Goal: Task Accomplishment & Management: Manage account settings

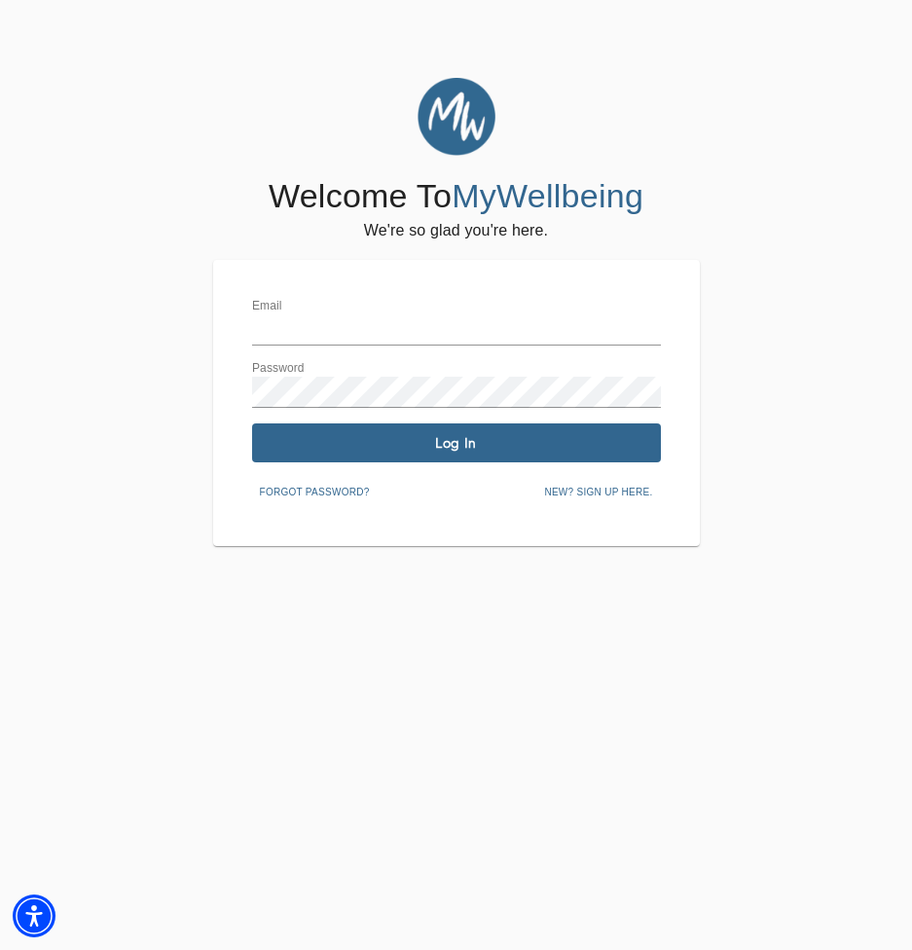
type input "[EMAIL_ADDRESS][DOMAIN_NAME]"
click at [383, 438] on span "Log In" at bounding box center [456, 443] width 393 height 18
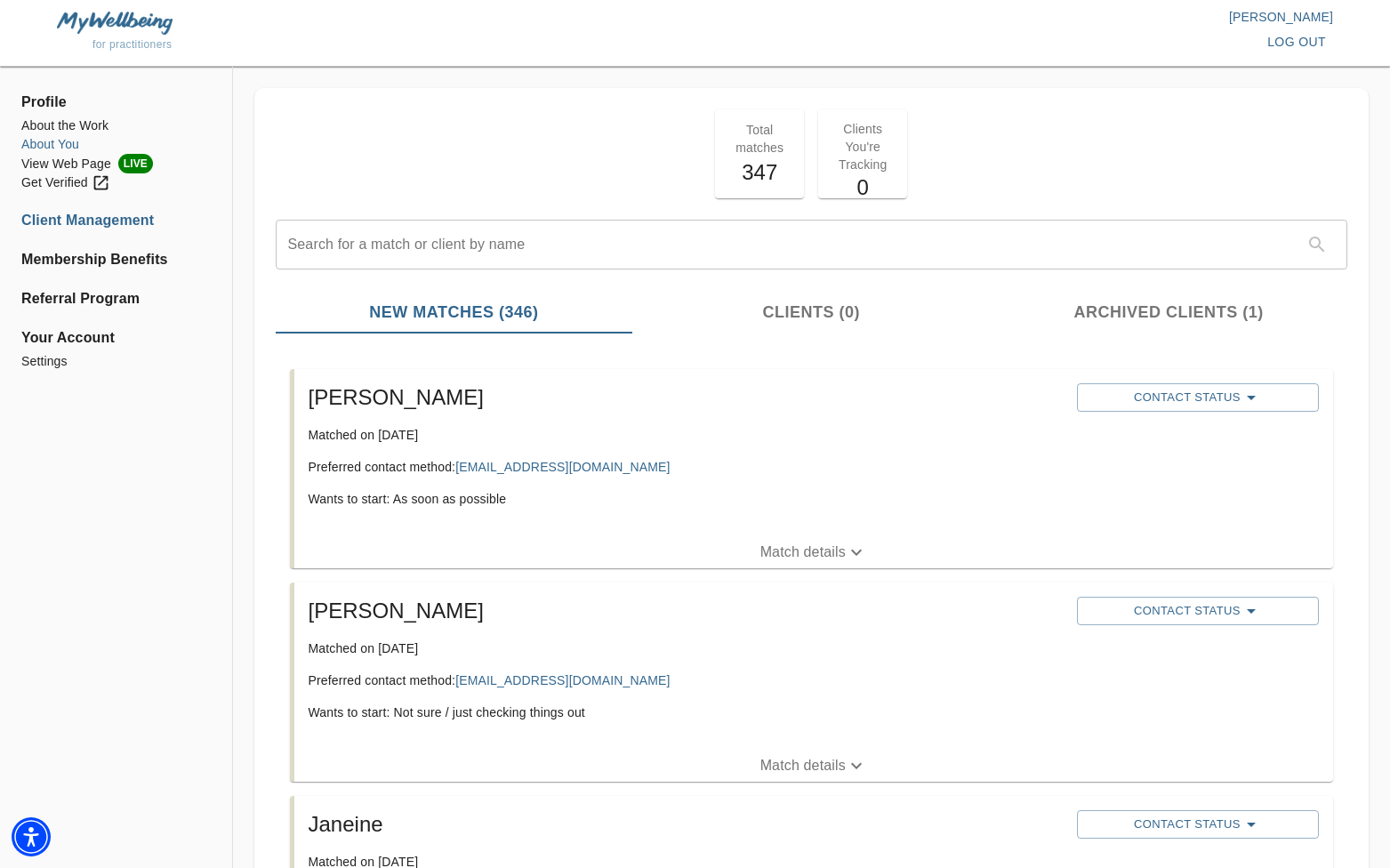
click at [63, 146] on li "About You" at bounding box center [115, 144] width 189 height 18
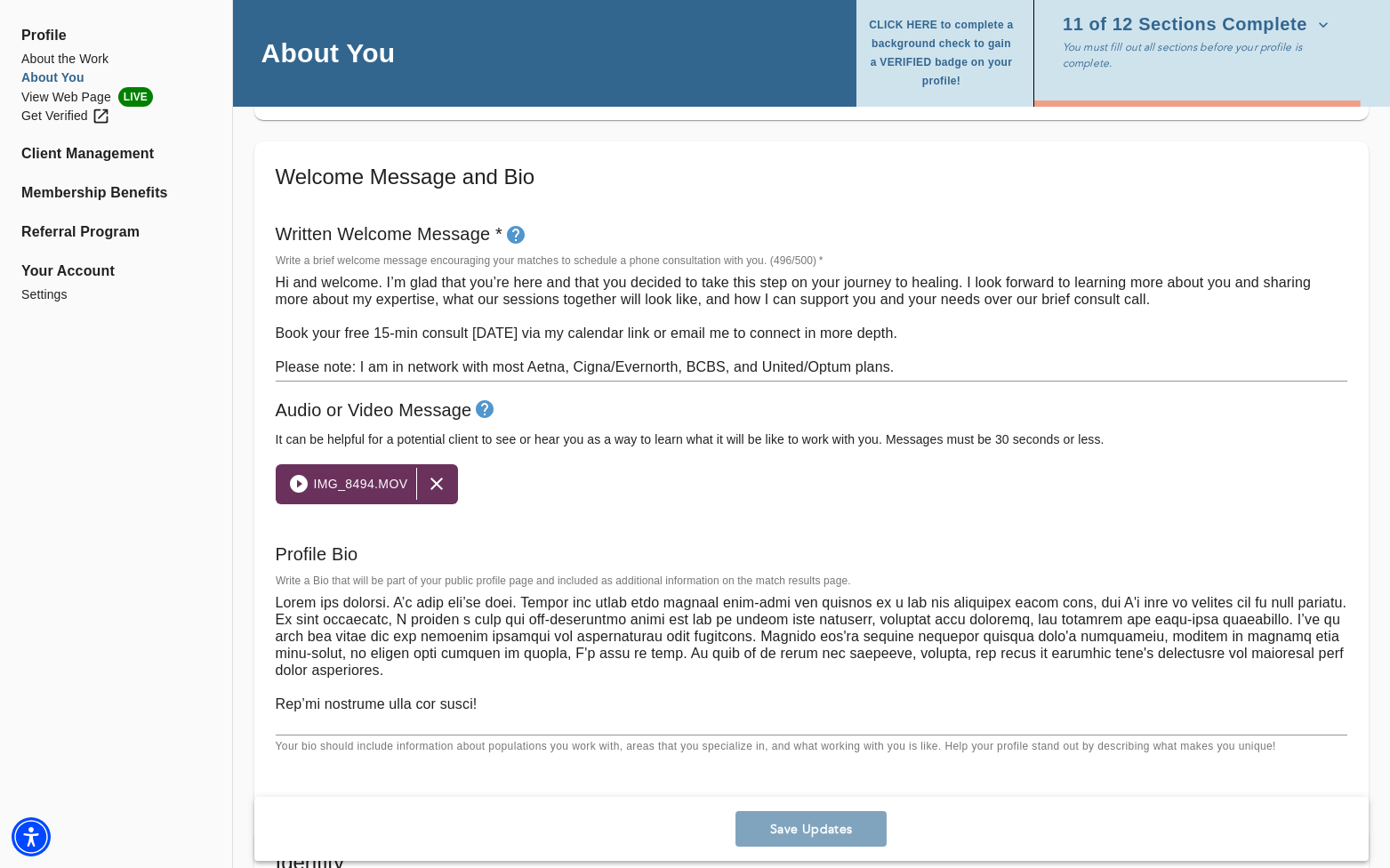
scroll to position [940, 0]
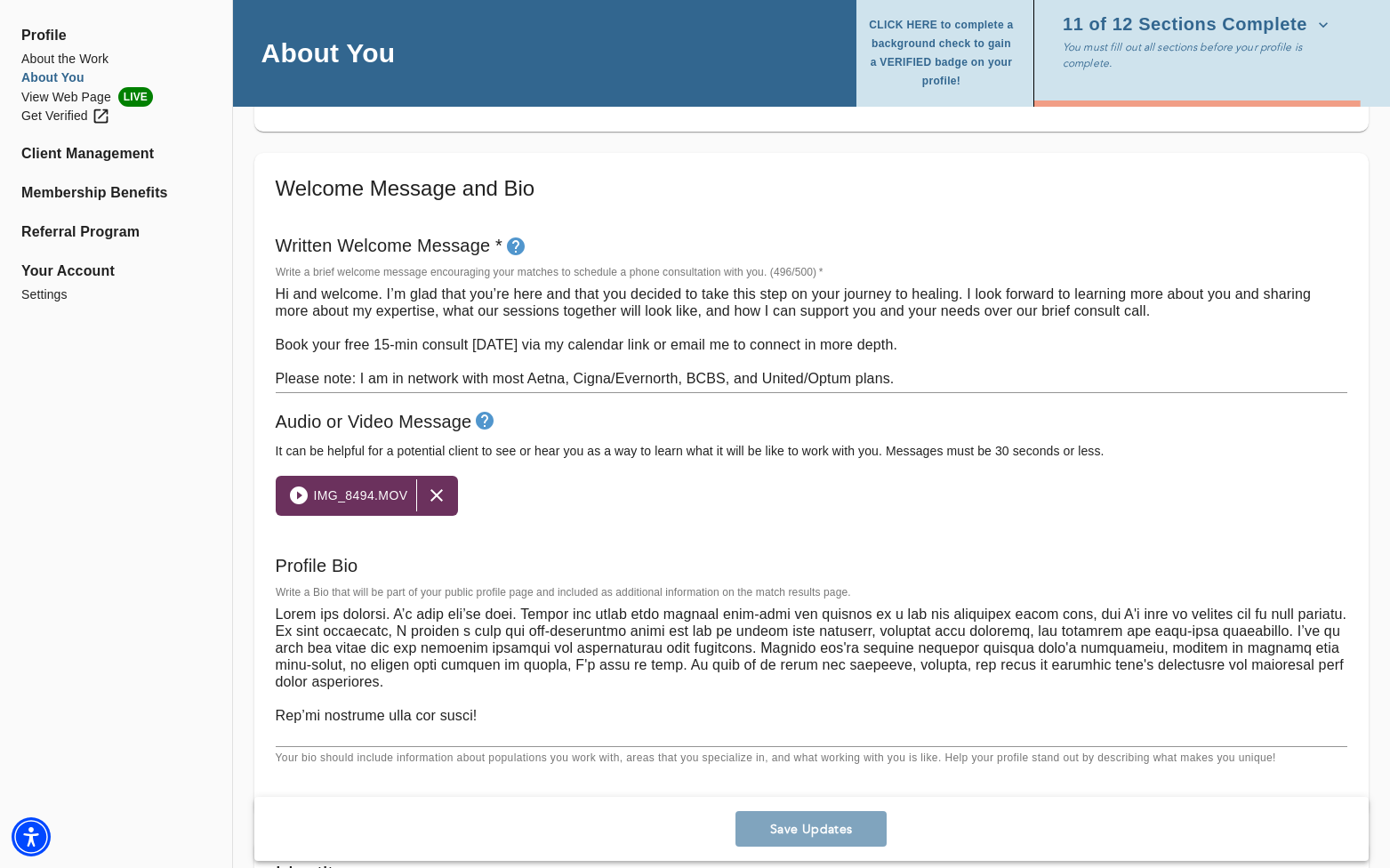
click at [833, 295] on textarea "Hi and welcome. I’m glad that you’re here and that you decided to take this ste…" at bounding box center [812, 335] width 1072 height 101
click at [833, 299] on textarea "Hi and welcome. I’m glad that you’re here and that you decided to take this ste…" at bounding box center [812, 335] width 1072 height 101
type textarea "Hi and welcome. I’m glad that you’re here and that you decided to take this ste…"
type textarea "Lorem ips dolorsi. A’c adip eli’se doei. Tempor inc utlab etdo magnaal enim-adm…"
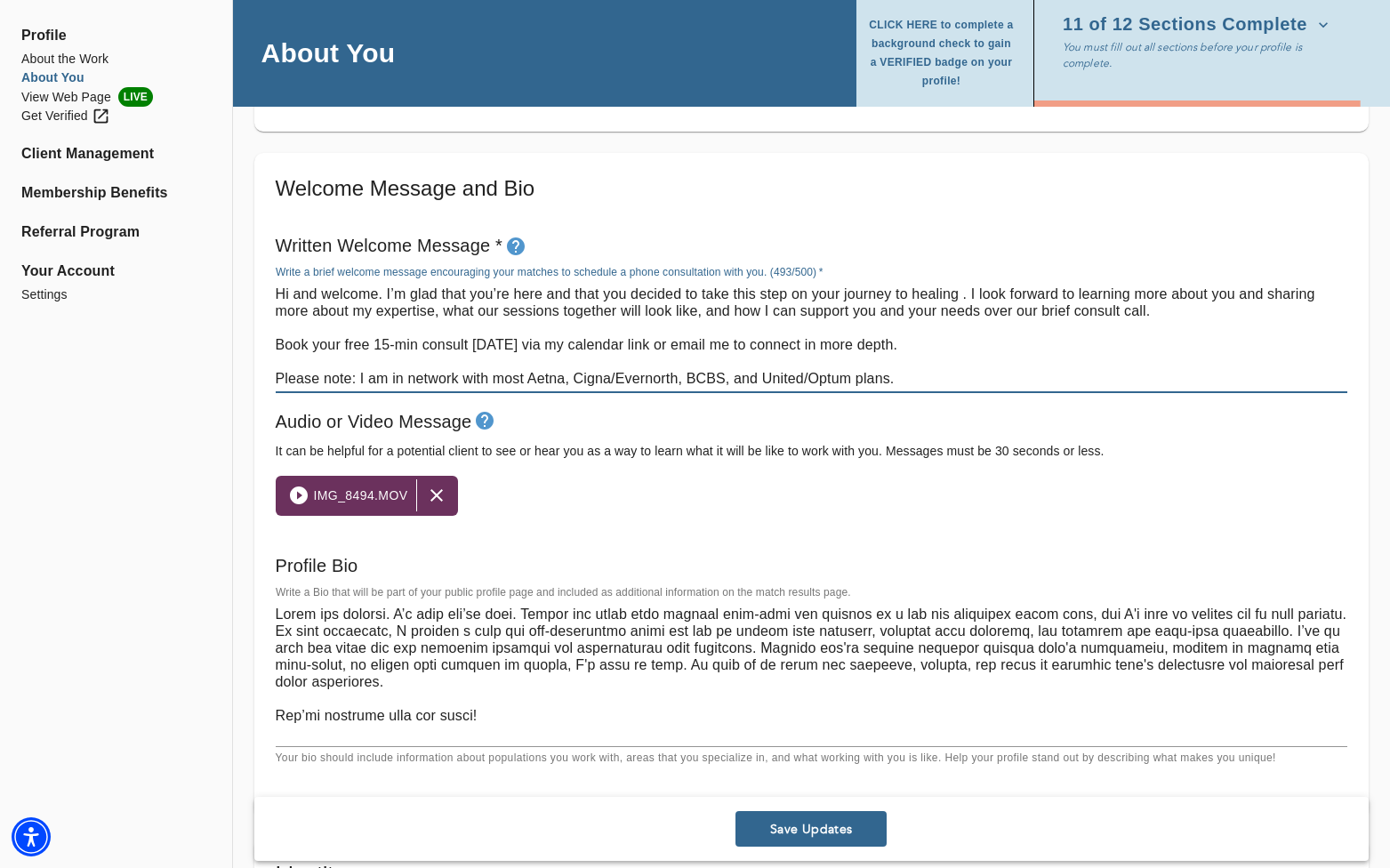
type textarea "Hi and welcome. I’m glad that you’re here and that you decided to take this ste…"
type textarea "Lorem ips dolorsi. A’c adip eli’se doei. Tempor inc utlab etdo magnaal enim-adm…"
type textarea "Hi and welcome. I’m glad that you’re here and that you decided to take this ste…"
type textarea "Lorem ips dolorsi. A’c adip eli’se doei. Tempor inc utlab etdo magnaal enim-adm…"
type textarea "Hi and welcome. I’m glad that you’re here and that you decided to take this ste…"
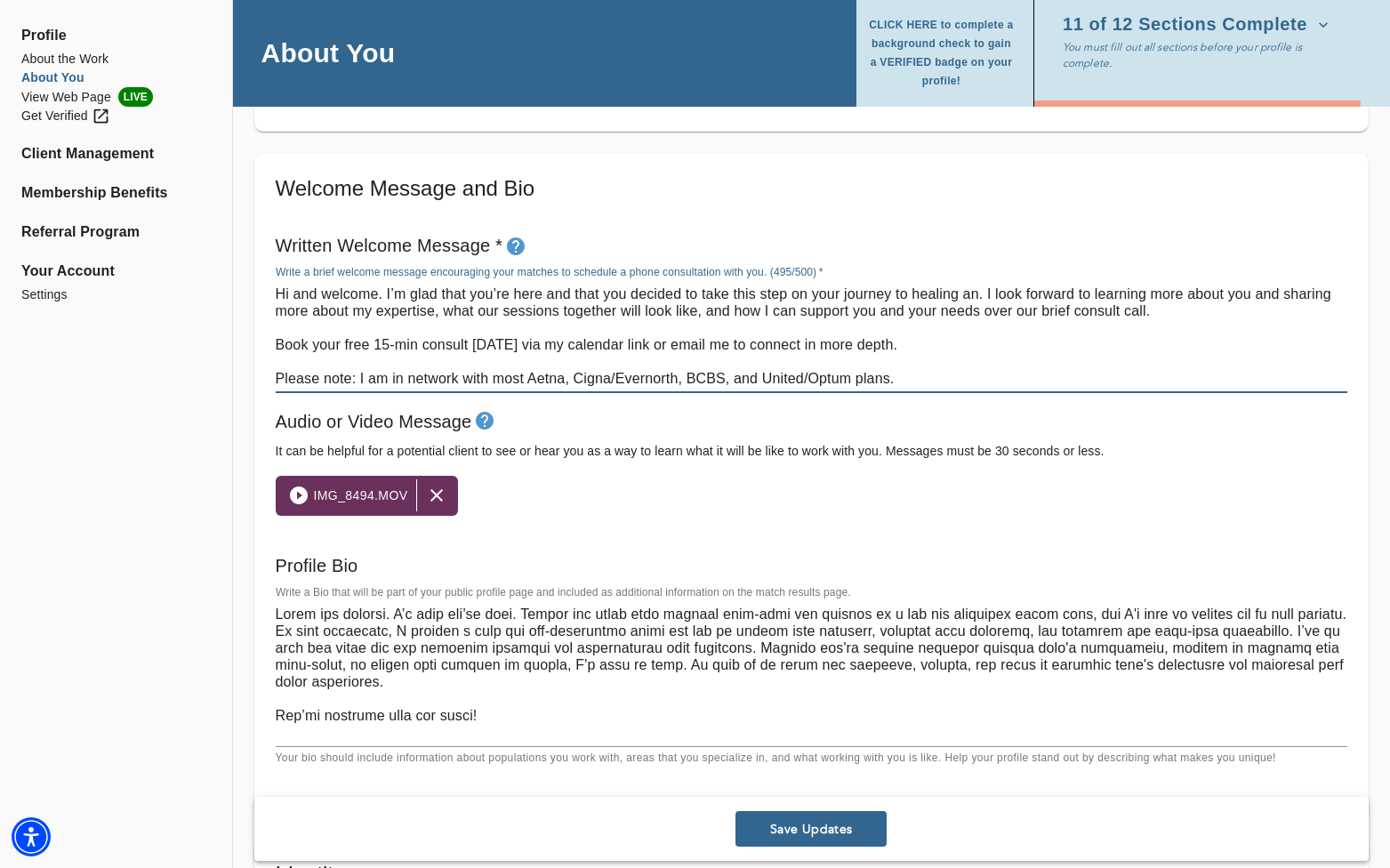
type textarea "Lorem ips dolorsi. A’c adip eli’se doei. Tempor inc utlab etdo magnaal enim-adm…"
type textarea "Hi and welcome. I’m glad that you’re here and that you decided to take this ste…"
type textarea "Lorem ips dolorsi. A’c adip eli’se doei. Tempor inc utlab etdo magnaal enim-adm…"
type textarea "Hi and welcome. I’m glad that you’re here and that you decided to take this ste…"
type textarea "Lorem ips dolorsi. A’c adip eli’se doei. Tempor inc utlab etdo magnaal enim-adm…"
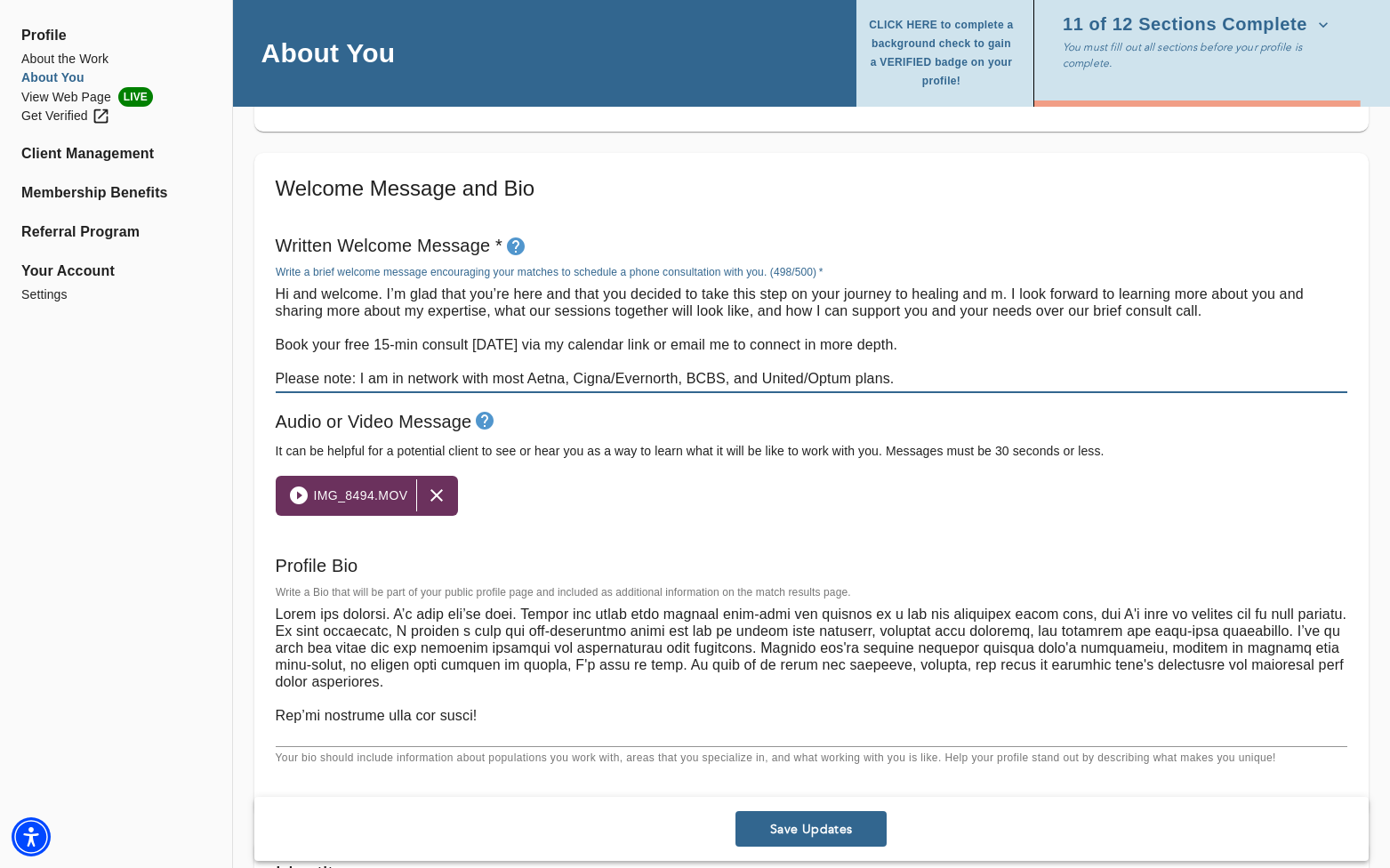
type textarea "Hi and welcome. I’m glad that you’re here and that you decided to take this ste…"
type textarea "Lorem ips dolorsi. A’c adip eli’se doei. Tempor inc utlab etdo magnaal enim-adm…"
type textarea "Hi and welcome. I’m glad that you’re here and that you decided to take this ste…"
type textarea "Lorem ips dolorsi. A’c adip eli’se doei. Tempor inc utlab etdo magnaal enim-adm…"
type textarea "Hi and welcome. I’m glad that you’re here and that you decided to take this ste…"
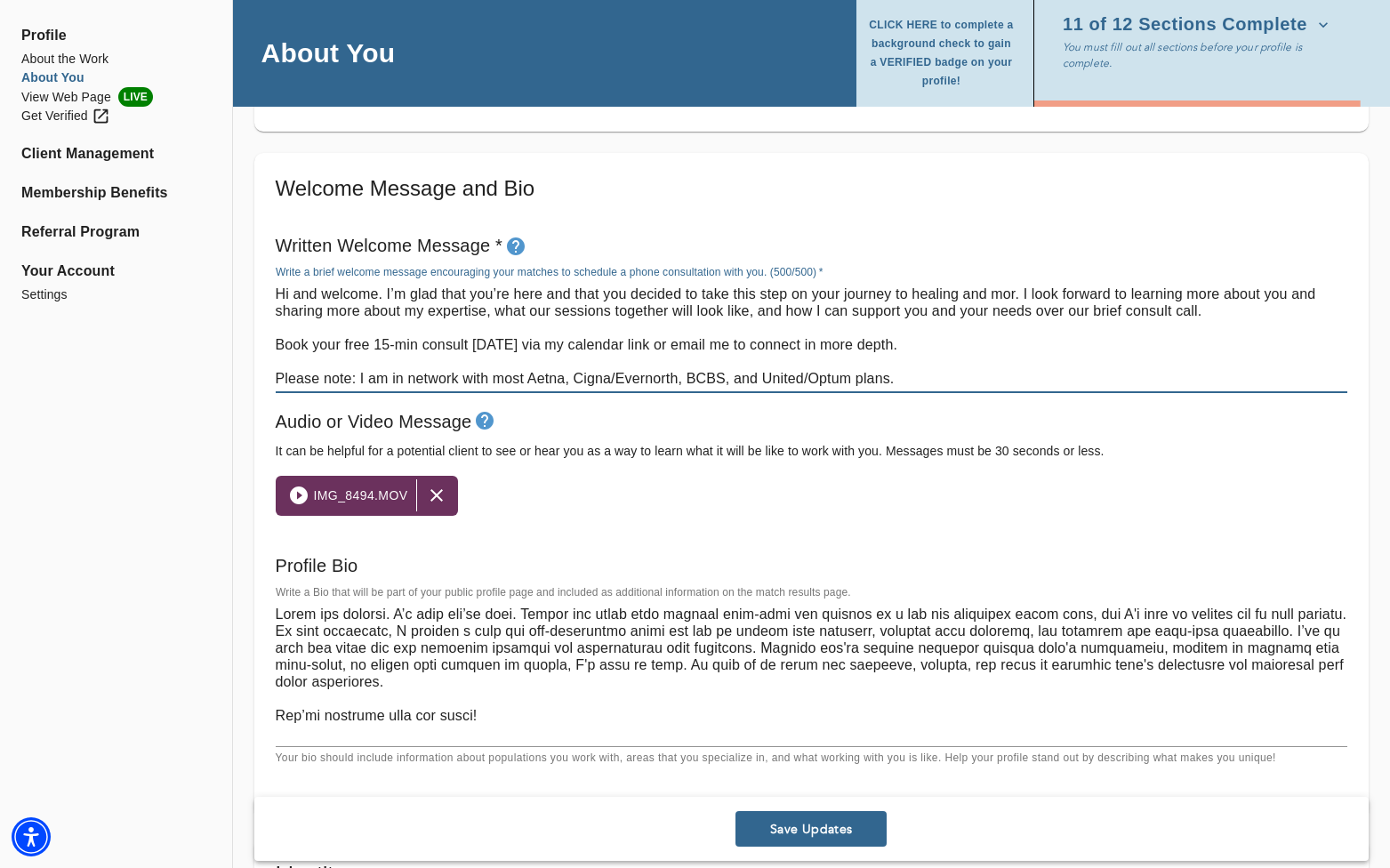
type textarea "Lorem ips dolorsi. A’c adip eli’se doei. Tempor inc utlab etdo magnaal enim-adm…"
type textarea "Hi and welcome. I’m glad that you’re here and that you decided to take this ste…"
type textarea "Lorem ips dolorsi. A’c adip eli’se doei. Tempor inc utlab etdo magnaal enim-adm…"
type textarea "Hi and welcome. I’m glad that you’re here and that you decided to take this ste…"
type textarea "Lorem ips dolorsi. A’c adip eli’se doei. Tempor inc utlab etdo magnaal enim-adm…"
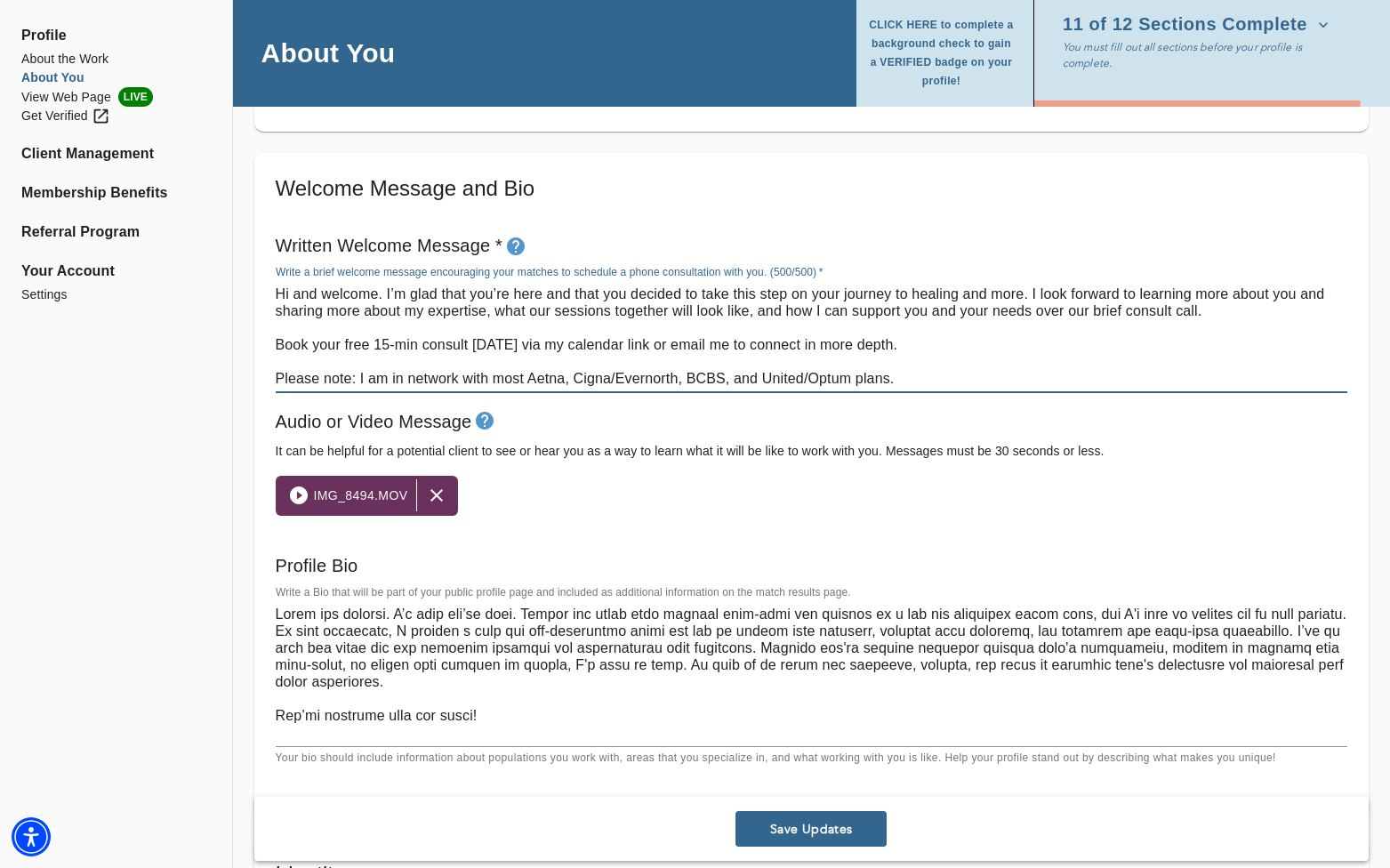
drag, startPoint x: 1023, startPoint y: 295, endPoint x: 963, endPoint y: 295, distance: 60.0
click at [833, 295] on textarea "Hi and welcome. I’m glad that you’re here and that you decided to take this ste…" at bounding box center [812, 335] width 1072 height 101
drag, startPoint x: 1023, startPoint y: 296, endPoint x: 960, endPoint y: 293, distance: 63.1
click at [833, 294] on textarea "Hi and welcome. I’m glad that you’re here and that you decided to take this ste…" at bounding box center [812, 335] width 1072 height 101
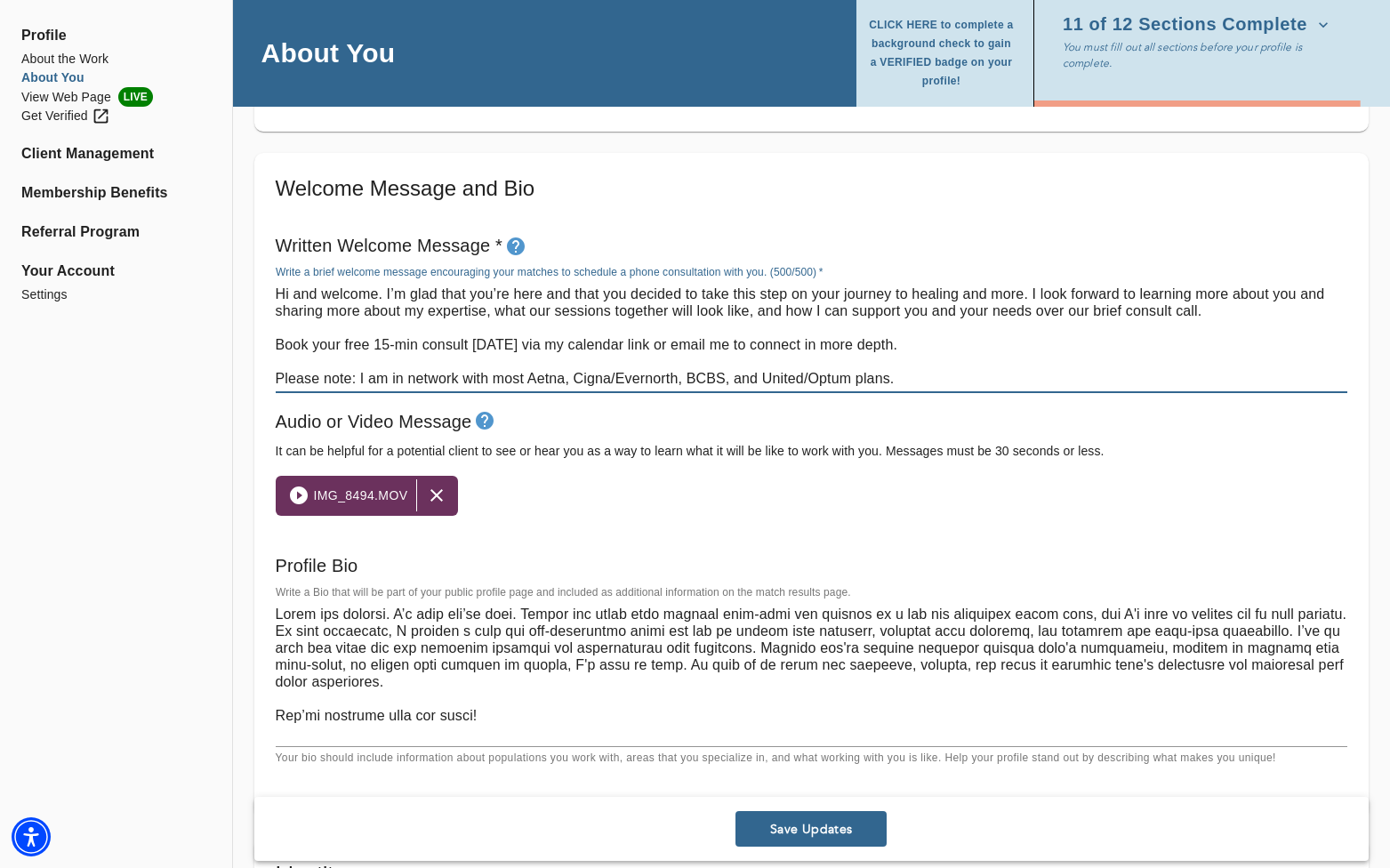
type textarea "Hi and welcome. I’m glad that you’re here and that you decided to take this ste…"
type textarea "Lorem ips dolorsi. A’c adip eli’se doei. Tempor inc utlab etdo magnaal enim-adm…"
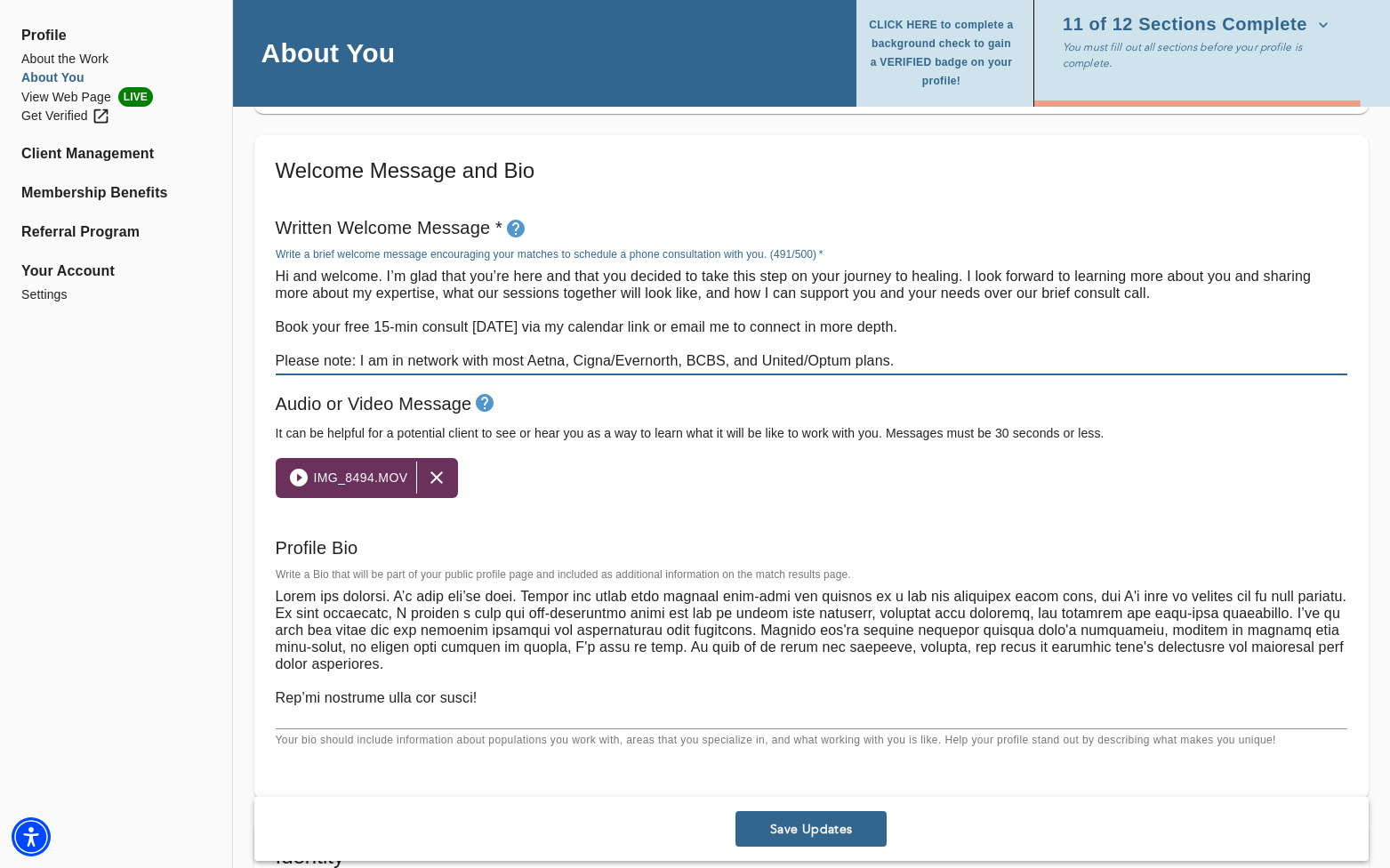
scroll to position [959, 0]
click at [833, 291] on textarea "Hi and welcome. I’m glad that you’re here and that you decided to take this ste…" at bounding box center [812, 317] width 1072 height 101
click at [359, 326] on textarea "Hi and welcome. I’m glad that you’re here and that you decided to take this ste…" at bounding box center [812, 317] width 1072 height 101
click at [414, 324] on textarea "Hi and welcome. I’m glad that you’re here and that you decided to take this ste…" at bounding box center [812, 317] width 1072 height 101
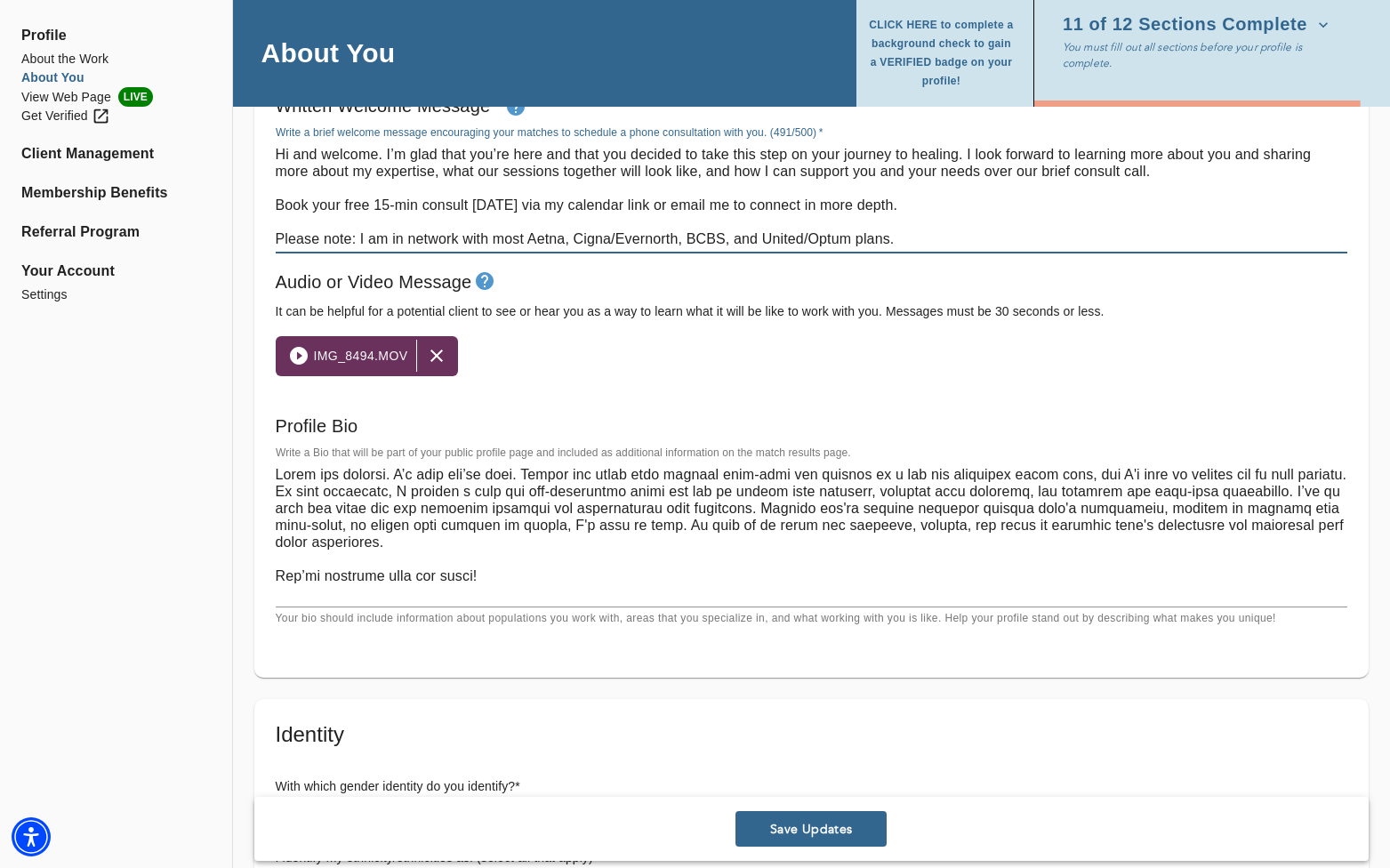
scroll to position [1085, 0]
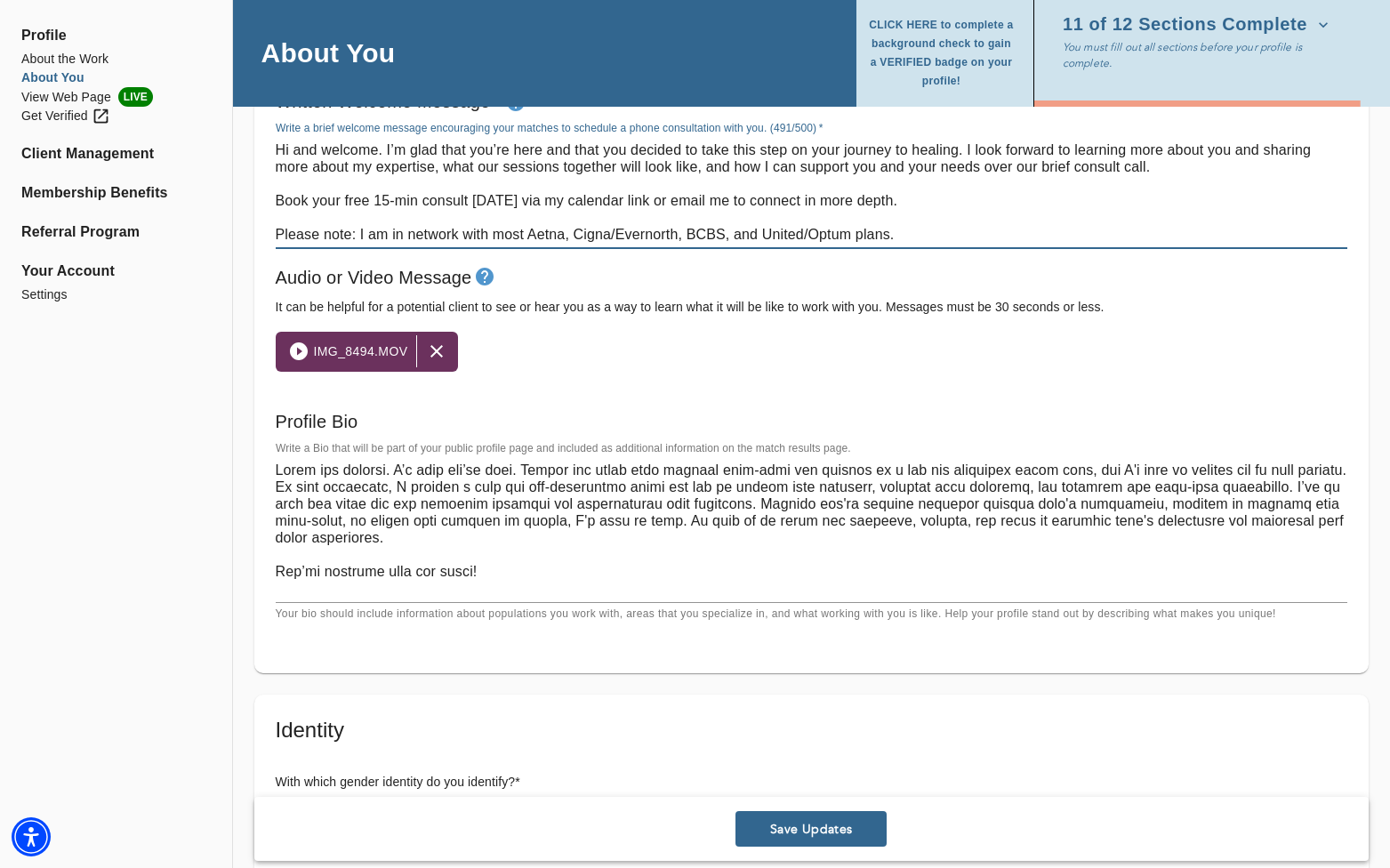
type textarea "Hi and welcome. I’m glad that you’re here and that you decided to take this ste…"
click at [302, 350] on icon "button" at bounding box center [298, 351] width 17 height 17
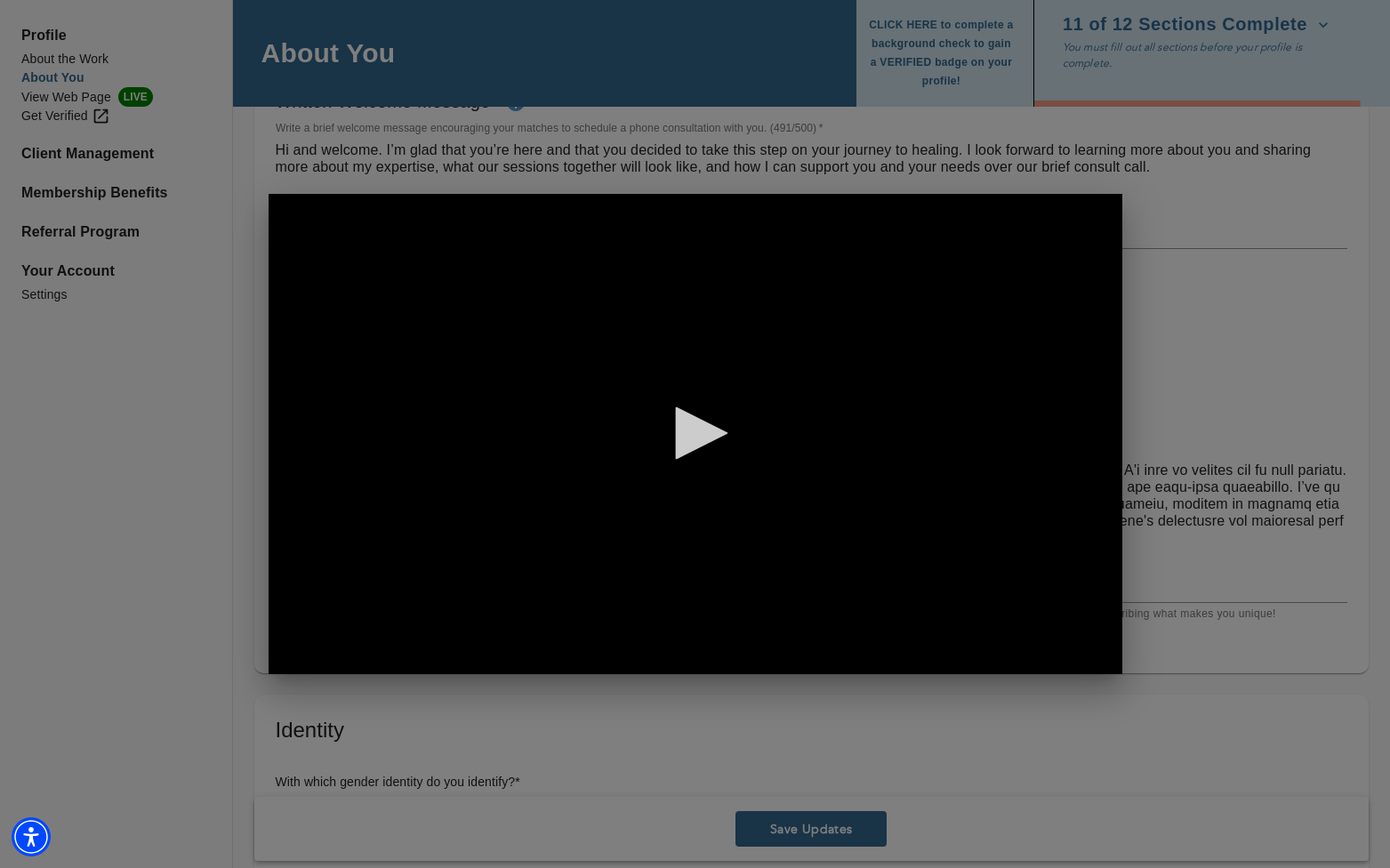
scroll to position [0, 1]
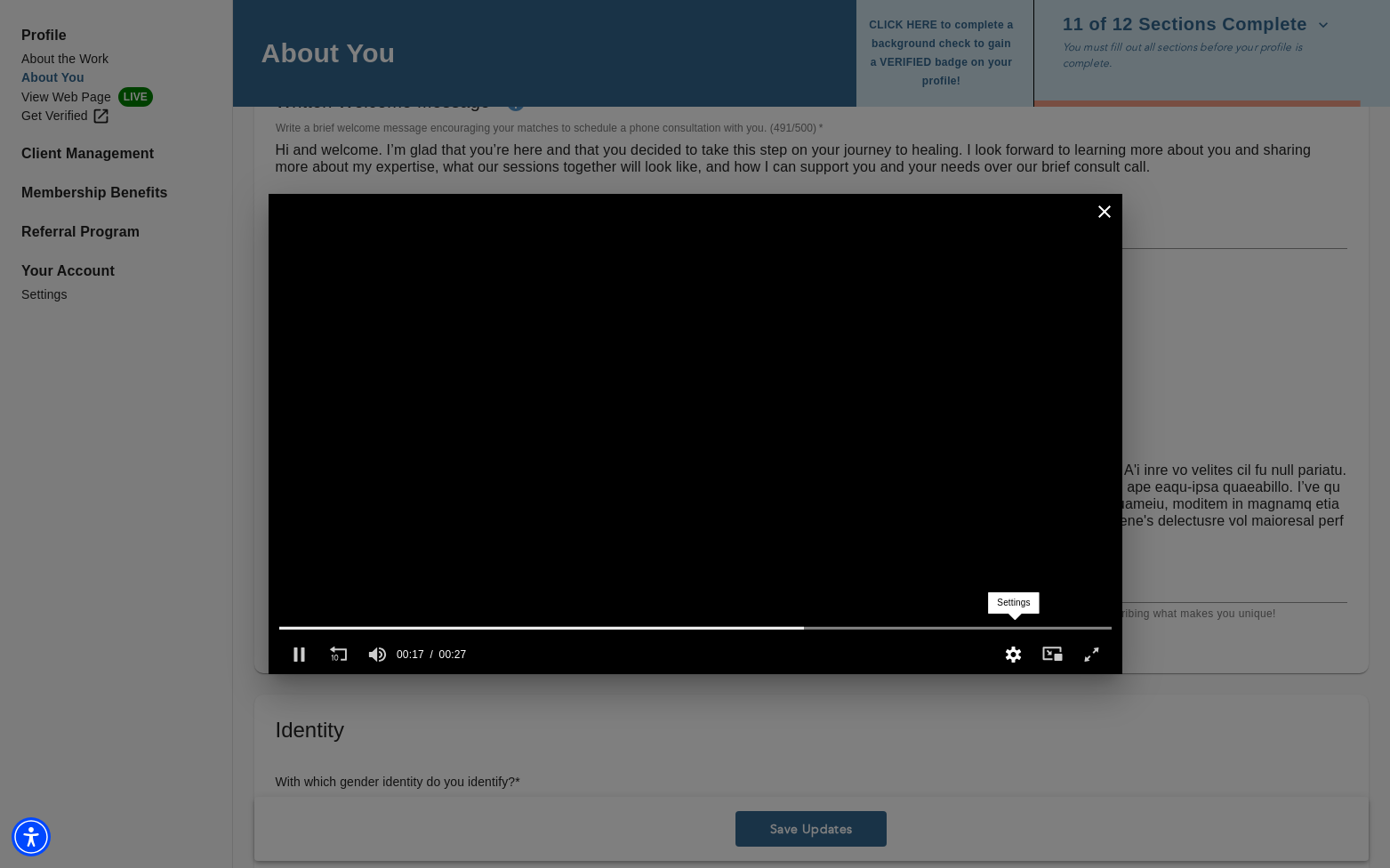
click at [833, 650] on div "Settings" at bounding box center [1013, 654] width 39 height 39
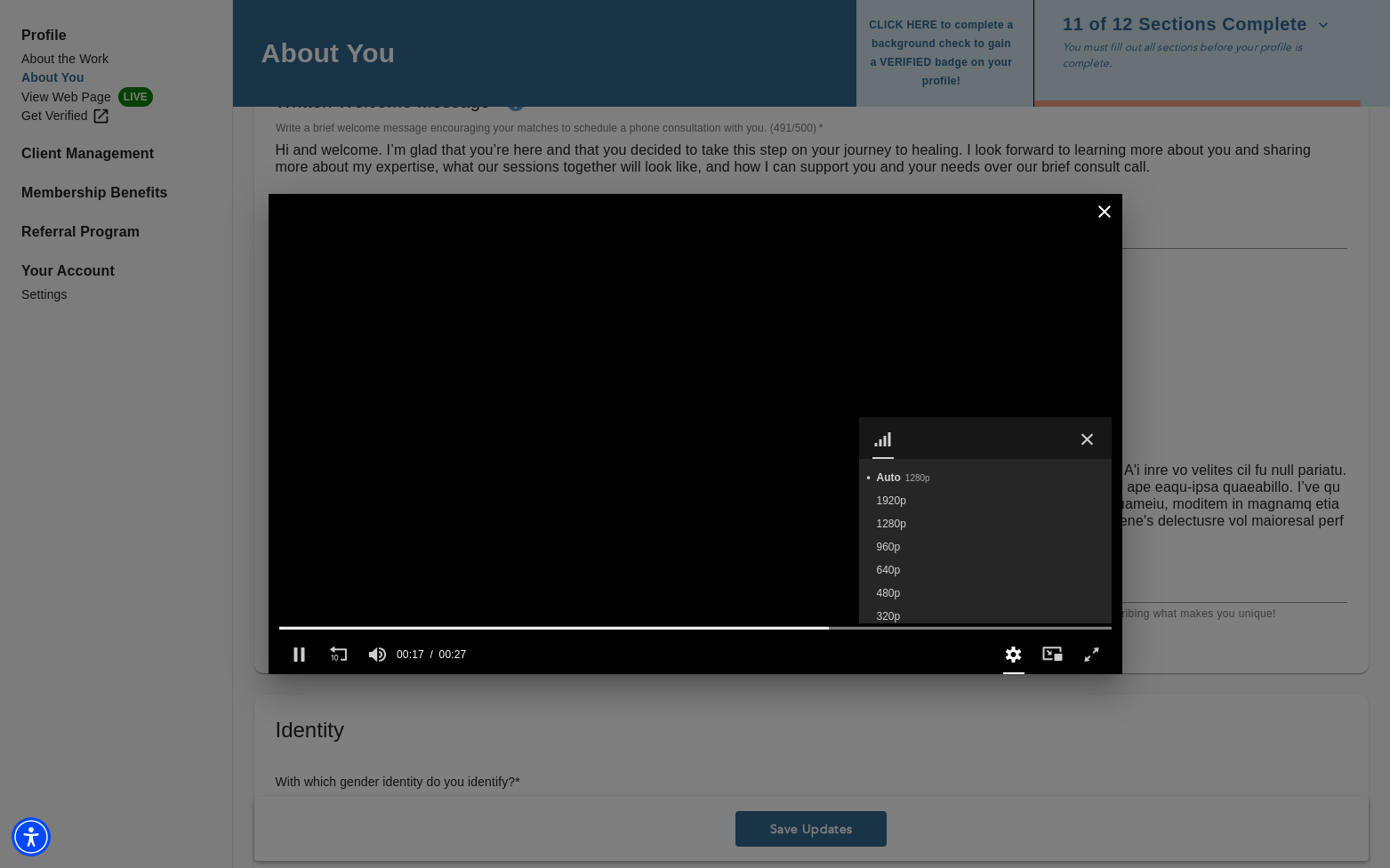
click at [833, 650] on div "Settings" at bounding box center [1013, 654] width 39 height 39
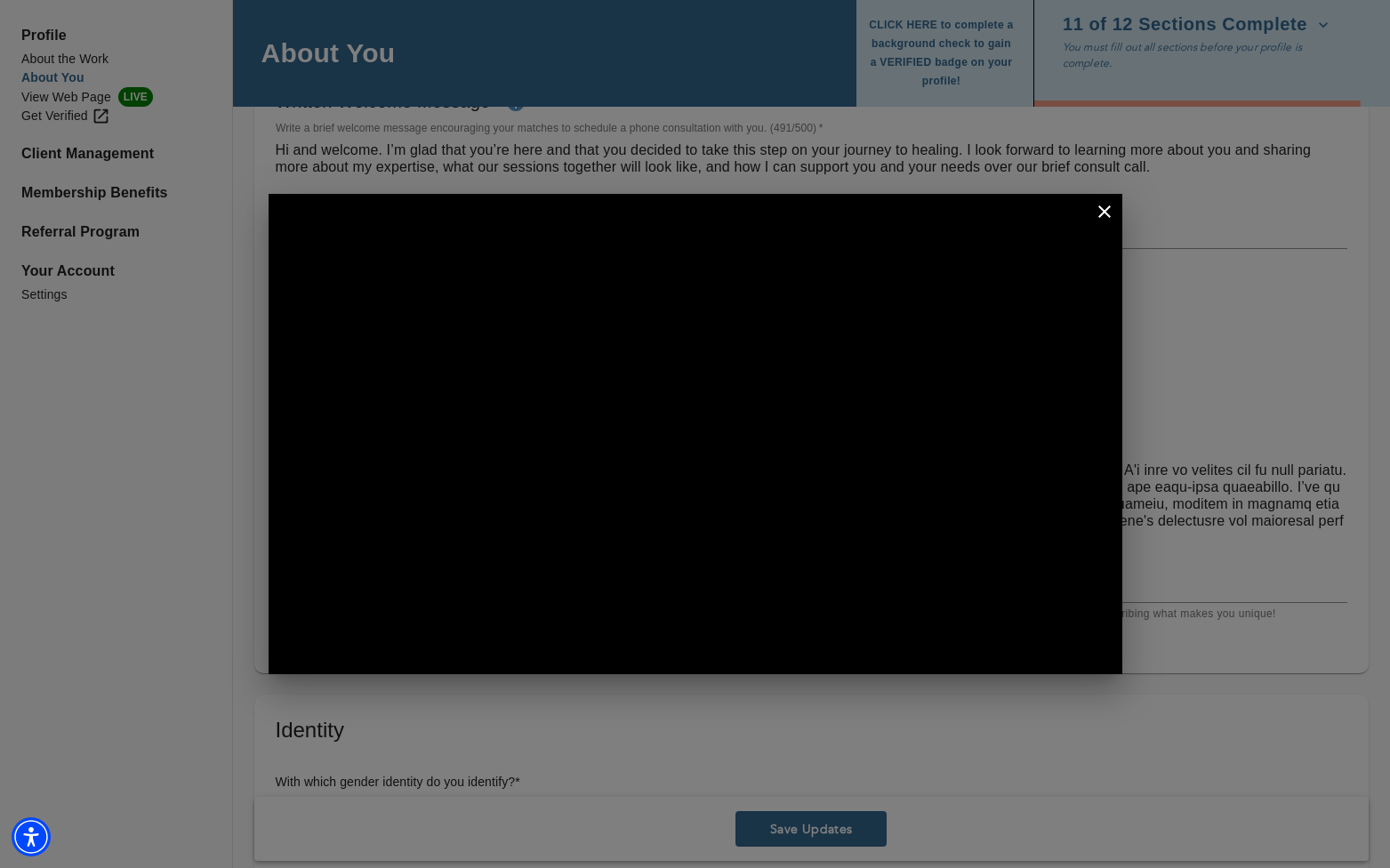
click at [833, 212] on icon "button" at bounding box center [1105, 212] width 13 height 13
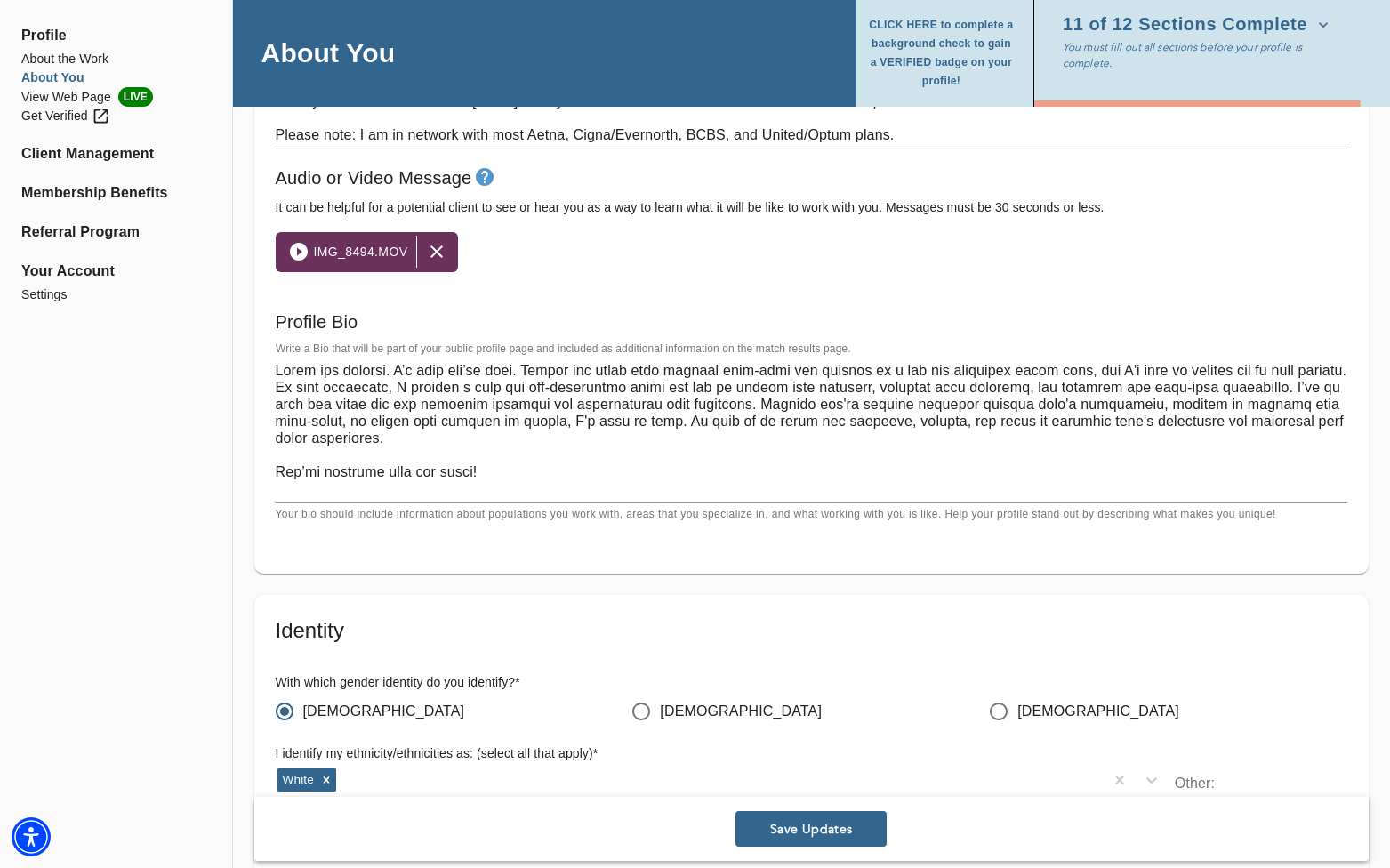
scroll to position [1185, 0]
click at [343, 405] on textarea at bounding box center [812, 429] width 1072 height 135
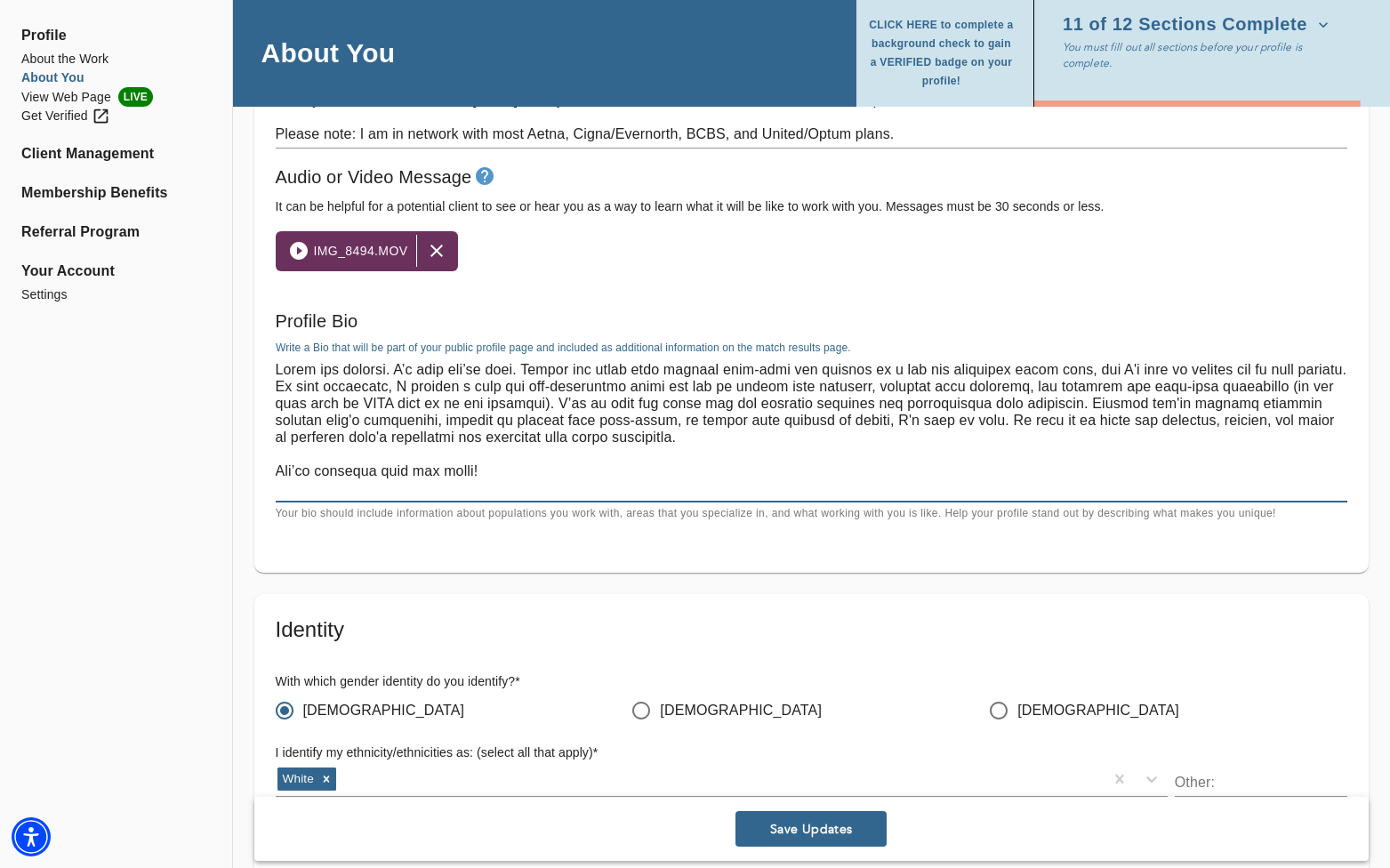
click at [390, 409] on textarea at bounding box center [812, 429] width 1072 height 135
click at [503, 402] on textarea at bounding box center [812, 429] width 1072 height 135
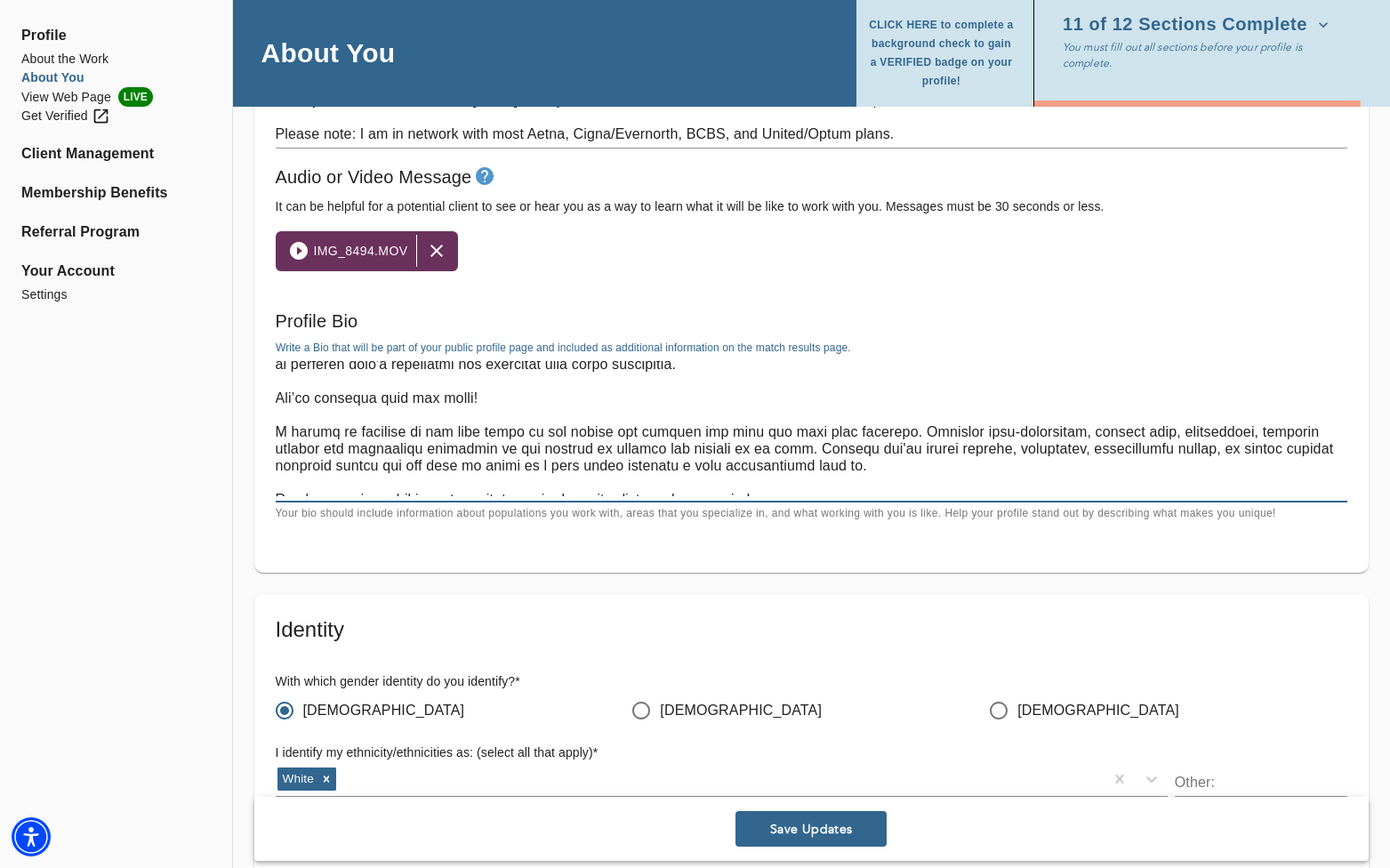
scroll to position [69, 0]
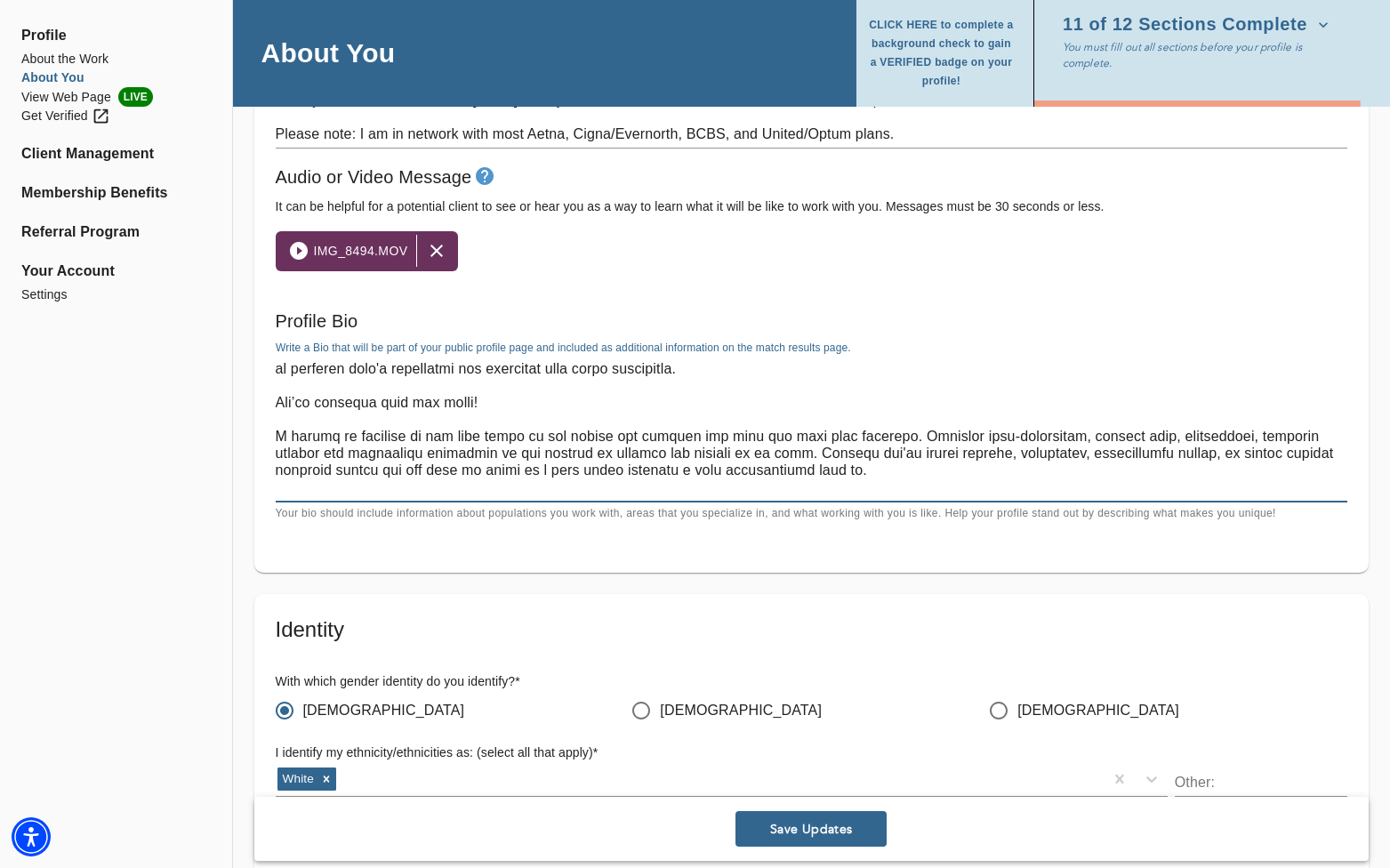
drag, startPoint x: 468, startPoint y: 402, endPoint x: 278, endPoint y: 402, distance: 190.0
click at [278, 402] on textarea at bounding box center [812, 429] width 1072 height 135
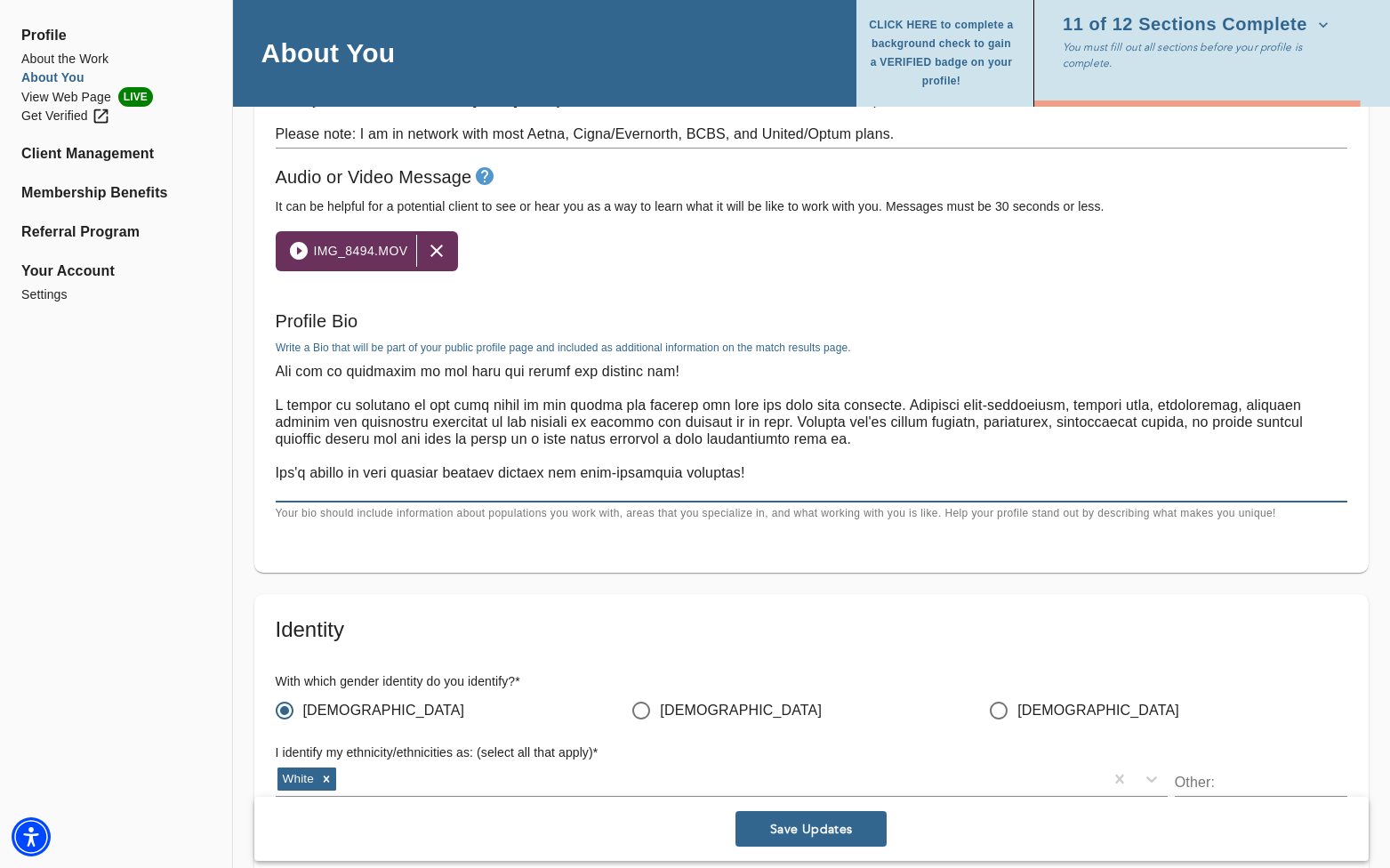
scroll to position [101, 0]
click at [781, 405] on textarea at bounding box center [812, 429] width 1072 height 135
click at [793, 411] on textarea at bounding box center [812, 429] width 1072 height 135
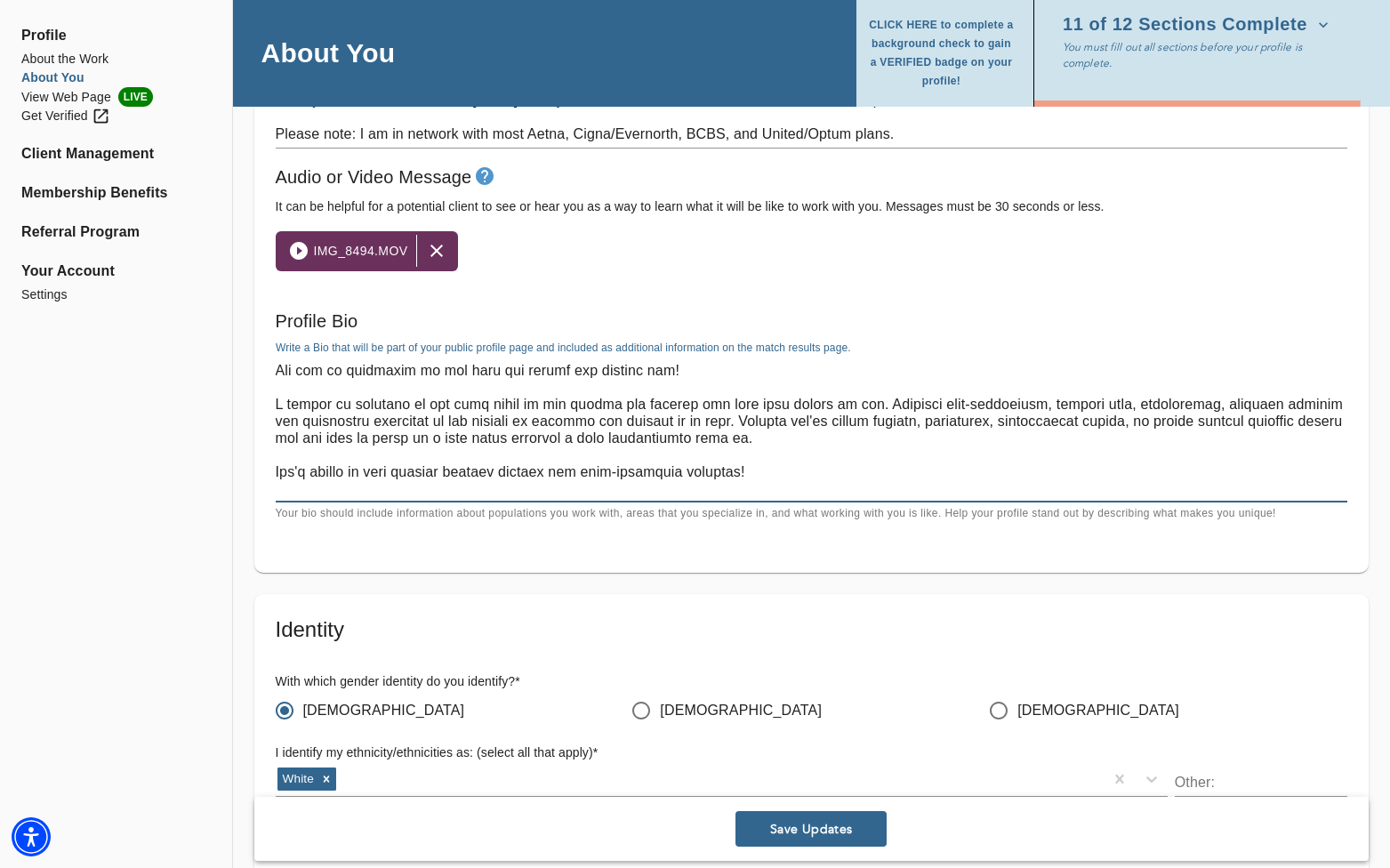
click at [833, 407] on textarea at bounding box center [812, 429] width 1072 height 135
click at [833, 408] on textarea at bounding box center [812, 429] width 1072 height 135
click at [381, 423] on textarea at bounding box center [812, 429] width 1072 height 135
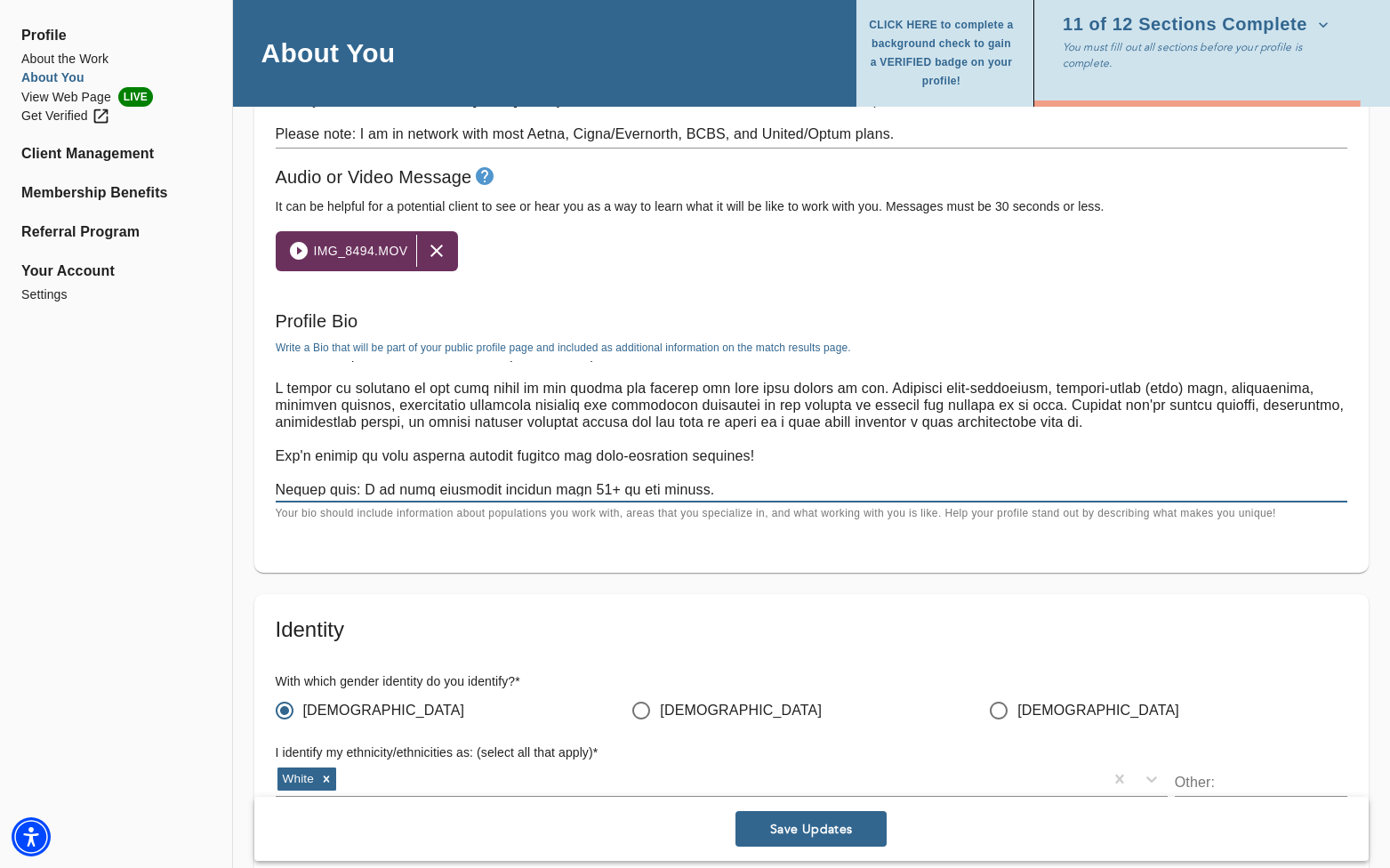
scroll to position [118, 0]
click at [782, 455] on textarea at bounding box center [812, 429] width 1072 height 135
click at [731, 491] on textarea at bounding box center [812, 429] width 1072 height 135
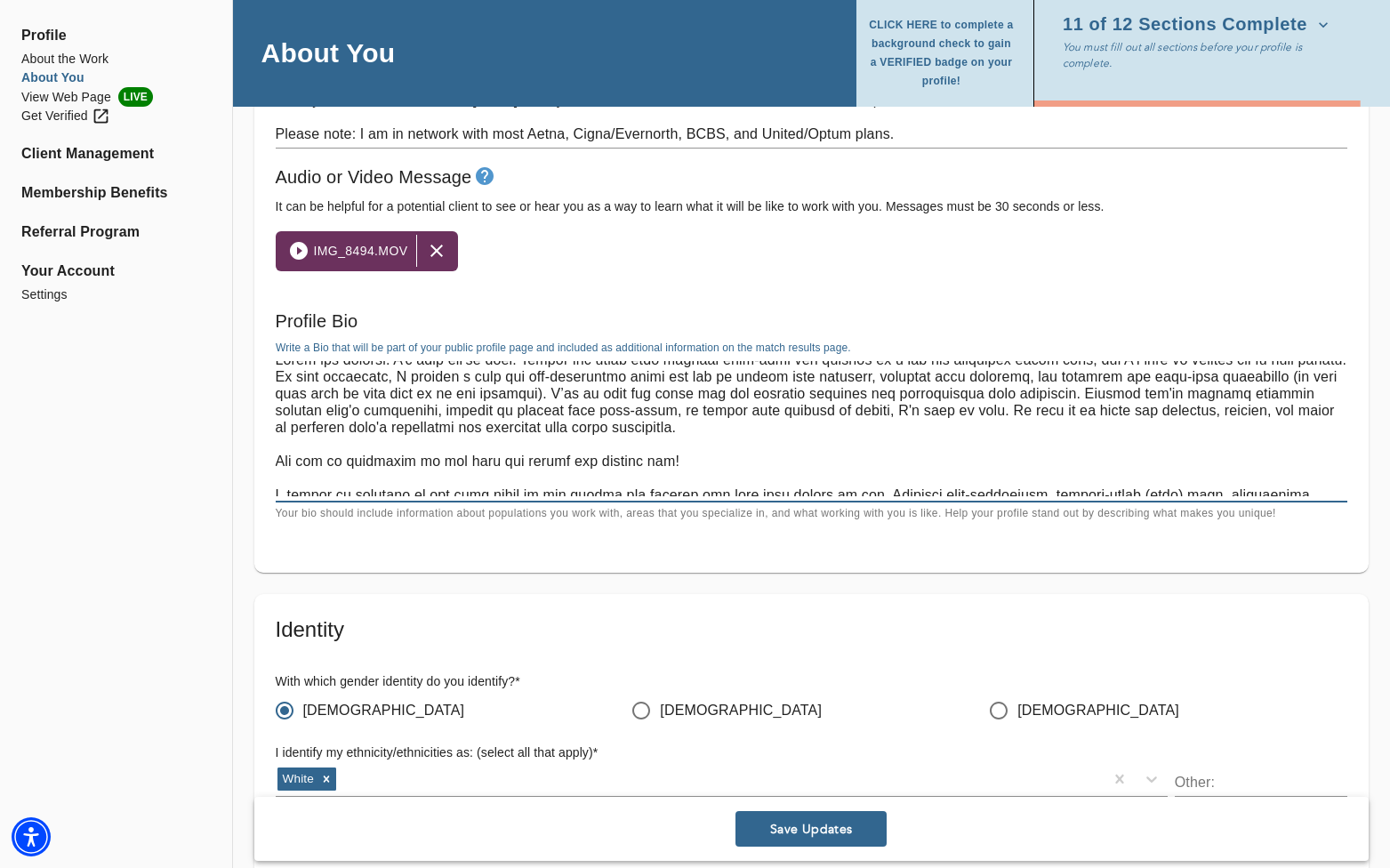
scroll to position [0, 0]
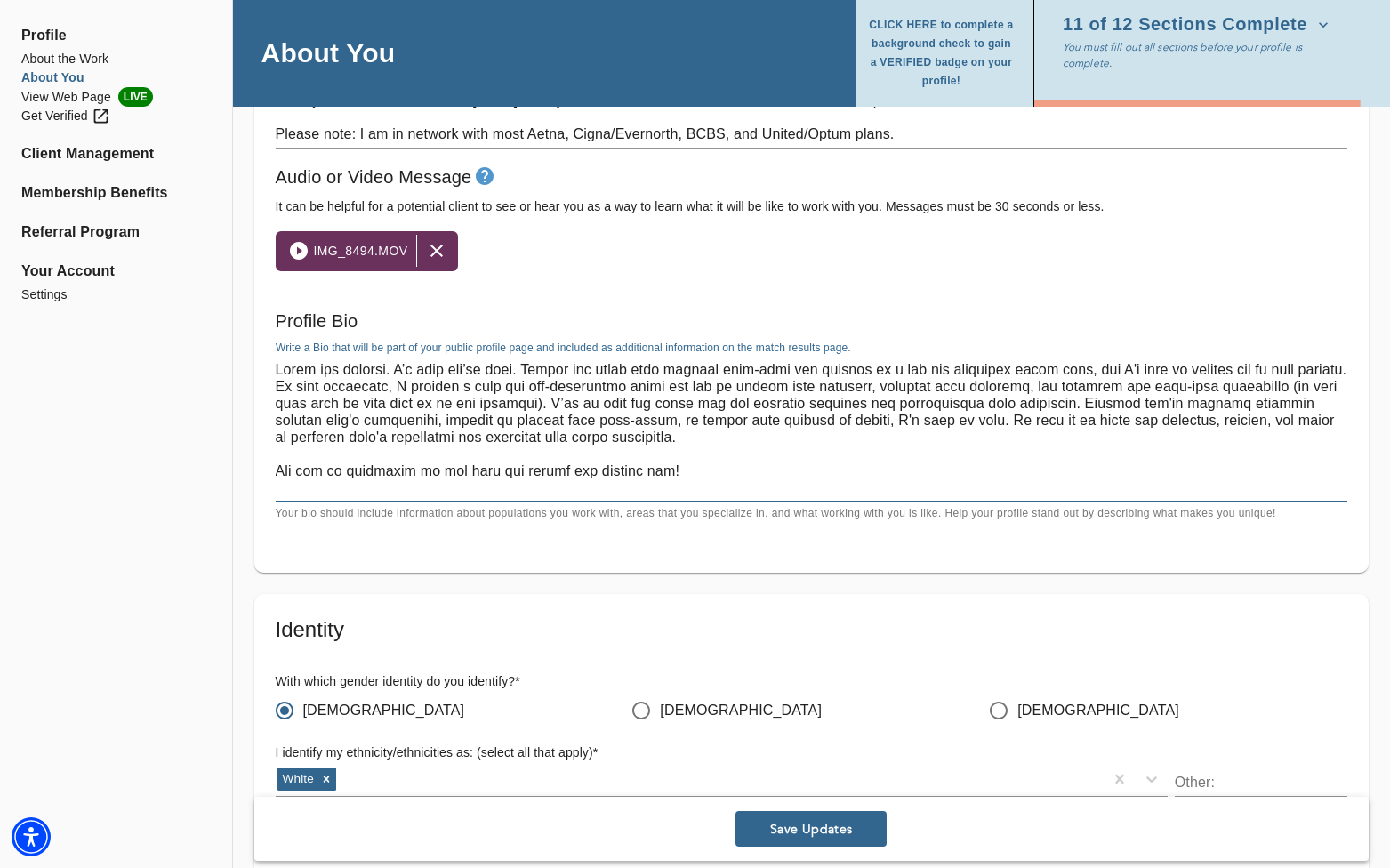
click at [430, 372] on textarea at bounding box center [812, 429] width 1072 height 135
click at [394, 372] on textarea at bounding box center [812, 429] width 1072 height 135
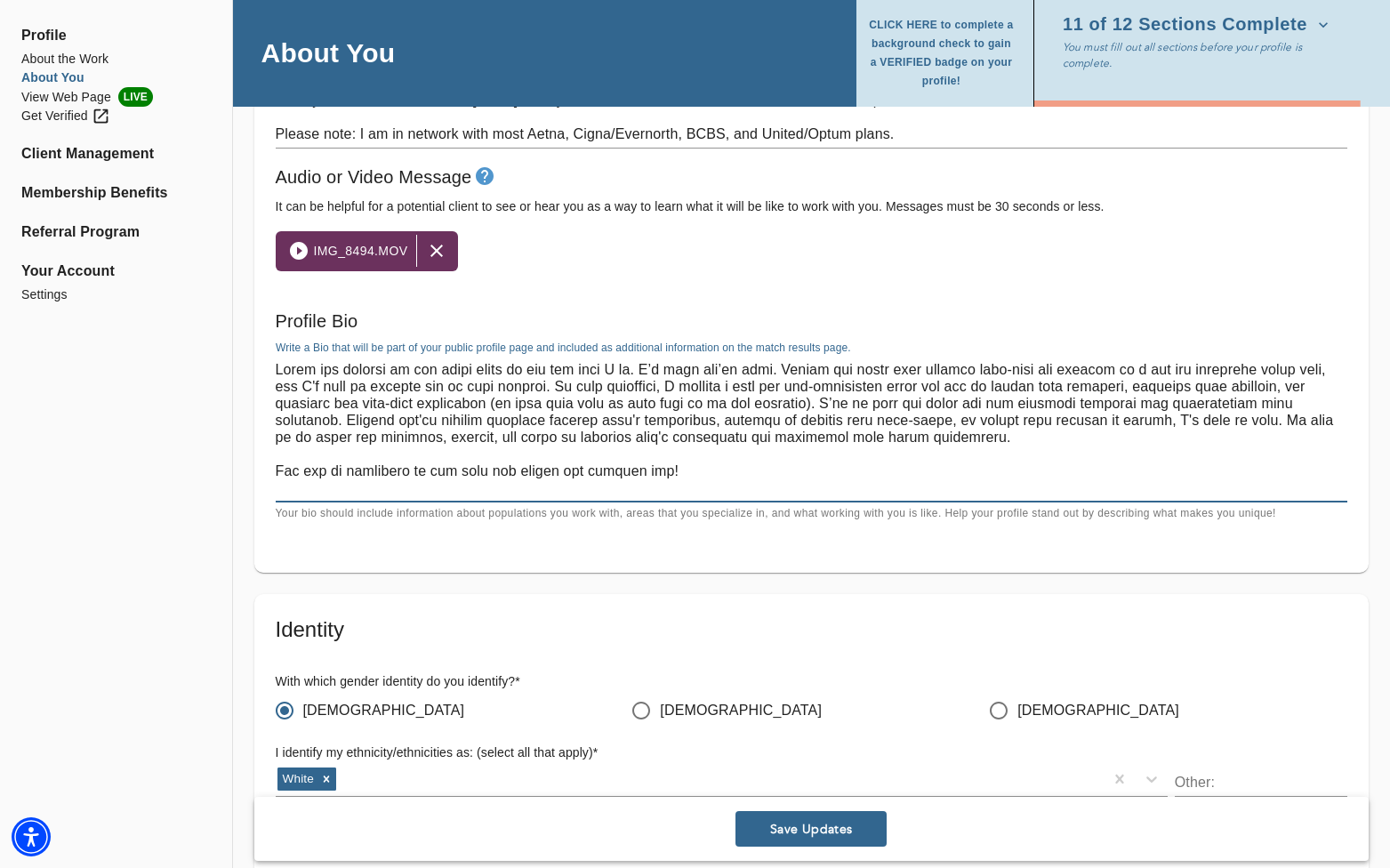
drag, startPoint x: 653, startPoint y: 369, endPoint x: 271, endPoint y: 371, distance: 382.0
click at [271, 371] on div "Profile Bio Write a Bio that will be part of your public profile page and inclu…" at bounding box center [812, 415] width 1086 height 230
click at [358, 376] on textarea at bounding box center [812, 429] width 1072 height 135
drag, startPoint x: 653, startPoint y: 369, endPoint x: 399, endPoint y: 373, distance: 254.0
click at [399, 373] on textarea at bounding box center [812, 429] width 1072 height 135
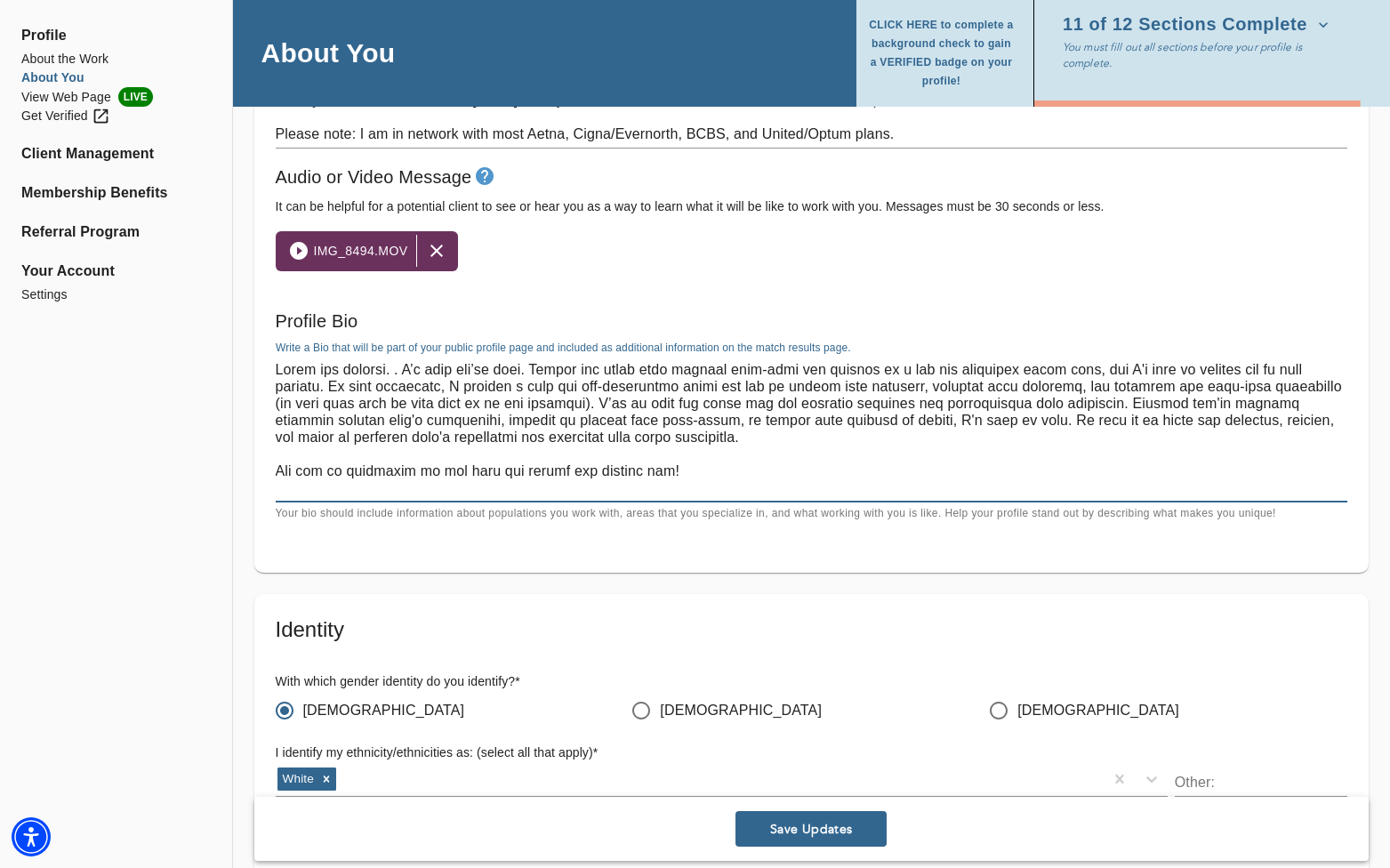
paste textarea "Here’s a short blurb about me and the kind of work I do."
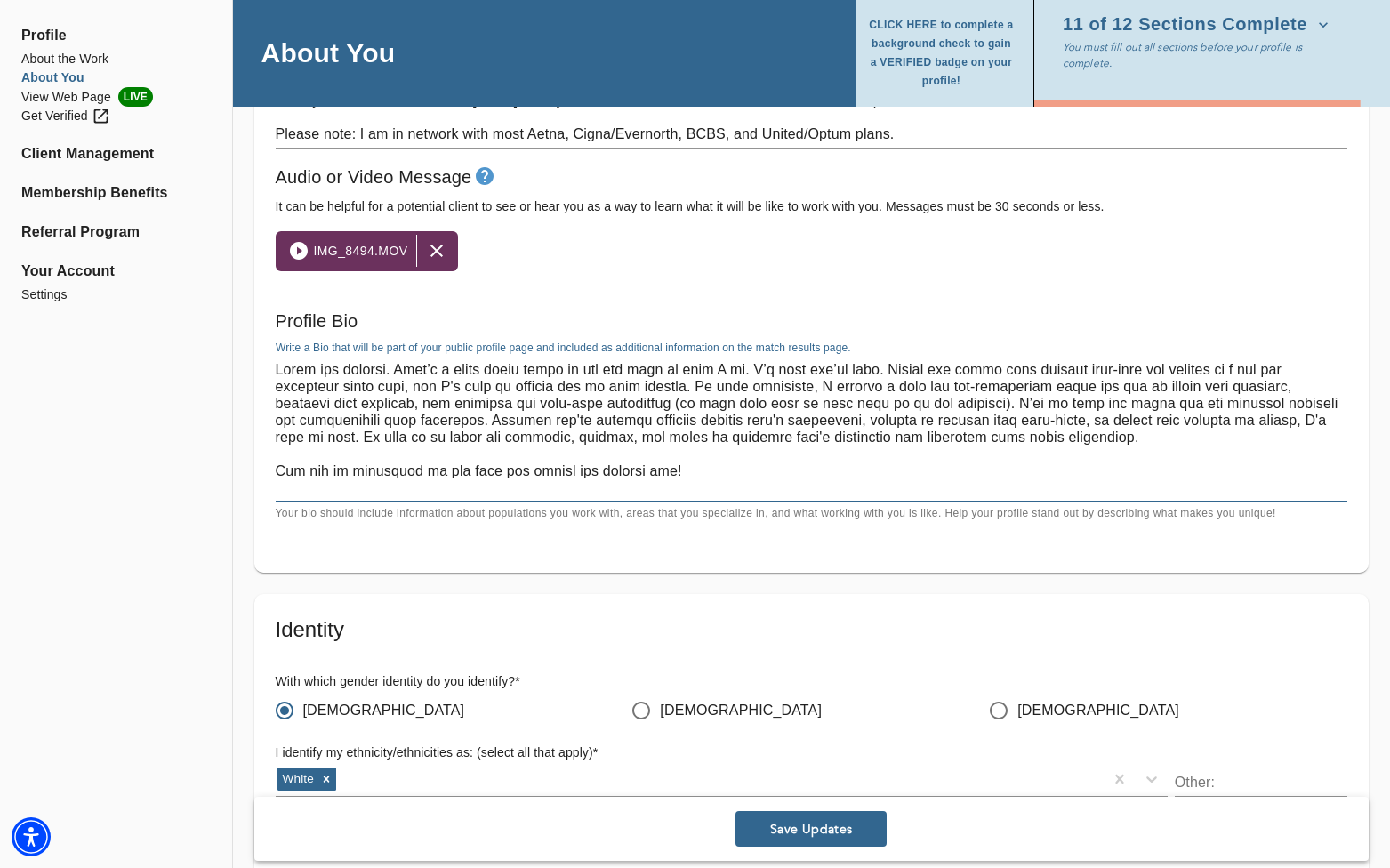
drag, startPoint x: 898, startPoint y: 373, endPoint x: 766, endPoint y: 371, distance: 132.0
click at [766, 371] on textarea at bounding box center [812, 429] width 1072 height 135
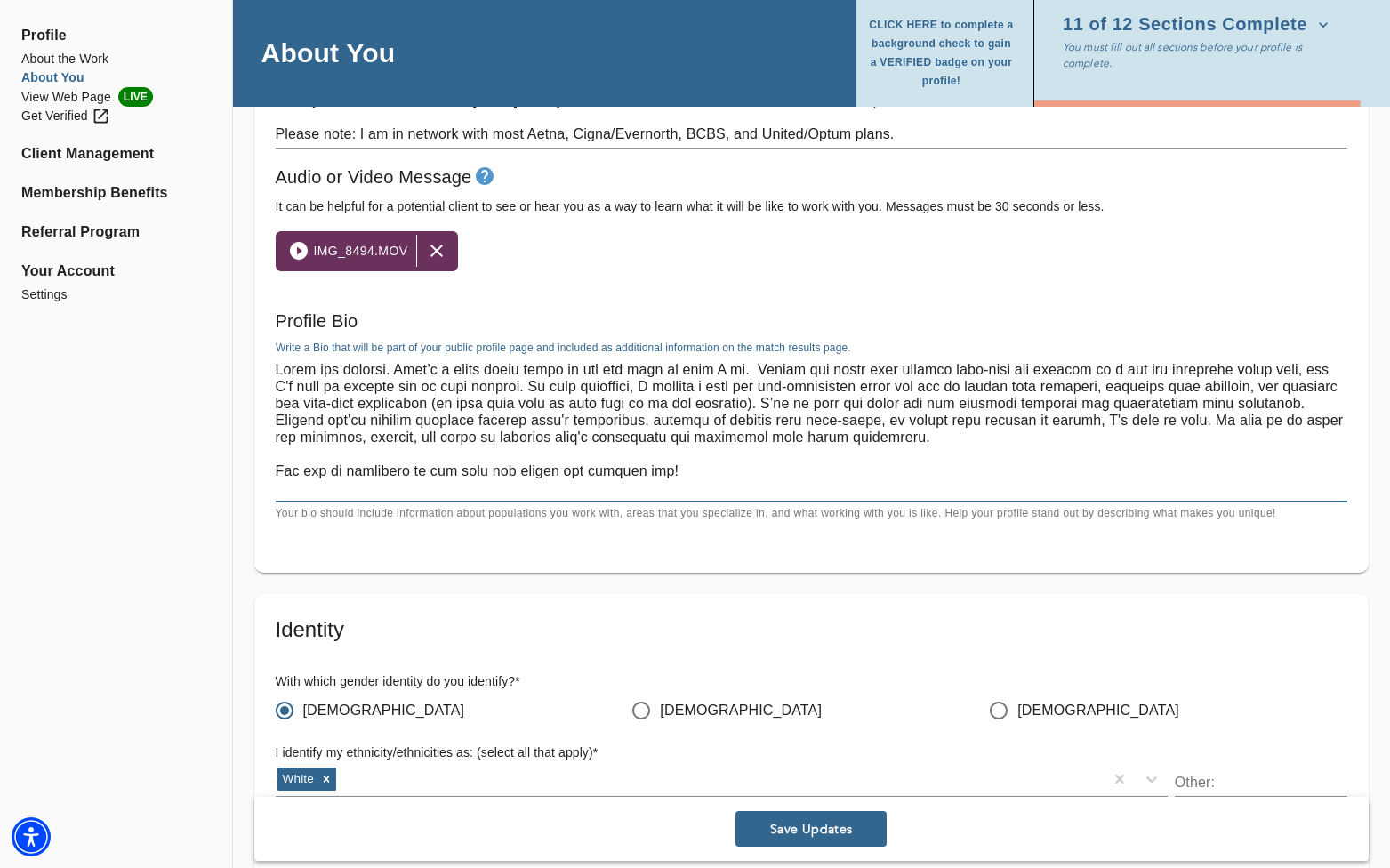
click at [409, 373] on textarea at bounding box center [812, 429] width 1072 height 135
paste textarea "I’m glad you’re here."
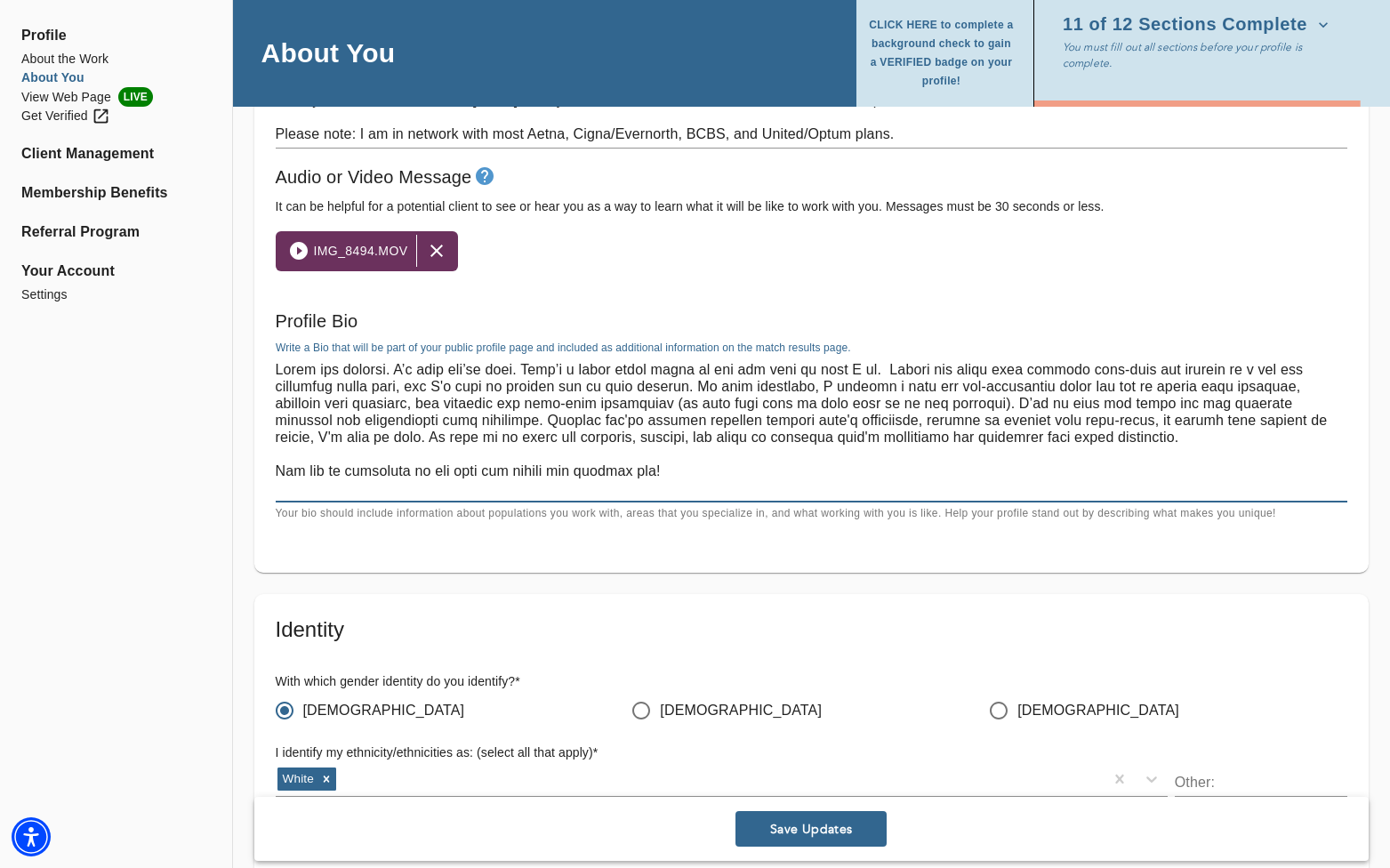
click at [833, 370] on textarea at bounding box center [812, 429] width 1072 height 135
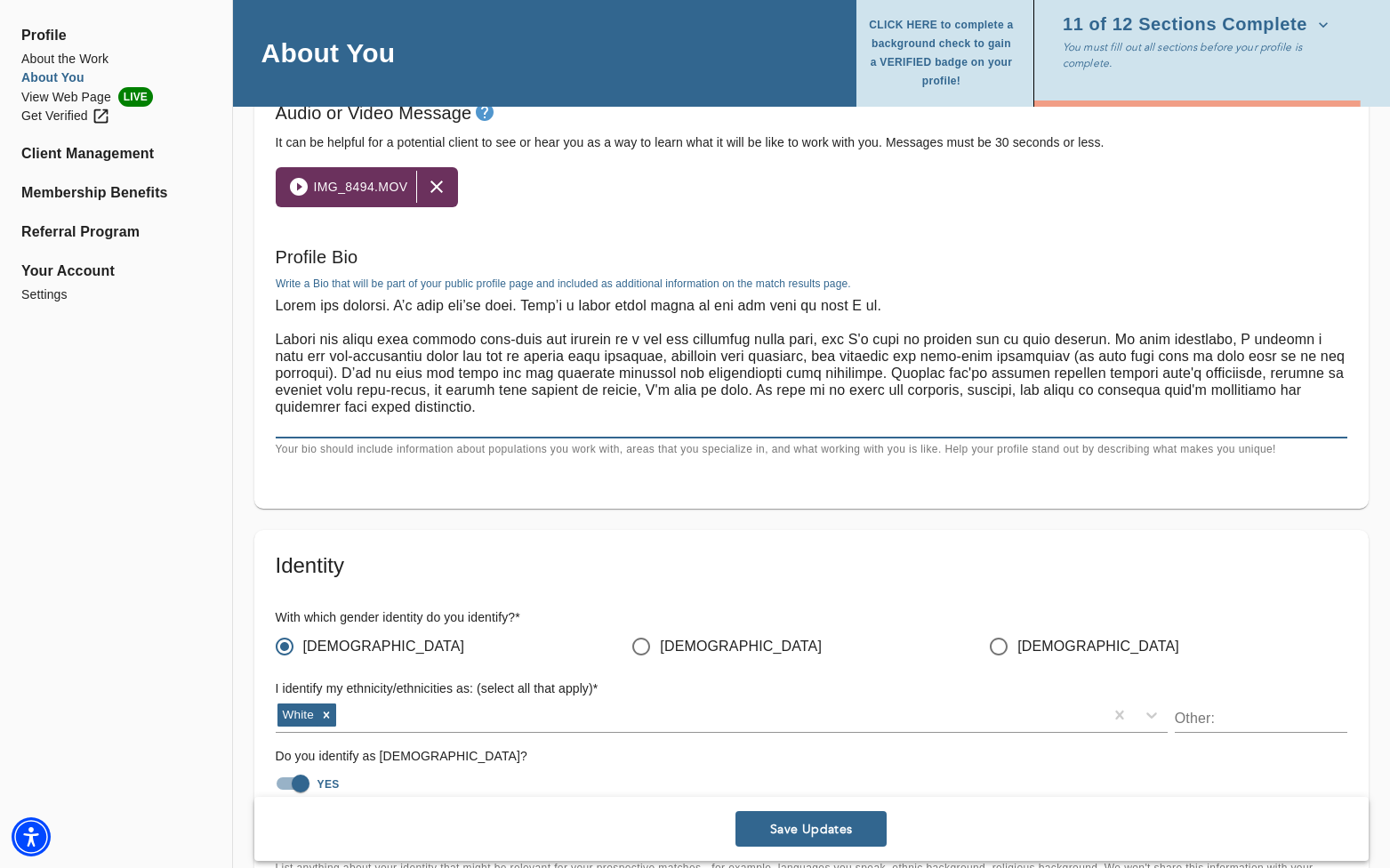
scroll to position [1251, 0]
drag, startPoint x: 819, startPoint y: 342, endPoint x: 250, endPoint y: 340, distance: 569.0
click at [250, 340] on div "Personal Information If you need to make any changes to your name or email, ple…" at bounding box center [812, 231] width 1157 height 2575
paste textarea "Beginning the path to self-care and healing is a powerful move, even if it feel…"
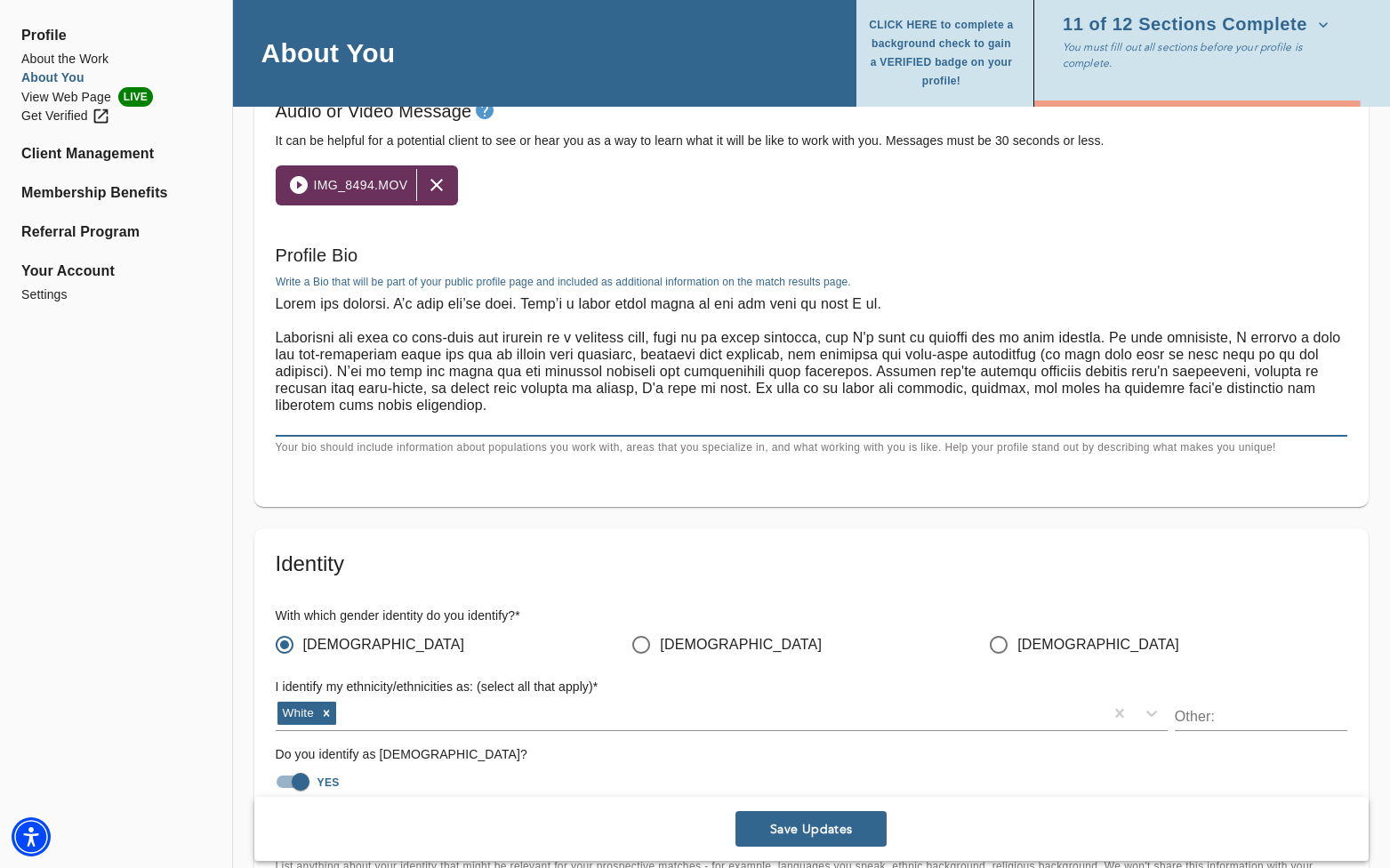
click at [833, 336] on textarea at bounding box center [812, 363] width 1072 height 135
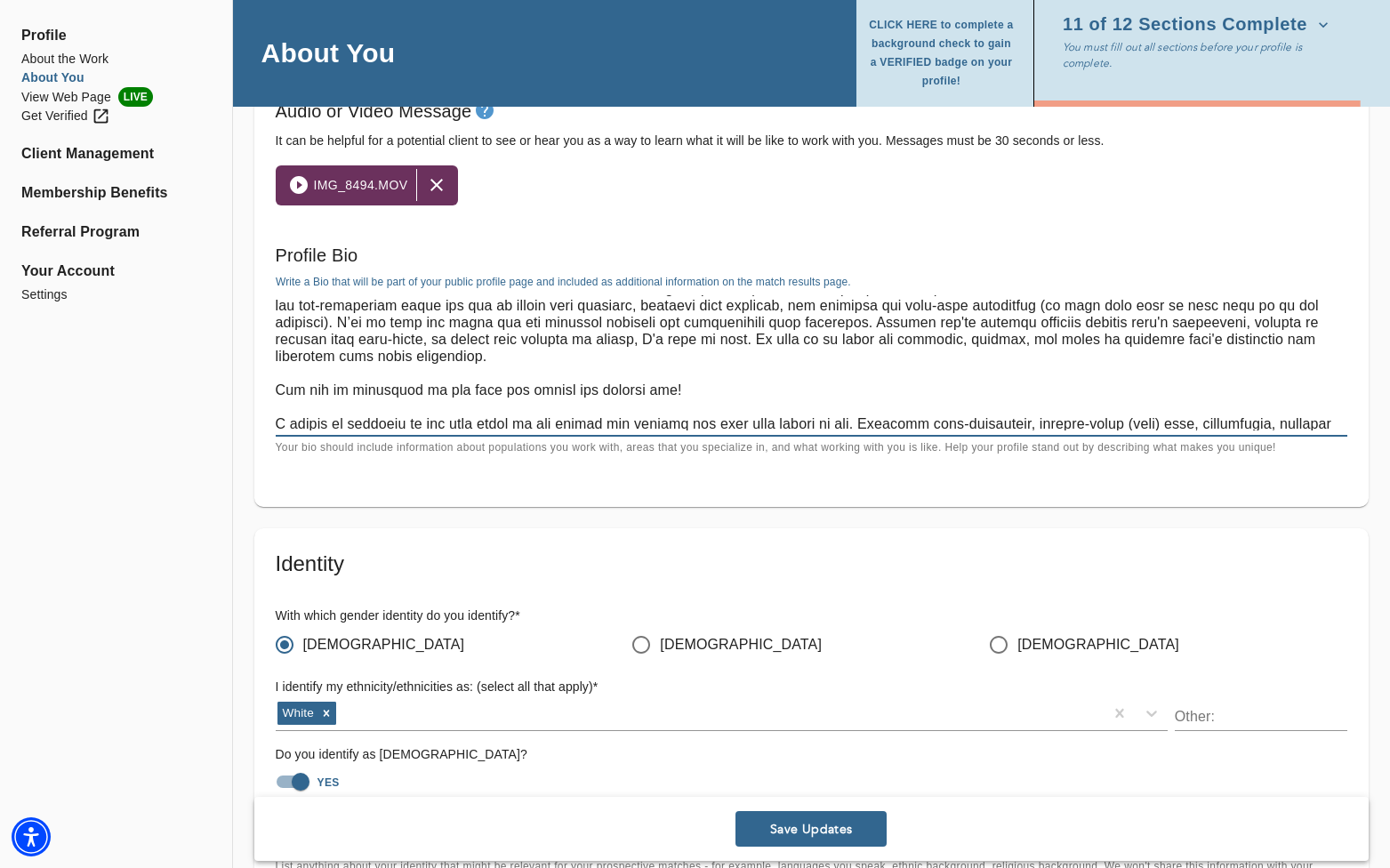
scroll to position [51, 0]
click at [759, 338] on textarea at bounding box center [812, 363] width 1072 height 135
click at [742, 346] on textarea at bounding box center [812, 363] width 1072 height 135
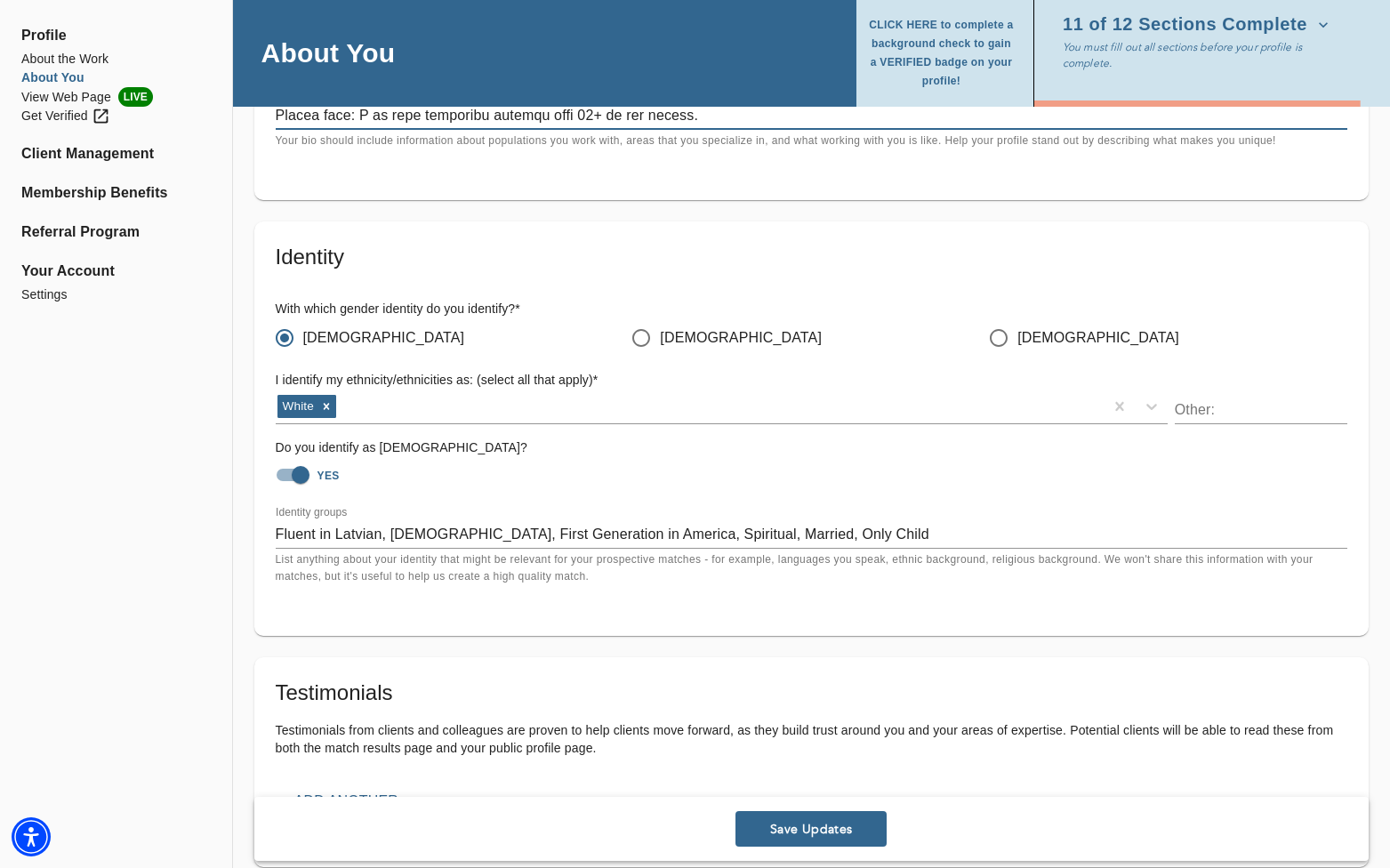
scroll to position [1573, 0]
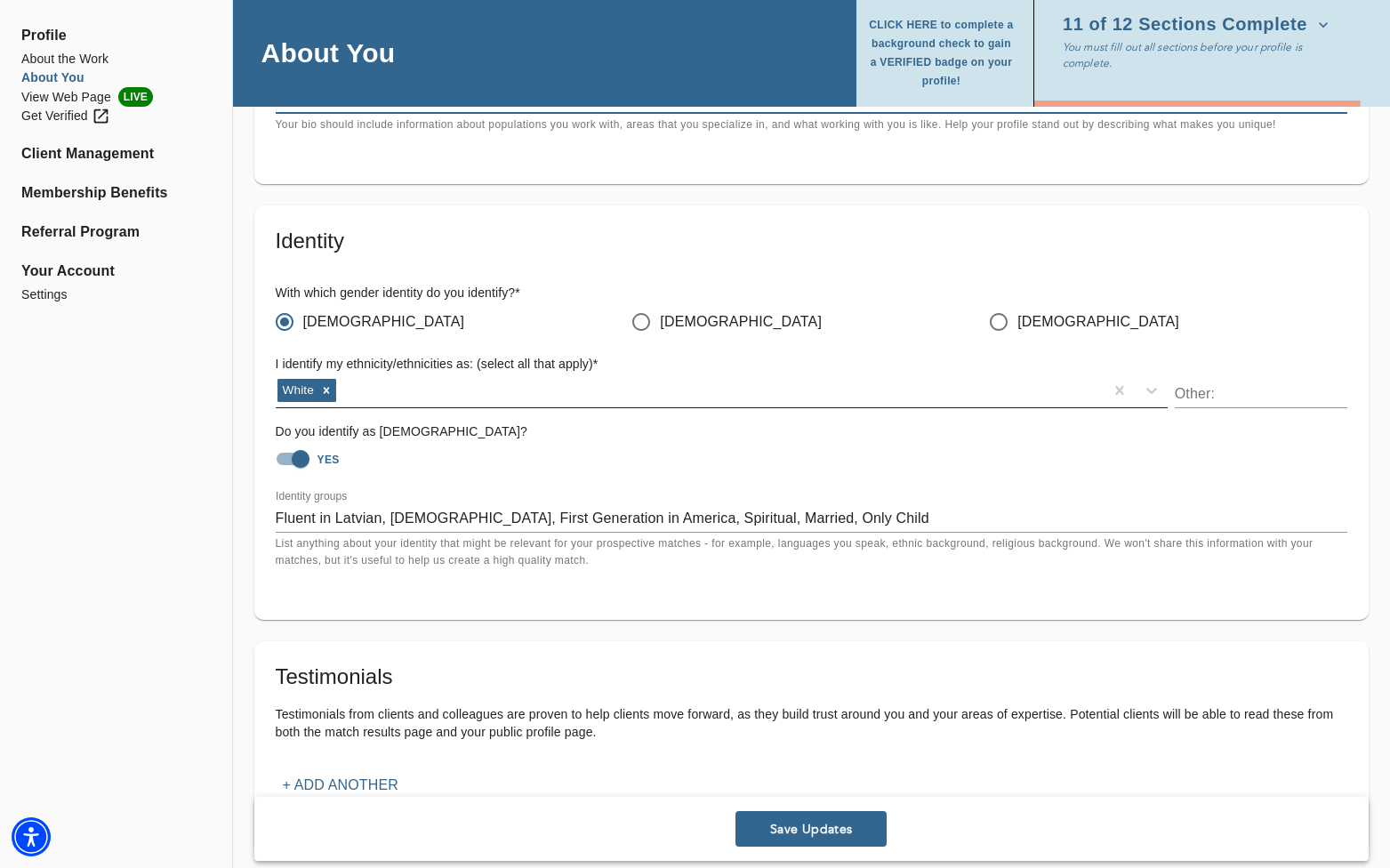
type textarea "Lorem ips dolorsi. A’c adip eli’se doei. Temp’i u labor etdol magna al eni adm …"
click at [458, 401] on div "White" at bounding box center [690, 390] width 828 height 28
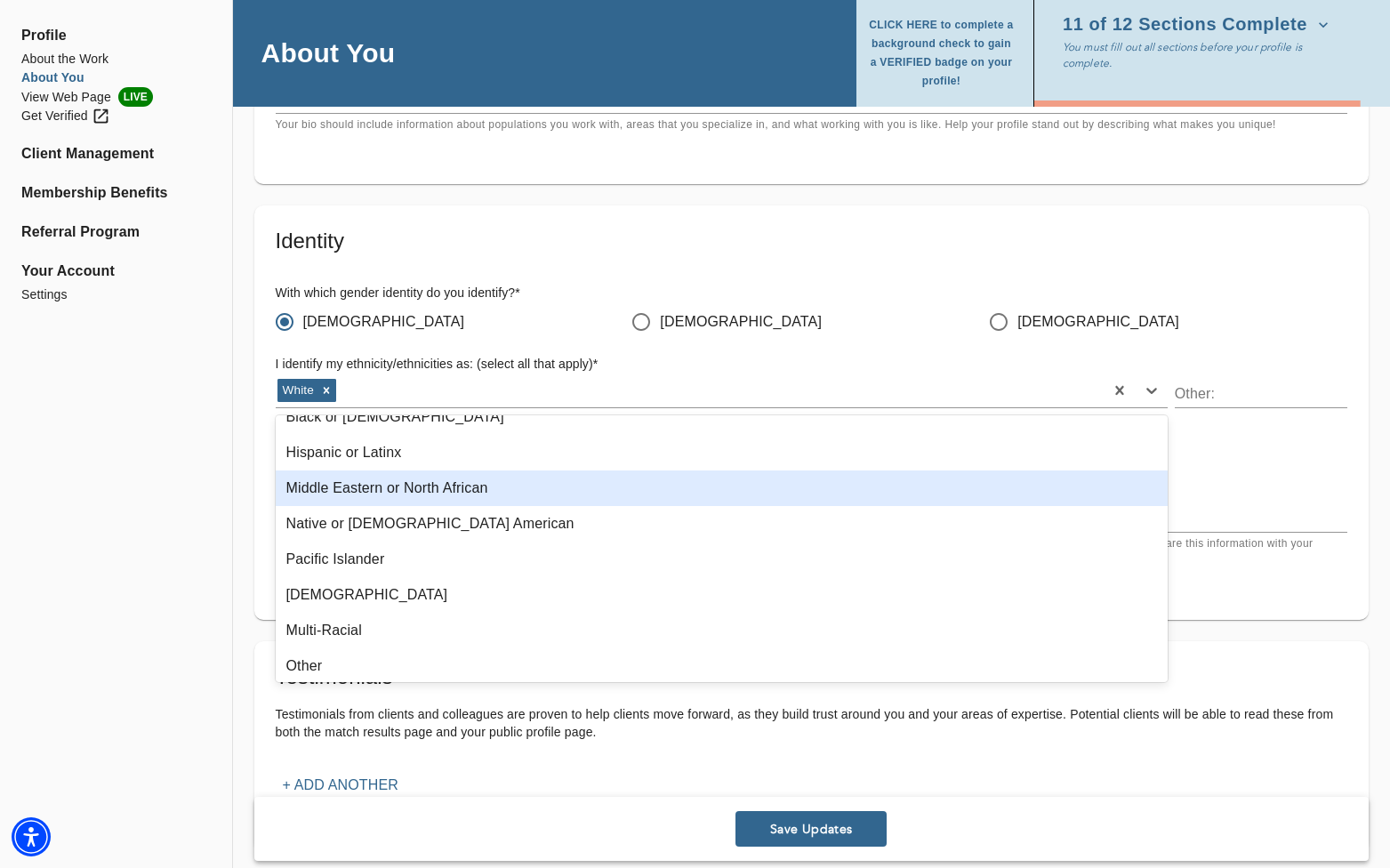
scroll to position [132, 0]
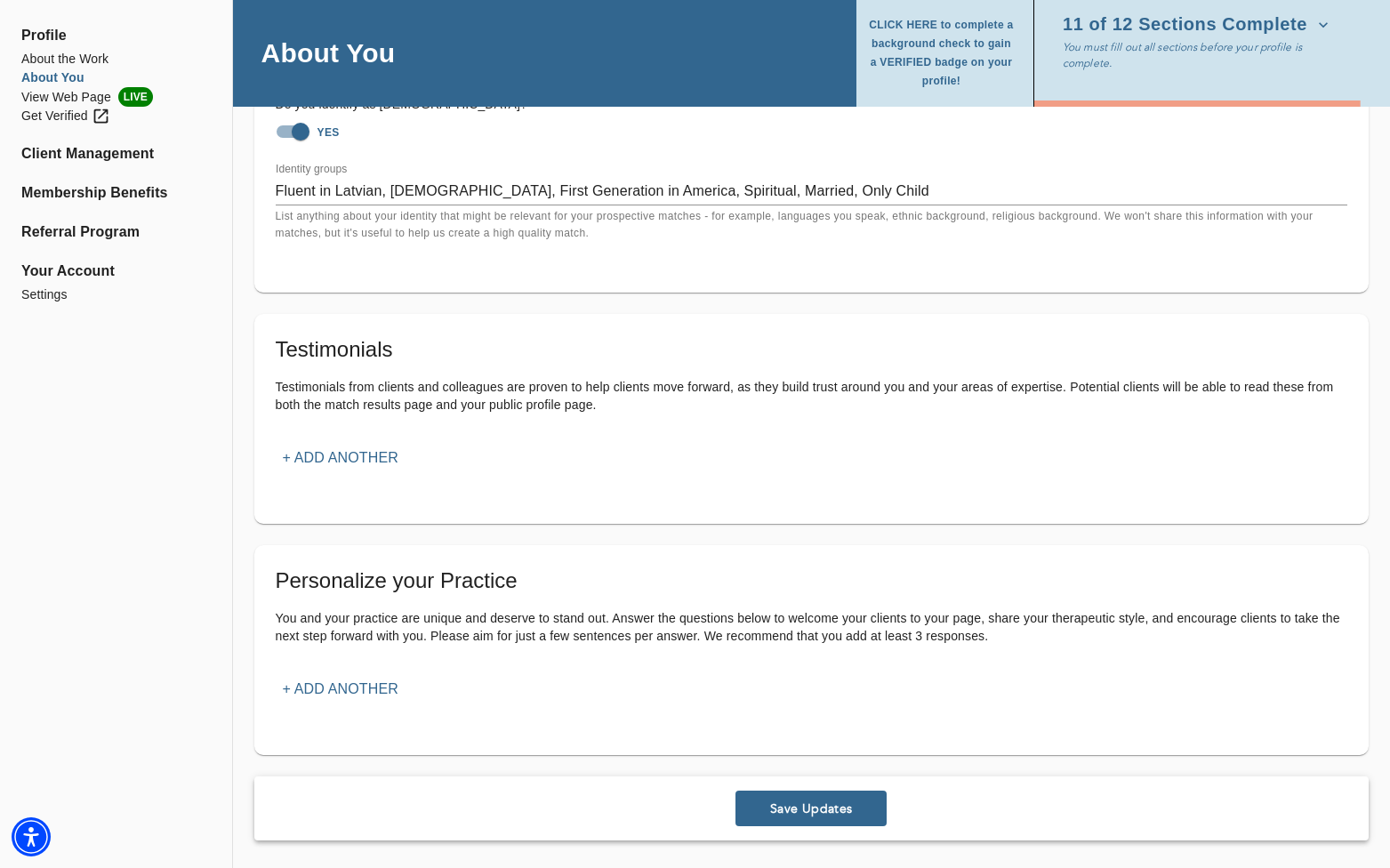
scroll to position [1901, 0]
click at [821, 809] on span "Save Updates" at bounding box center [811, 808] width 137 height 16
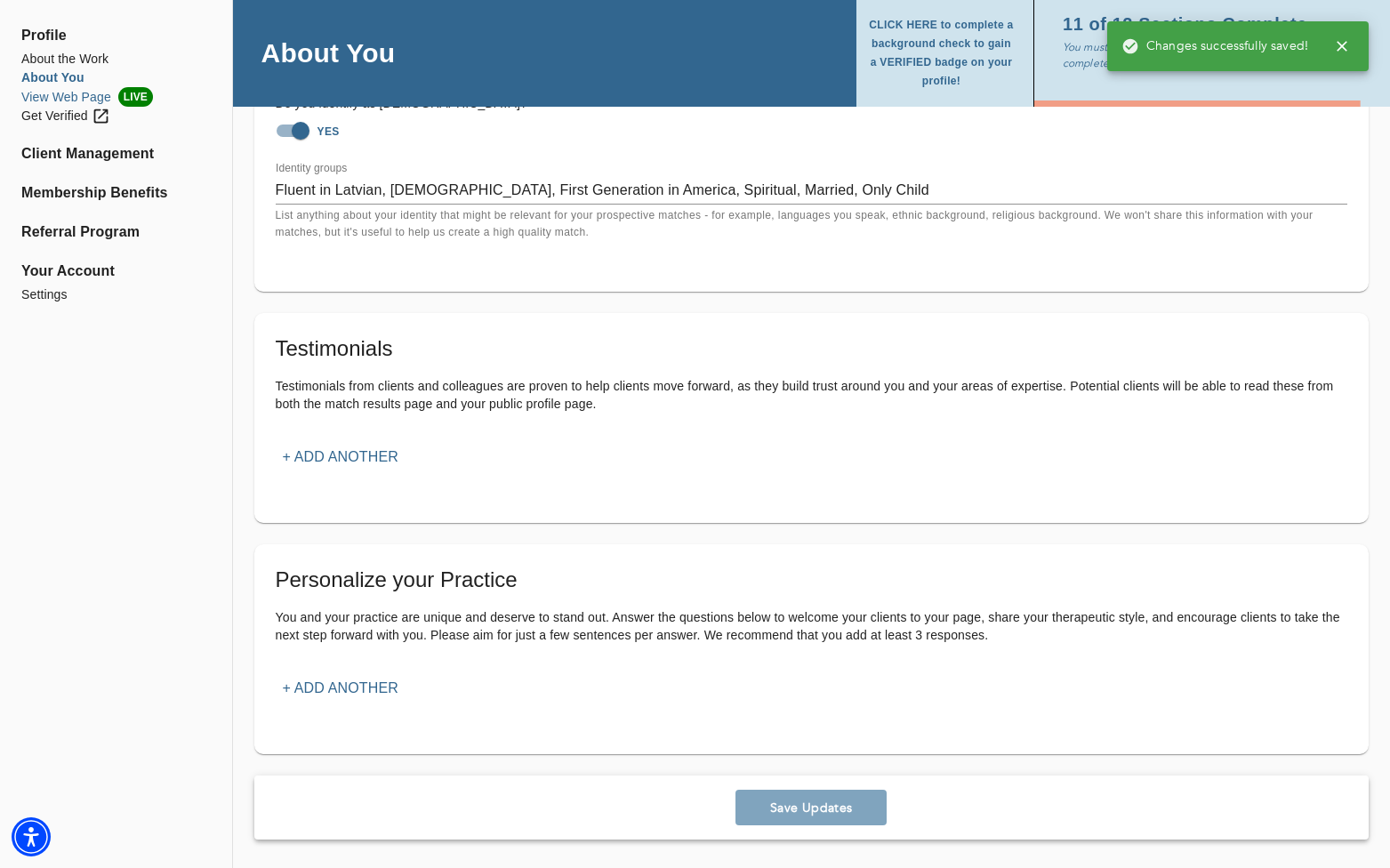
click at [53, 95] on li "View Web Page LIVE" at bounding box center [115, 96] width 189 height 19
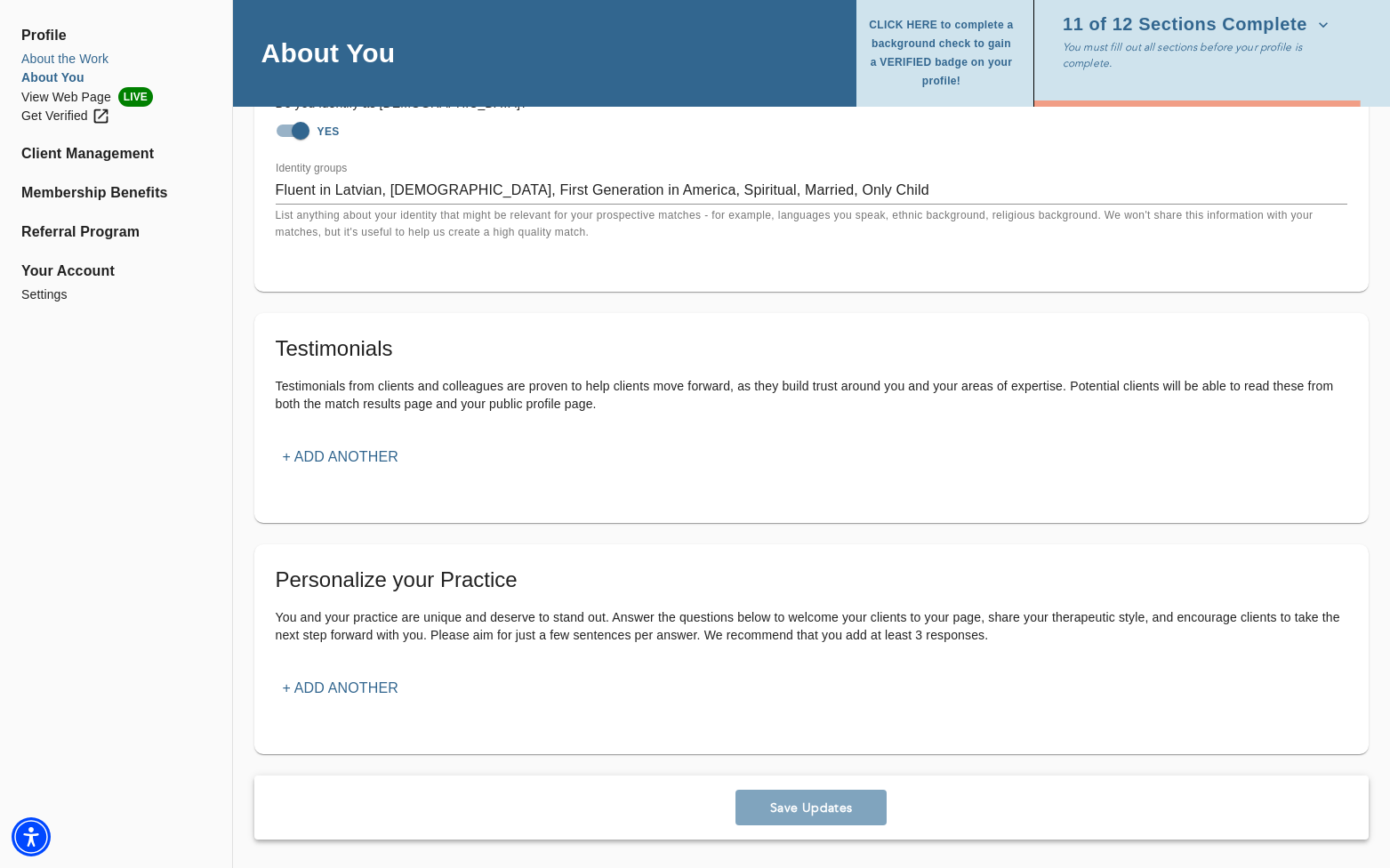
click at [66, 60] on li "About the Work" at bounding box center [115, 58] width 189 height 18
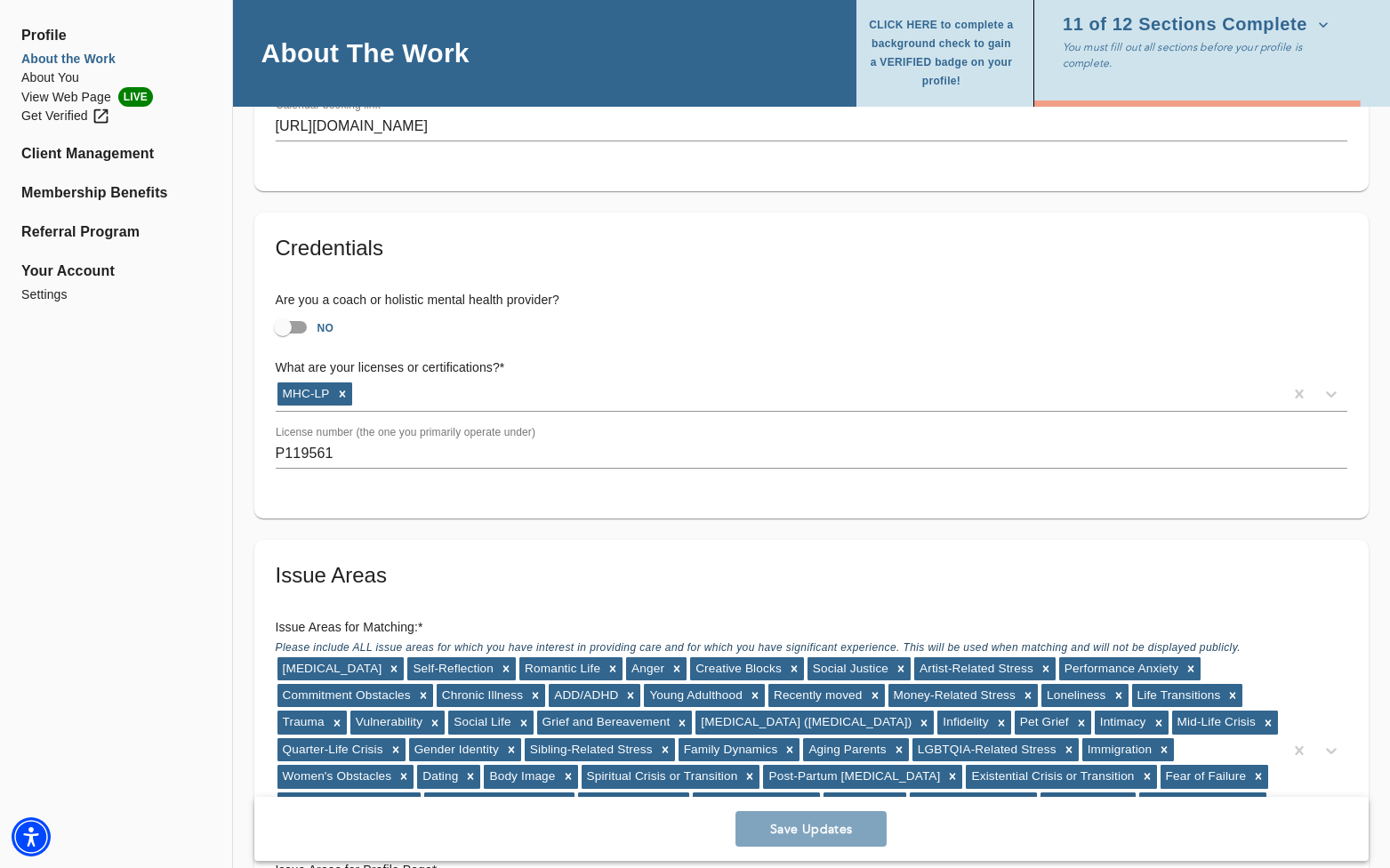
scroll to position [1156, 0]
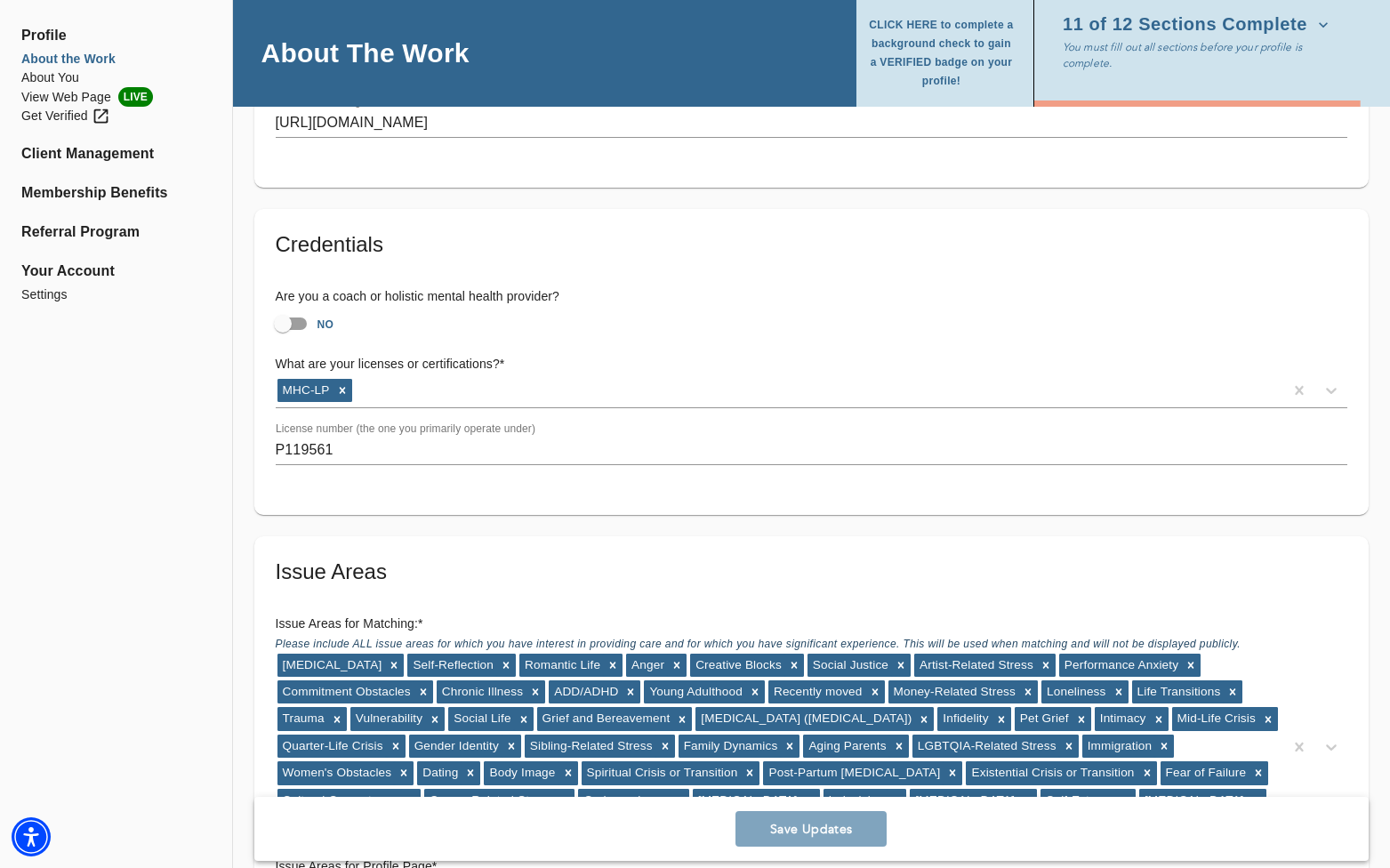
click at [301, 314] on input "NO" at bounding box center [282, 323] width 101 height 34
checkbox input "true"
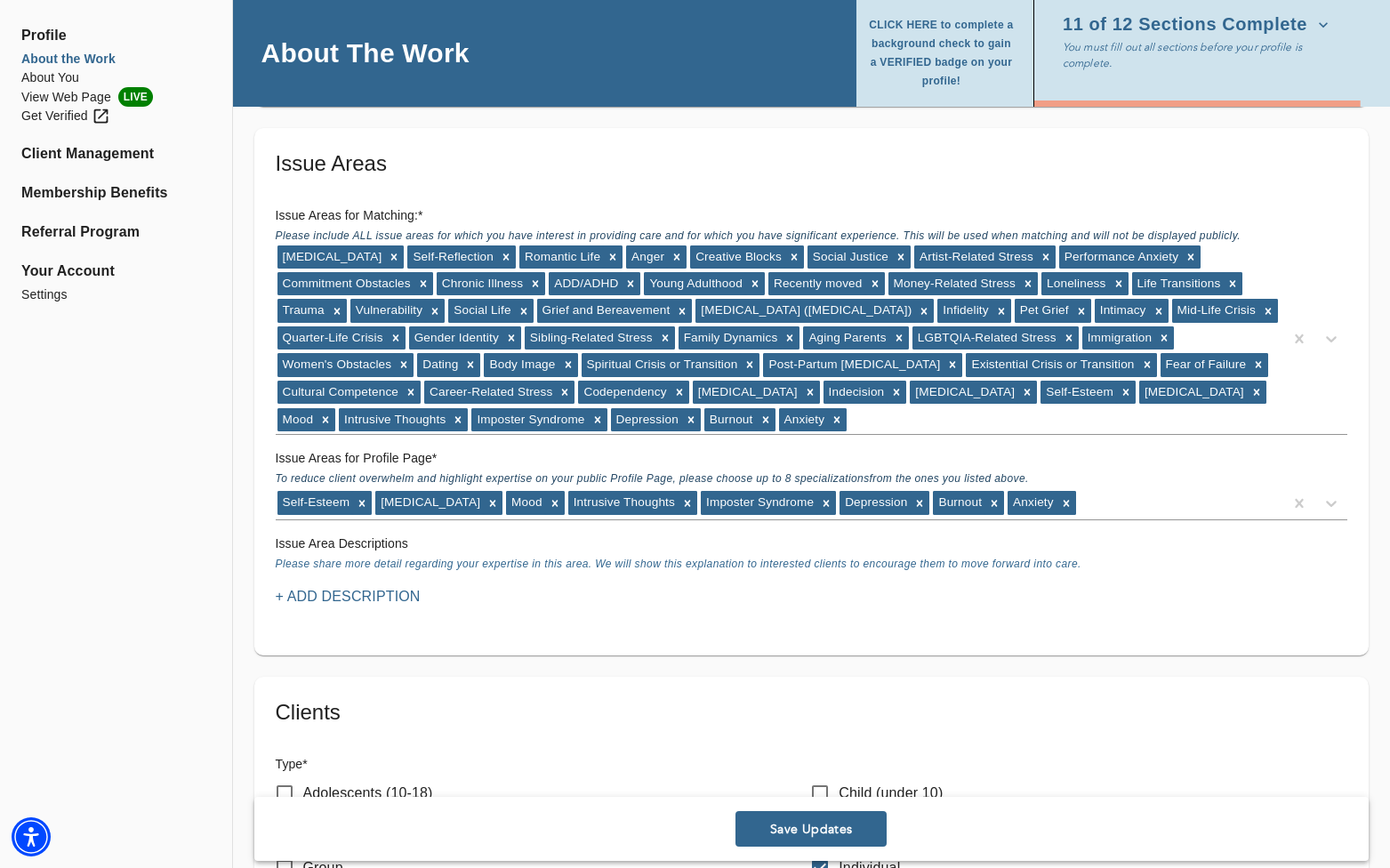
scroll to position [1574, 0]
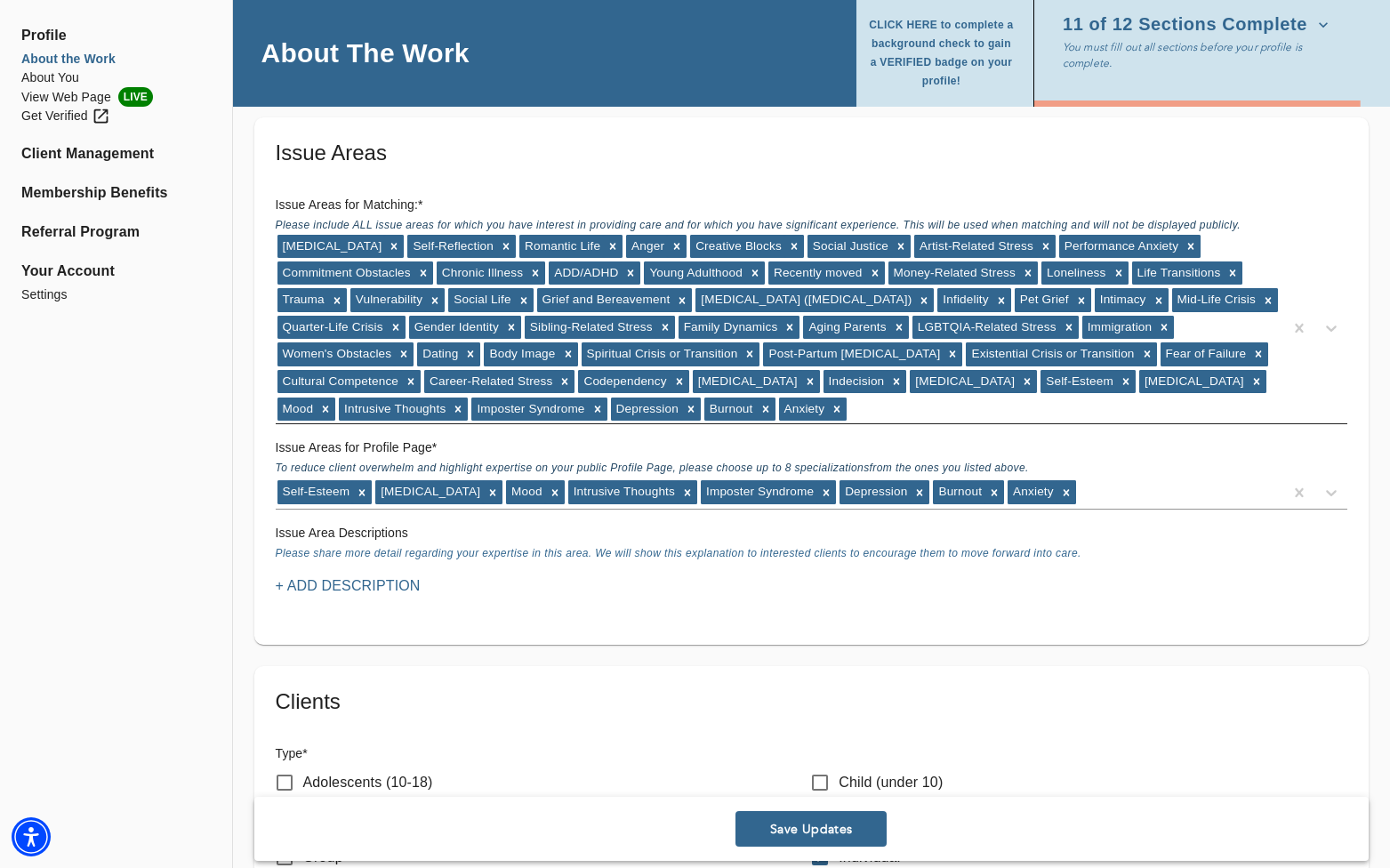
click at [833, 412] on div "[MEDICAL_DATA] Self-Reflection Romantic Life Anger Creative Blocks Social Justi…" at bounding box center [780, 328] width 1007 height 190
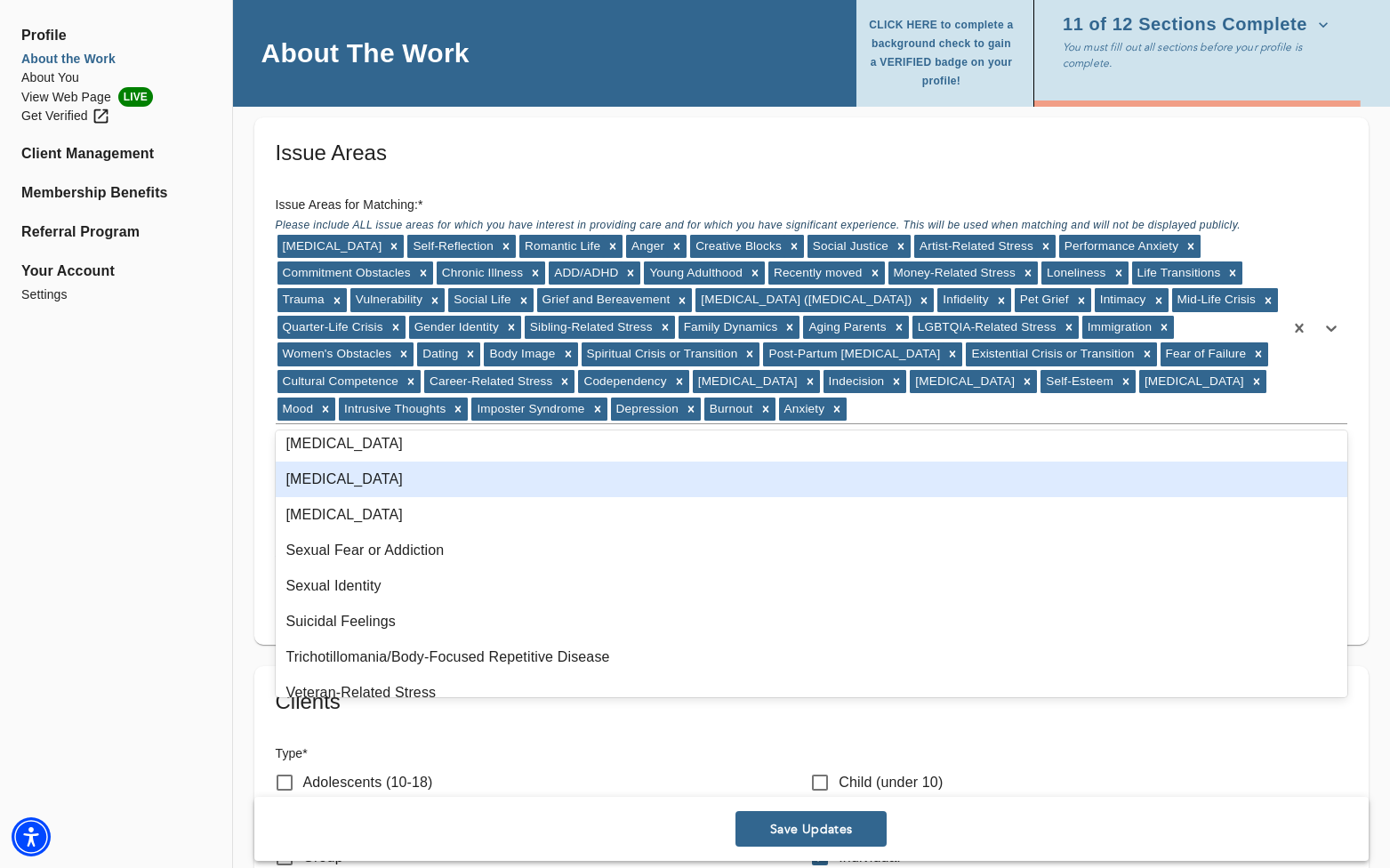
scroll to position [885, 0]
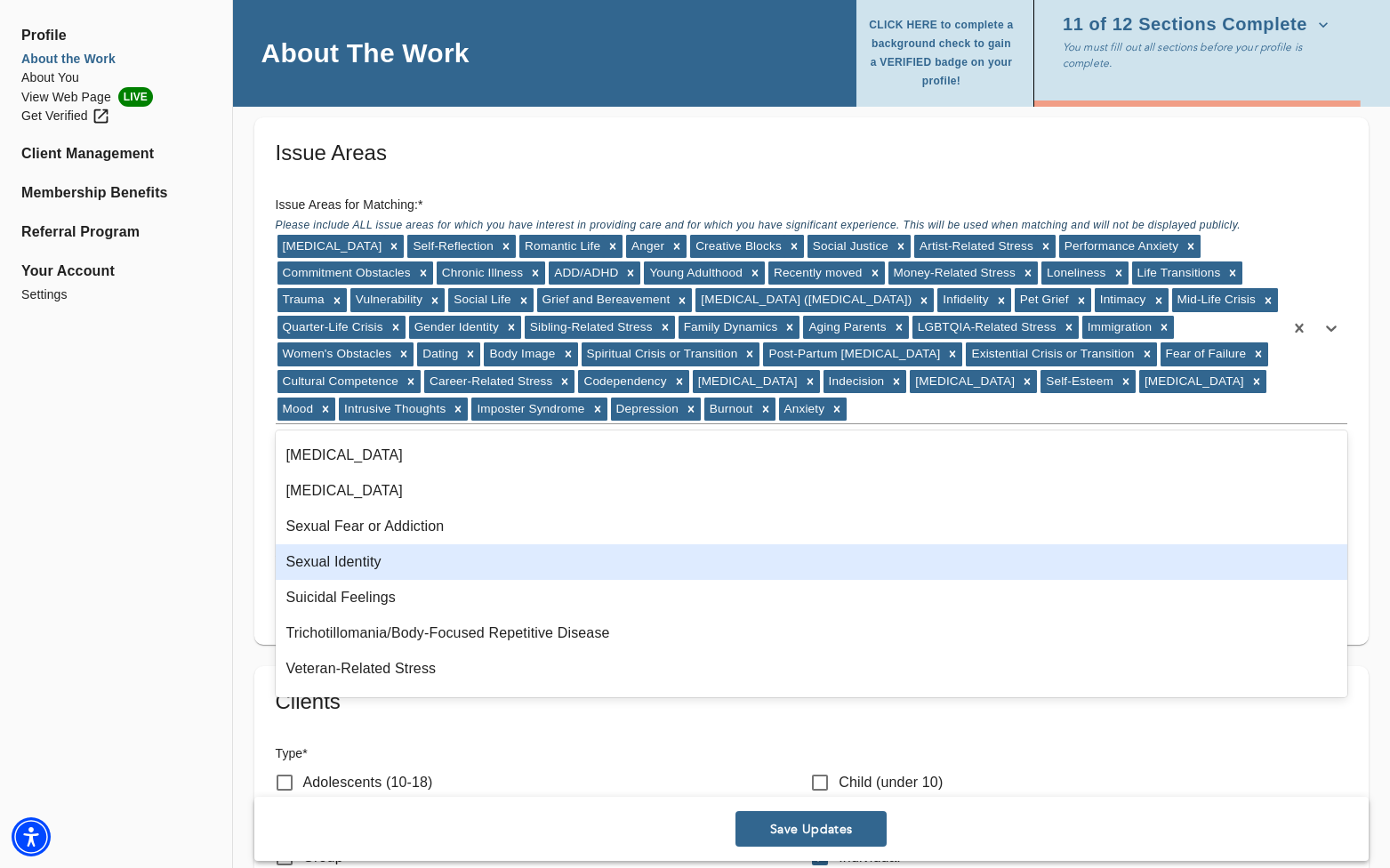
click at [575, 570] on div "Sexual Identity" at bounding box center [812, 562] width 1072 height 36
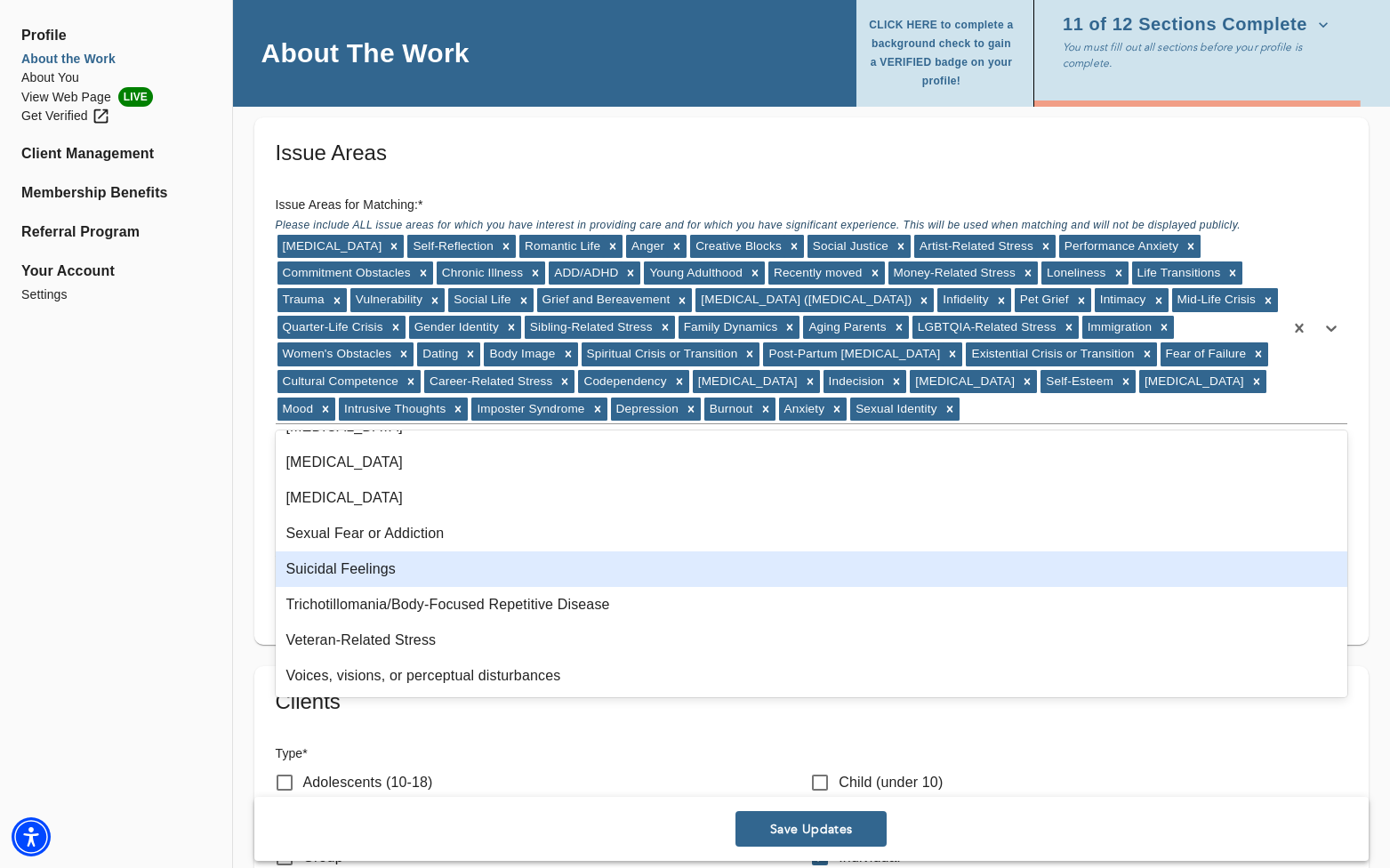
scroll to position [878, 0]
click at [191, 500] on div "Profile About the Work About You View Web Page LIVE Get Verified Client Managem…" at bounding box center [116, 616] width 232 height 4219
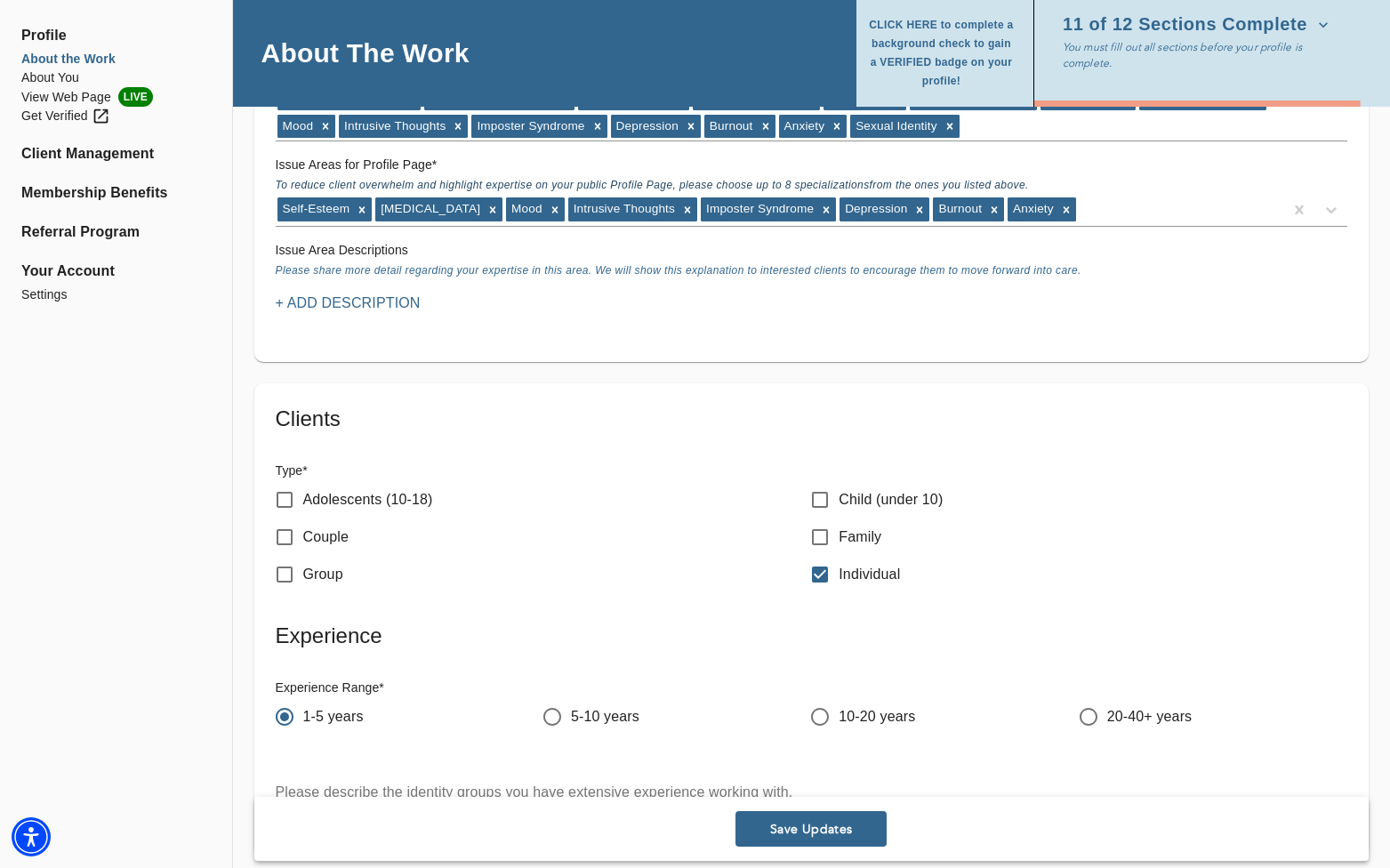
scroll to position [1869, 0]
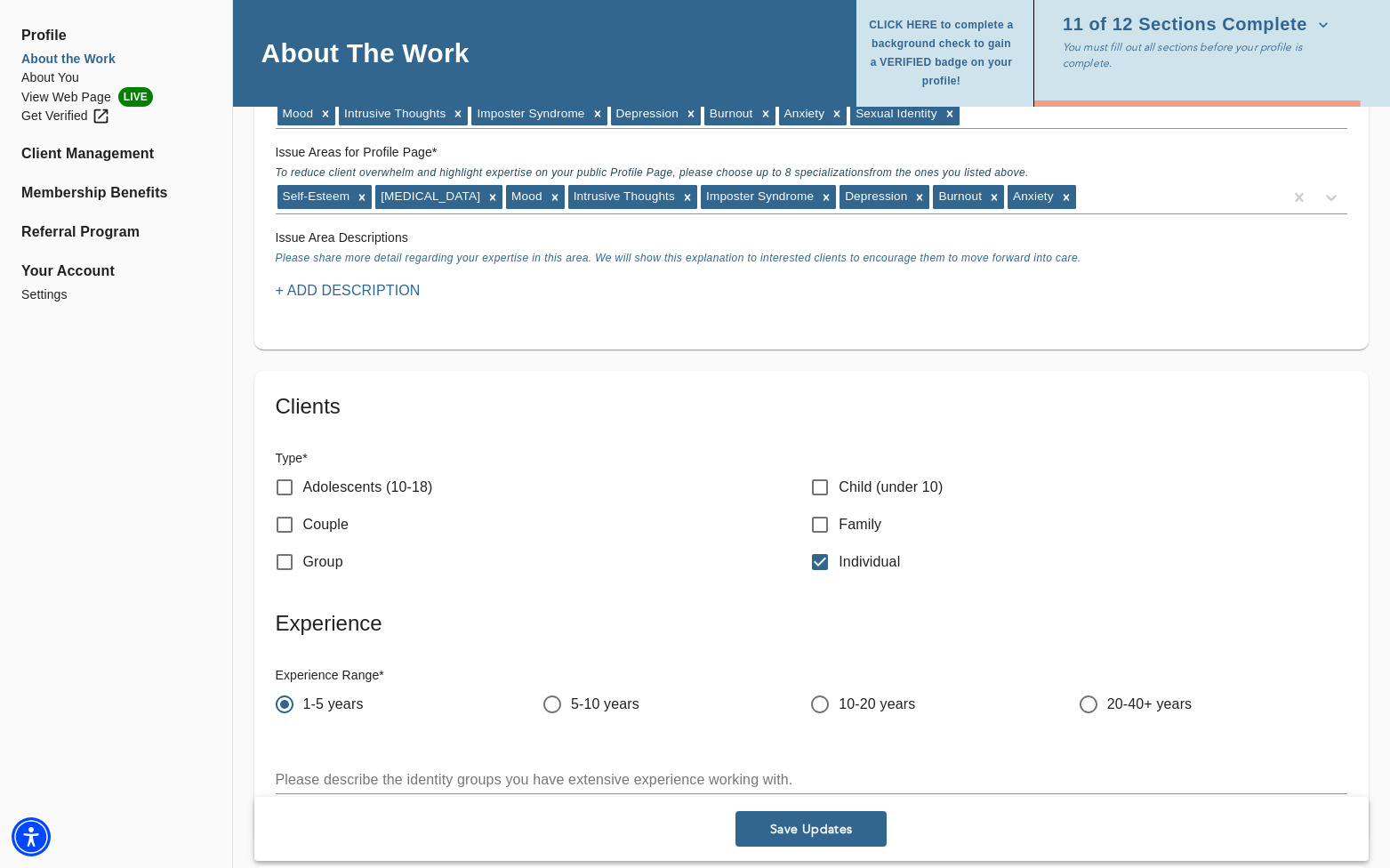
click at [343, 291] on p "+ Add Description" at bounding box center [348, 291] width 145 height 21
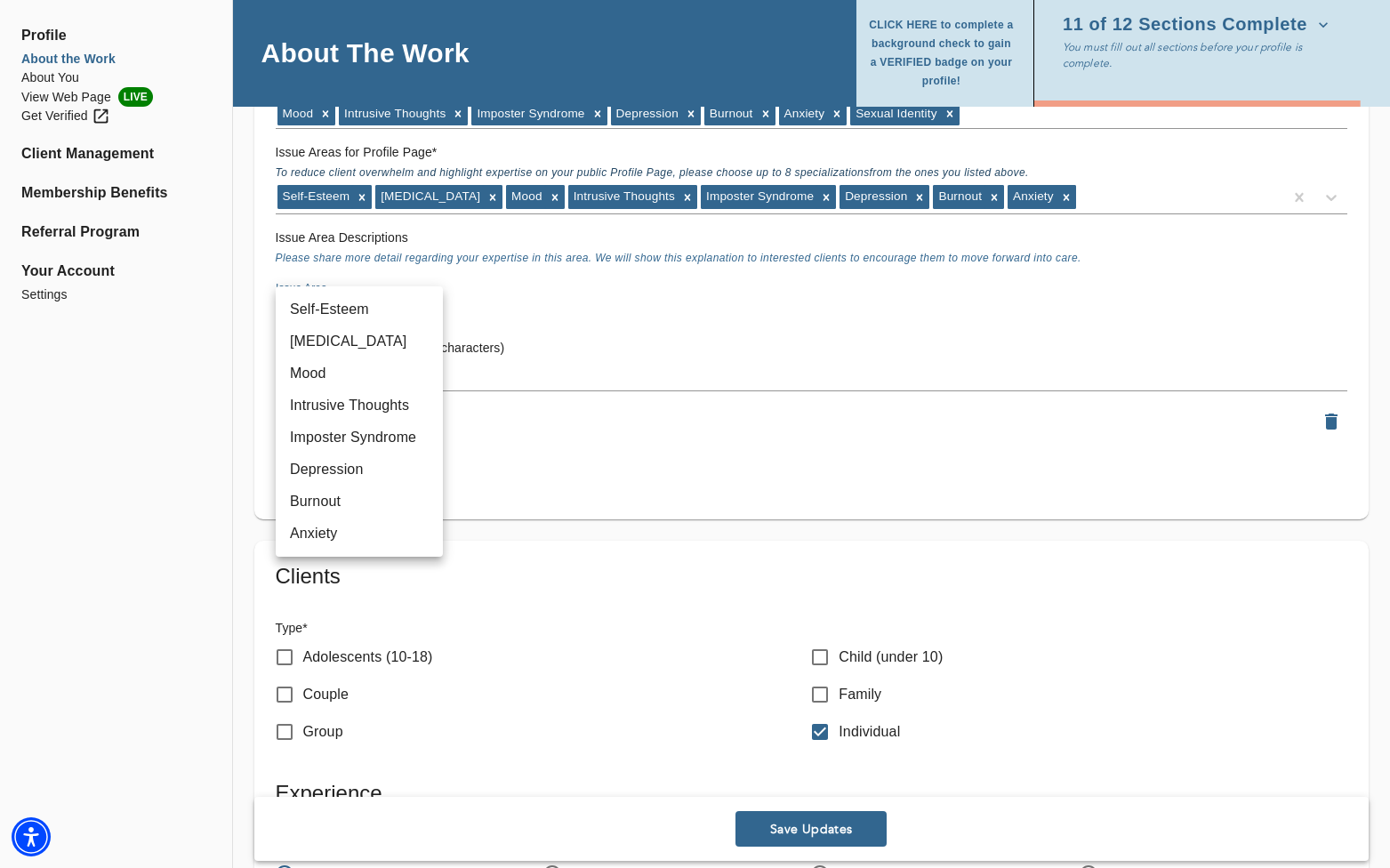
click at [503, 305] on div at bounding box center [695, 434] width 1390 height 868
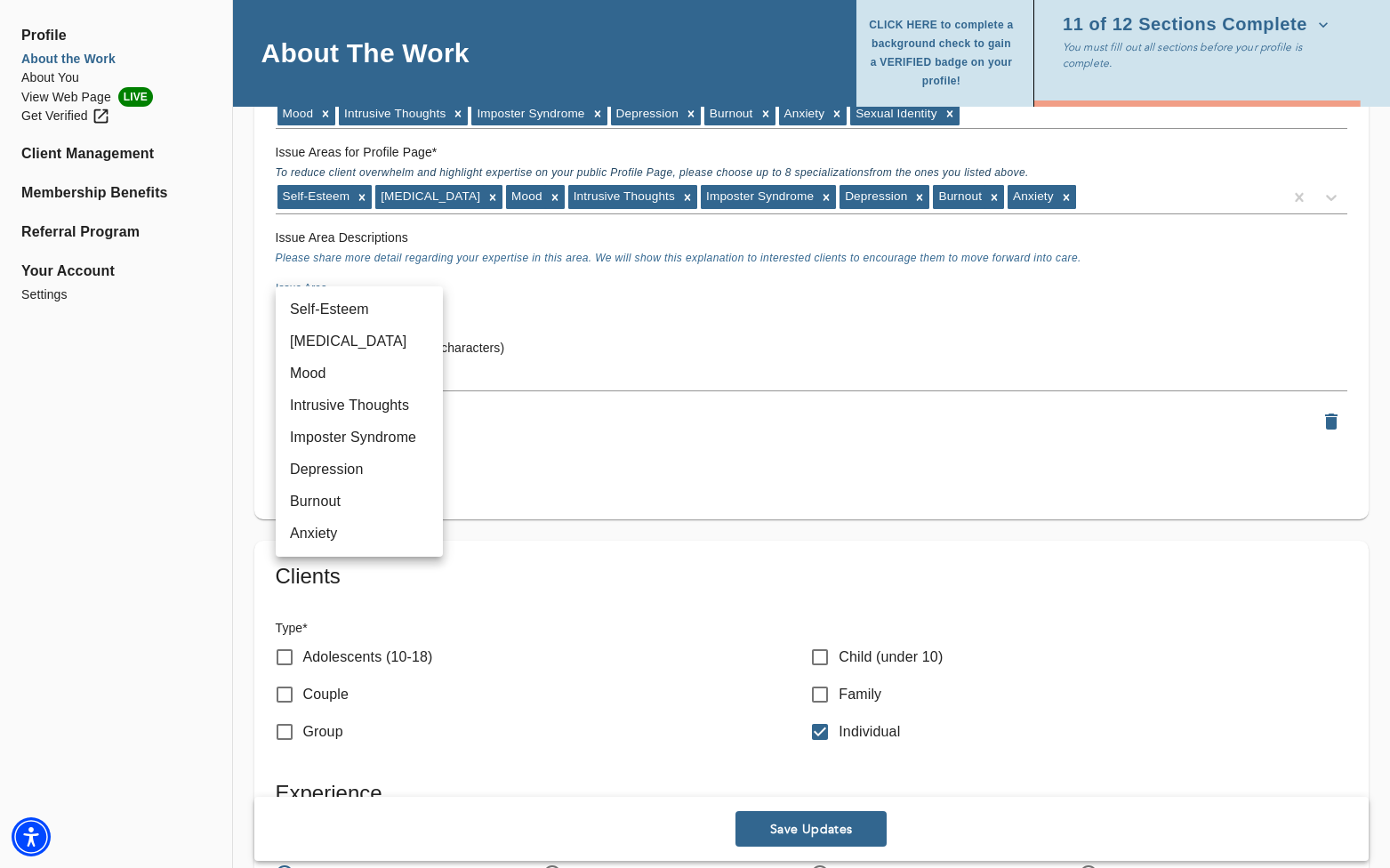
click at [503, 305] on div at bounding box center [695, 434] width 1390 height 868
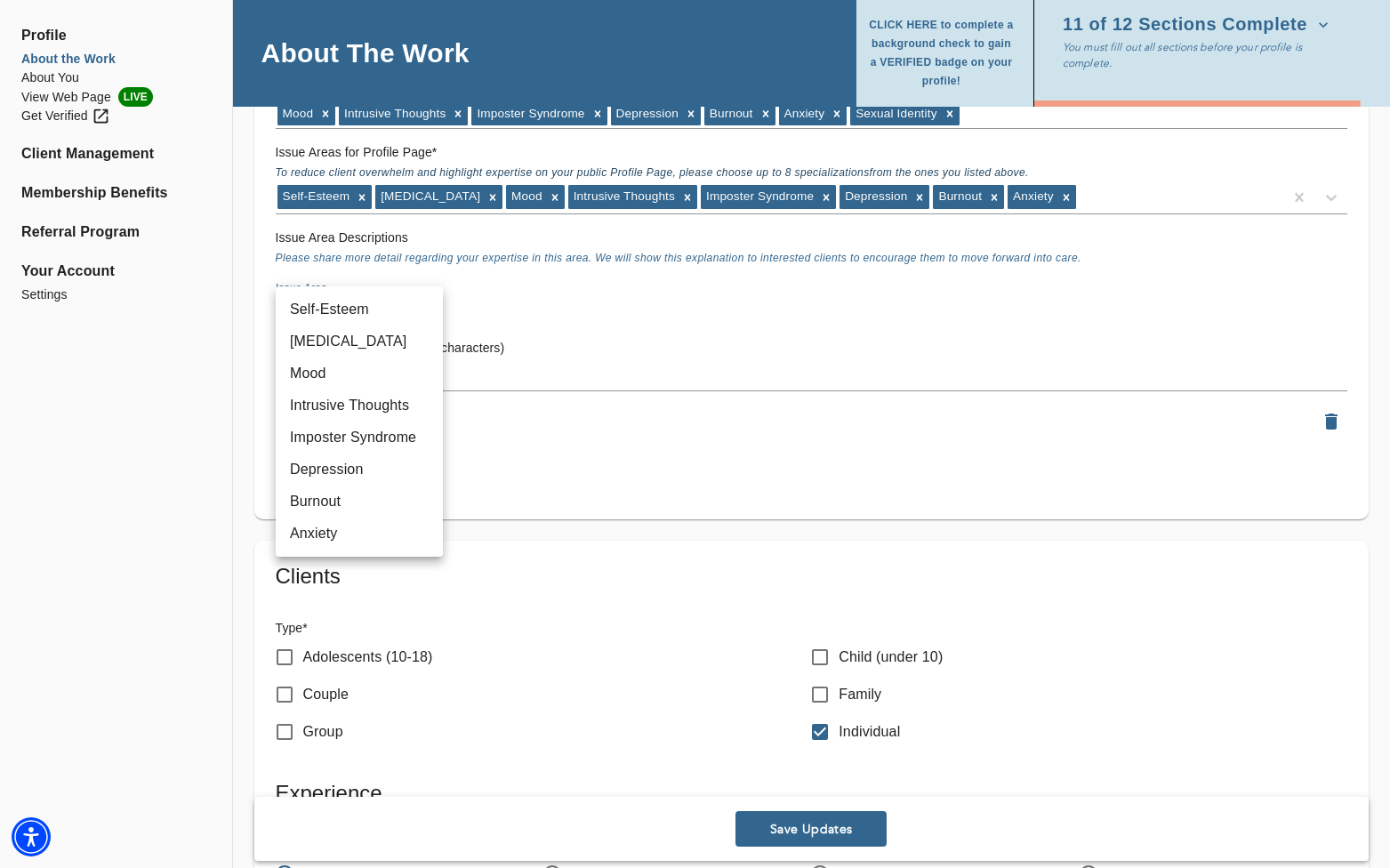
click at [371, 505] on li "Burnout" at bounding box center [359, 501] width 167 height 32
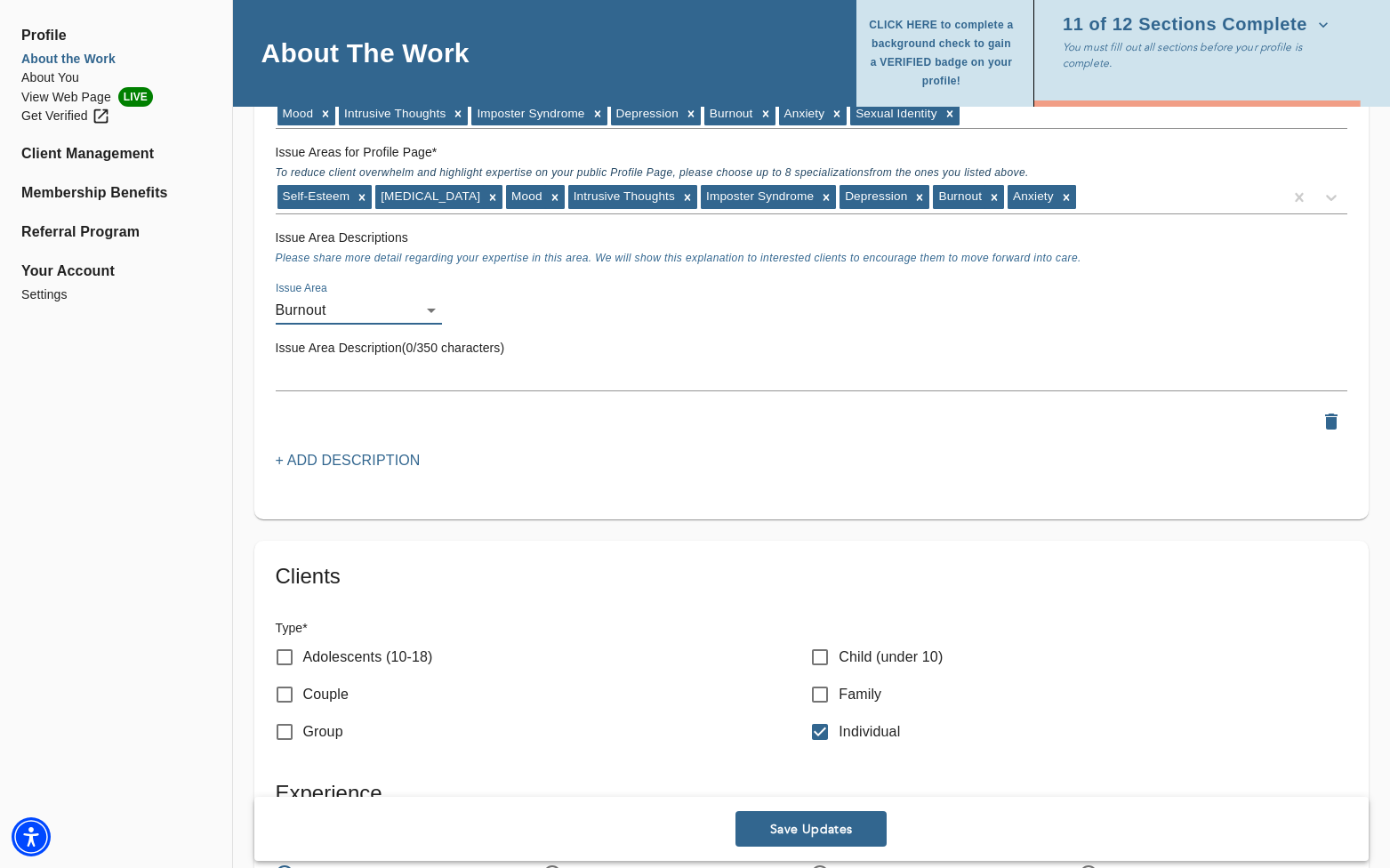
click at [353, 370] on textarea at bounding box center [812, 376] width 1072 height 16
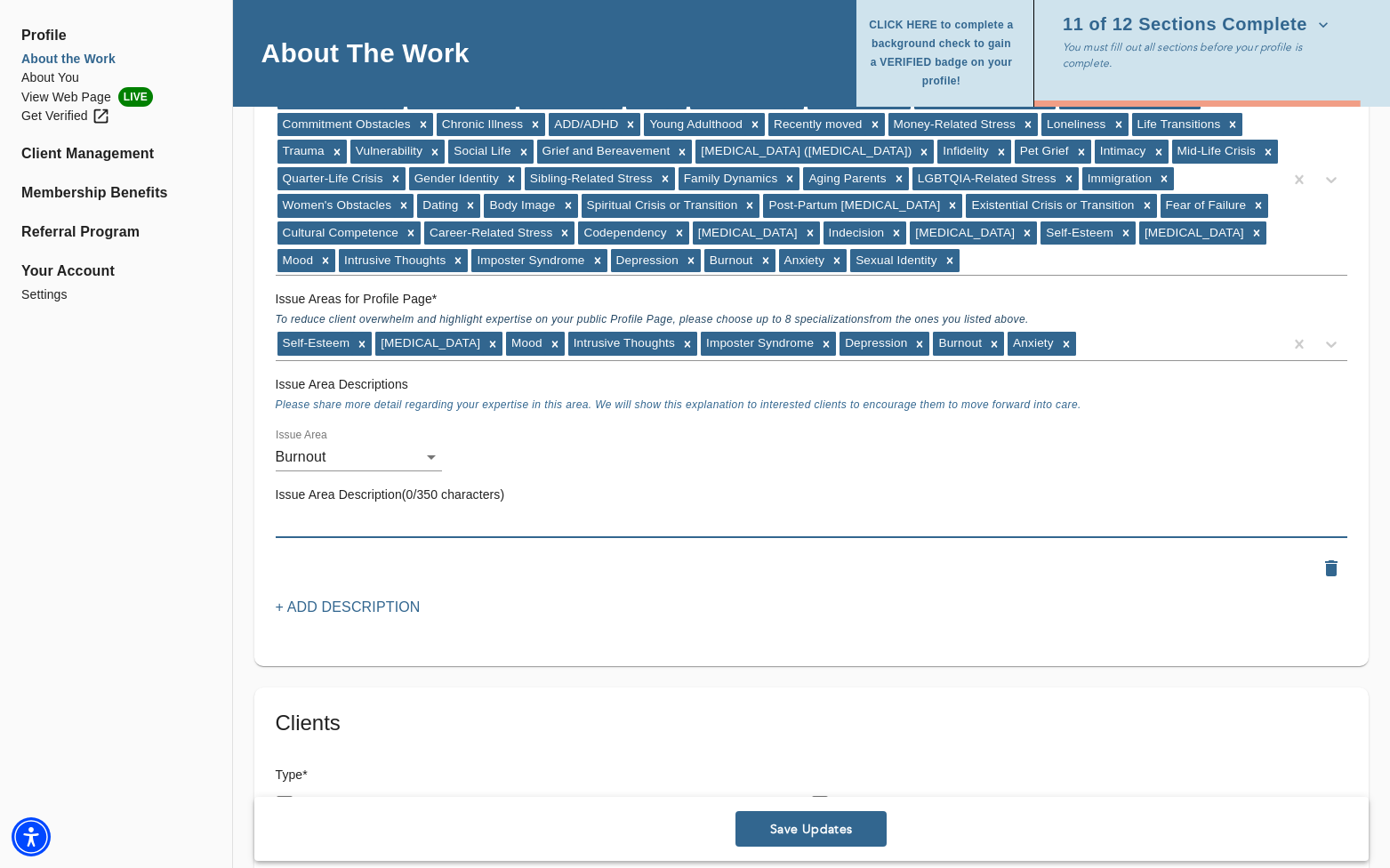
scroll to position [1727, 0]
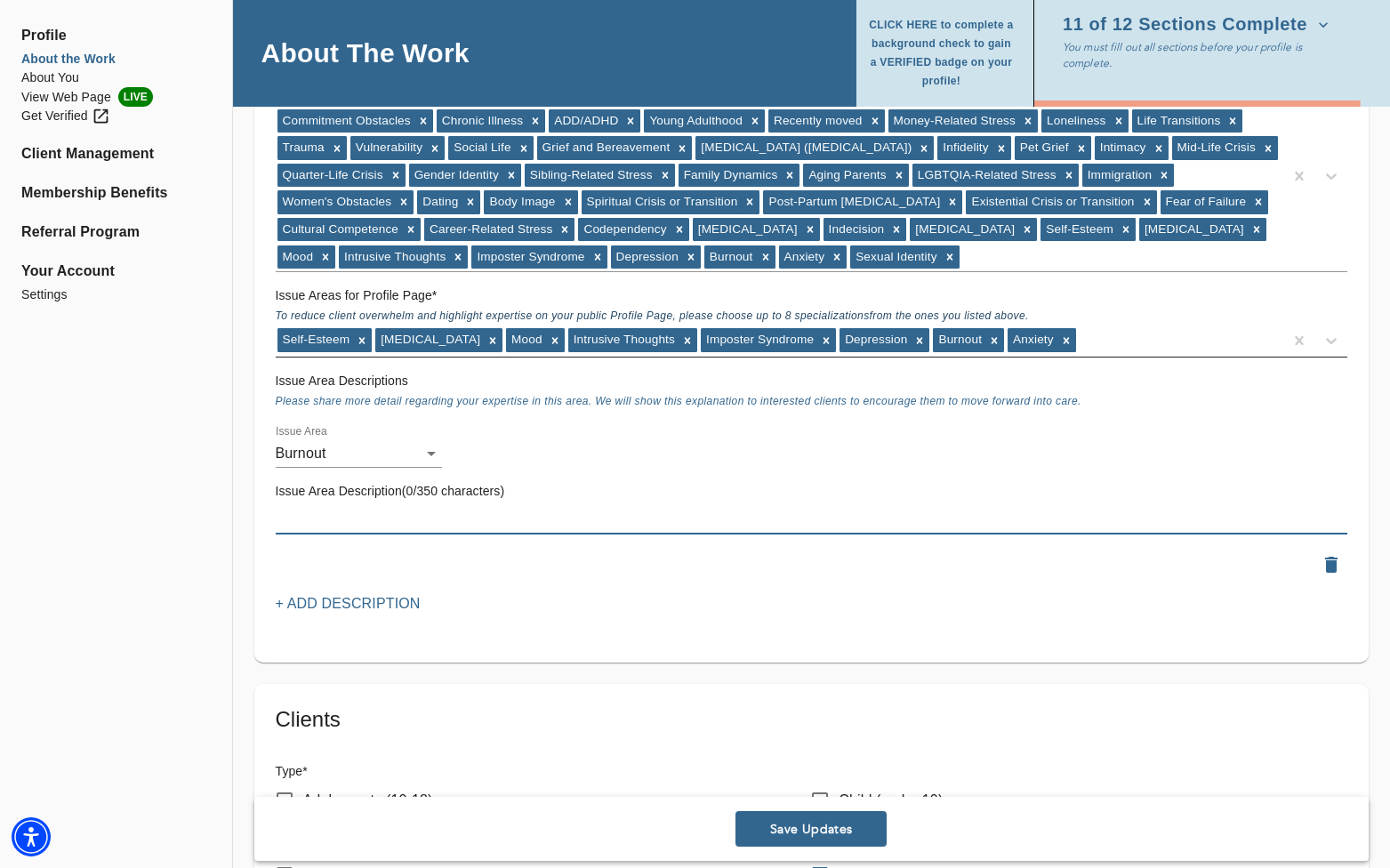
click at [833, 339] on div "Self-Esteem [MEDICAL_DATA] Mood Intrusive Thoughts Imposter Syndrome [MEDICAL_D…" at bounding box center [780, 340] width 1007 height 28
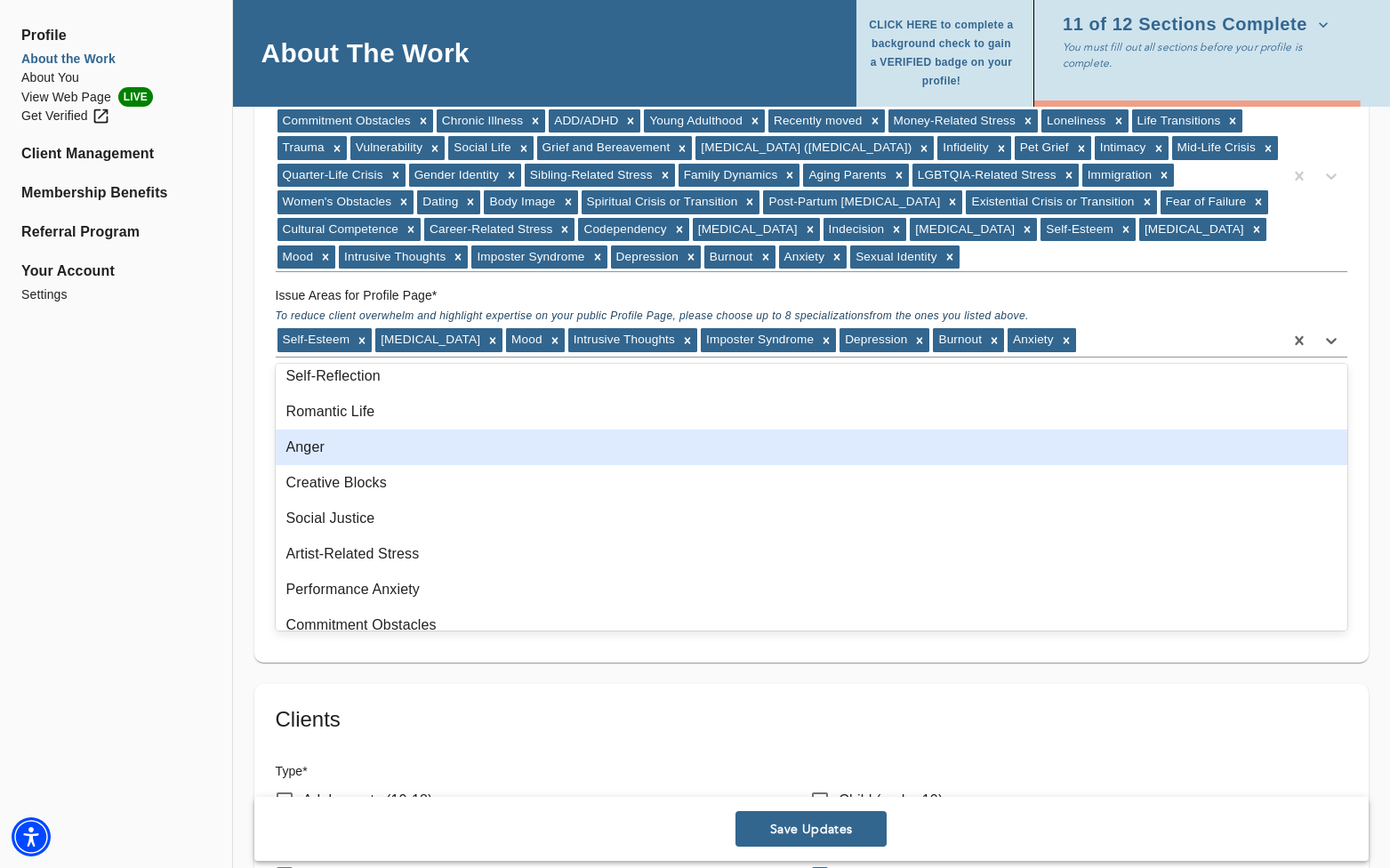
scroll to position [46, 0]
click at [574, 450] on div "Anger" at bounding box center [812, 446] width 1072 height 36
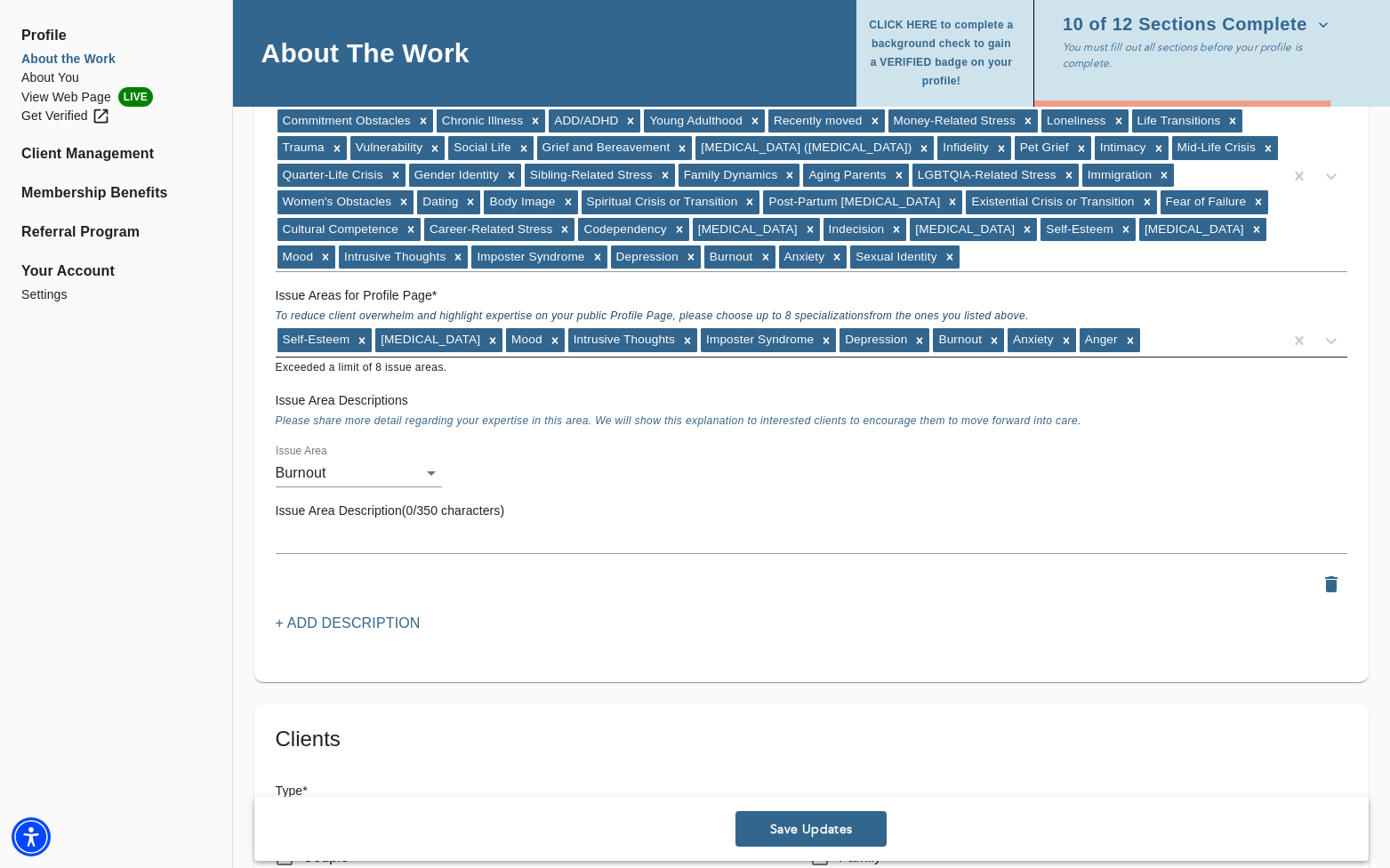
click at [833, 347] on div "Self-Esteem [MEDICAL_DATA] Mood Intrusive Thoughts Imposter Syndrome [MEDICAL_D…" at bounding box center [780, 340] width 1007 height 28
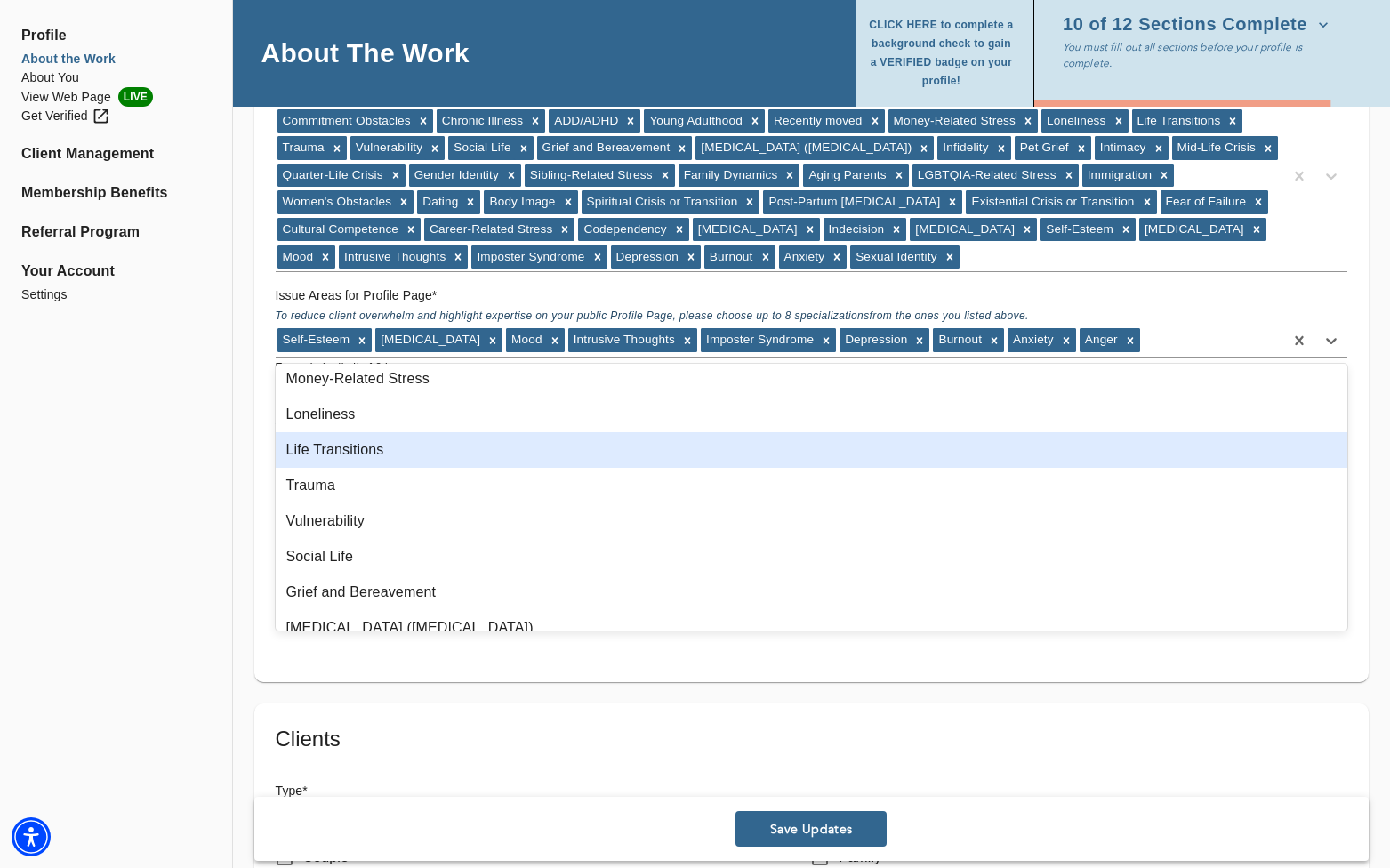
scroll to position [435, 0]
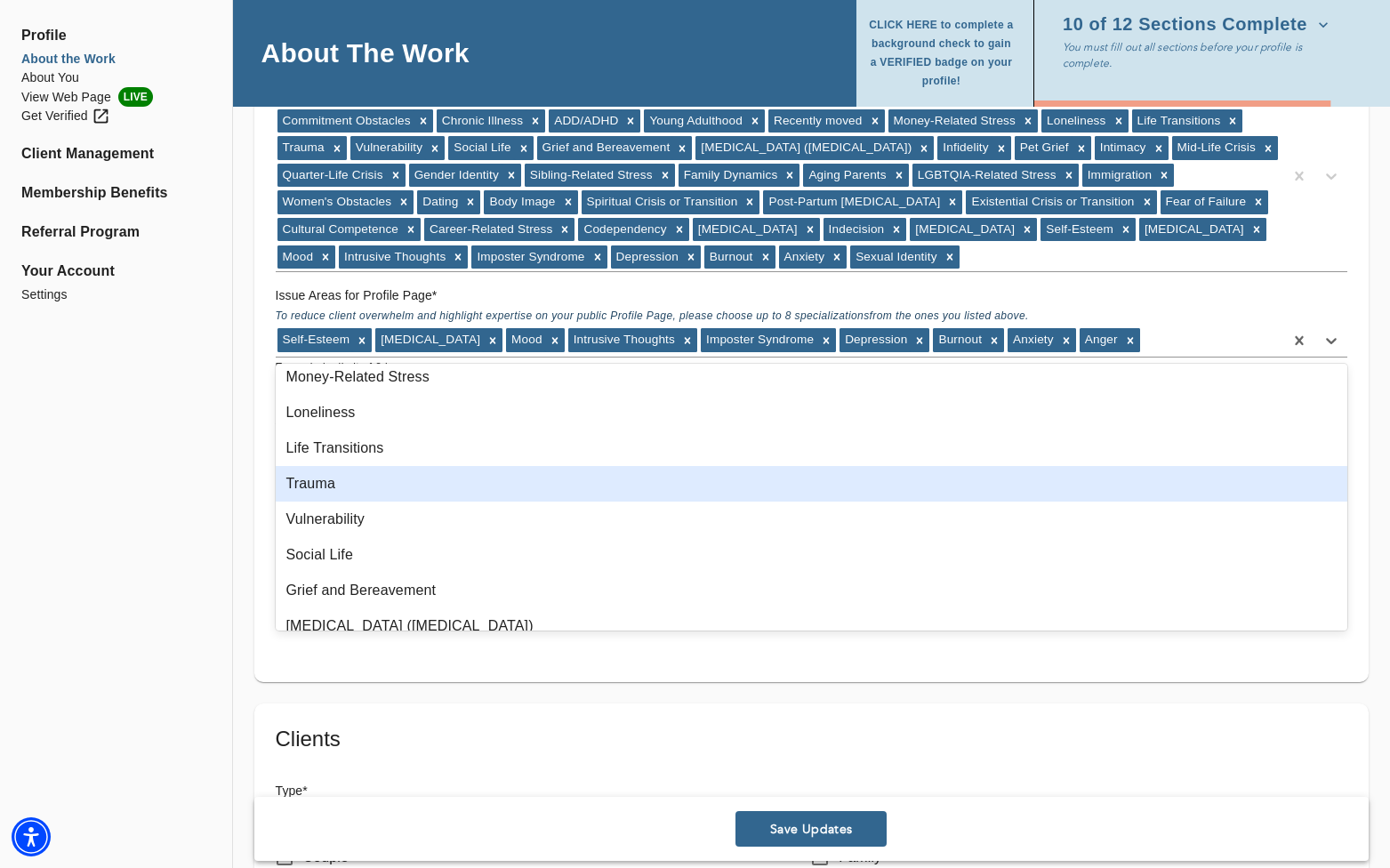
click at [663, 482] on div "Trauma" at bounding box center [812, 483] width 1072 height 36
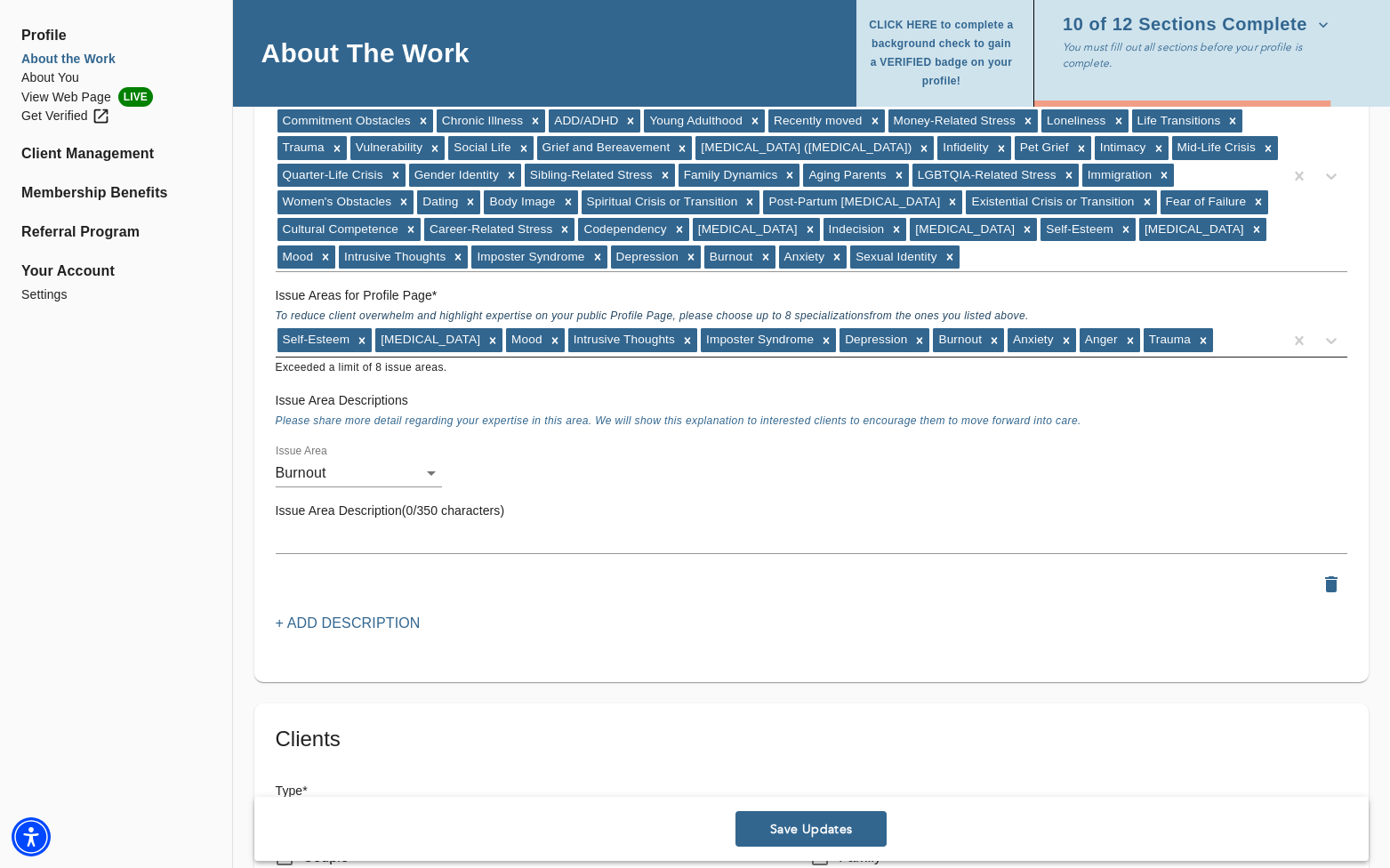
click at [833, 341] on div "Self-Esteem [MEDICAL_DATA] Mood Intrusive Thoughts Imposter Syndrome [MEDICAL_D…" at bounding box center [780, 340] width 1007 height 28
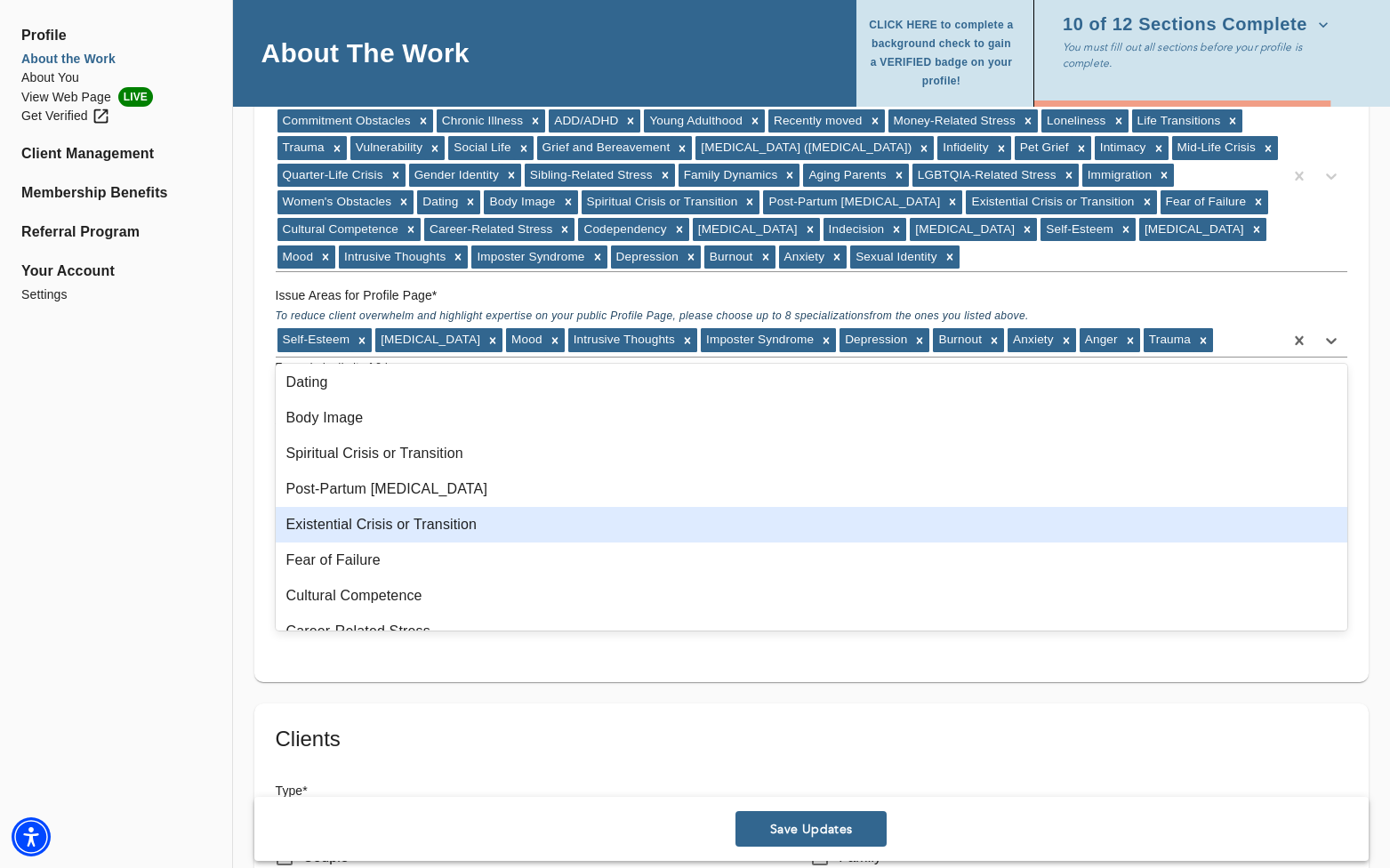
scroll to position [1127, 0]
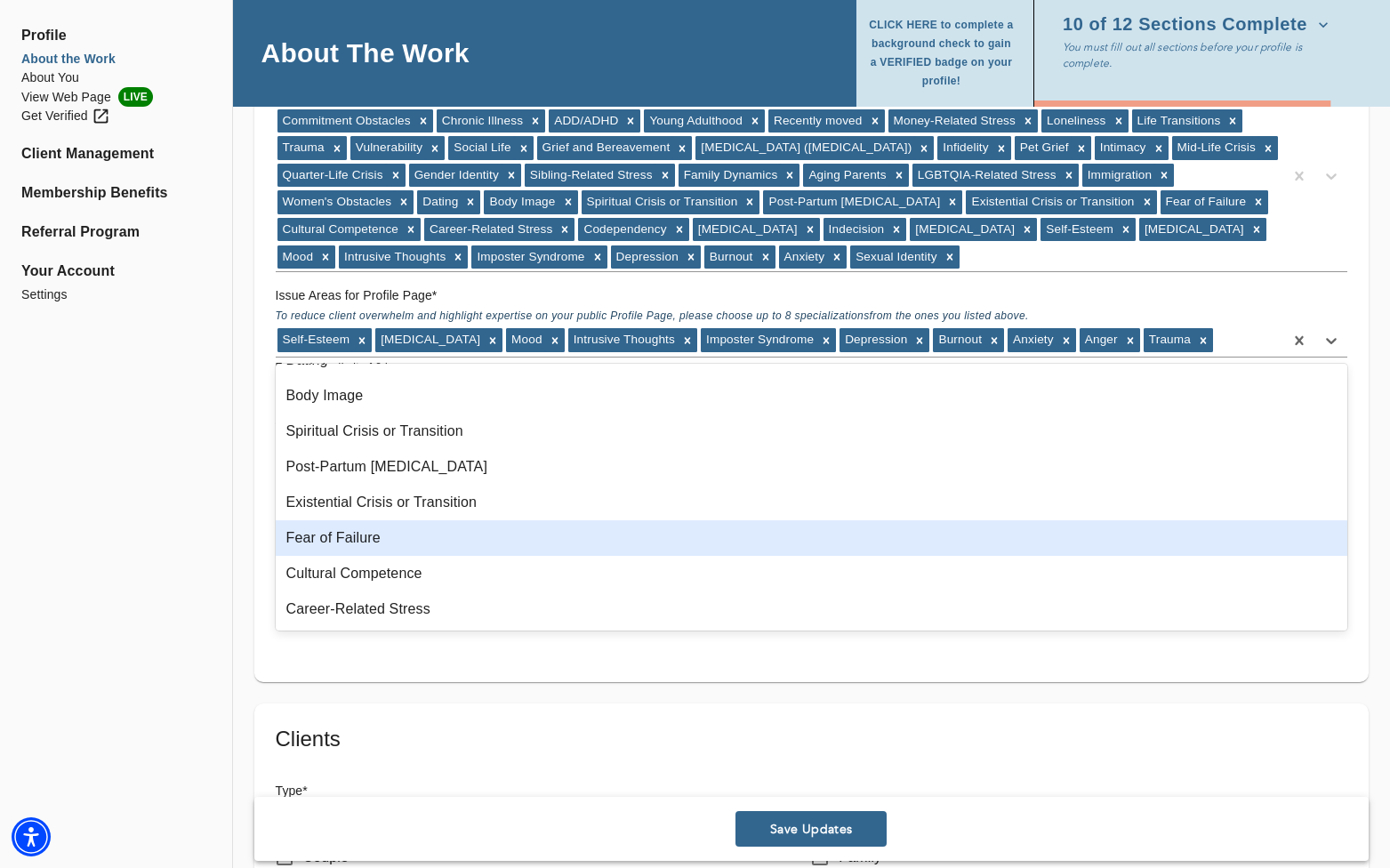
click at [514, 535] on div "Fear of Failure" at bounding box center [812, 537] width 1072 height 36
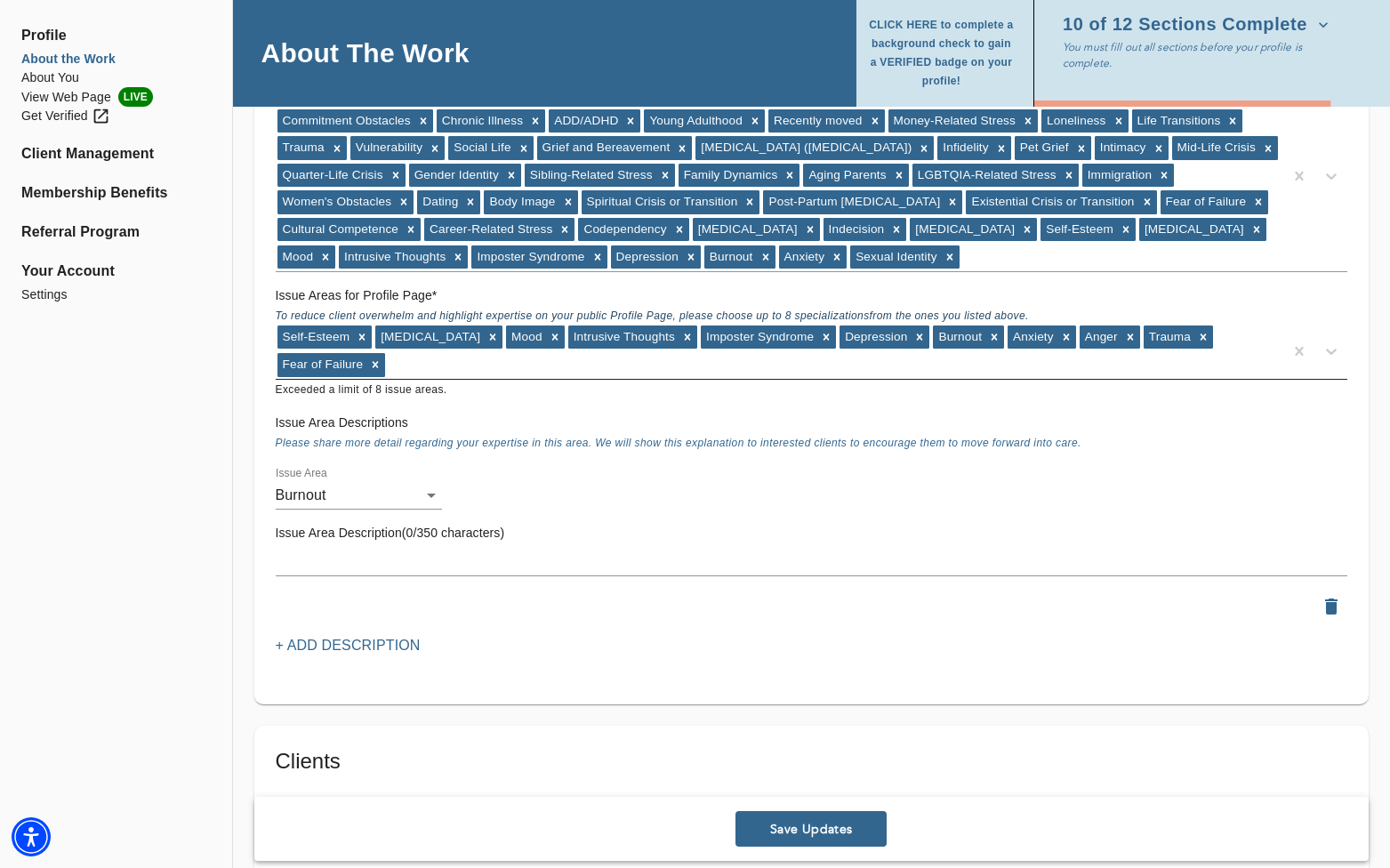
click at [833, 363] on div "Self-Esteem [MEDICAL_DATA] Mood Intrusive Thoughts Imposter Syndrome [MEDICAL_D…" at bounding box center [780, 351] width 1007 height 55
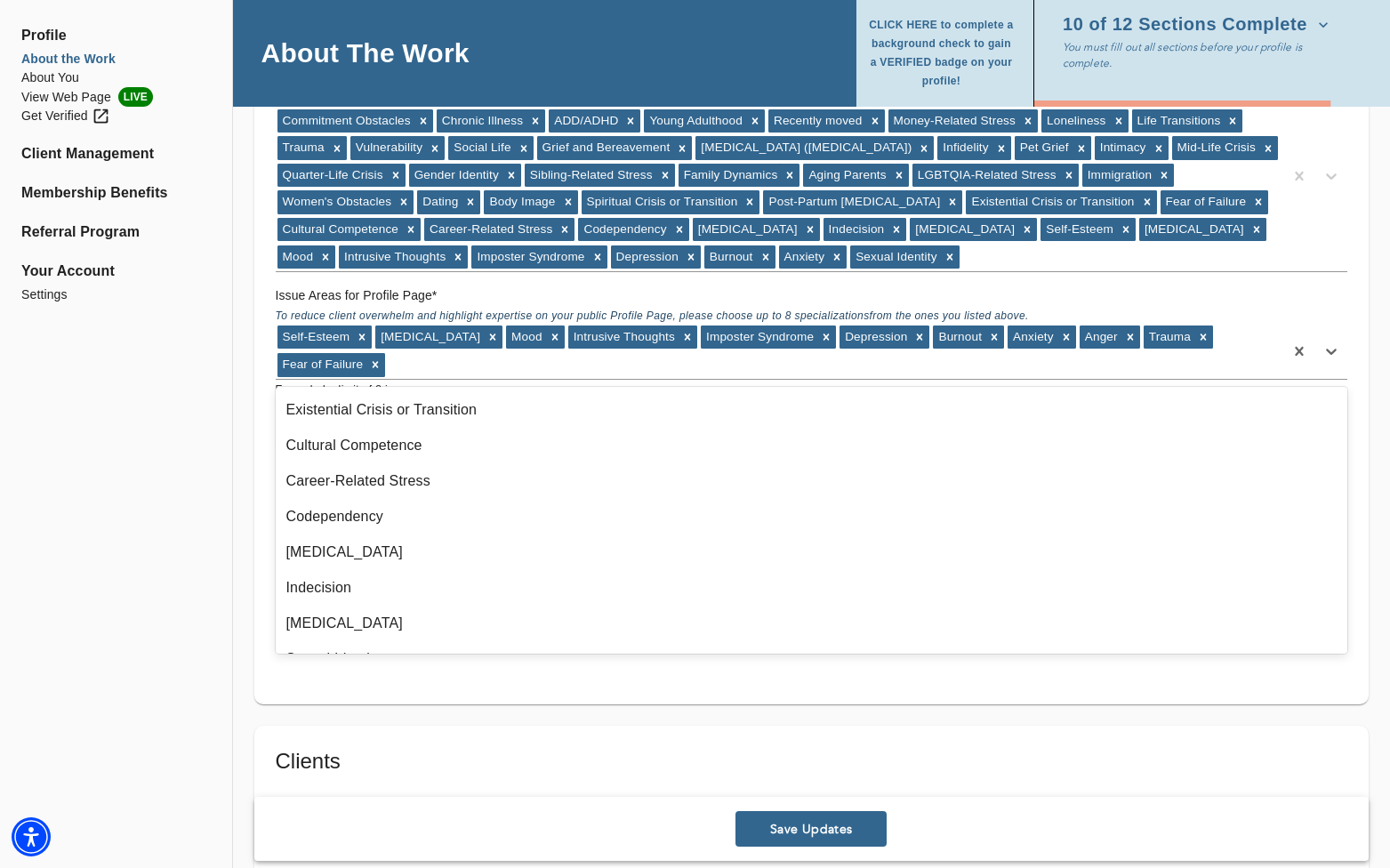
scroll to position [1270, 0]
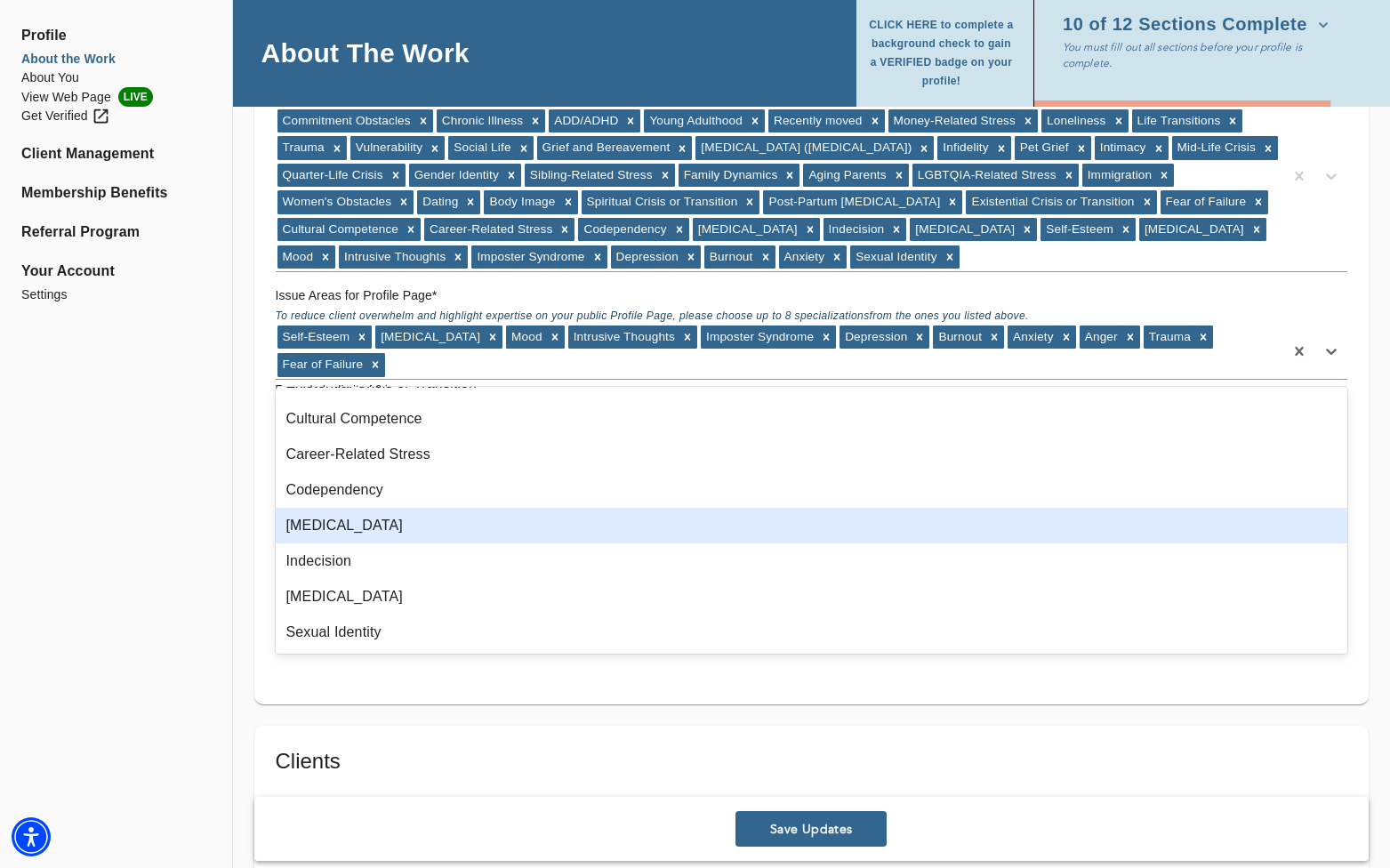
click at [260, 528] on div "Issue Areas Issue Areas for Matching: * Please include ALL issue areas for whic…" at bounding box center [811, 334] width 1114 height 739
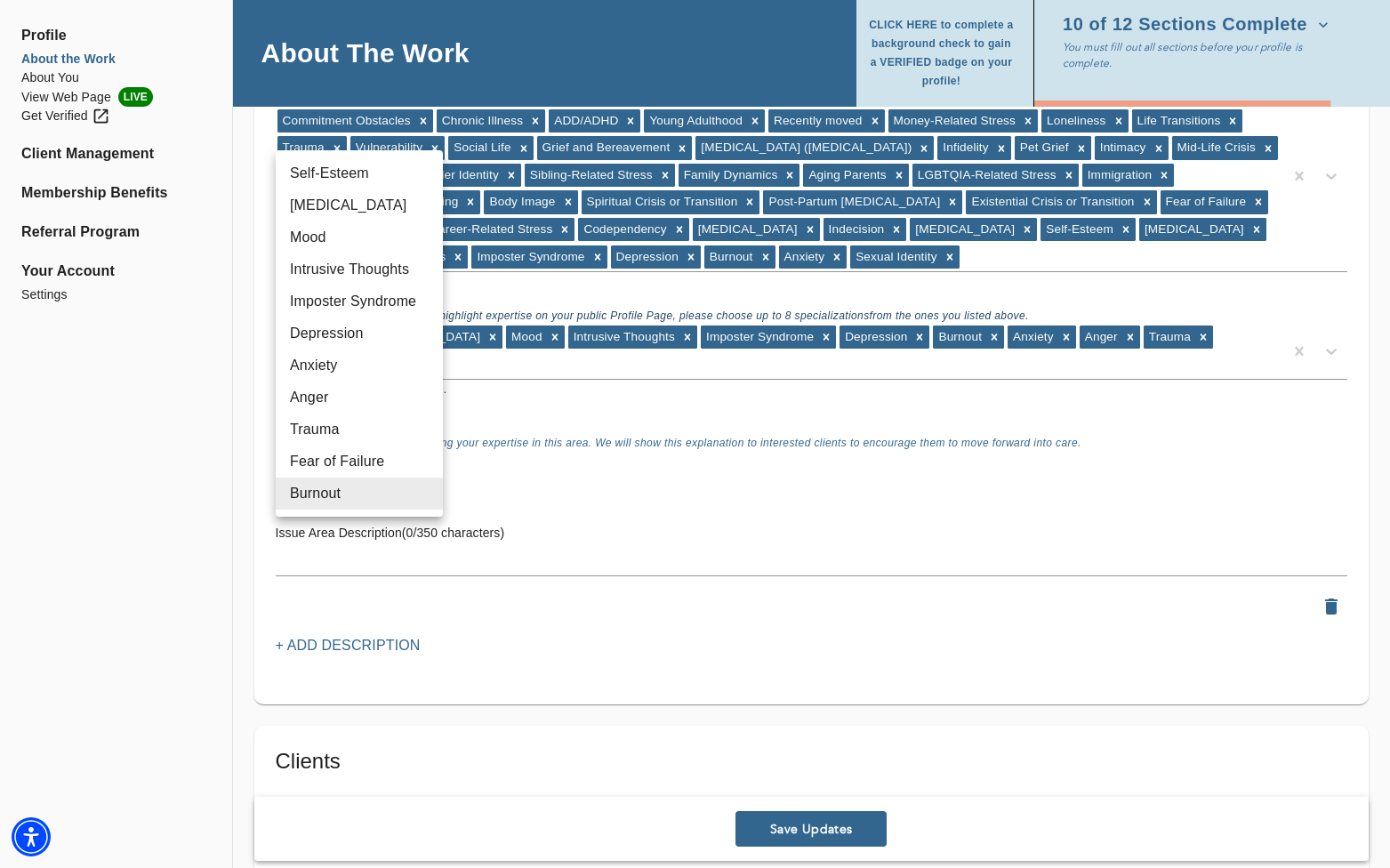
click at [374, 377] on li "Anxiety" at bounding box center [359, 365] width 167 height 32
type input "5"
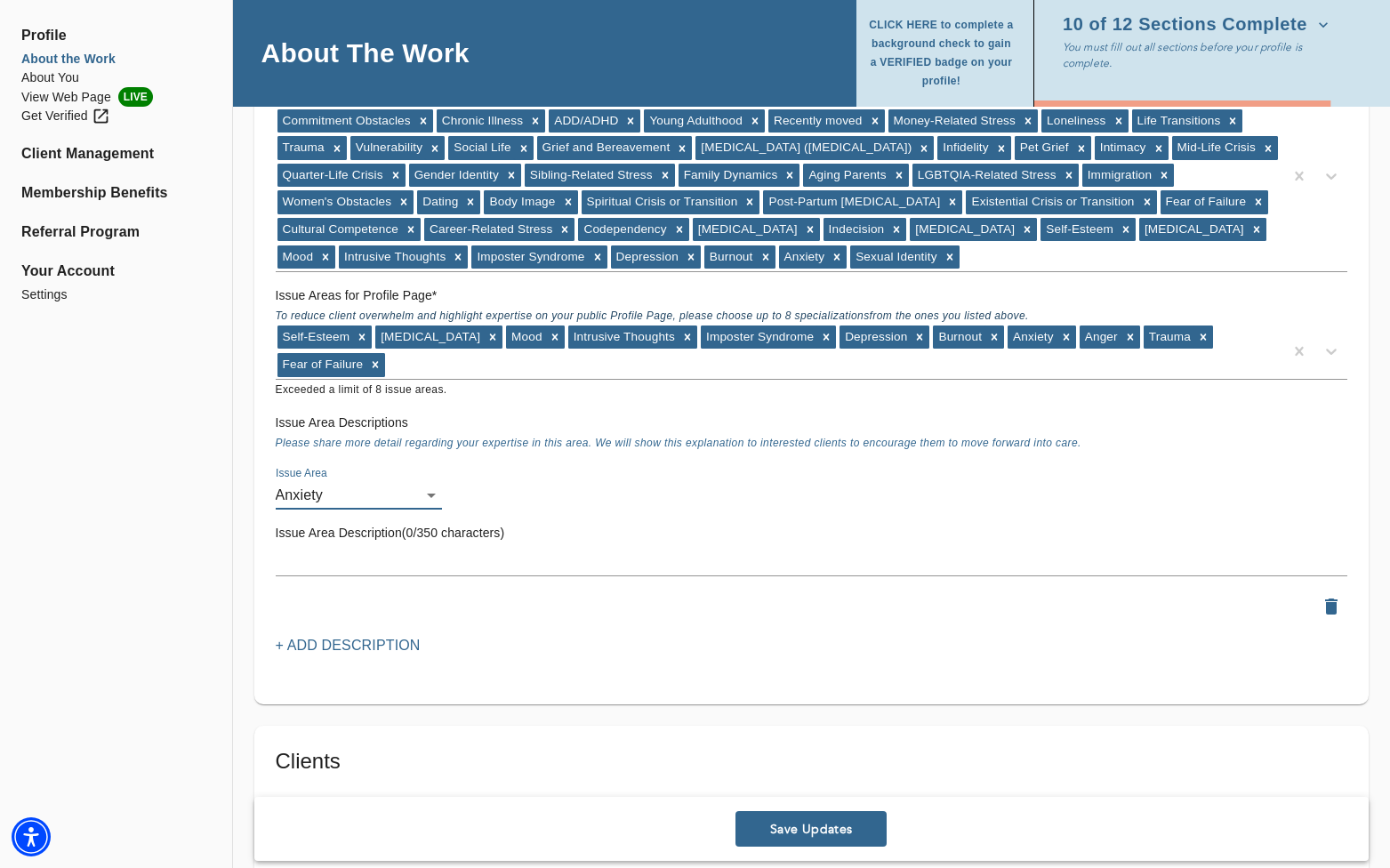
click at [352, 564] on textarea at bounding box center [812, 561] width 1072 height 16
click at [67, 103] on li "View Web Page LIVE" at bounding box center [115, 96] width 189 height 19
click at [315, 557] on textarea at bounding box center [812, 561] width 1072 height 16
paste textarea "Anxiety can make it hard to feel present or at peace. In our work together, we’…"
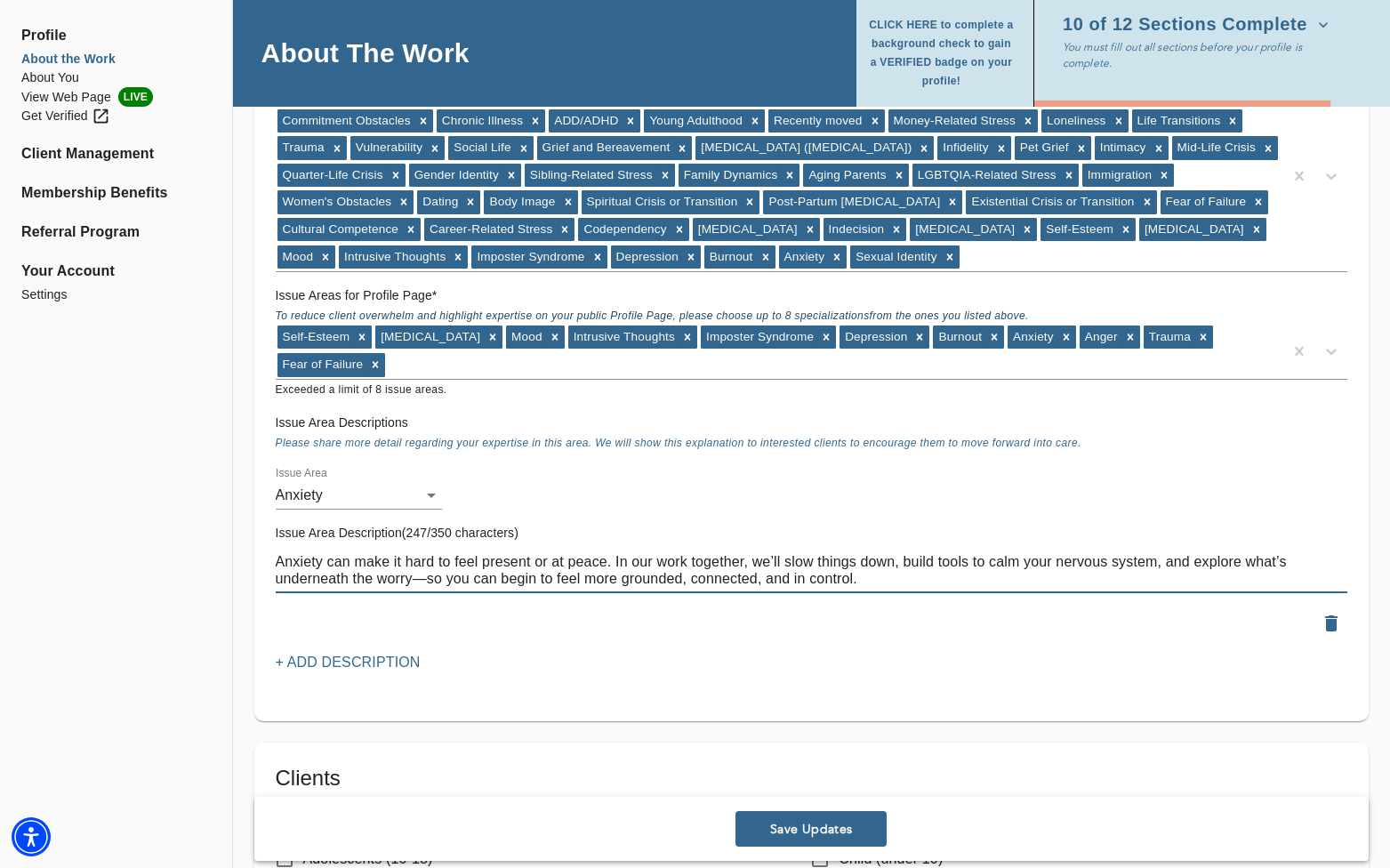
click at [424, 575] on textarea "Anxiety can make it hard to feel present or at peace. In our work together, we’…" at bounding box center [812, 569] width 1072 height 34
type textarea "Anxiety can make it hard to feel present or at peace. In our work together, we’…"
click at [339, 656] on p "+ Add Description" at bounding box center [348, 662] width 145 height 21
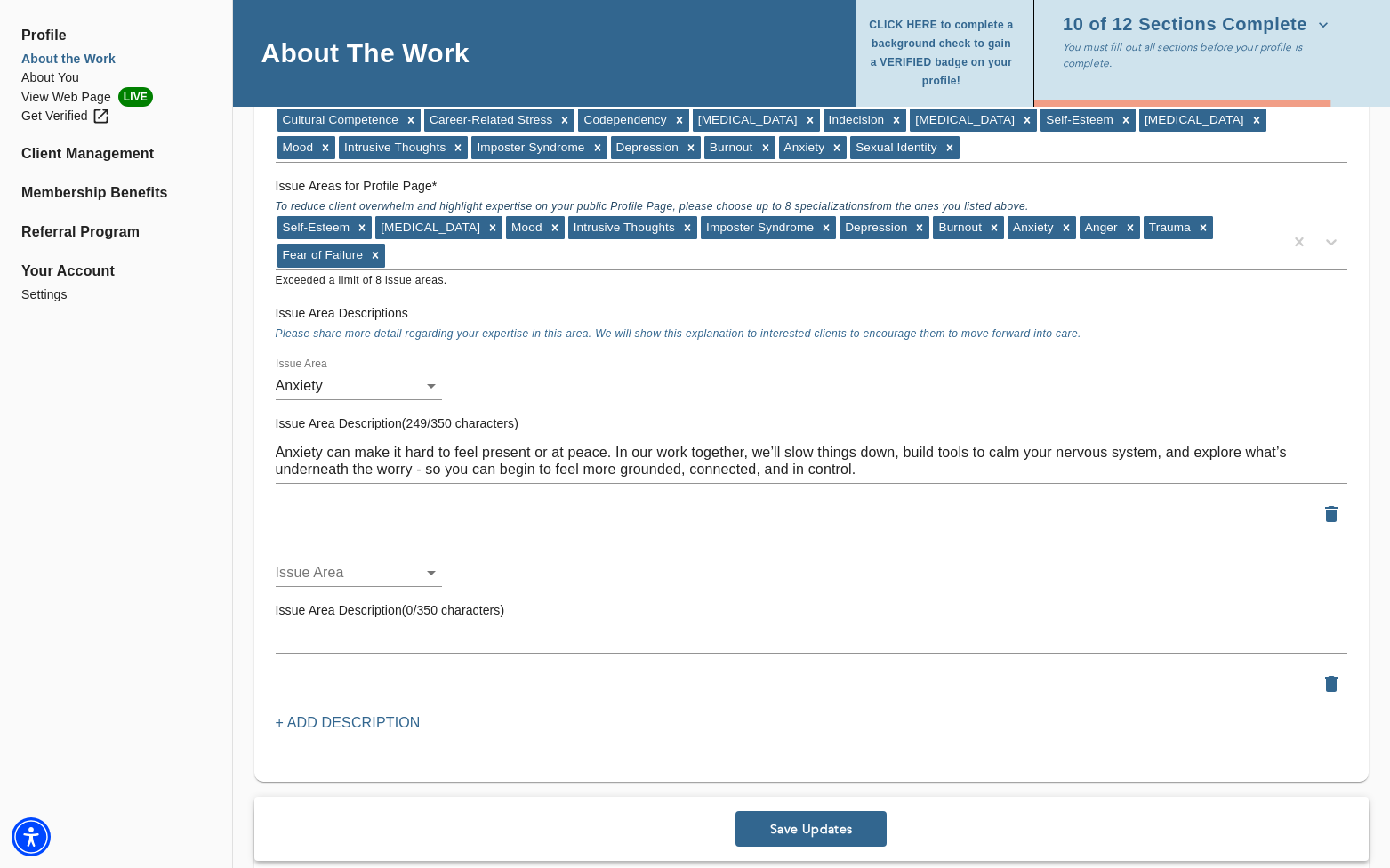
scroll to position [1847, 0]
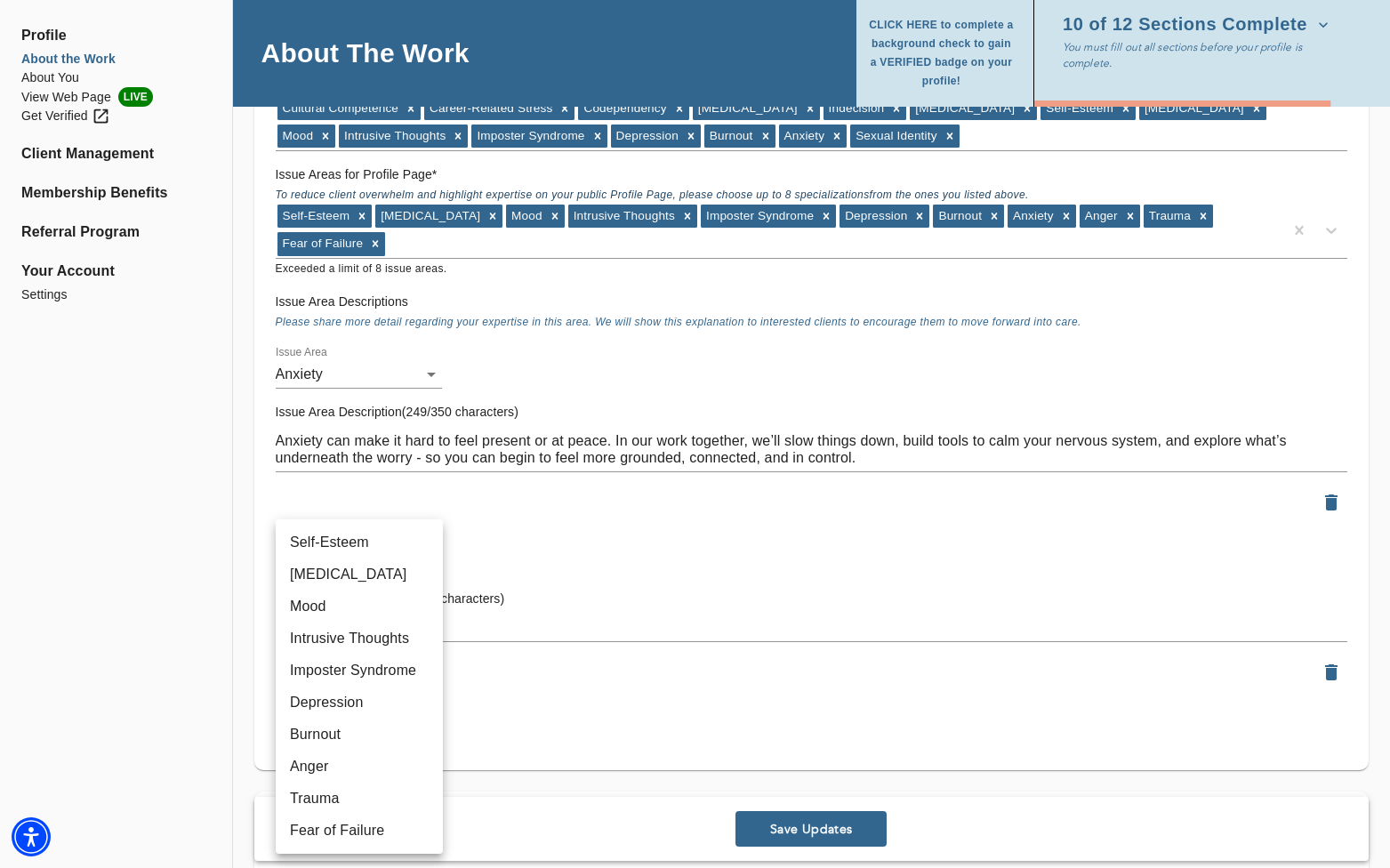
click at [345, 703] on li "Depression" at bounding box center [359, 702] width 167 height 32
type input "12"
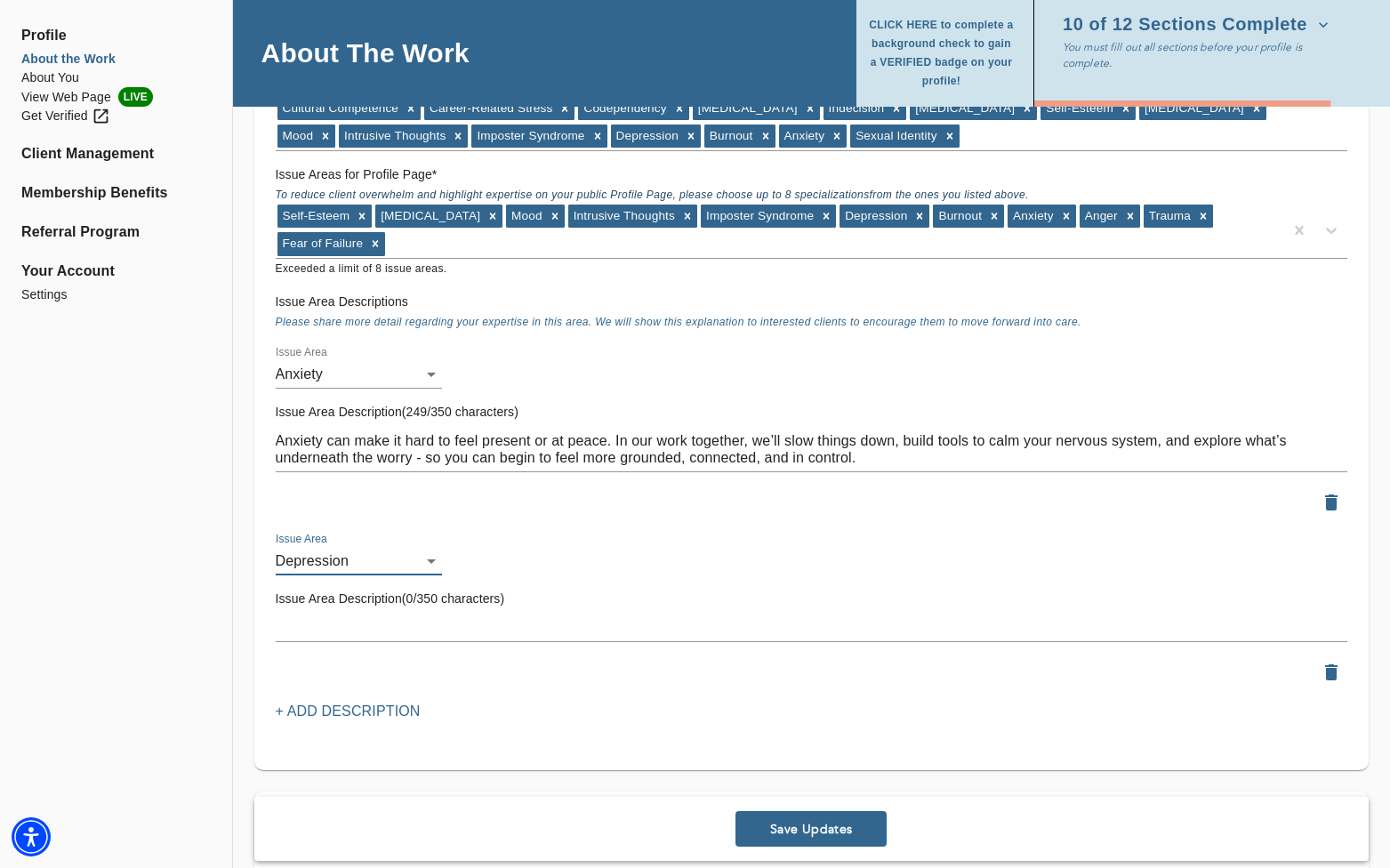
click at [313, 616] on div "x" at bounding box center [812, 627] width 1072 height 28
paste textarea "[MEDICAL_DATA] can feel like you're moving through life in slow motion or stuck…"
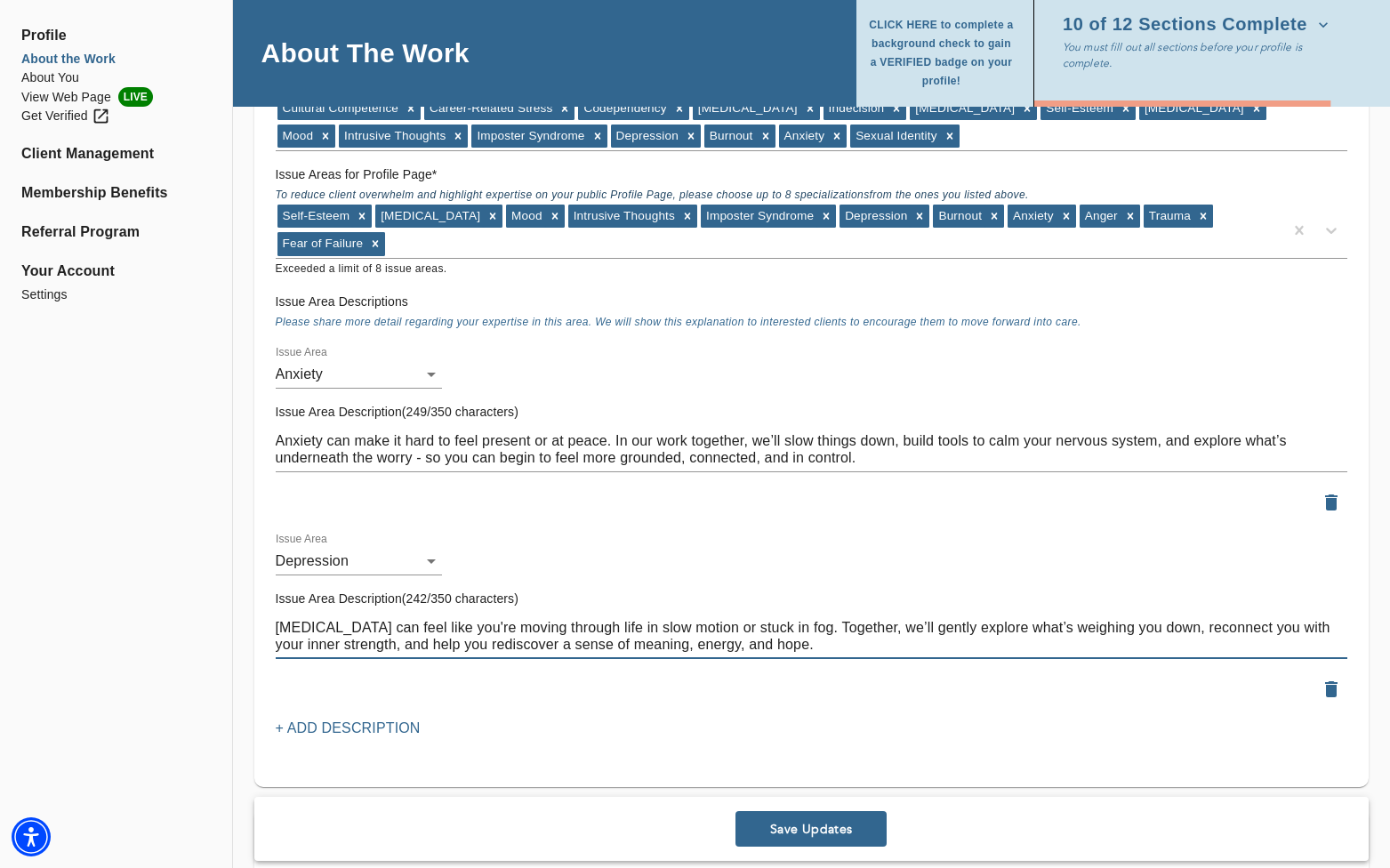
type textarea "[MEDICAL_DATA] can feel like you're moving through life in slow motion or stuck…"
click at [331, 744] on div "Issue Areas Issue Areas for Matching: * Please include ALL issue areas for whic…" at bounding box center [811, 315] width 1114 height 942
click at [331, 729] on p "+ Add Description" at bounding box center [348, 727] width 145 height 21
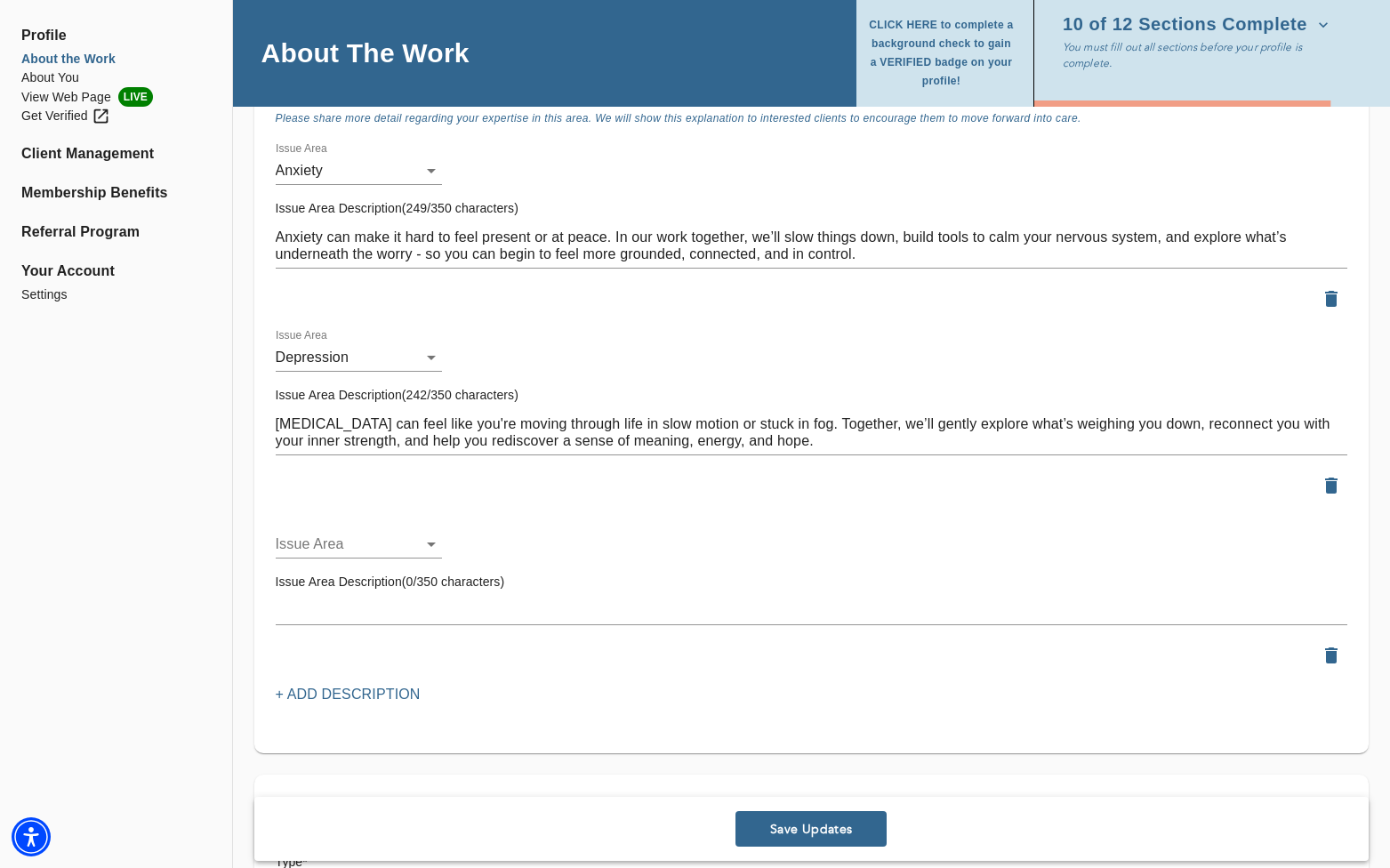
scroll to position [2052, 0]
click at [403, 557] on div "Issue Area ​" at bounding box center [359, 536] width 182 height 57
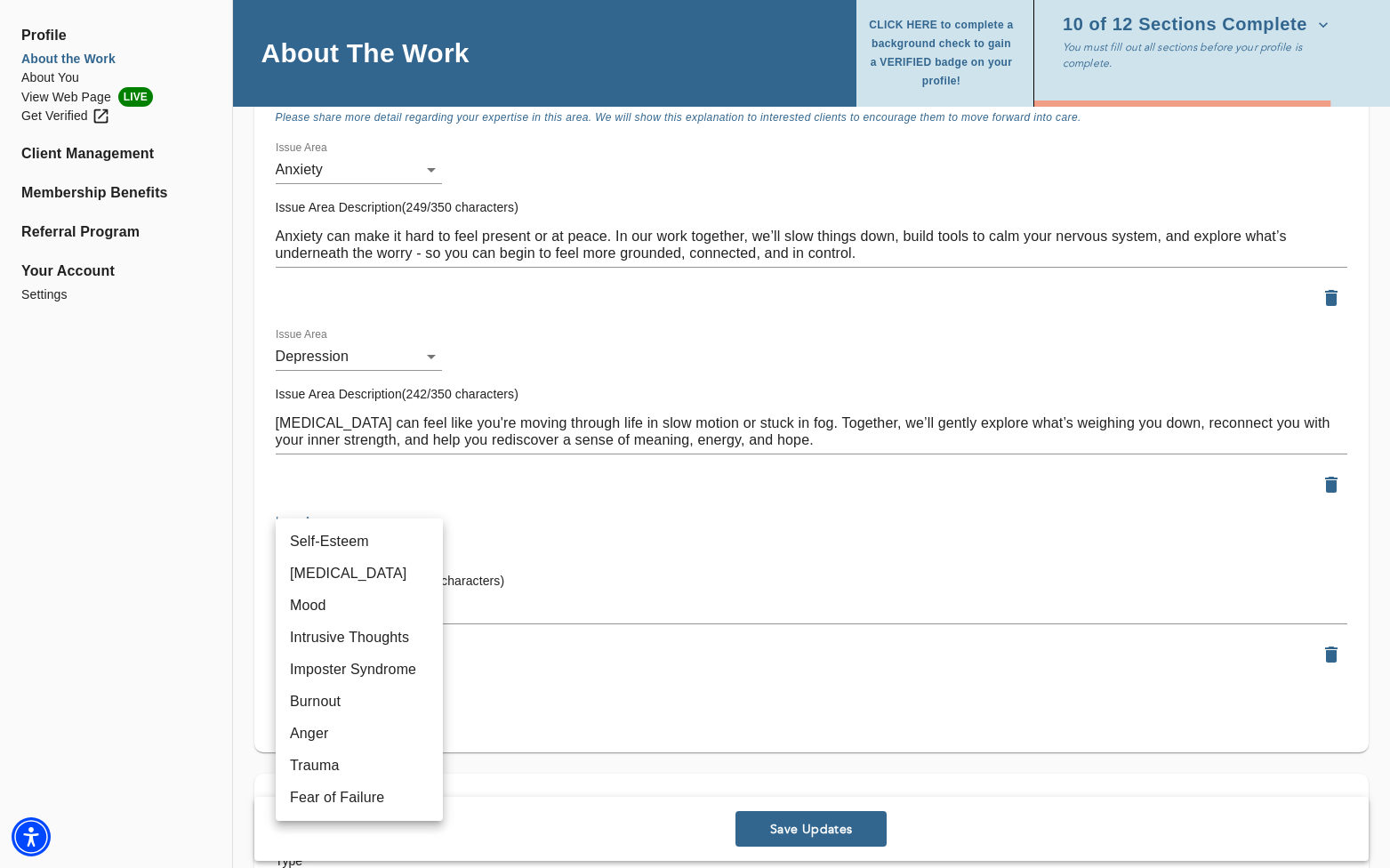
click at [344, 761] on li "Trauma" at bounding box center [359, 765] width 167 height 32
type input "58"
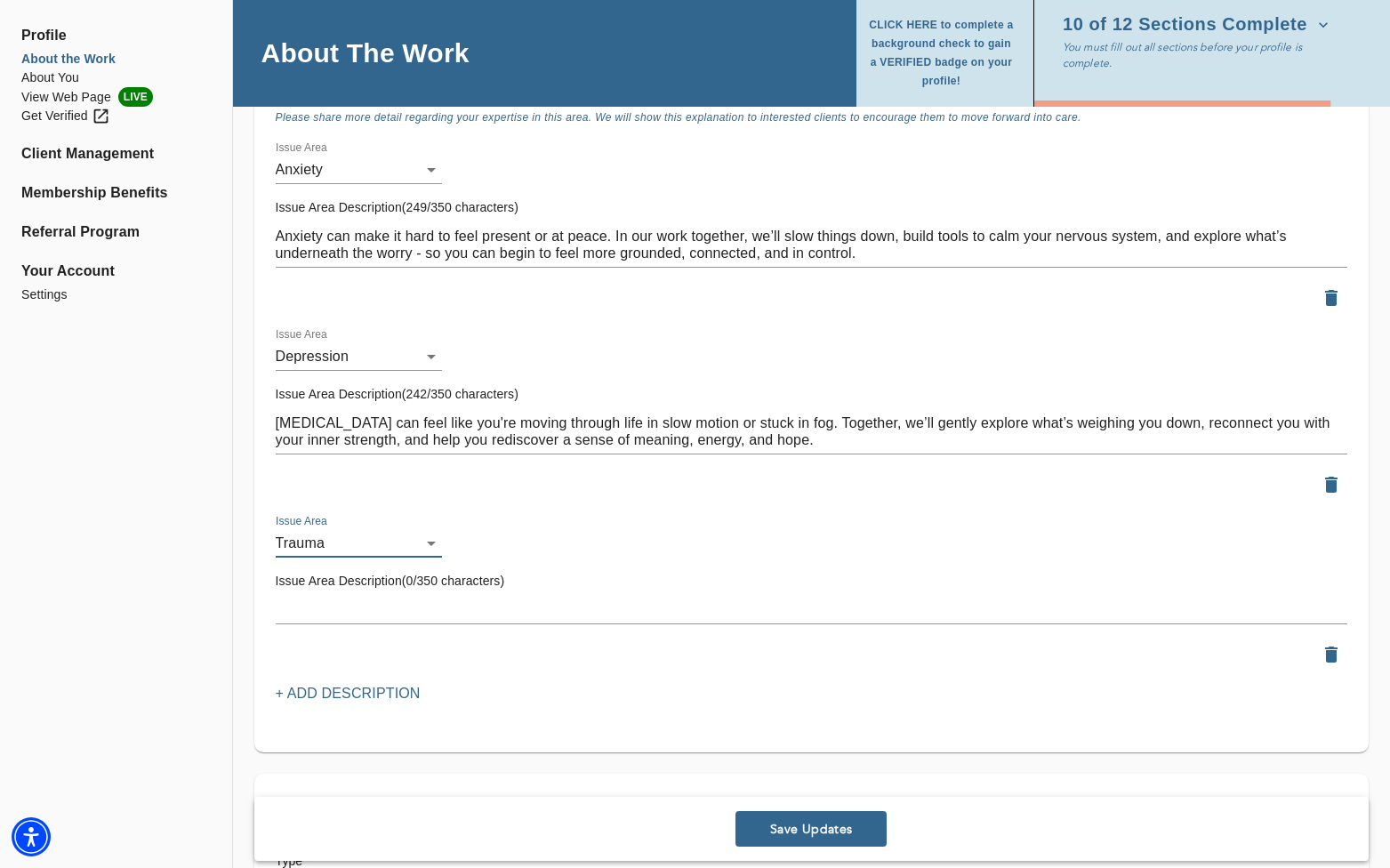
click at [330, 596] on div "x" at bounding box center [812, 609] width 1072 height 28
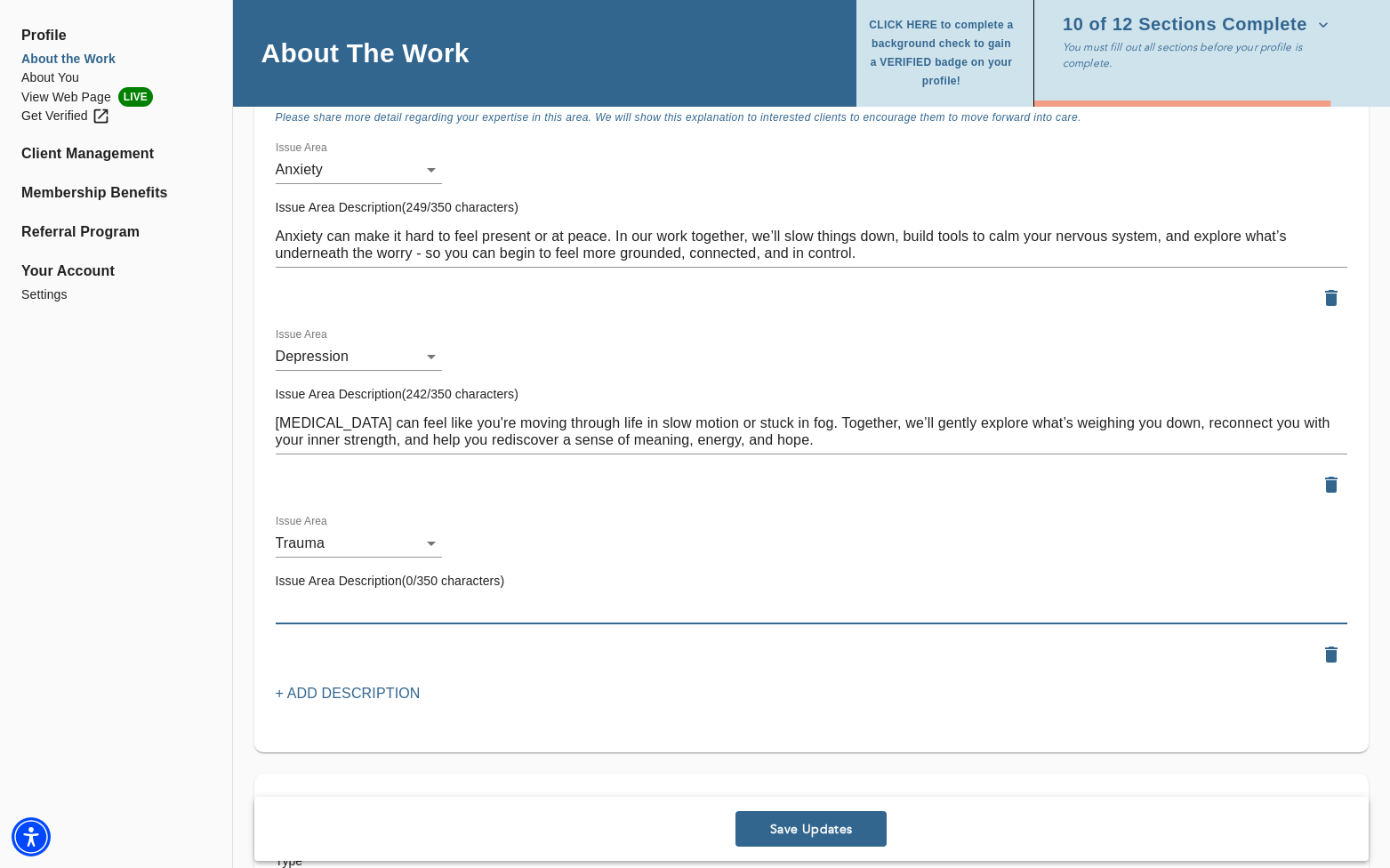
paste textarea "Trauma leaves echoes in both mind and body. In a safe and supportive space, we’…"
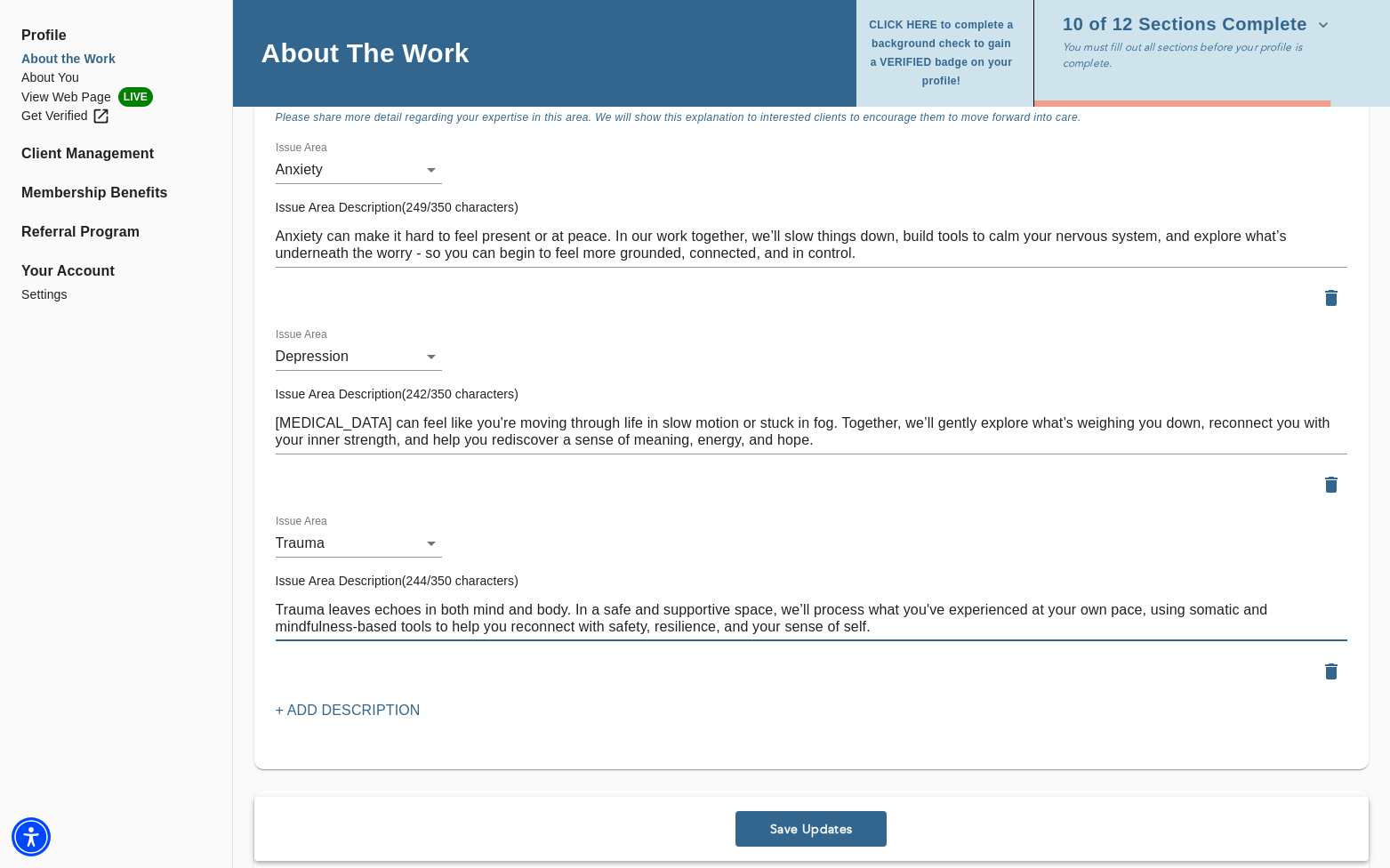
type textarea "Trauma leaves echoes in both mind and body. In a safe and supportive space, we’…"
click at [334, 711] on p "+ Add Description" at bounding box center [348, 710] width 145 height 21
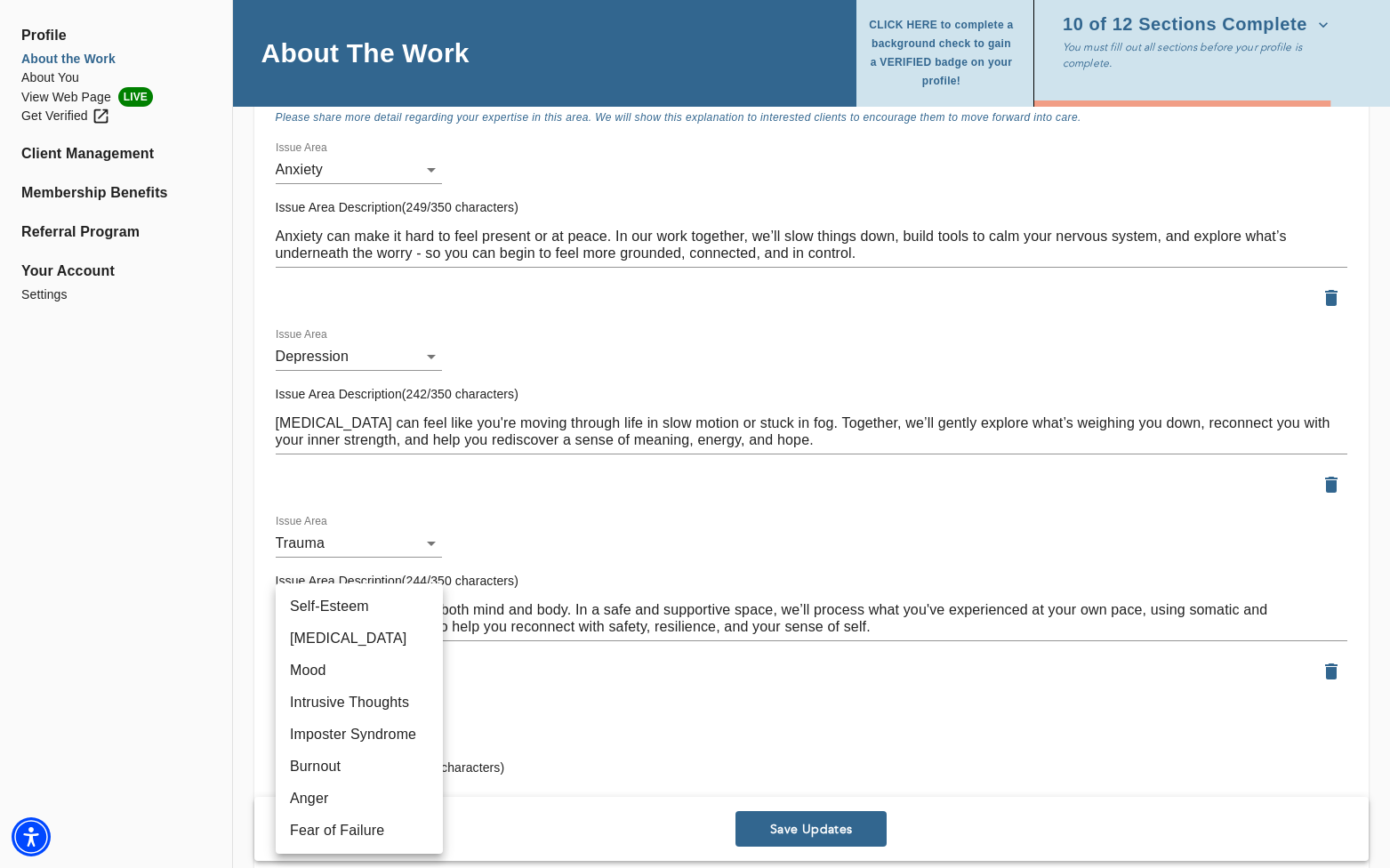
click at [334, 824] on li "Fear of Failure" at bounding box center [359, 830] width 167 height 32
type input "20"
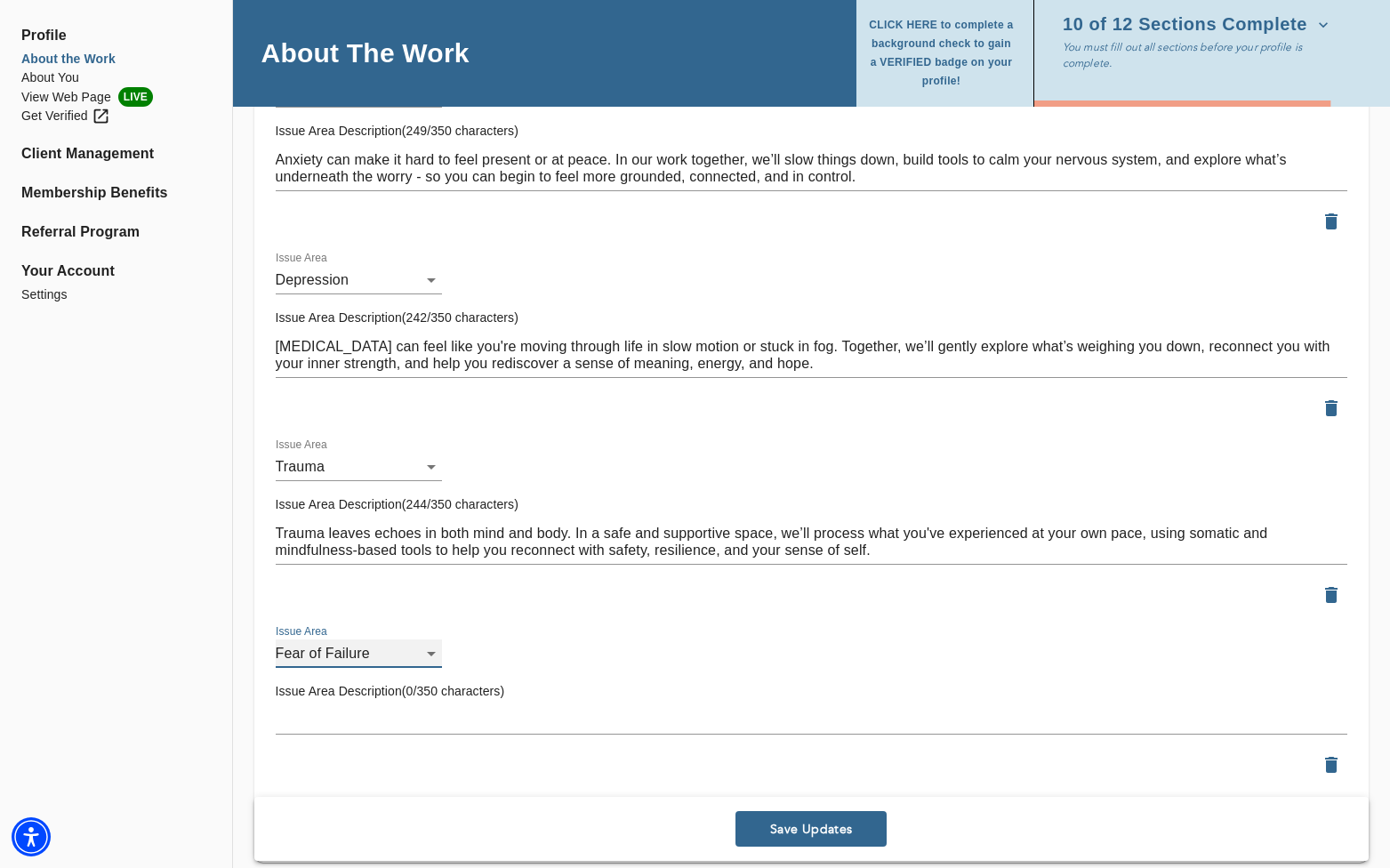
scroll to position [2140, 0]
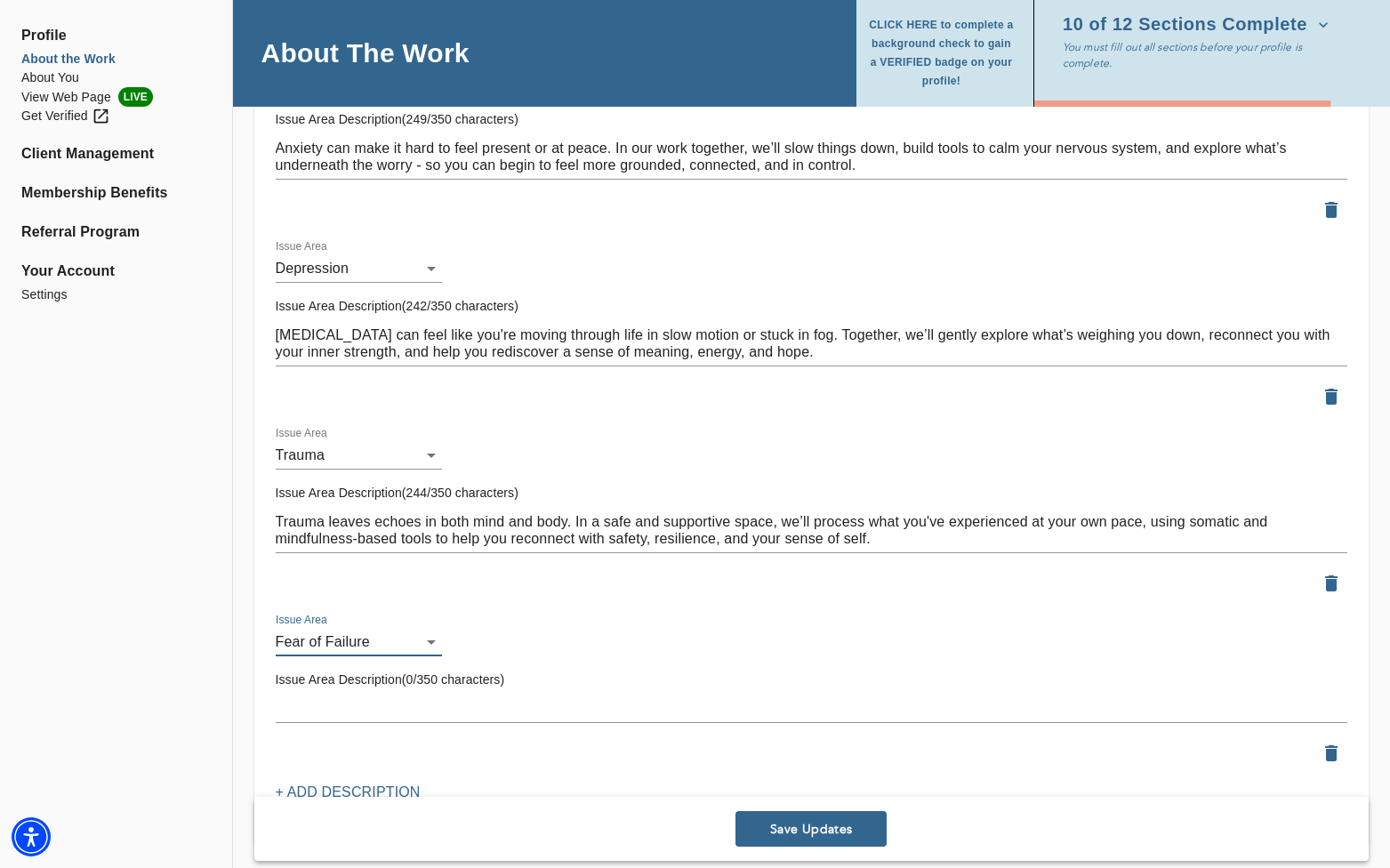
click at [315, 707] on textarea at bounding box center [812, 708] width 1072 height 16
paste textarea "Fear of failure can keep you stuck and second-guessing every move. Together, we…"
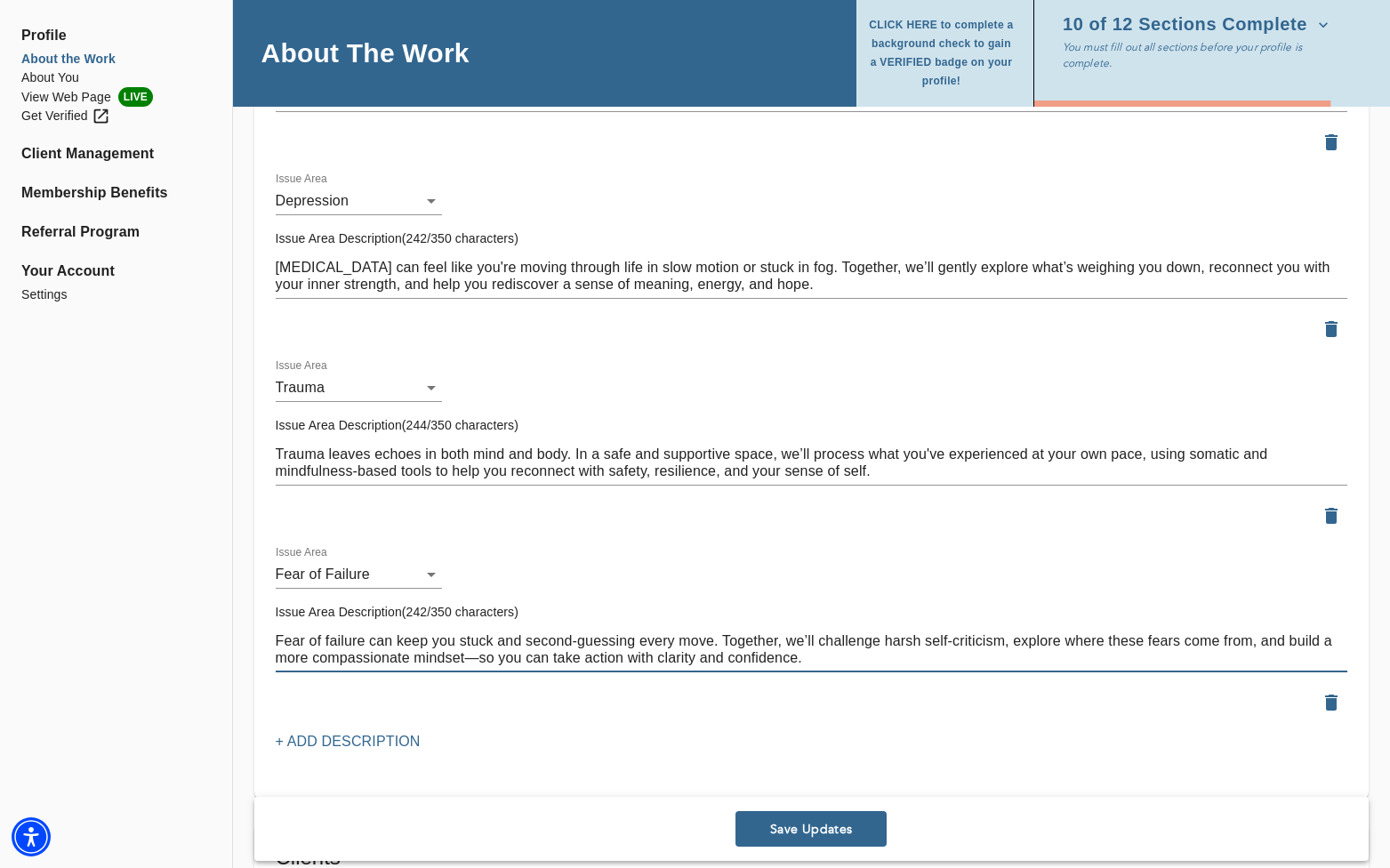
scroll to position [2211, 0]
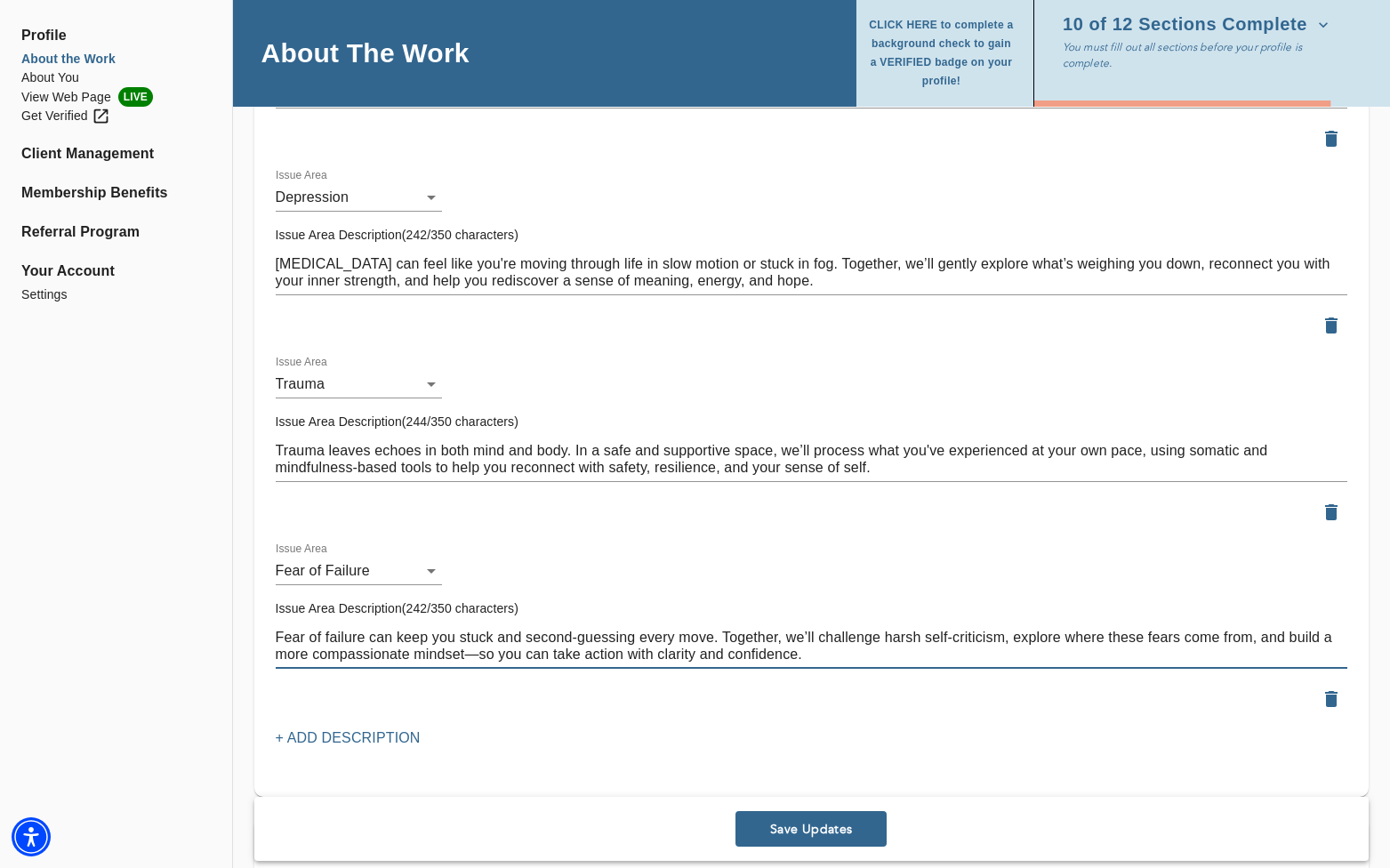
click at [477, 654] on textarea "Fear of failure can keep you stuck and second-guessing every move. Together, we…" at bounding box center [812, 645] width 1072 height 34
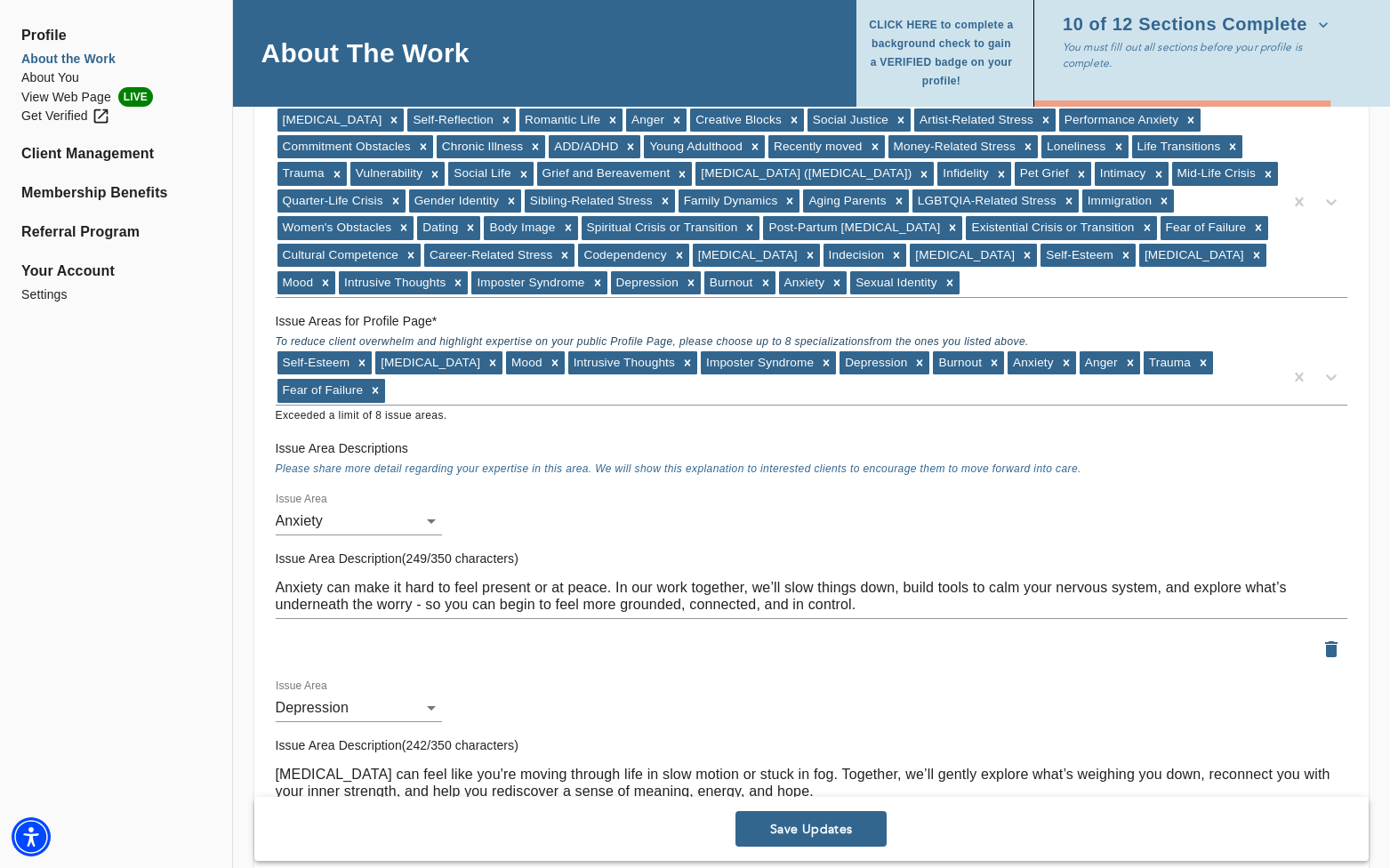
scroll to position [1673, 0]
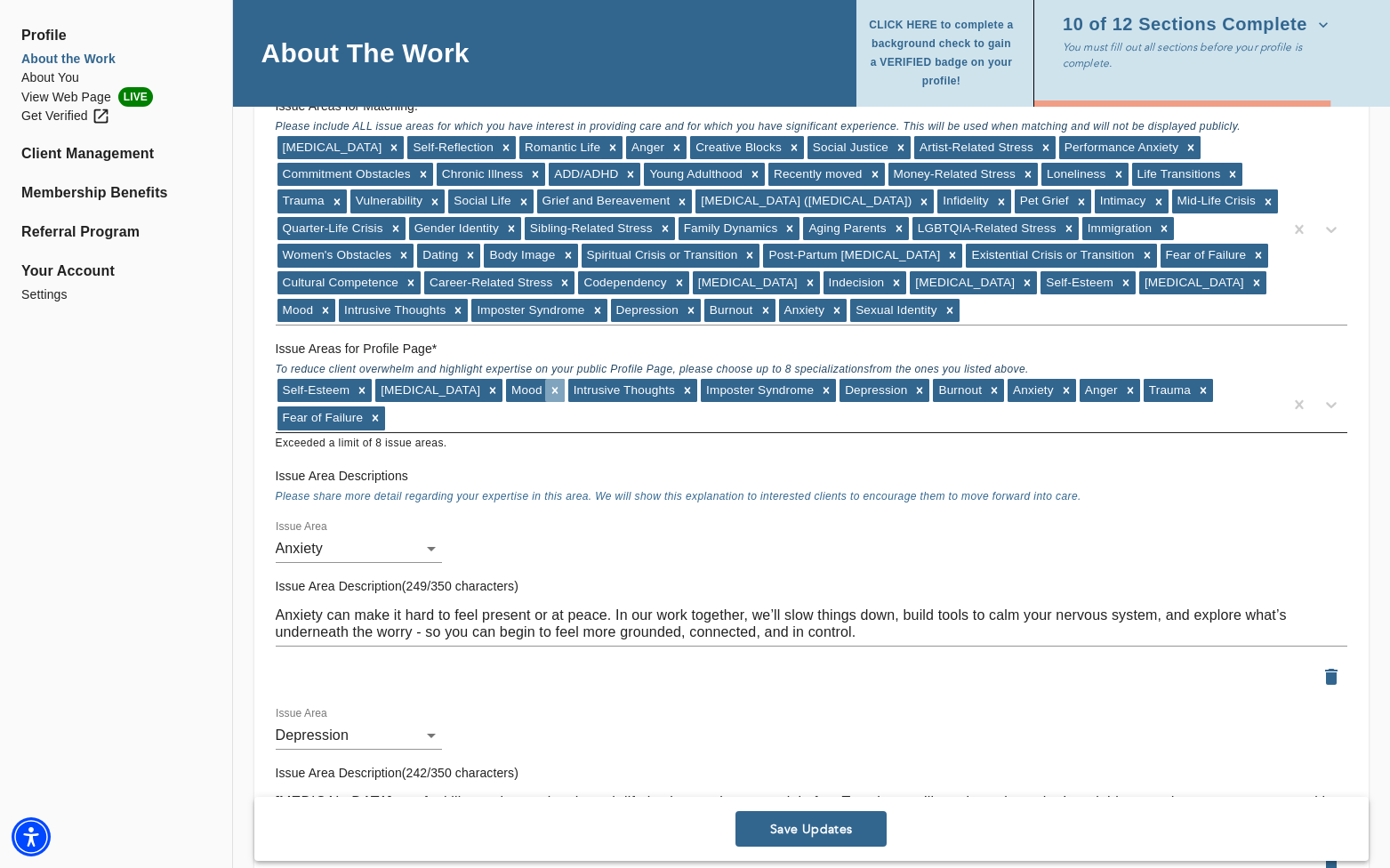
click at [548, 391] on icon at bounding box center [555, 390] width 13 height 13
type textarea "Fear of failure can keep you stuck and second-guessing every move. Together, we…"
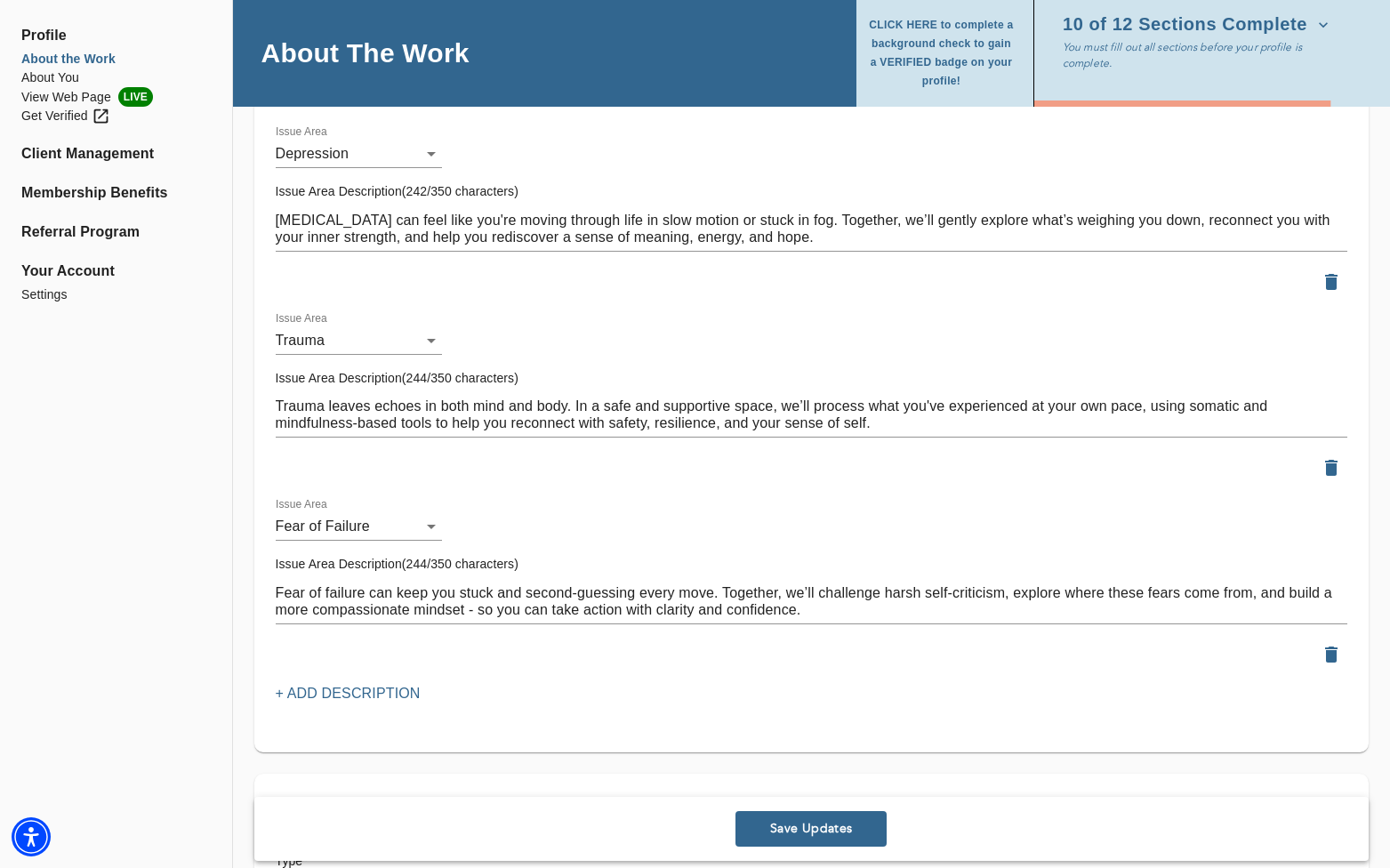
scroll to position [2253, 0]
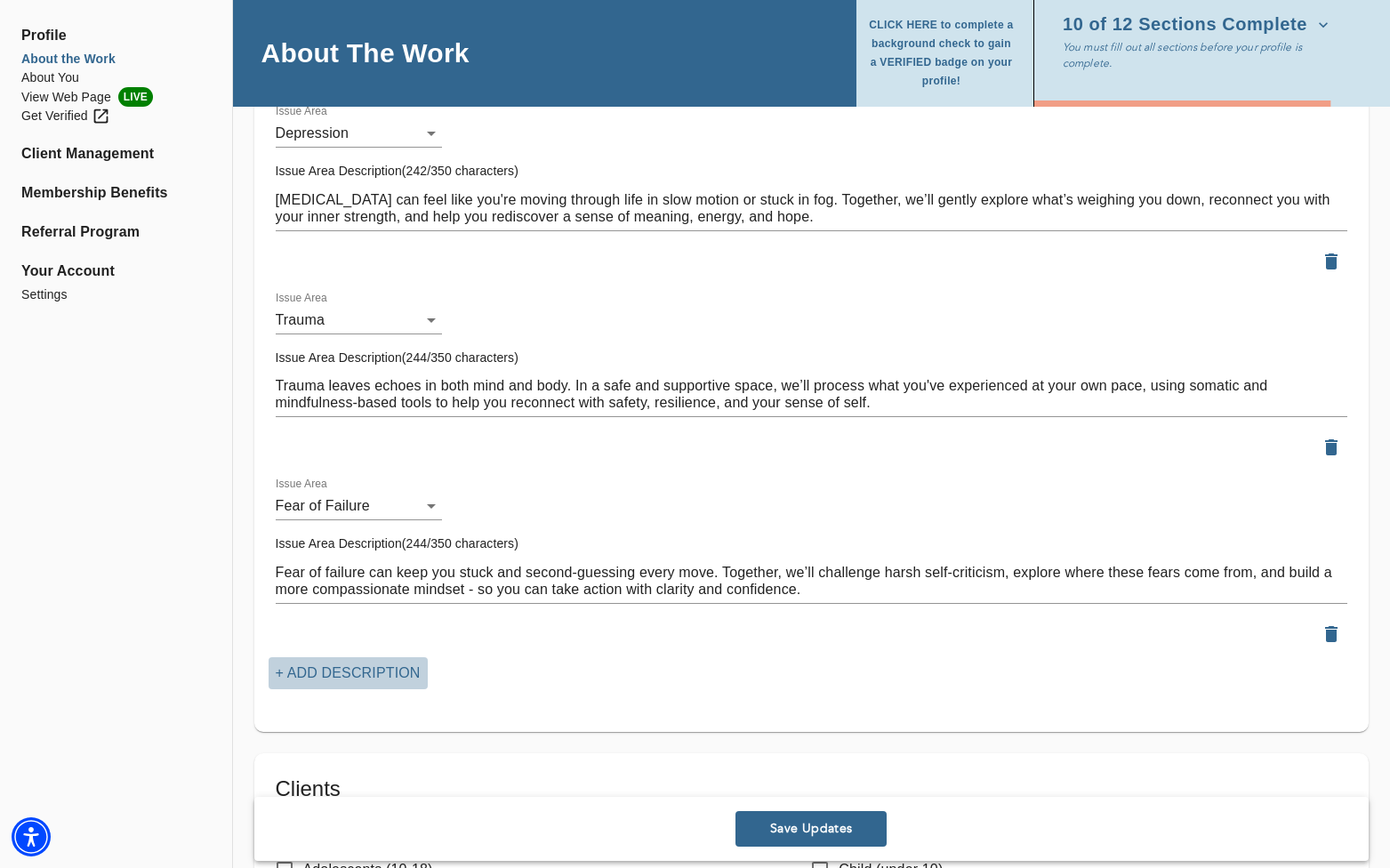
click at [323, 675] on p "+ Add Description" at bounding box center [348, 672] width 145 height 21
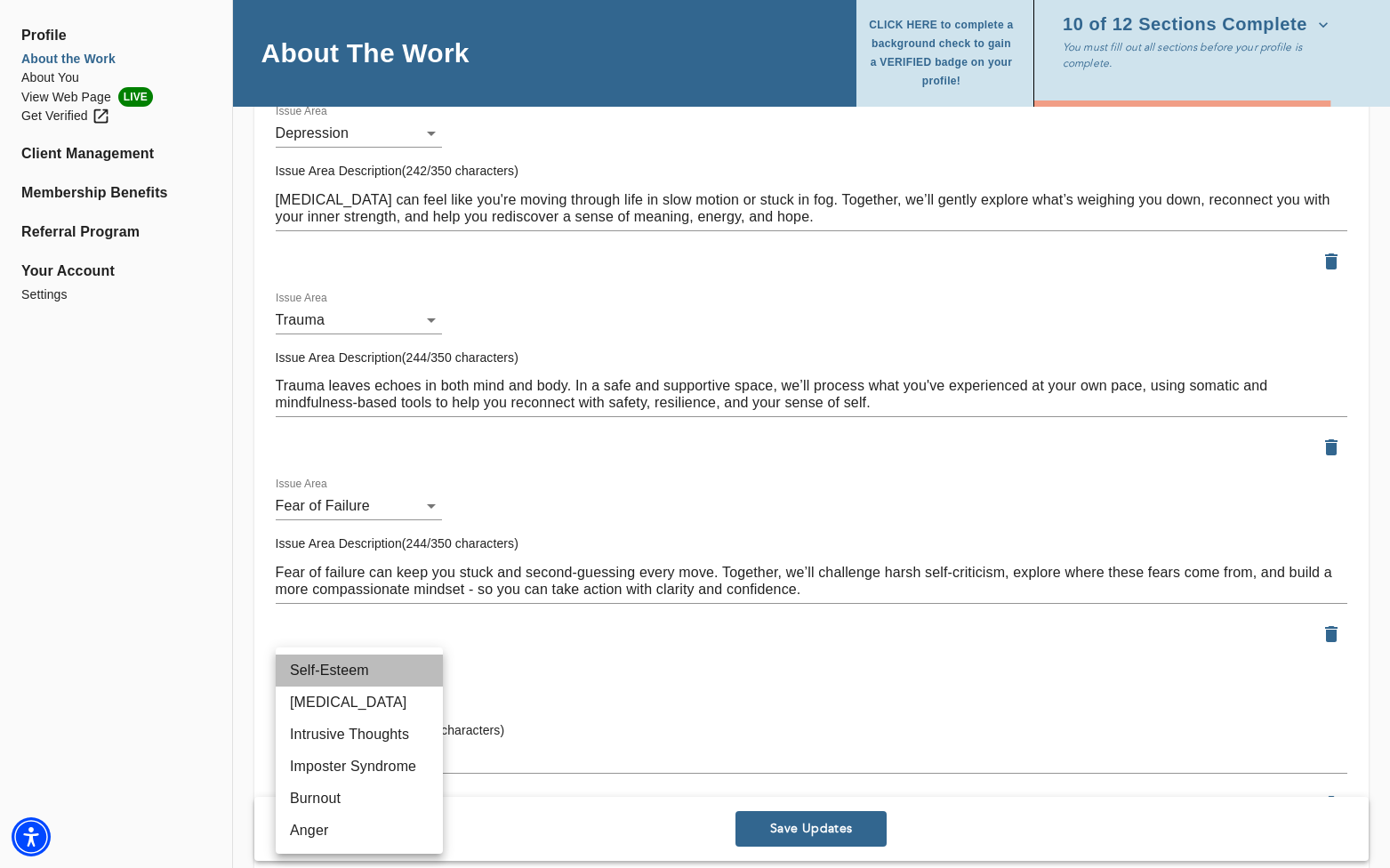
click at [367, 662] on li "Self-Esteem" at bounding box center [359, 670] width 167 height 32
type input "48"
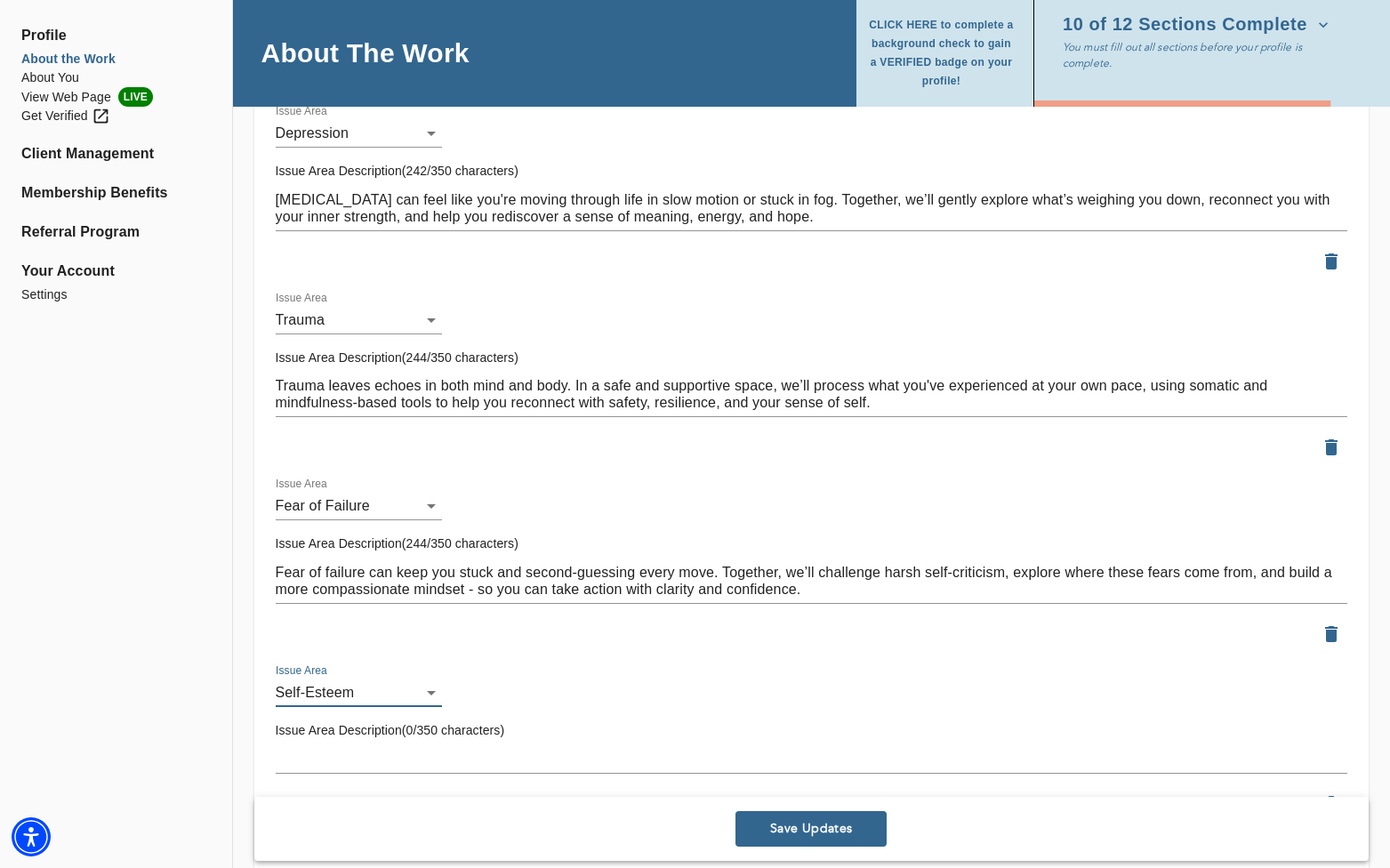
click at [324, 751] on textarea at bounding box center [812, 758] width 1072 height 16
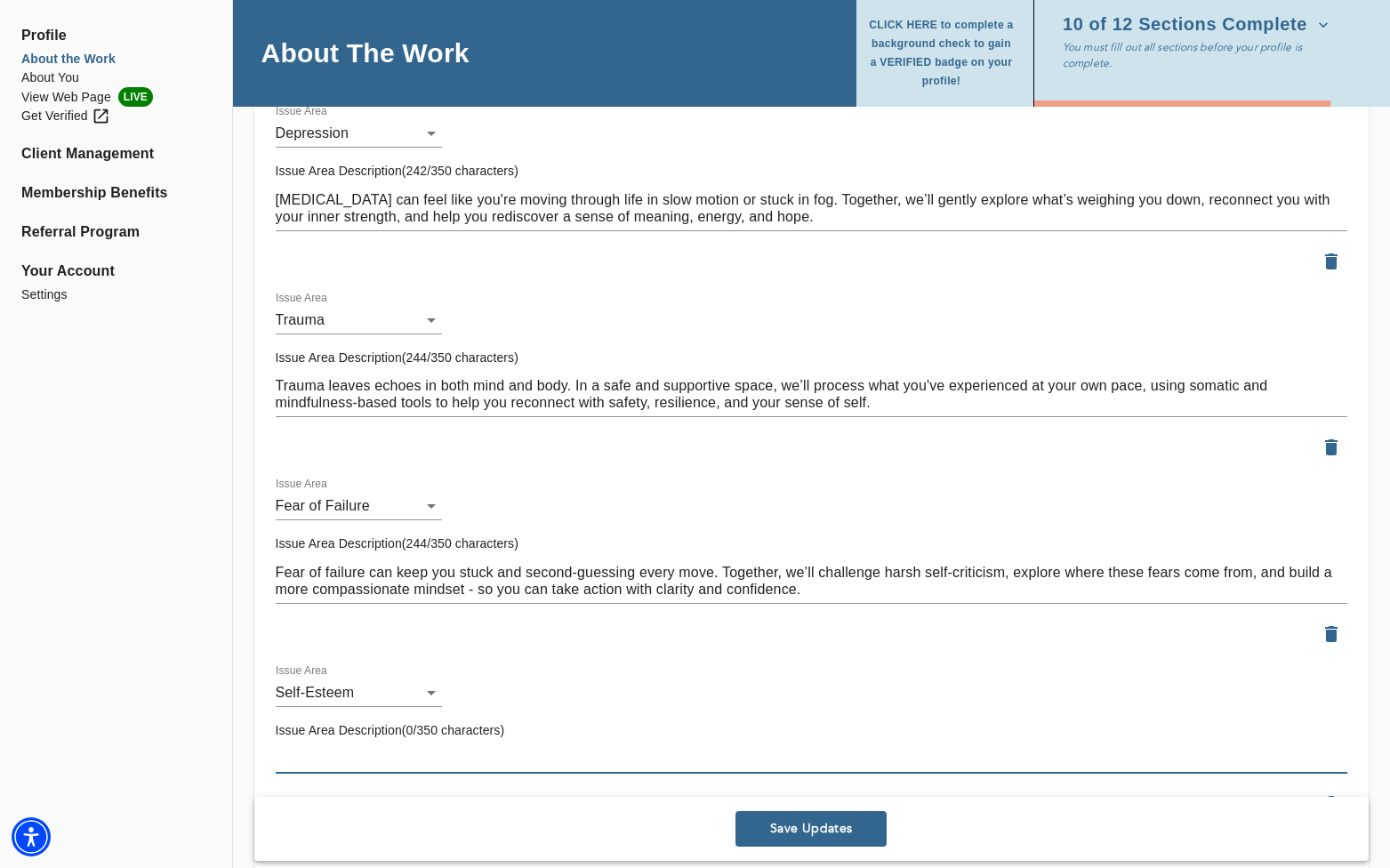
paste textarea "[MEDICAL_DATA] can leave you feeling not good enough, no matter what you do. In…"
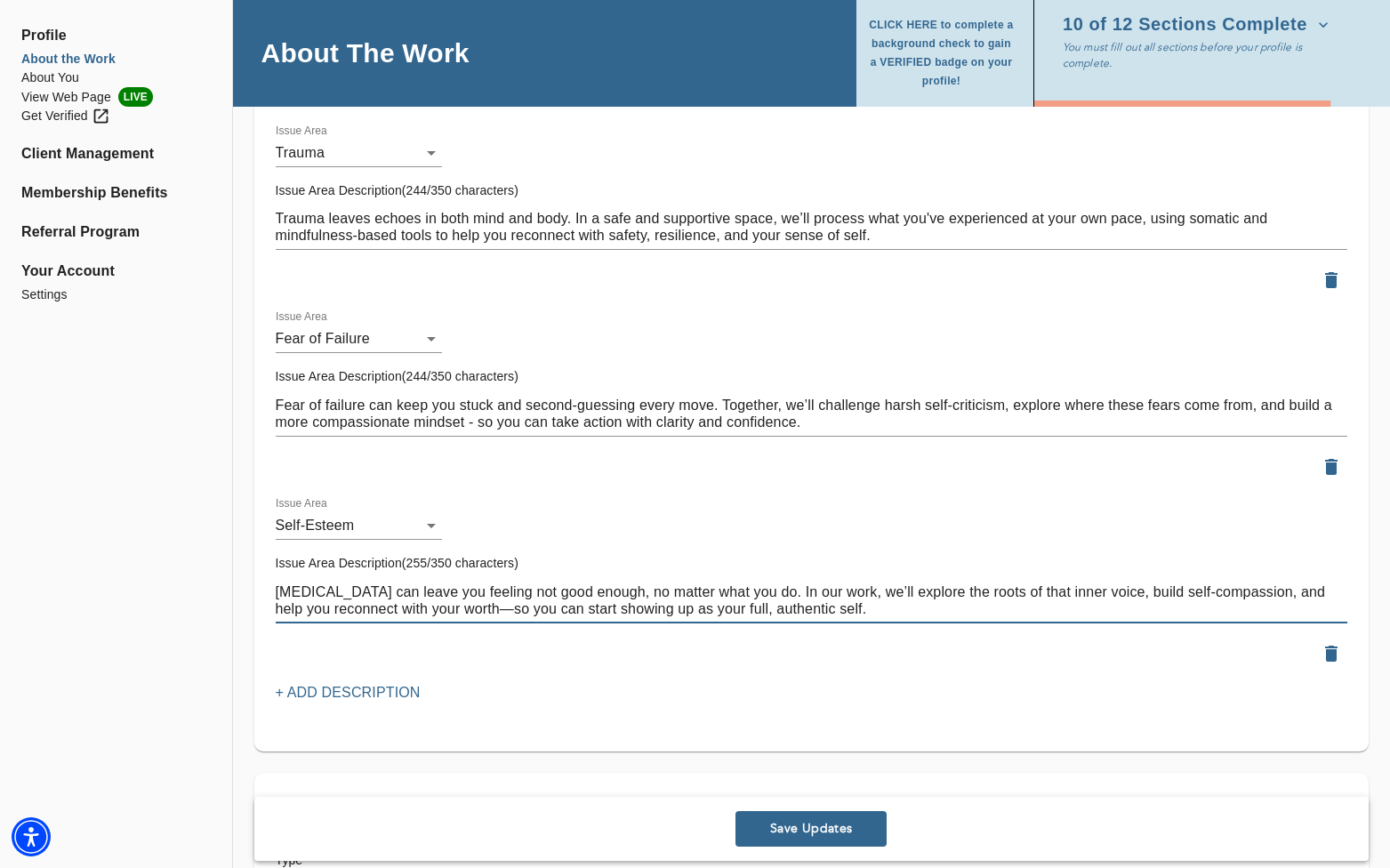
scroll to position [2422, 0]
click at [476, 603] on textarea "[MEDICAL_DATA] can leave you feeling not good enough, no matter what you do. In…" at bounding box center [812, 598] width 1072 height 34
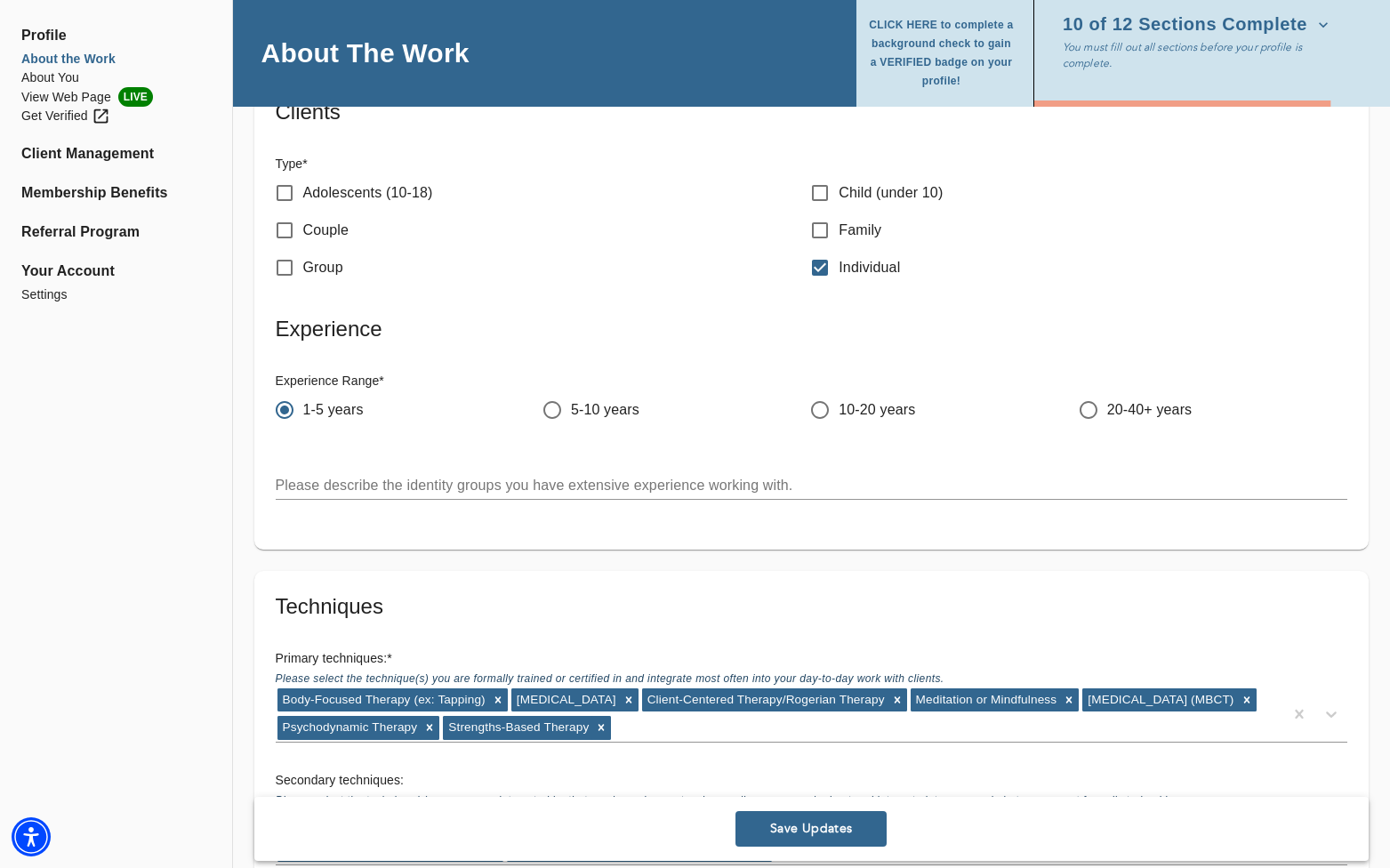
scroll to position [3117, 0]
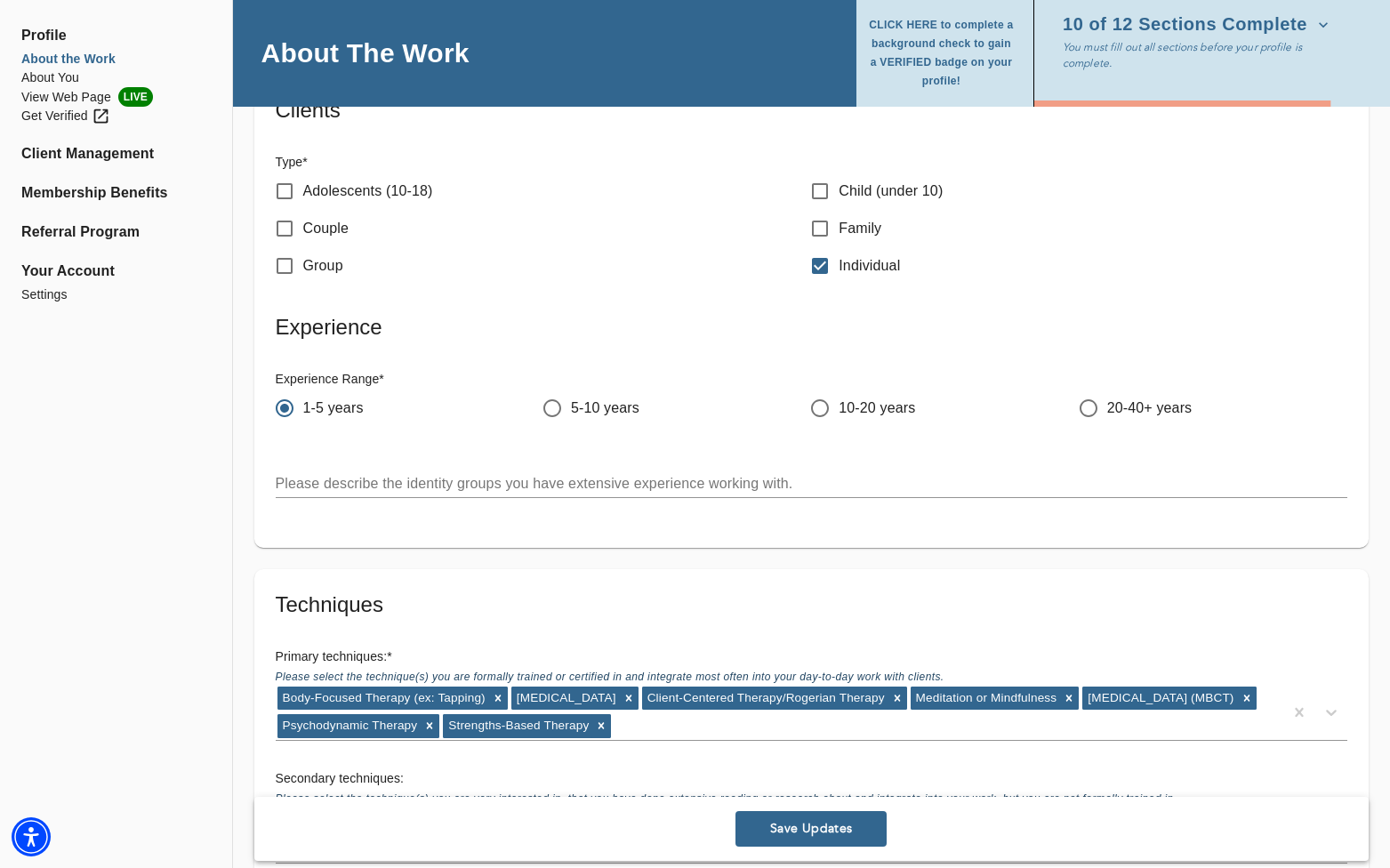
type textarea "[MEDICAL_DATA] can leave you feeling not good enough, no matter what you do. In…"
click at [461, 482] on textarea at bounding box center [812, 483] width 1072 height 16
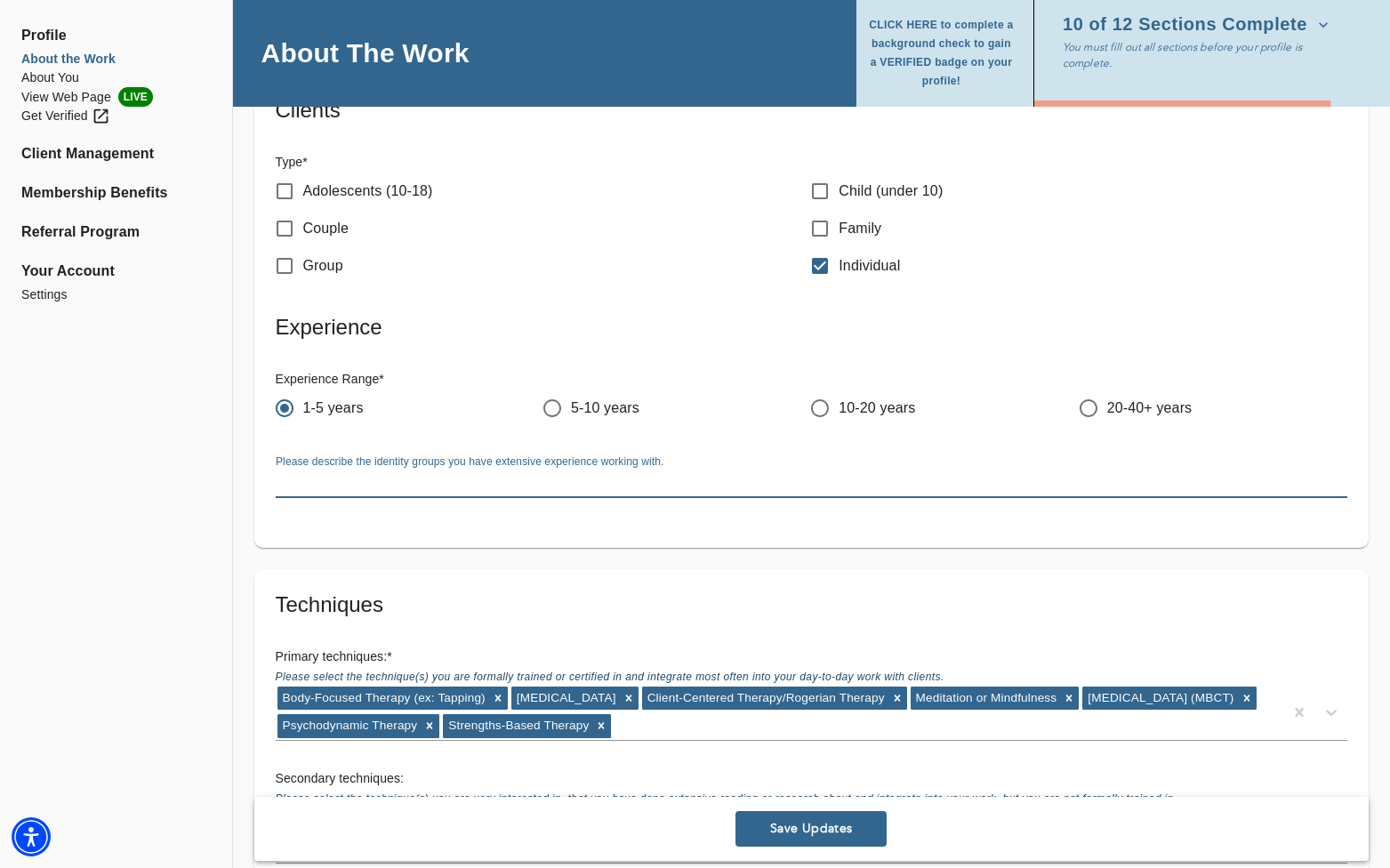
paste textarea "I specialize in supporting young adults and others navigating burnout, overthin…"
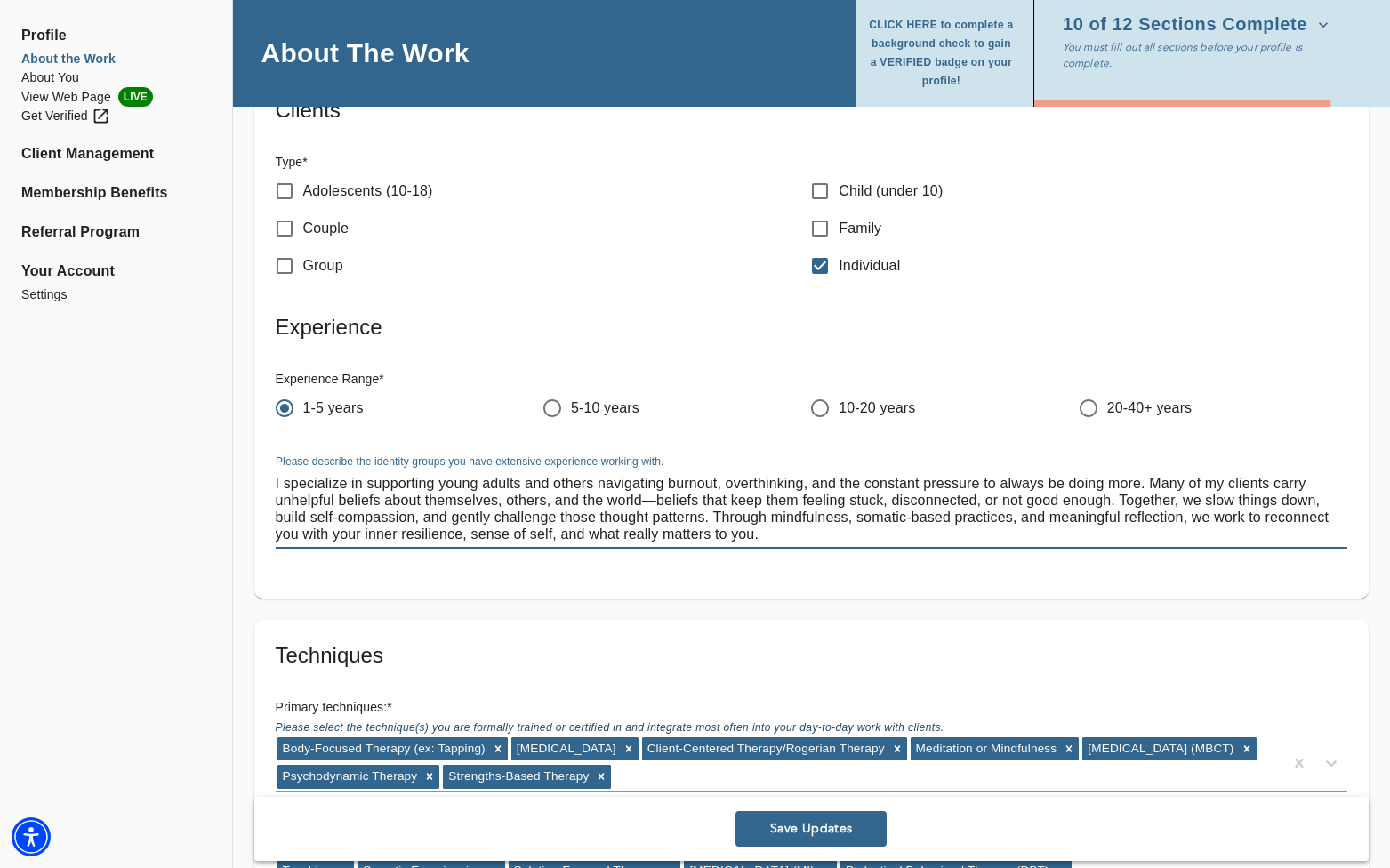
drag, startPoint x: 780, startPoint y: 535, endPoint x: 254, endPoint y: 479, distance: 529.0
click at [254, 479] on div "Clients Type * Adolescents (10-18) Child (under 10) Couple Family Group Individ…" at bounding box center [811, 336] width 1114 height 524
paste textarea "work with young adults and others feeling burnt out, stuck in their heads, and …"
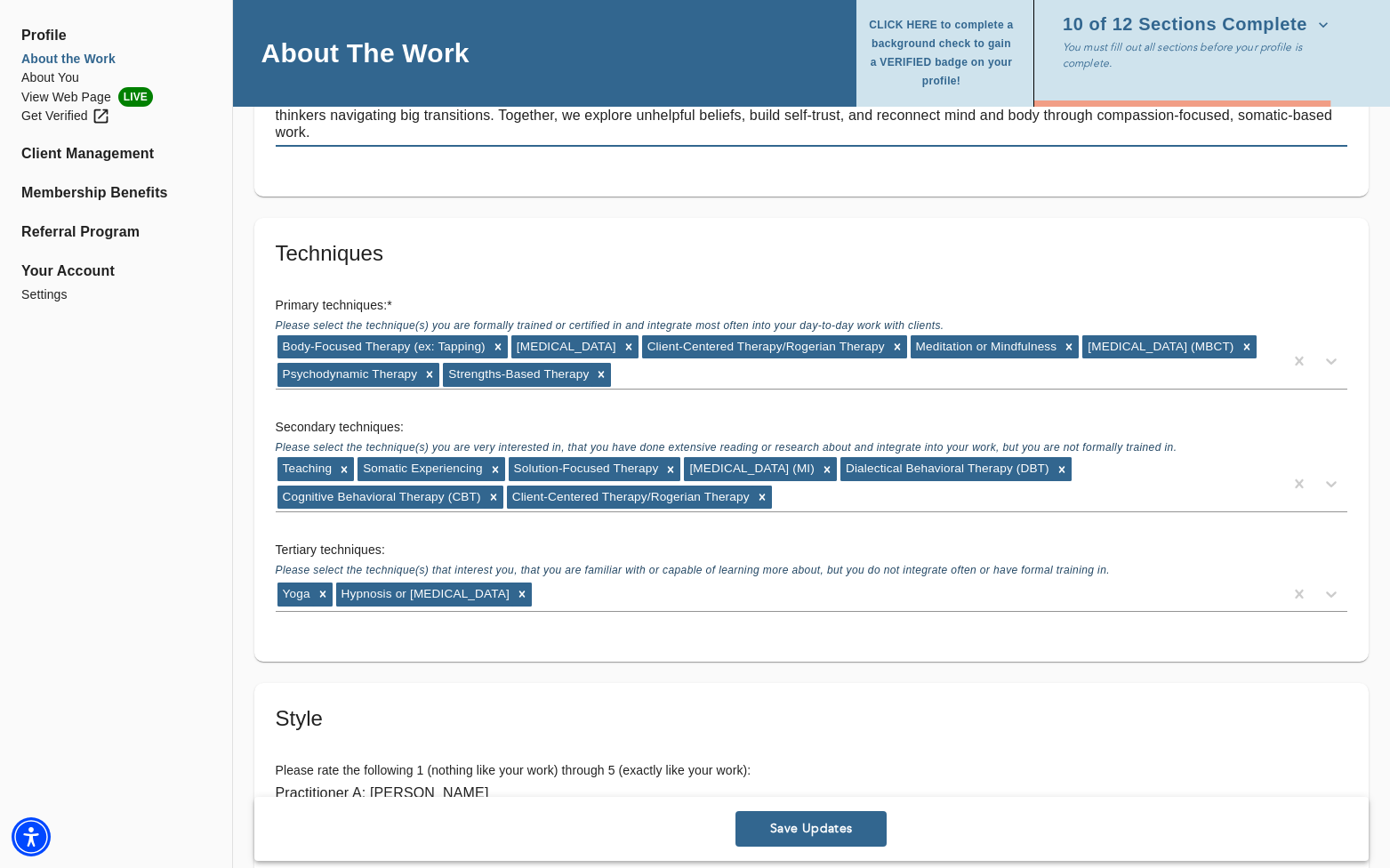
scroll to position [3505, 0]
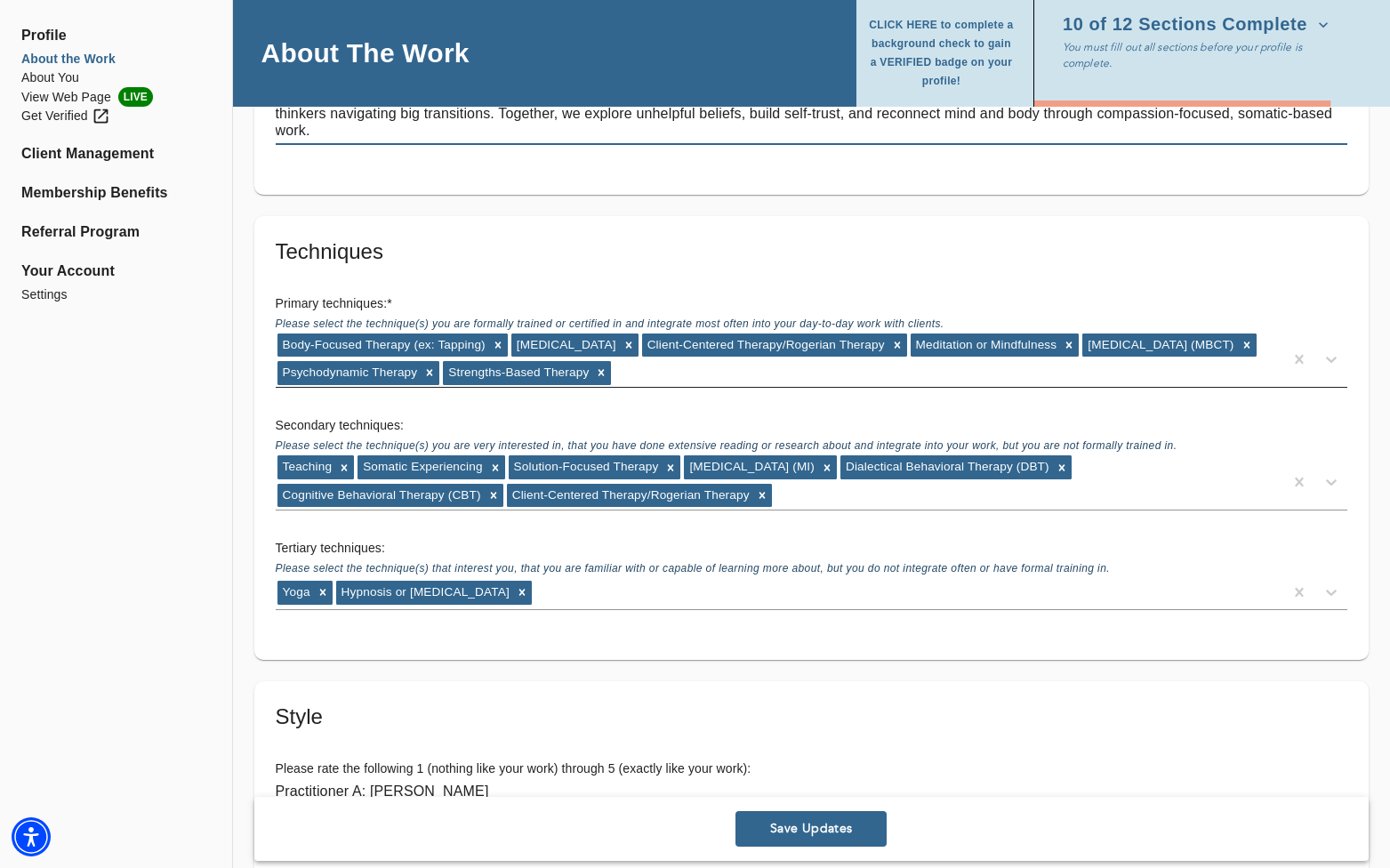
type textarea "I work with young adults and others feeling burnt out, stuck in their heads, an…"
click at [833, 374] on div "Body-Focused Therapy (ex: Tapping) [MEDICAL_DATA] Client-Centered Therapy/Roger…" at bounding box center [780, 359] width 1007 height 55
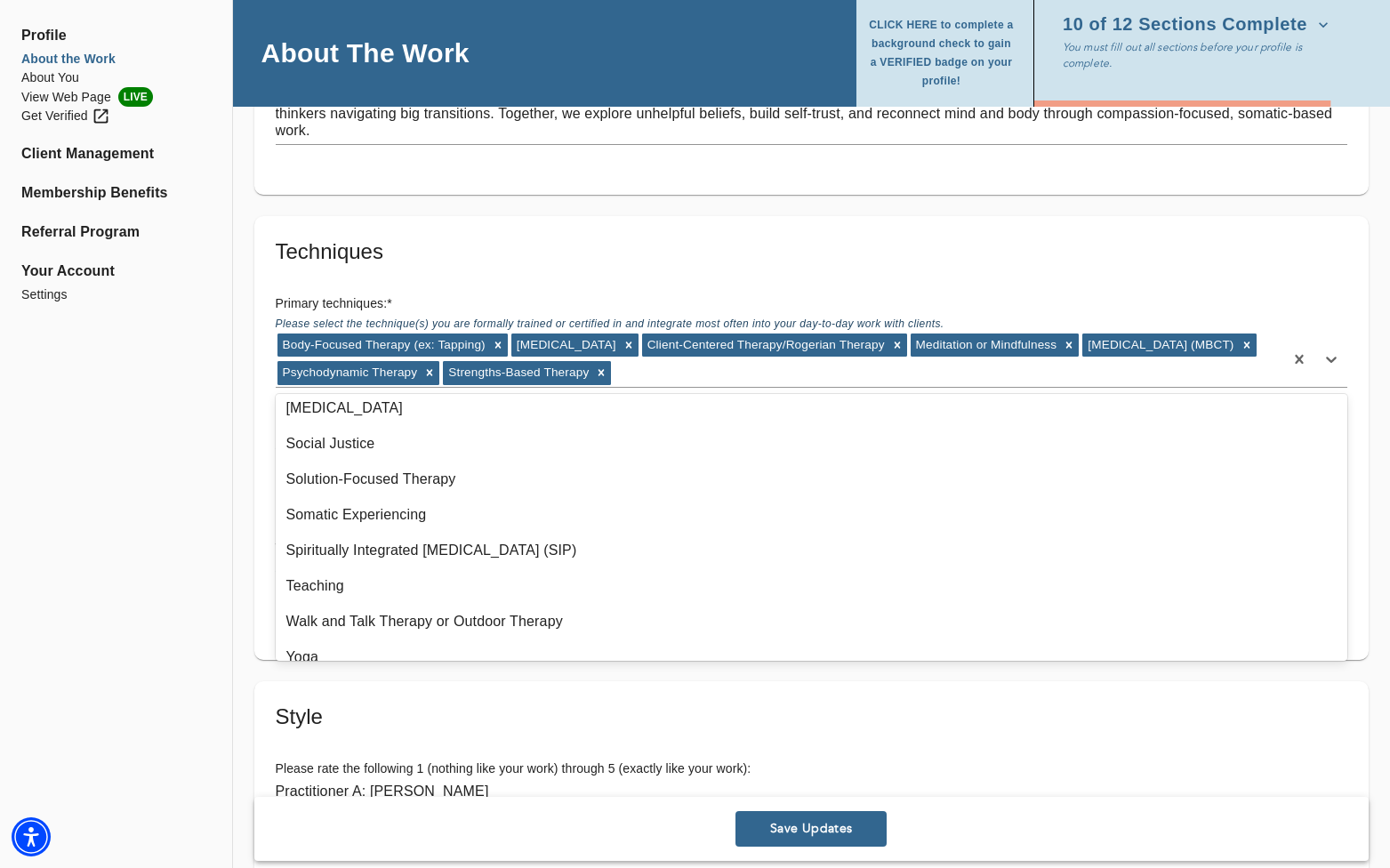
scroll to position [1376, 0]
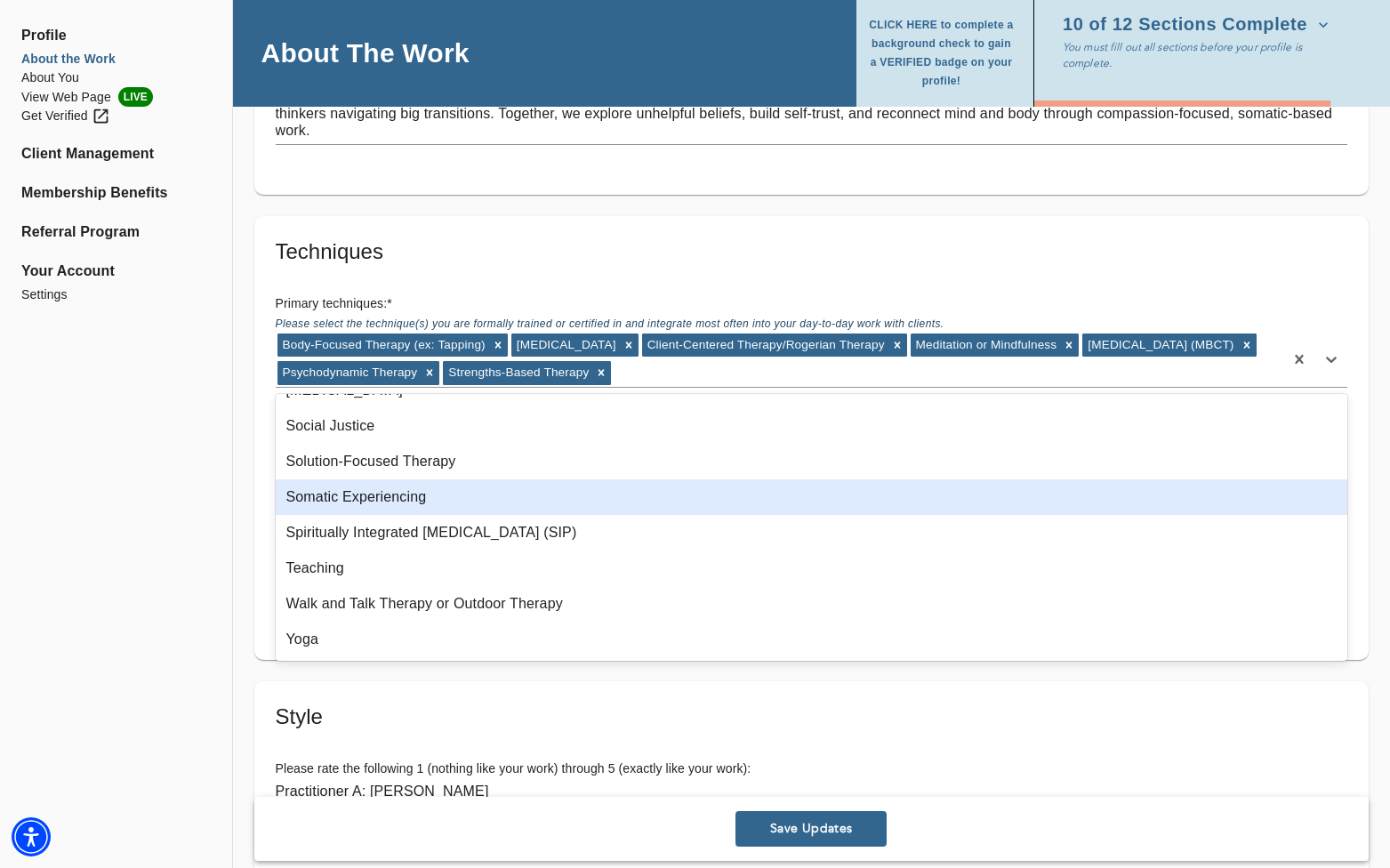
click at [601, 503] on div "Somatic Experiencing" at bounding box center [812, 496] width 1072 height 36
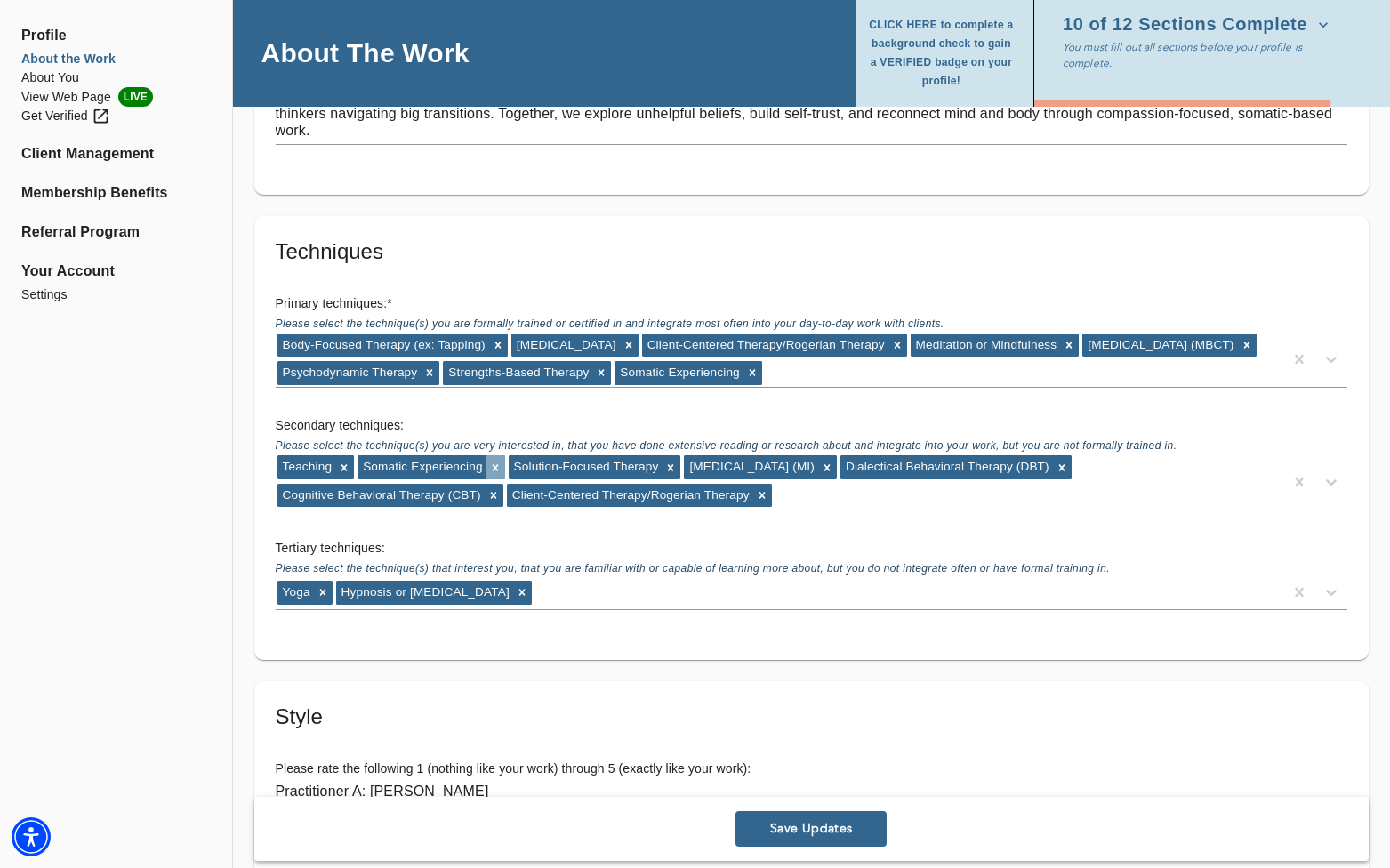
click at [498, 467] on icon at bounding box center [495, 468] width 13 height 13
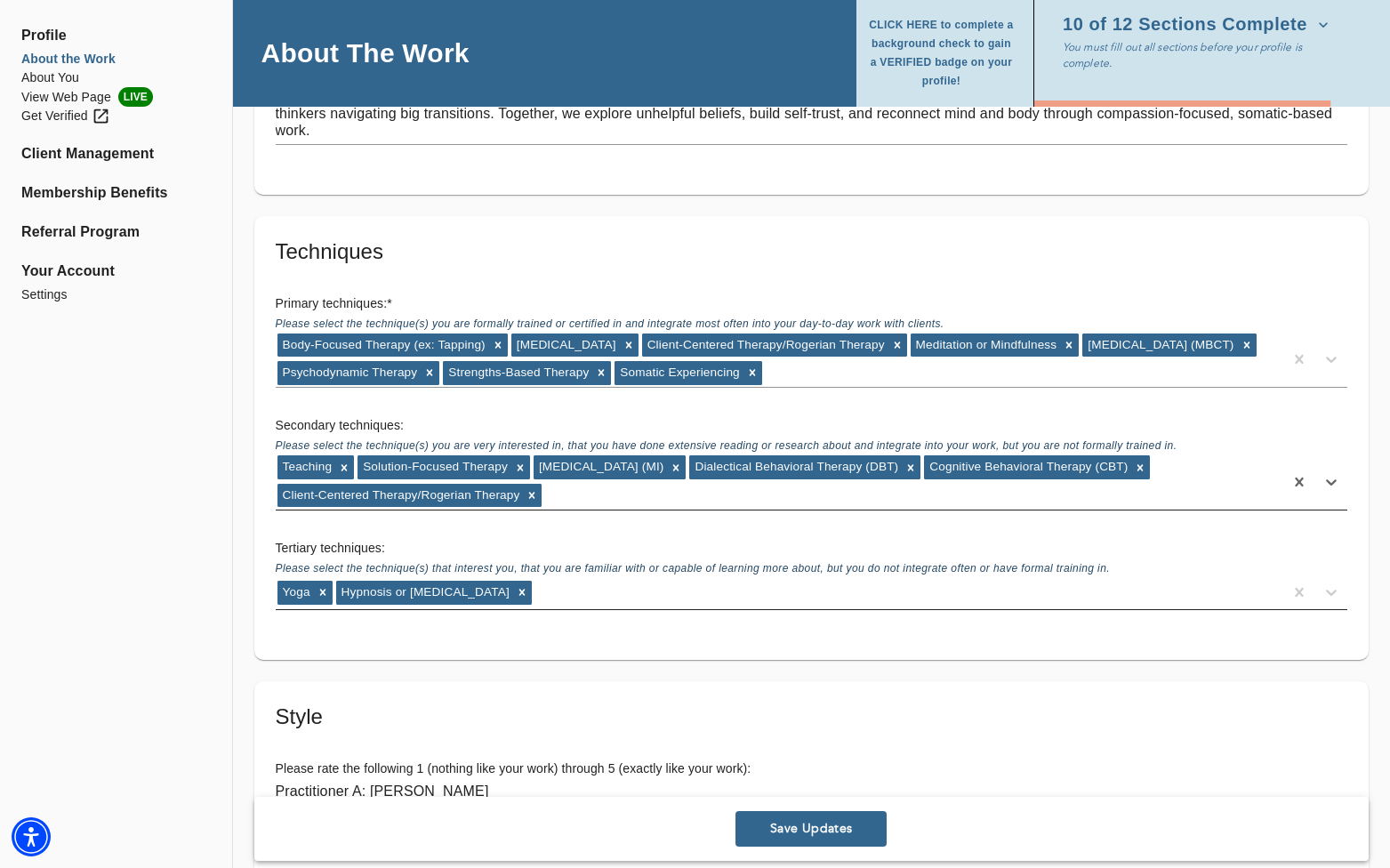
click at [566, 591] on div "Yoga Hypnosis or [MEDICAL_DATA]" at bounding box center [780, 591] width 1007 height 28
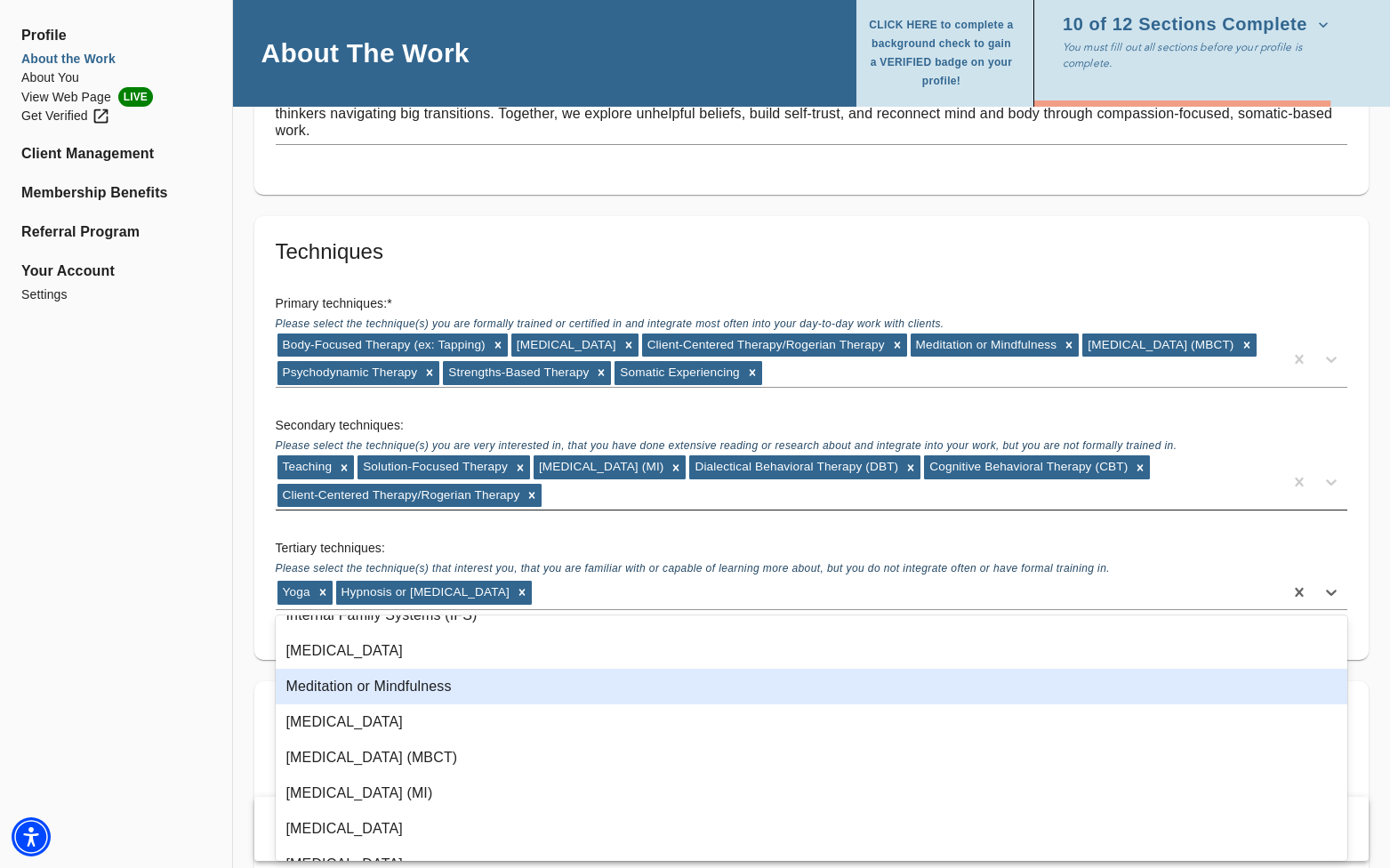
scroll to position [881, 0]
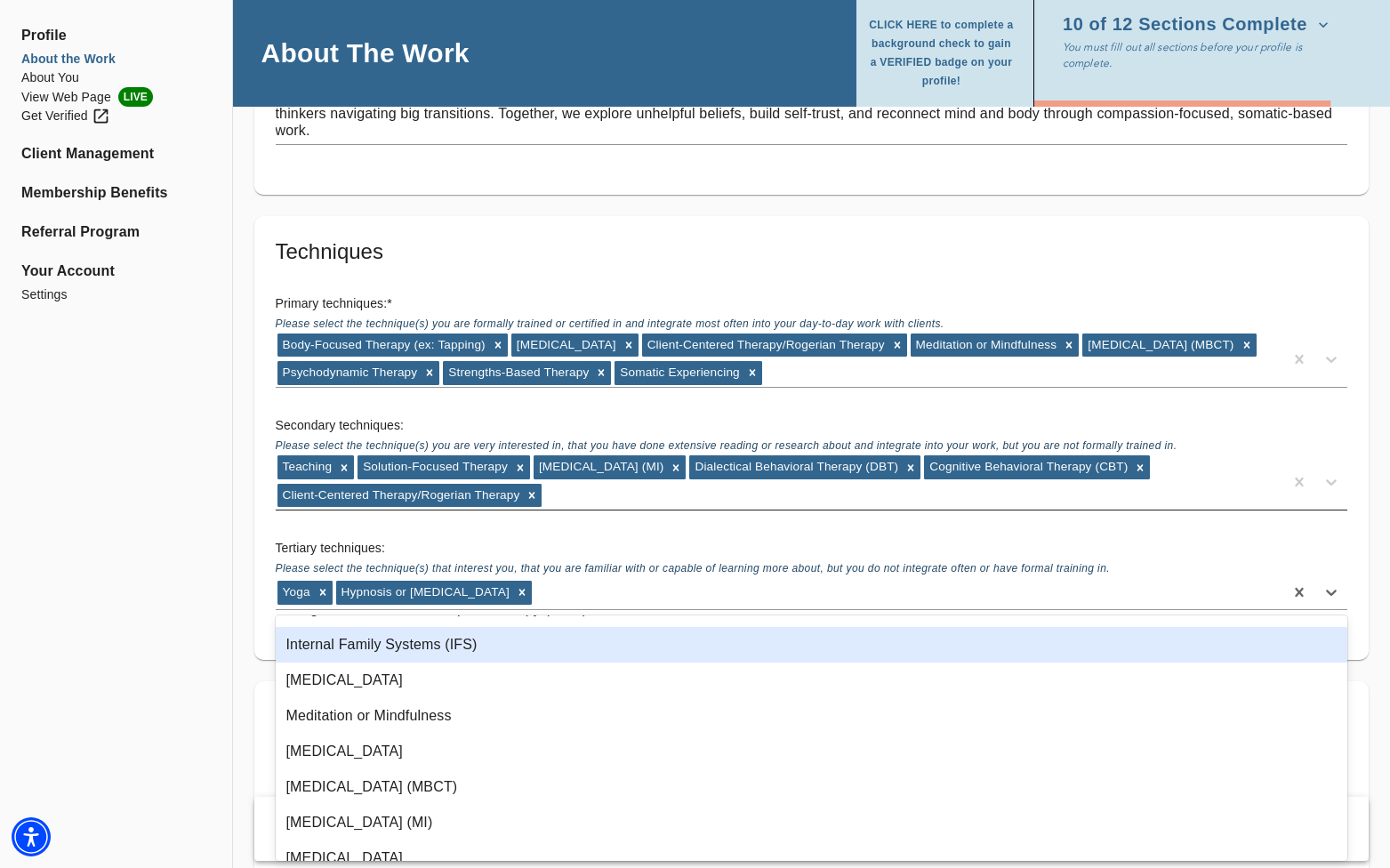
click at [515, 653] on div "Internal Family Systems (IFS)" at bounding box center [812, 644] width 1072 height 36
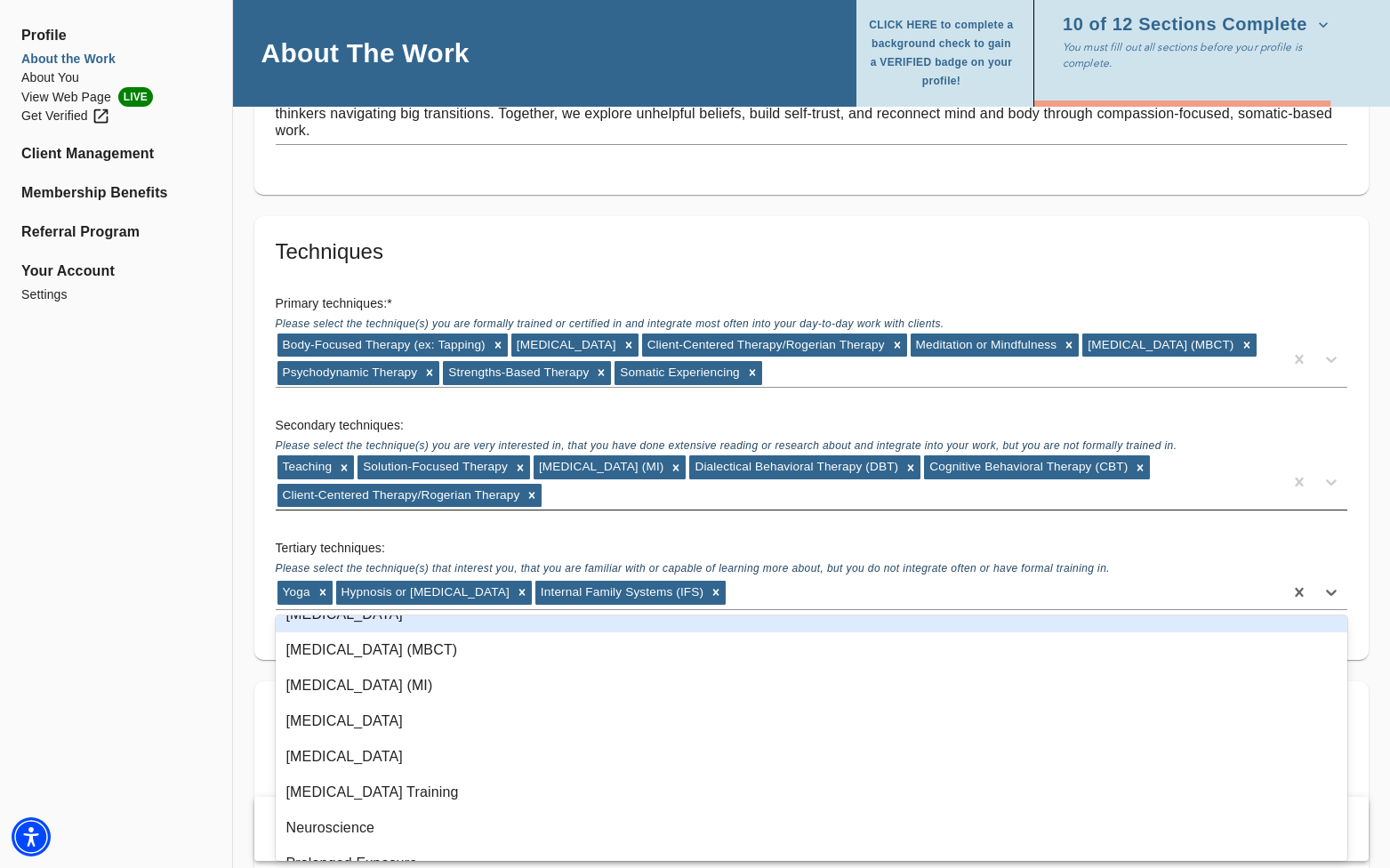
scroll to position [987, 0]
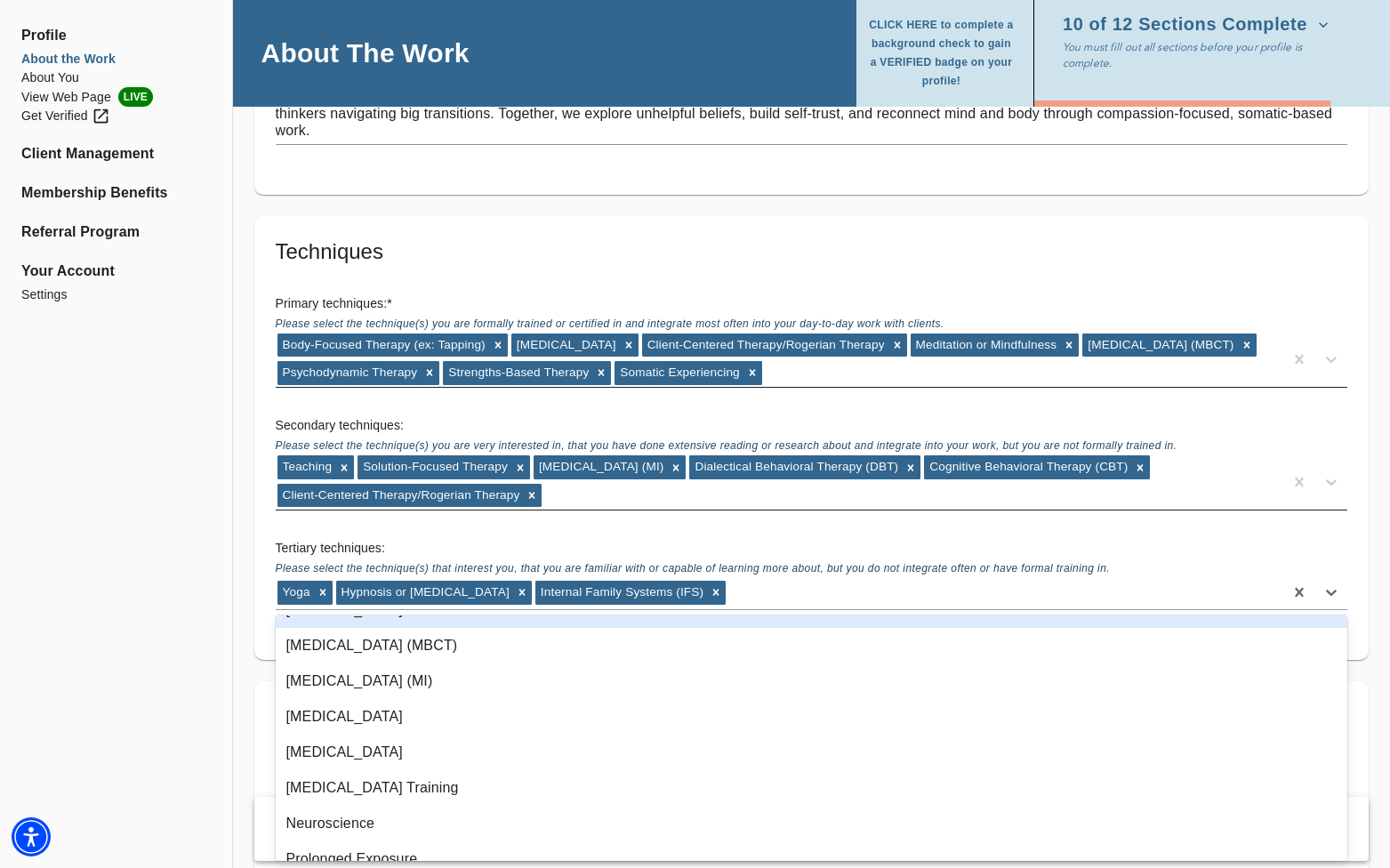
click at [833, 364] on div "Body-Focused Therapy (ex: Tapping) [MEDICAL_DATA] Client-Centered Therapy/Roger…" at bounding box center [780, 359] width 1007 height 55
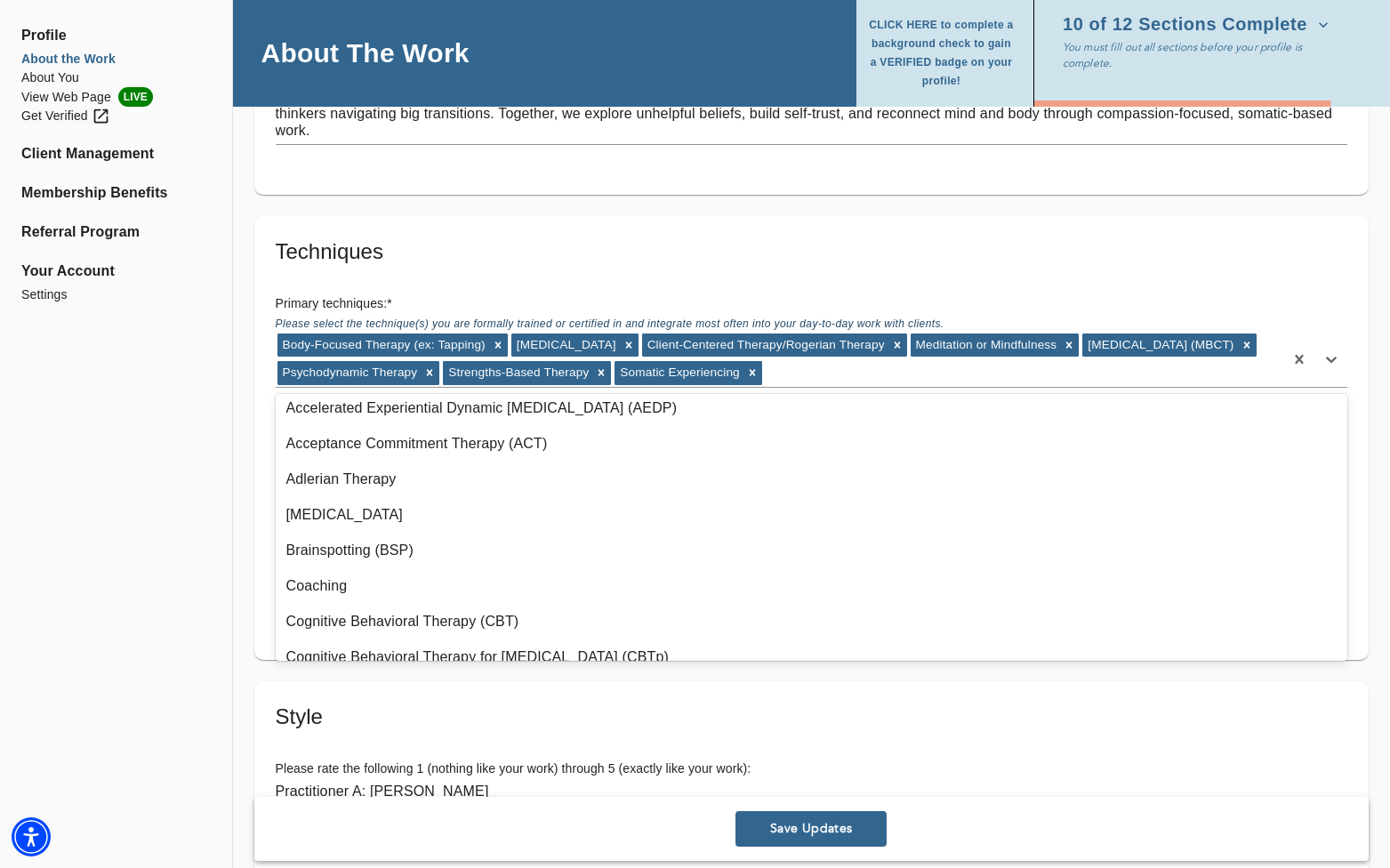
scroll to position [0, 0]
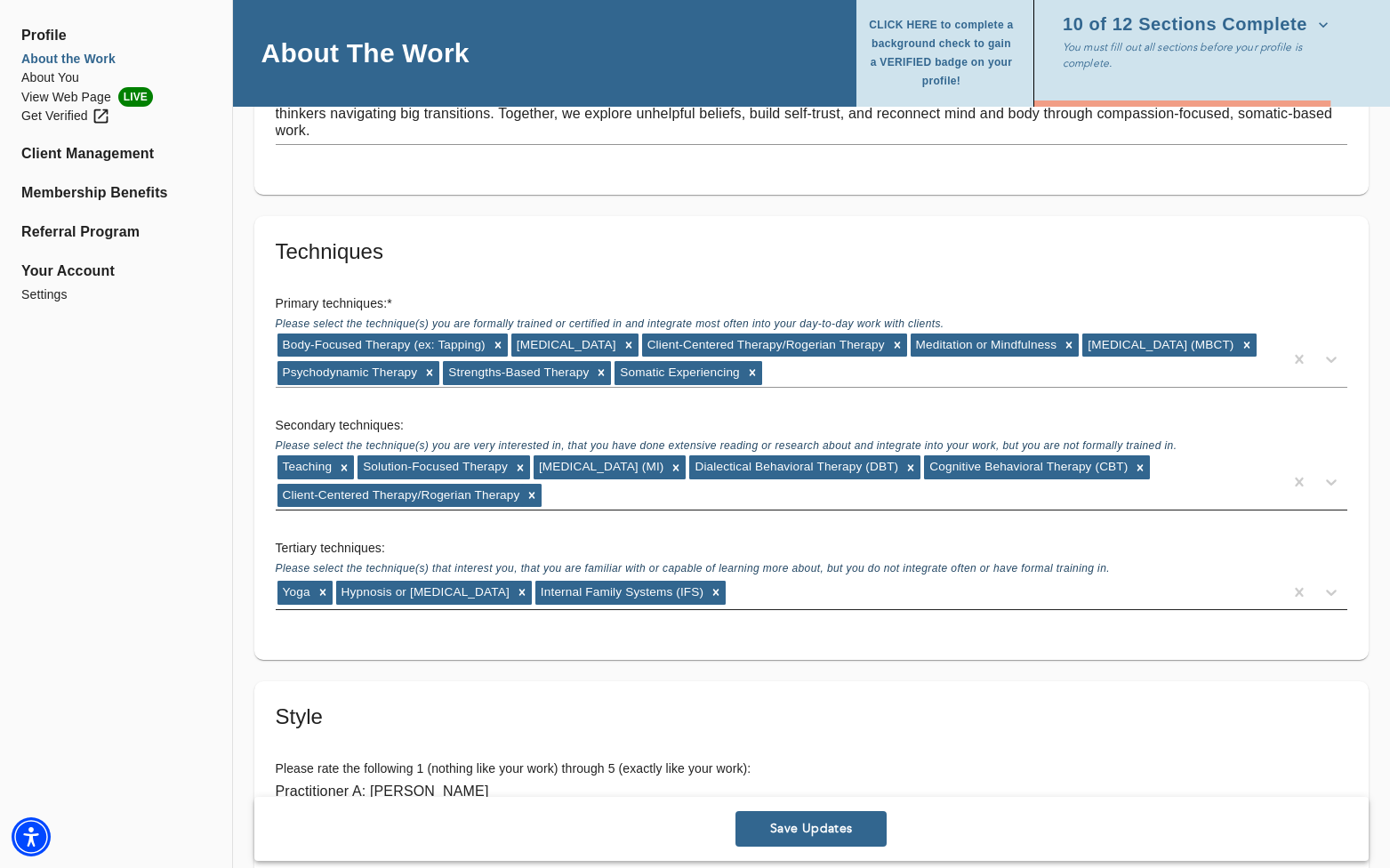
click at [833, 587] on div "Yoga Hypnosis or [MEDICAL_DATA] Internal Family Systems (IFS)" at bounding box center [780, 591] width 1007 height 28
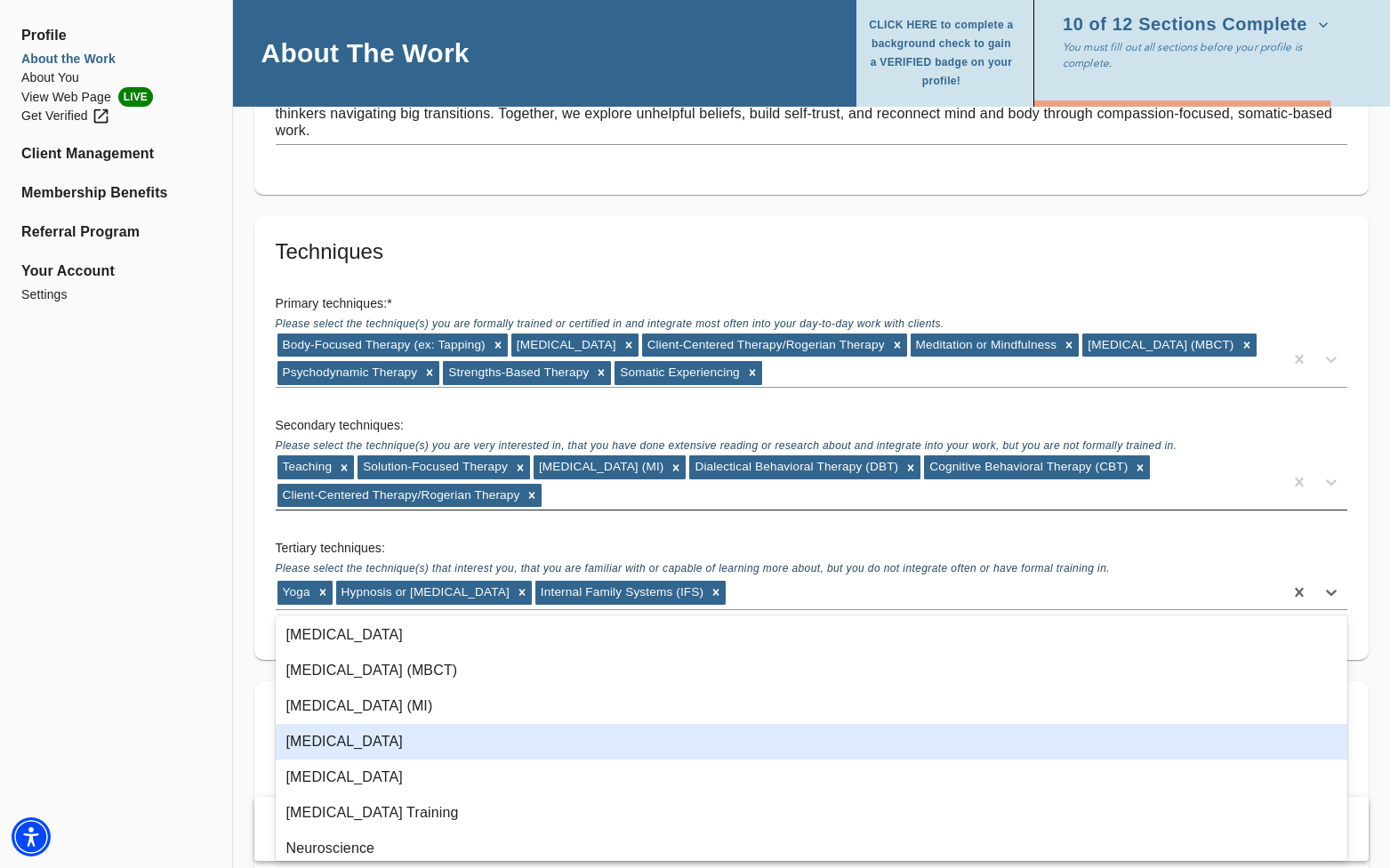
scroll to position [954, 0]
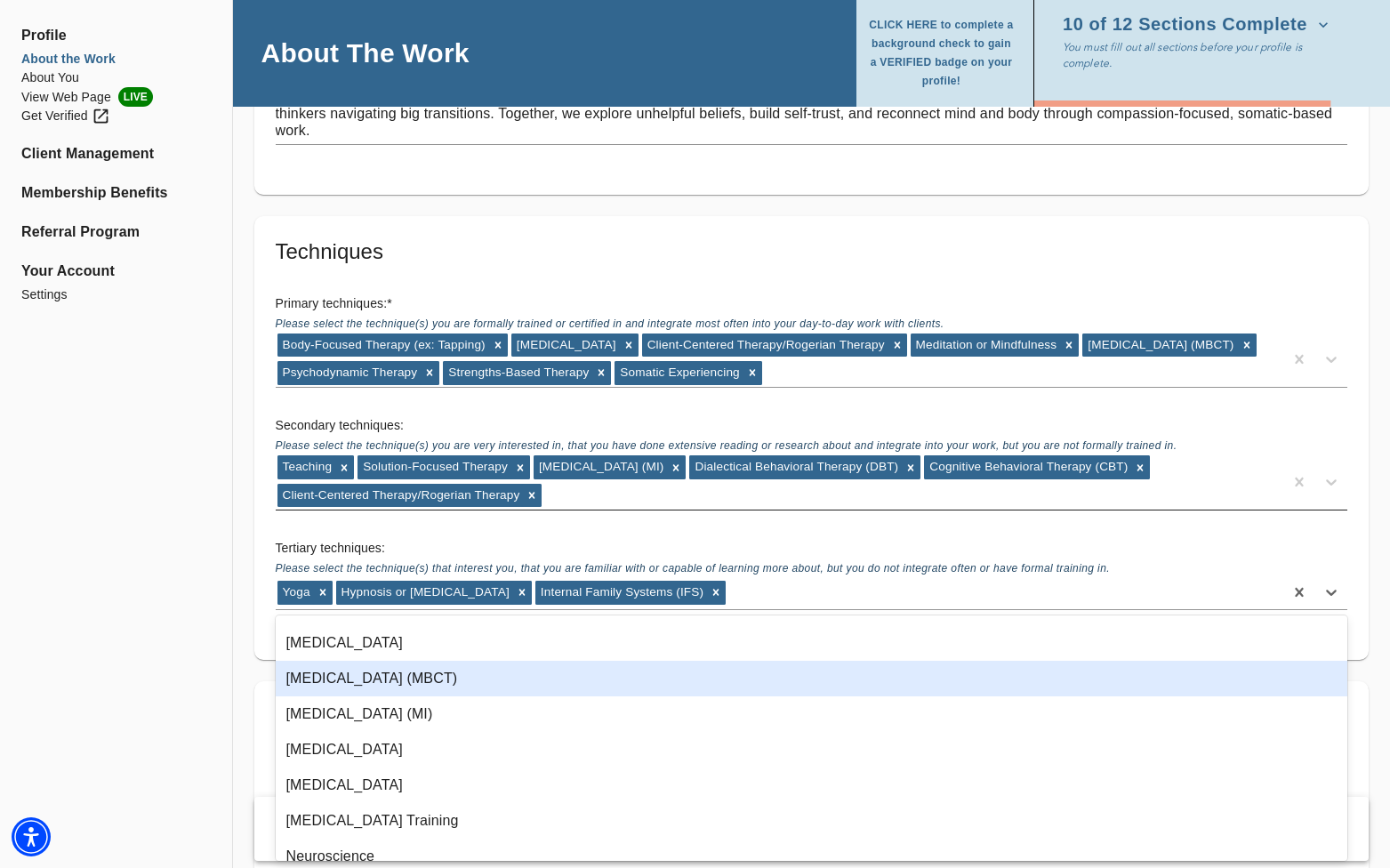
click at [699, 685] on div "[MEDICAL_DATA] (MBCT)" at bounding box center [812, 678] width 1072 height 36
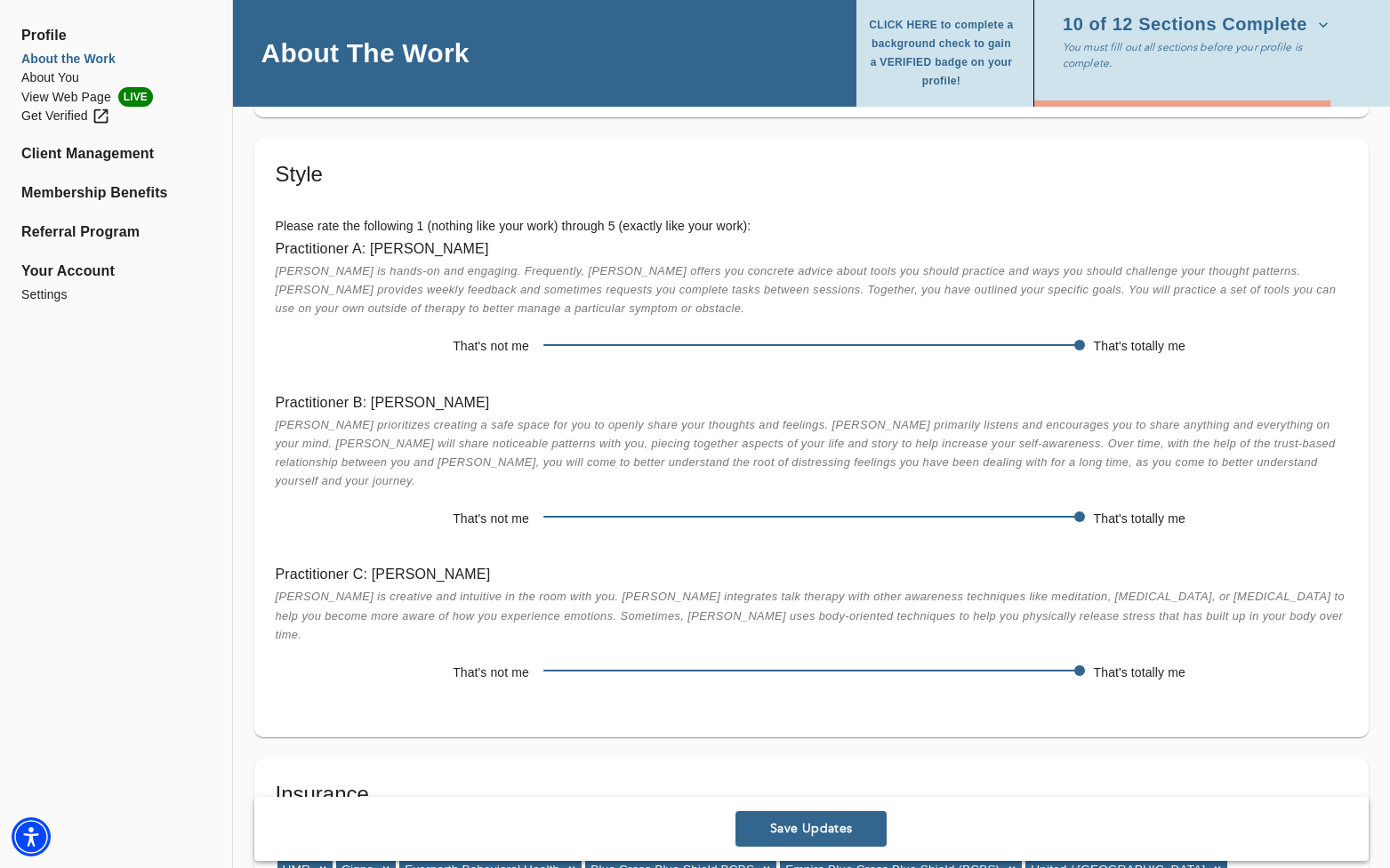
scroll to position [4053, 0]
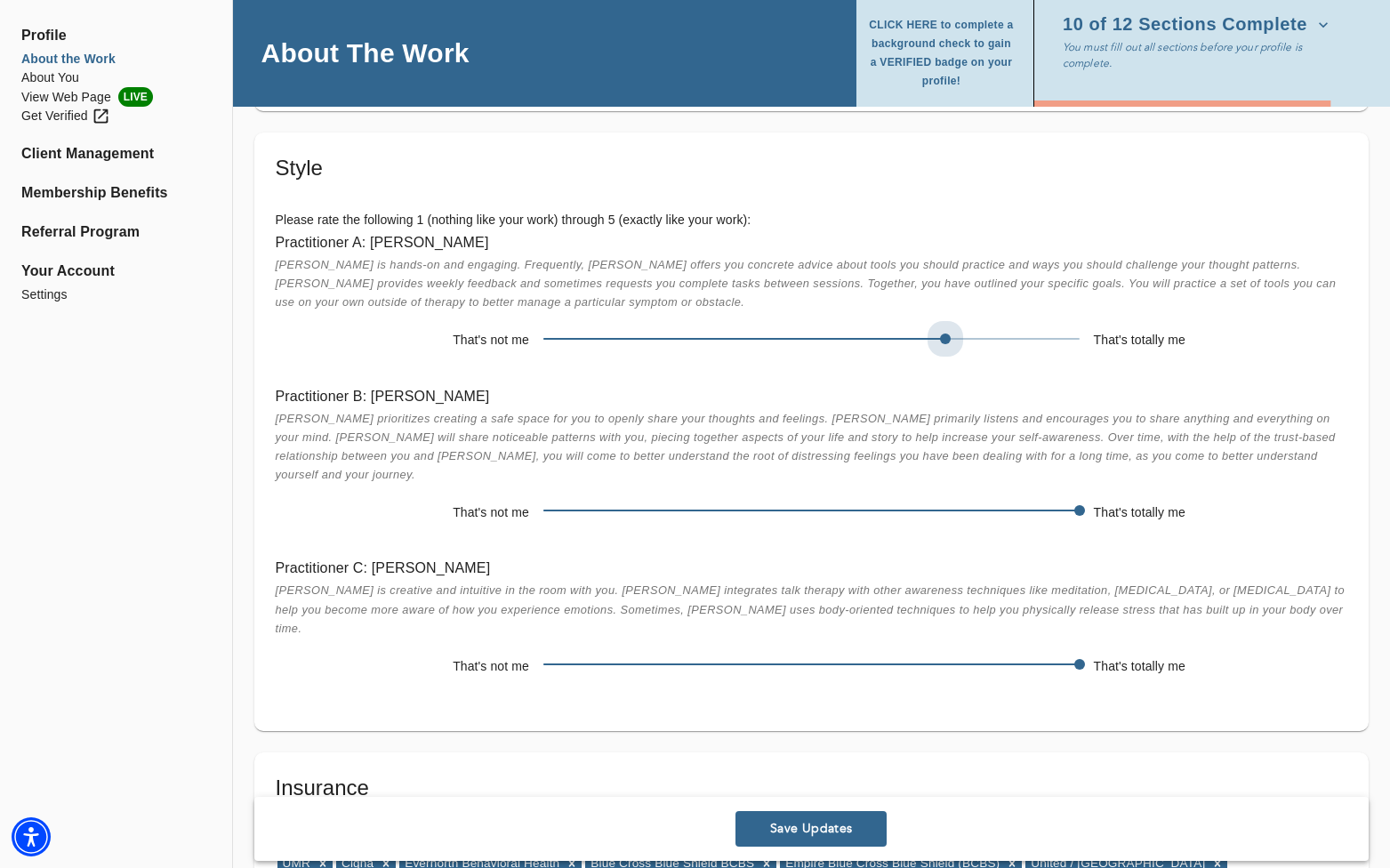
drag, startPoint x: 1077, startPoint y: 336, endPoint x: 921, endPoint y: 336, distance: 156.0
click at [833, 337] on span at bounding box center [812, 338] width 536 height 25
drag, startPoint x: 1082, startPoint y: 487, endPoint x: 819, endPoint y: 484, distance: 263.0
click at [816, 505] on span at bounding box center [812, 511] width 11 height 11
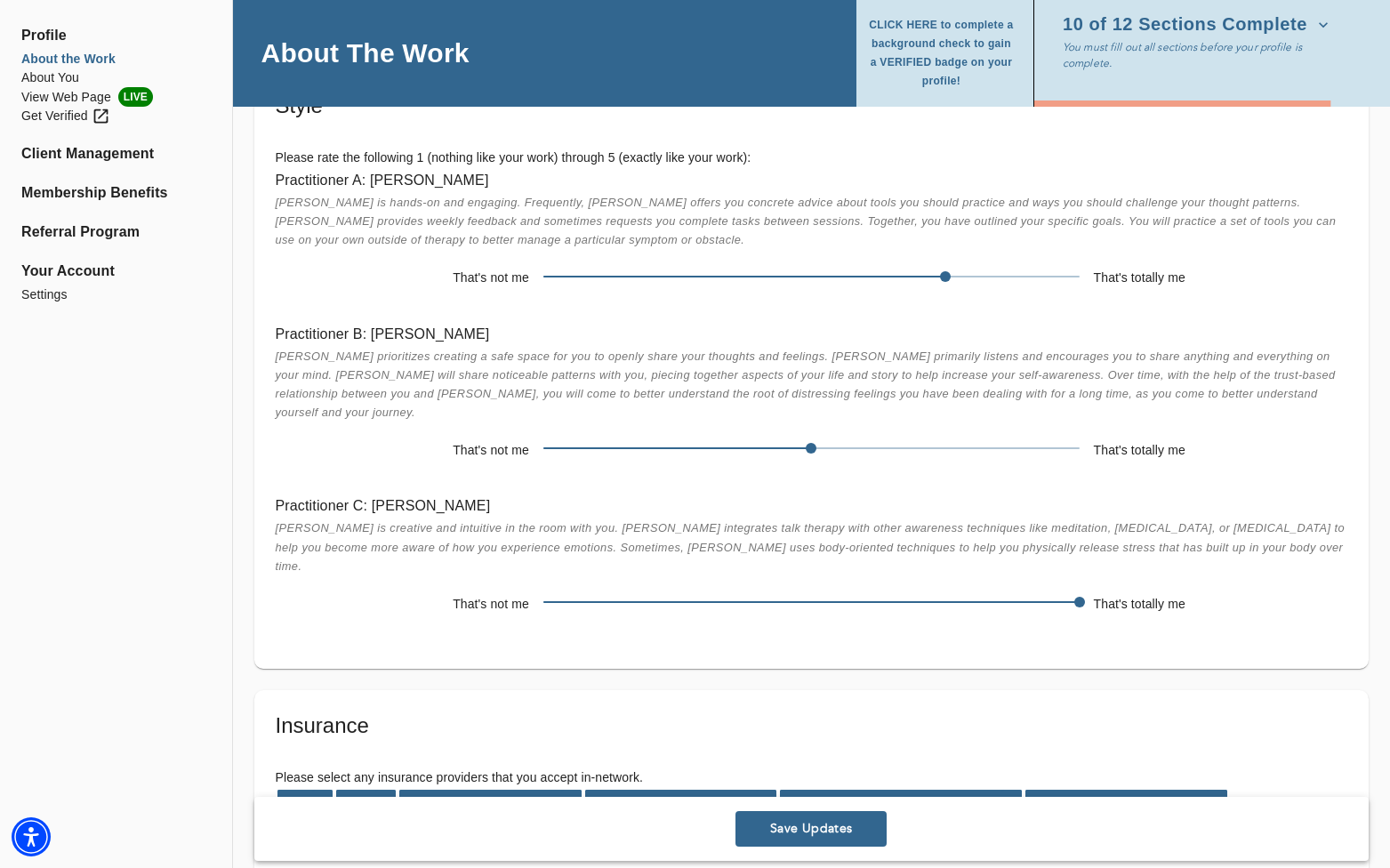
scroll to position [4116, 0]
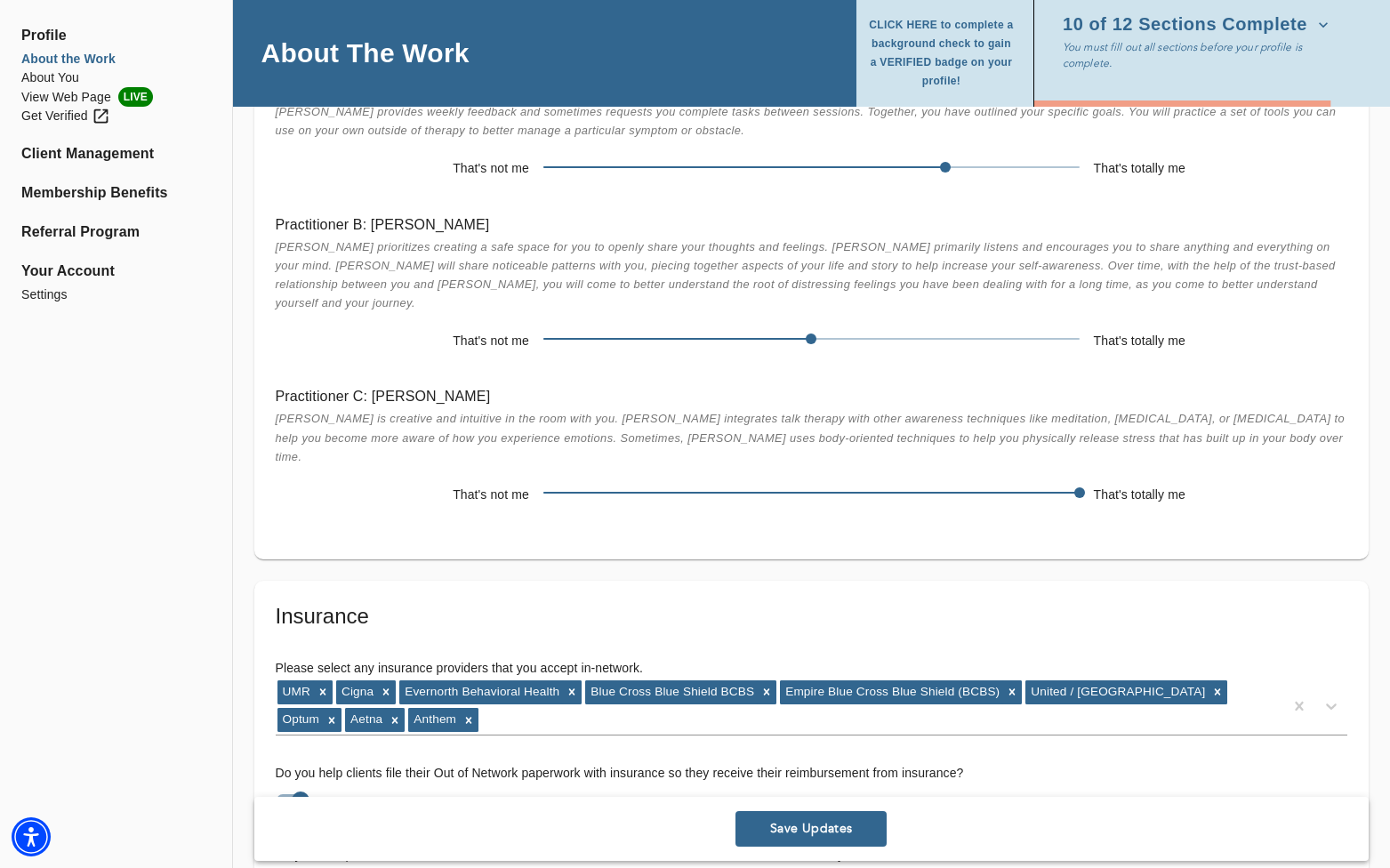
scroll to position [4379, 0]
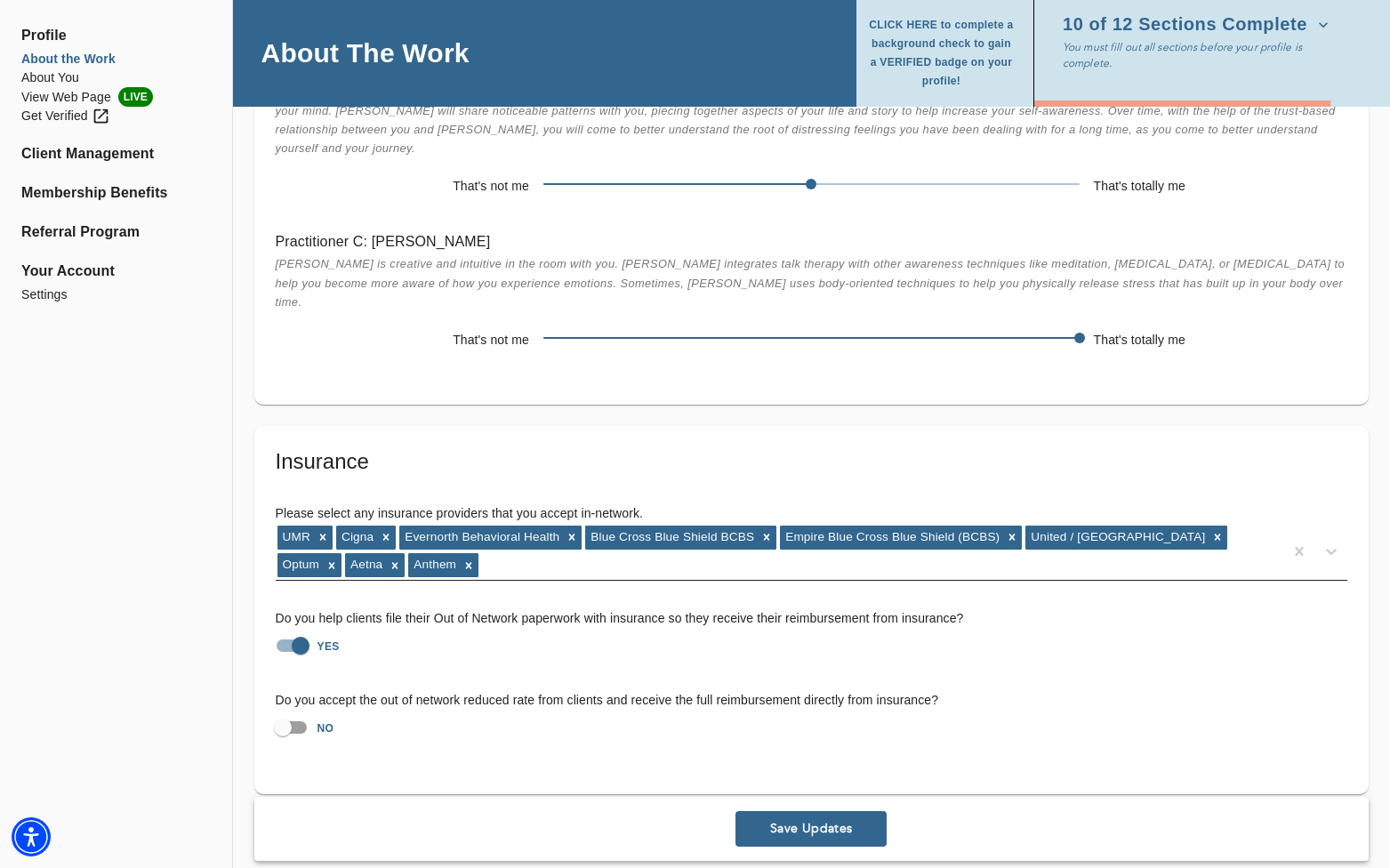
click at [445, 525] on div "UMR Cigna Evernorth Behavioral Health Blue Cross Blue Shield BCBS Empire Blue C…" at bounding box center [780, 551] width 1007 height 55
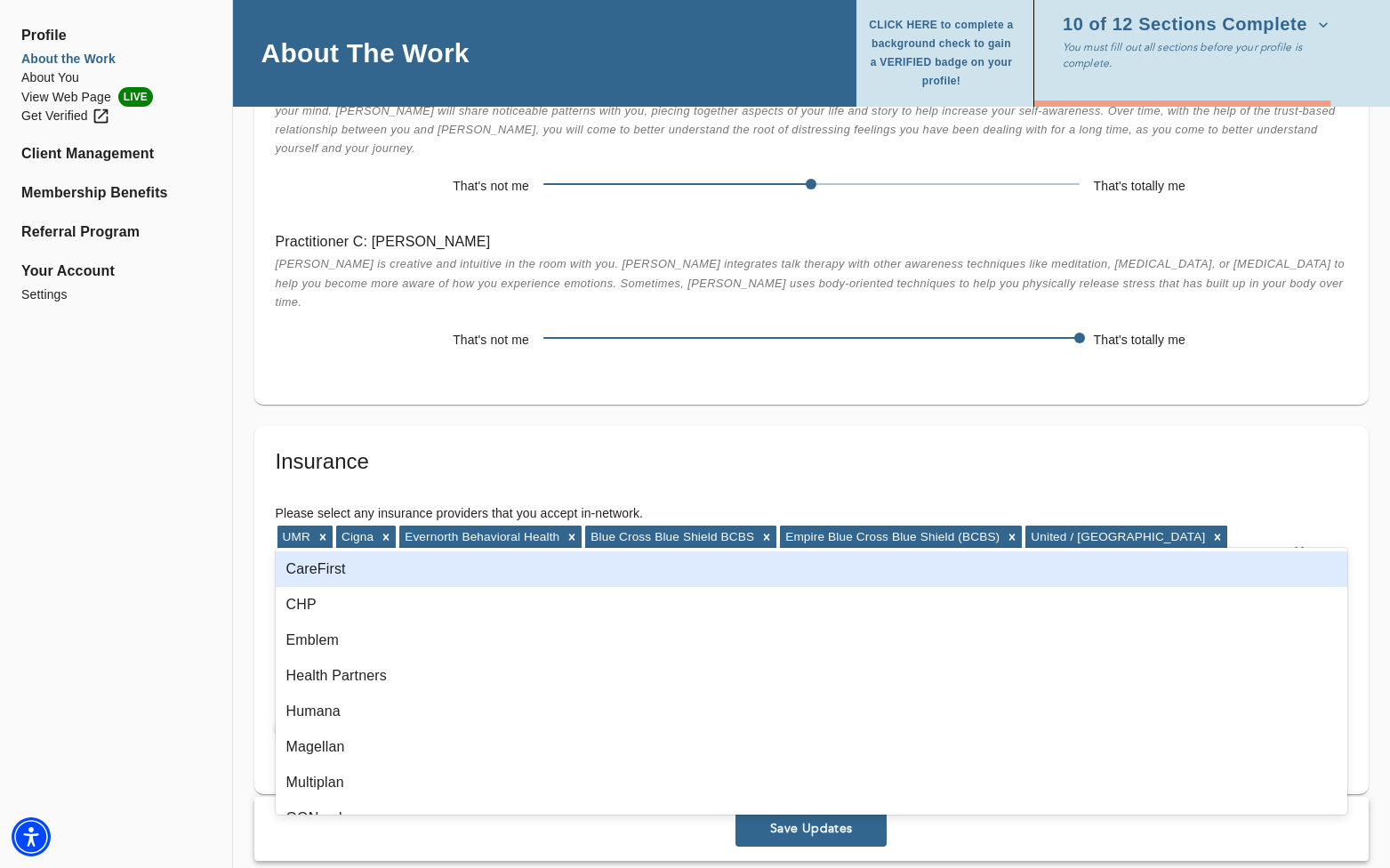
click at [445, 525] on div "UMR Cigna Evernorth Behavioral Health Blue Cross Blue Shield BCBS Empire Blue C…" at bounding box center [780, 551] width 1007 height 55
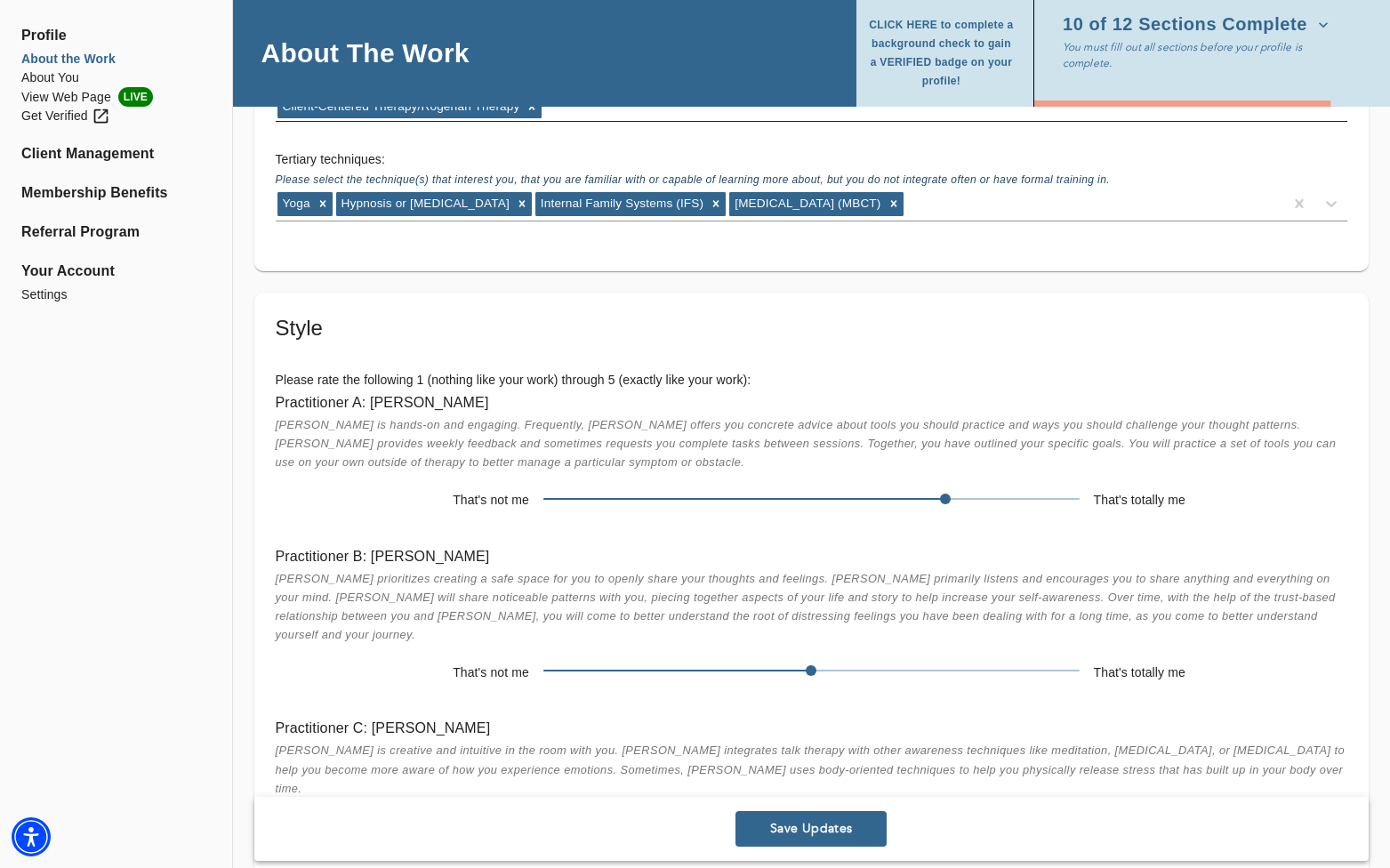
scroll to position [3954, 0]
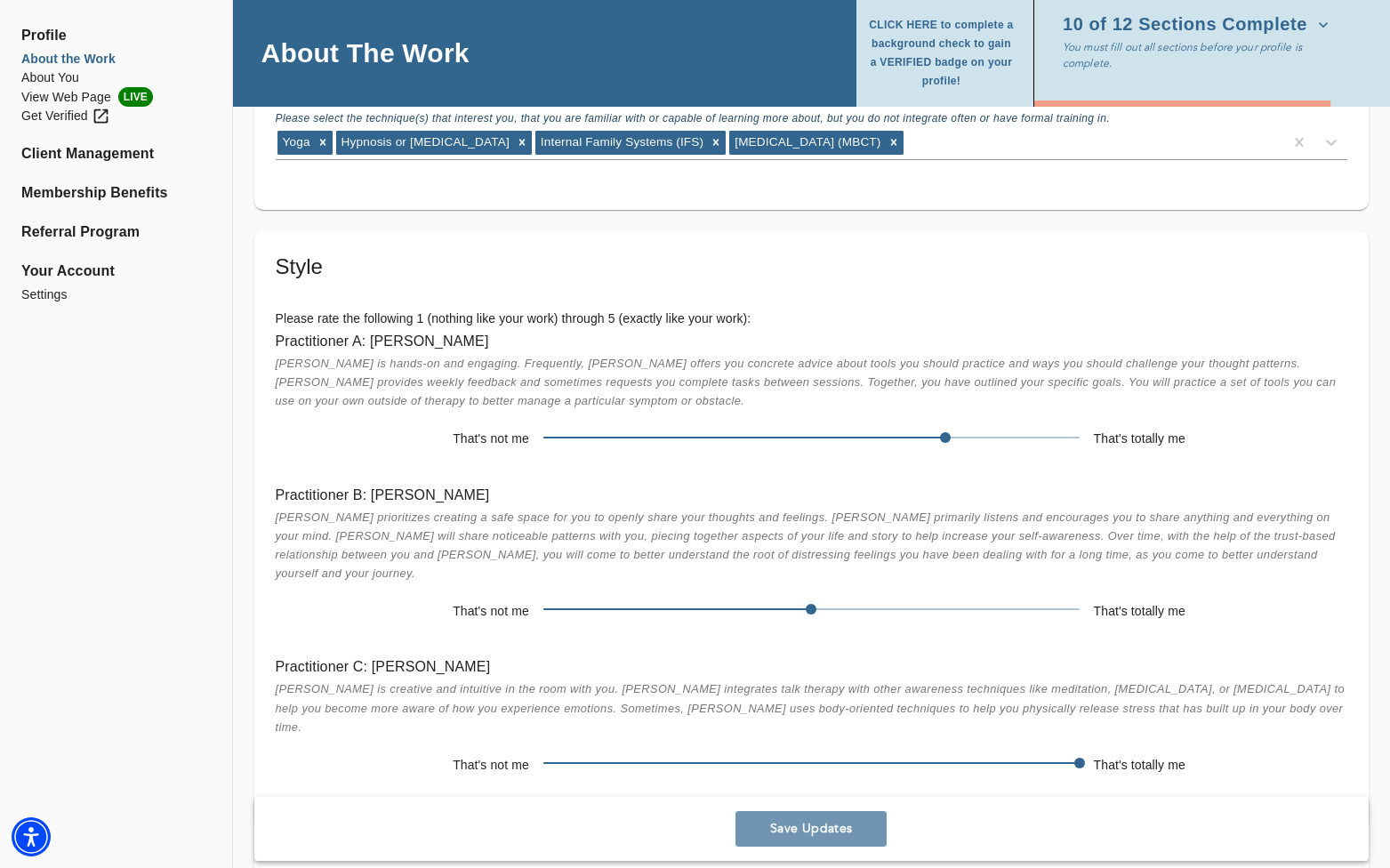
click at [823, 833] on span "Save Updates" at bounding box center [811, 829] width 137 height 16
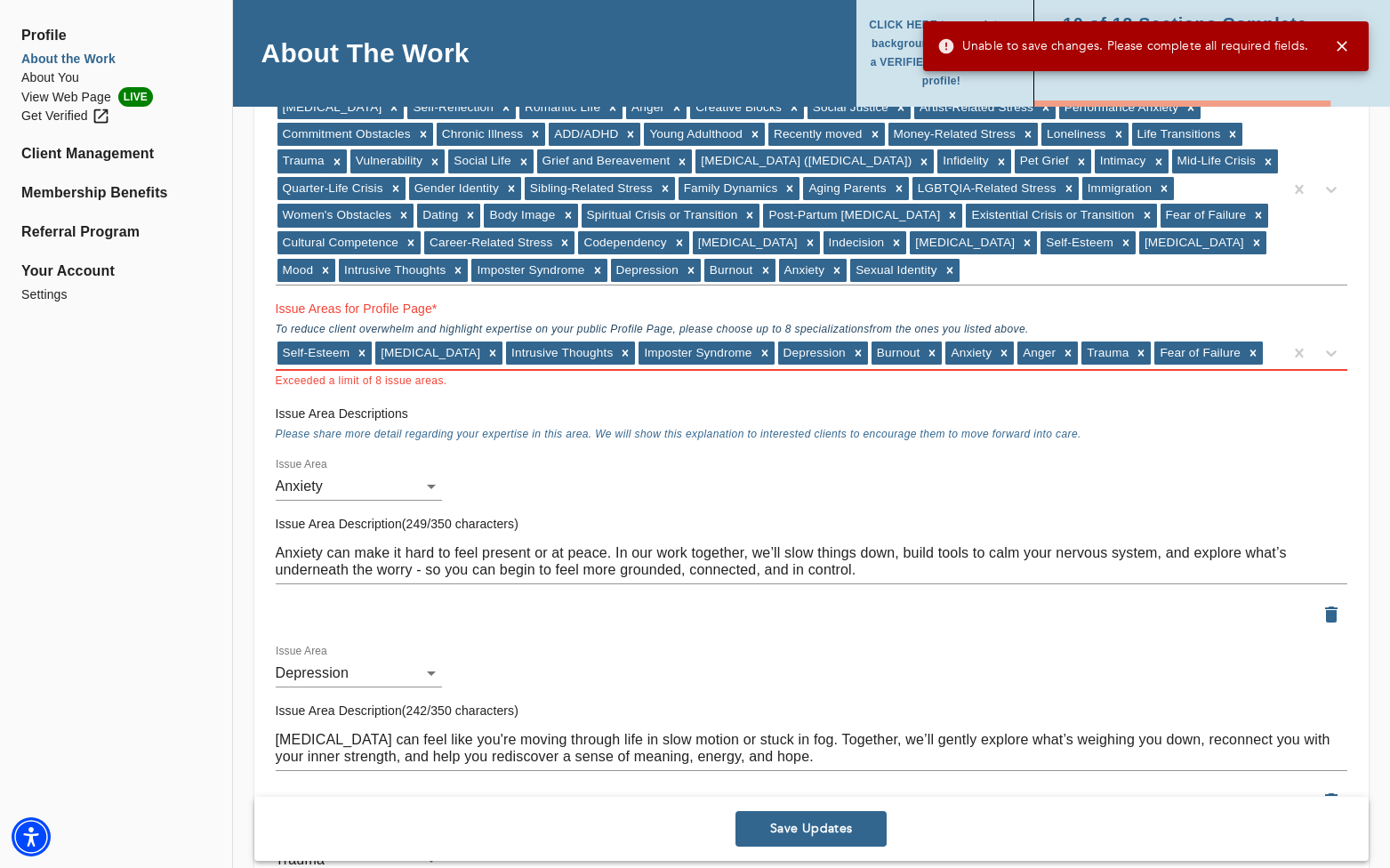
scroll to position [1720, 0]
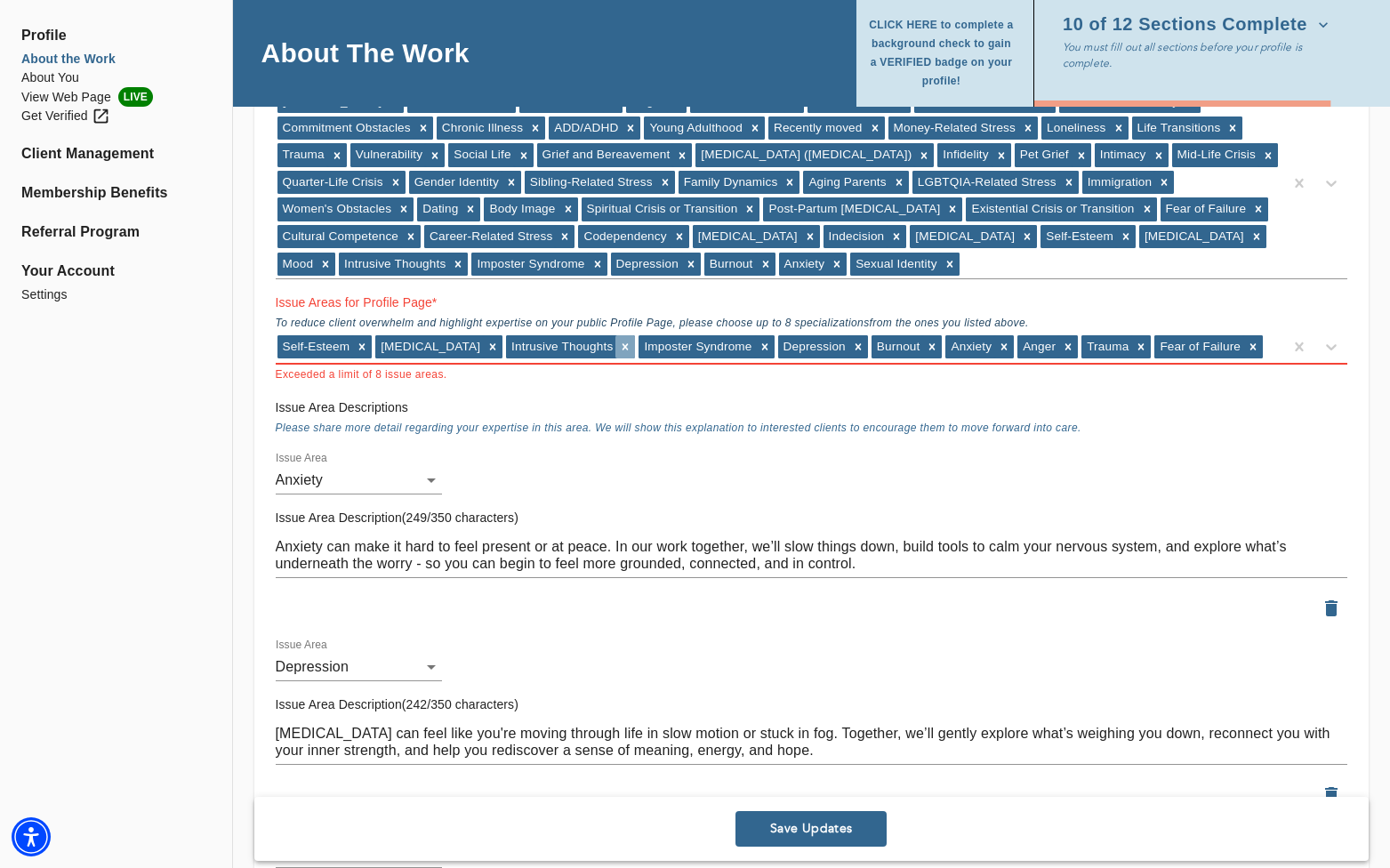
click at [622, 347] on icon at bounding box center [625, 346] width 6 height 6
click at [796, 819] on button "Save Updates" at bounding box center [811, 828] width 151 height 36
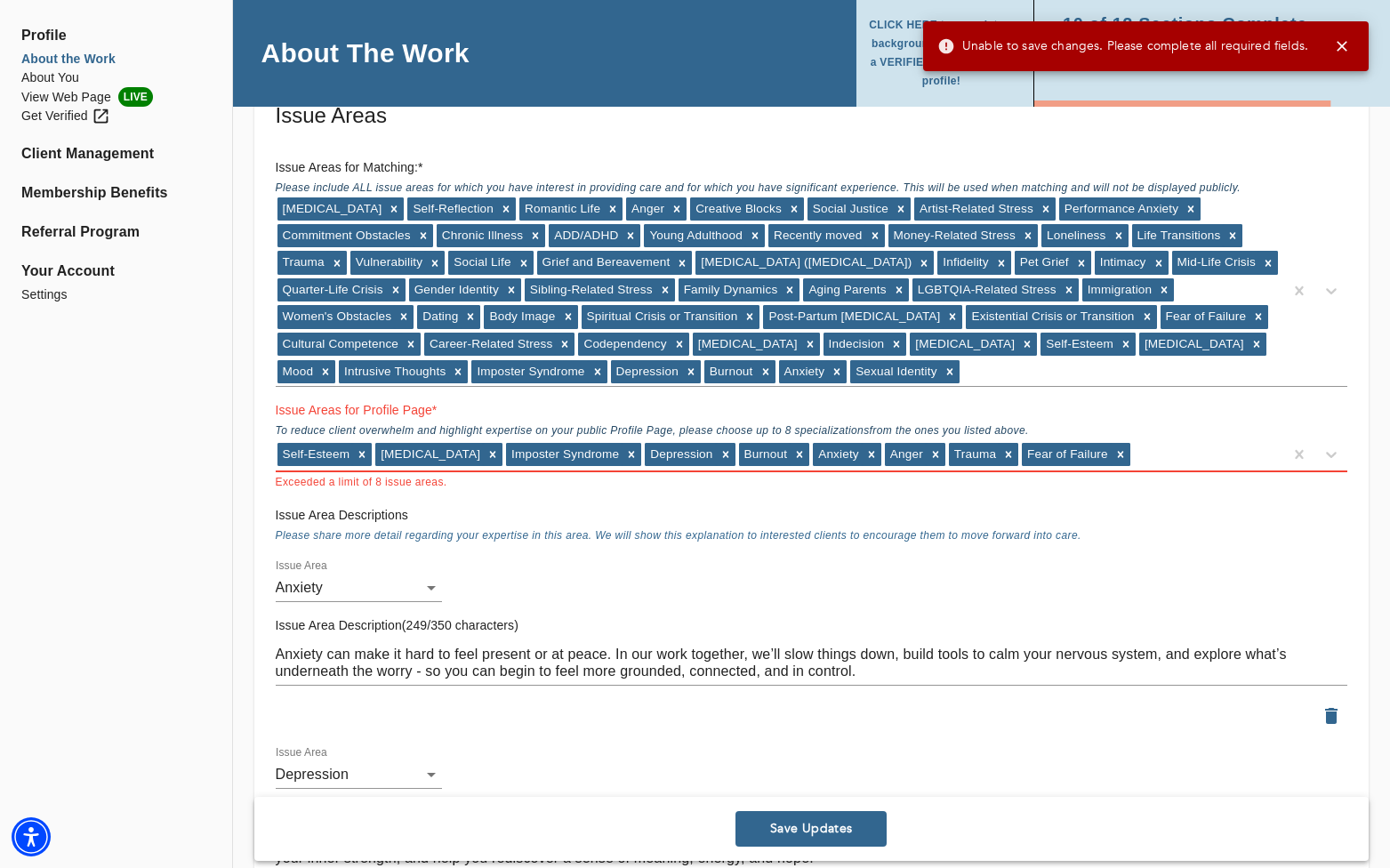
scroll to position [1584, 0]
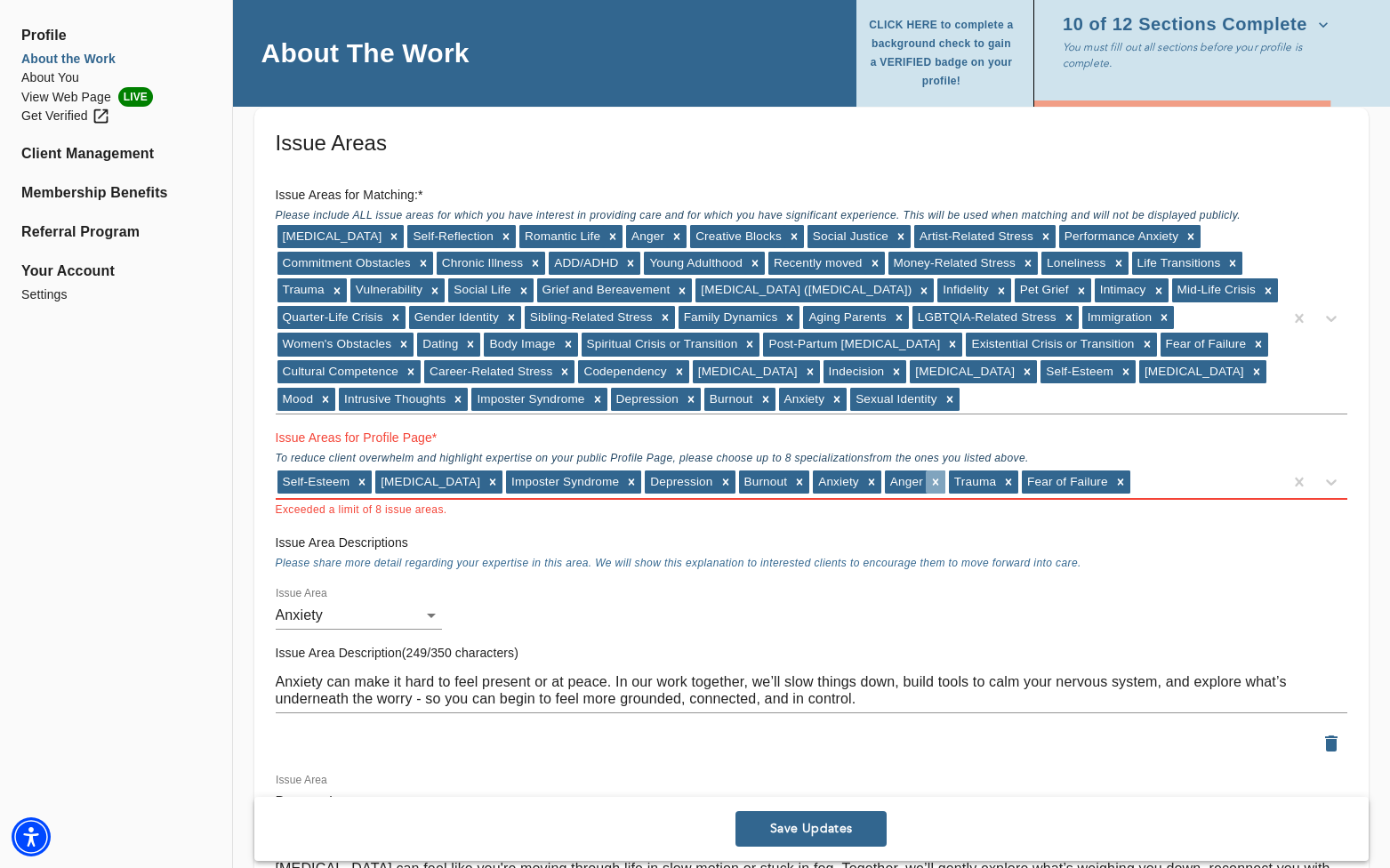
click at [833, 482] on icon at bounding box center [936, 482] width 13 height 13
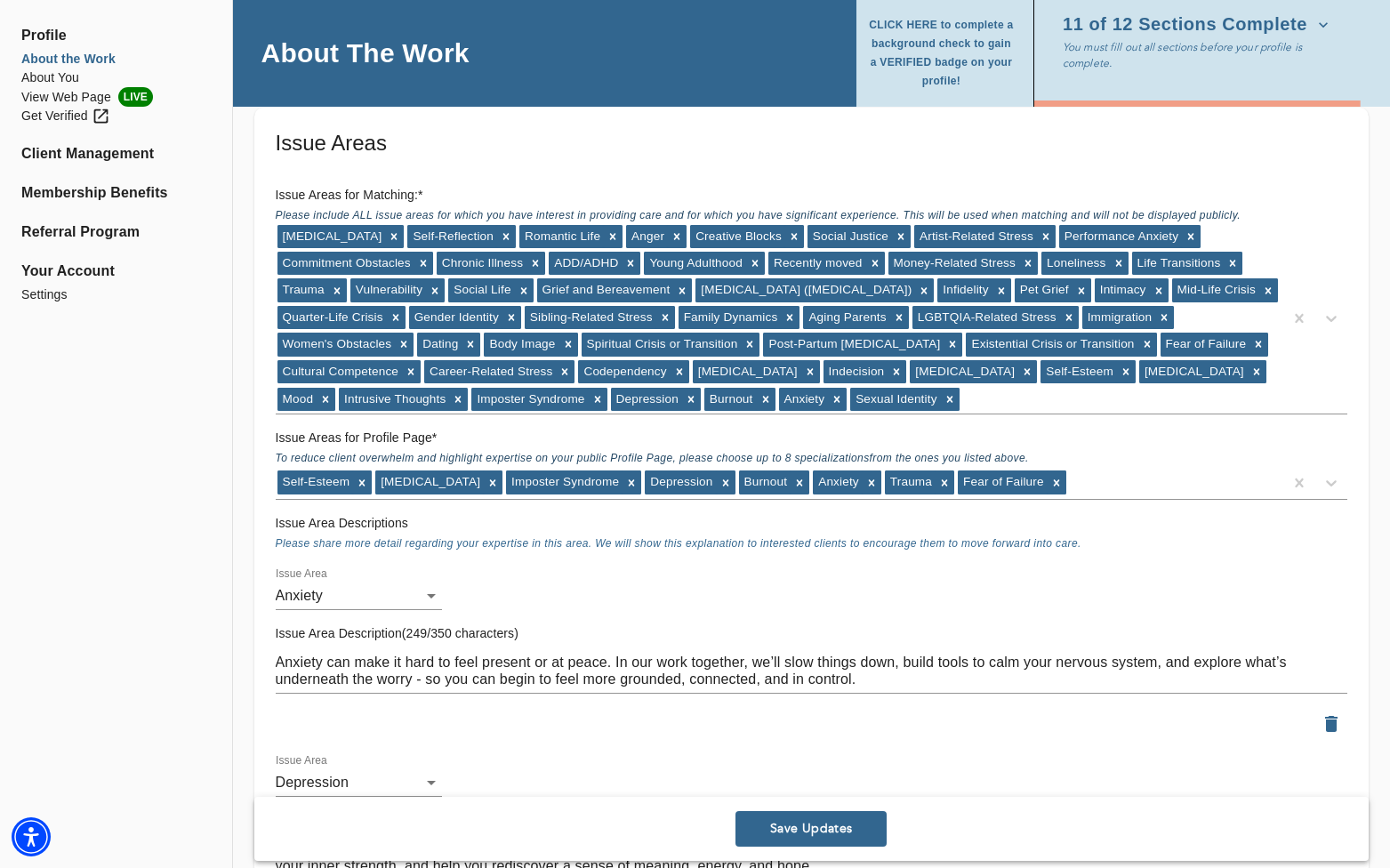
click at [809, 824] on span "Save Updates" at bounding box center [811, 829] width 137 height 16
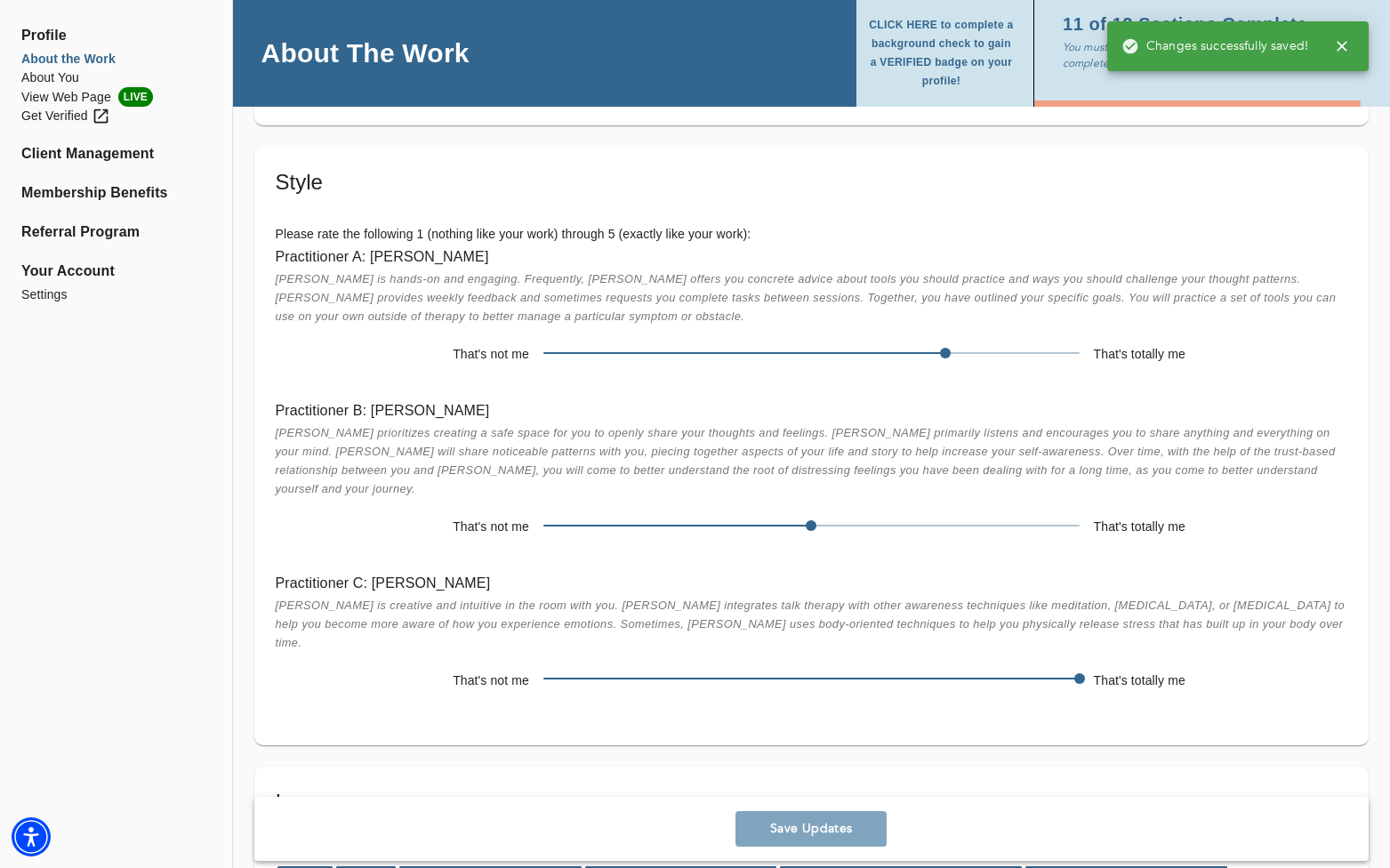
scroll to position [4361, 0]
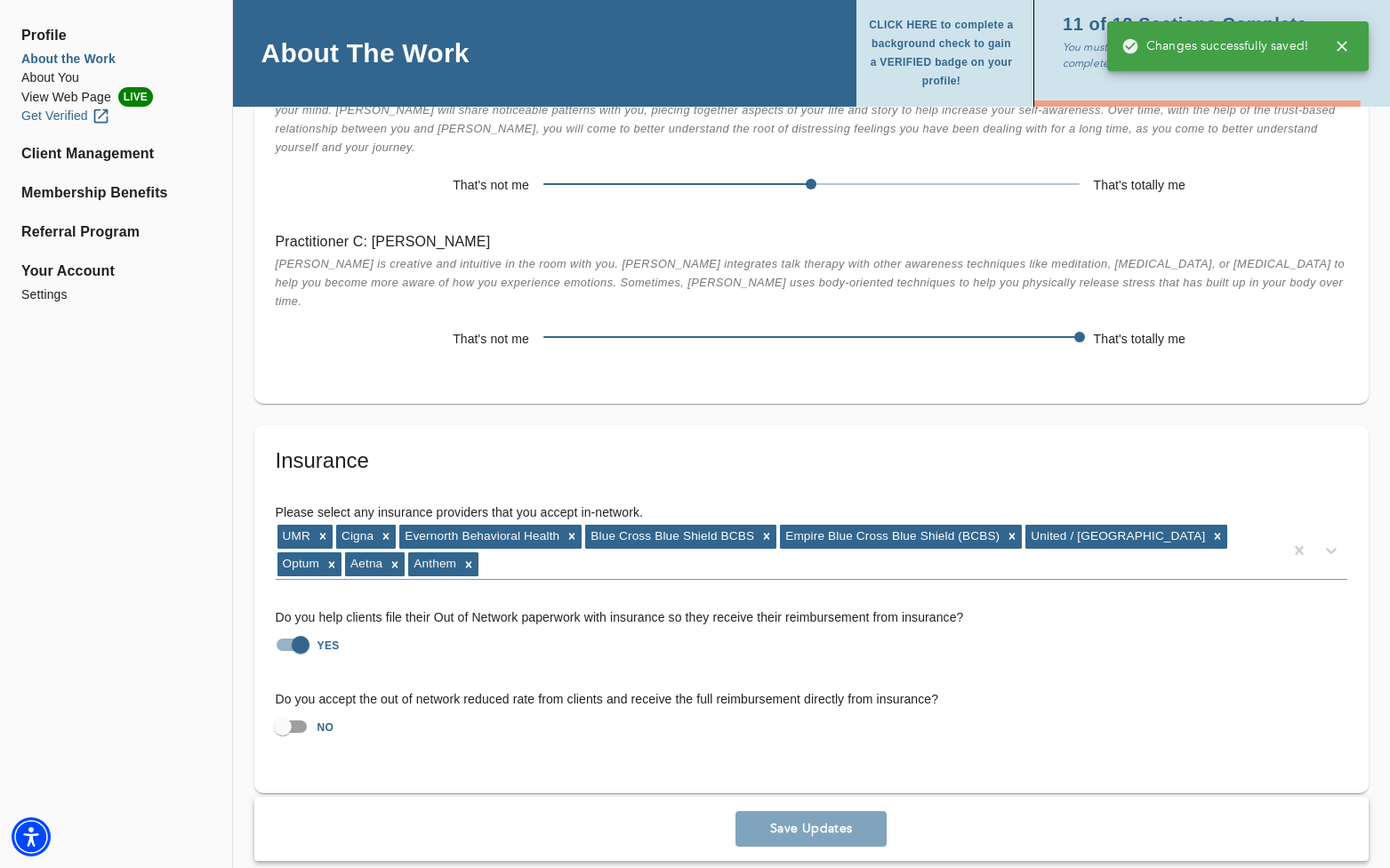
click at [75, 116] on div "Get Verified" at bounding box center [65, 116] width 89 height 18
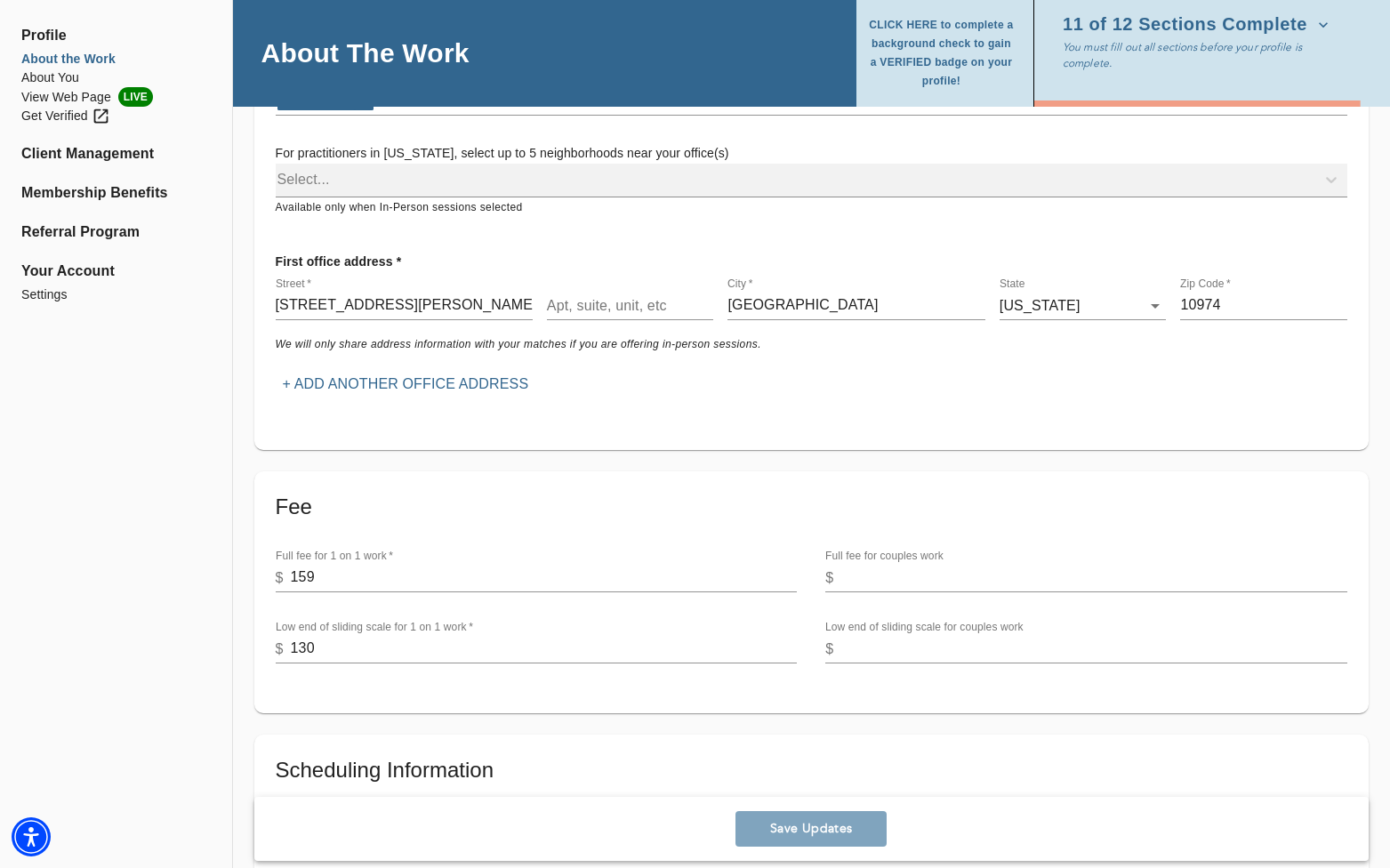
scroll to position [0, 0]
